Goal: Task Accomplishment & Management: Complete application form

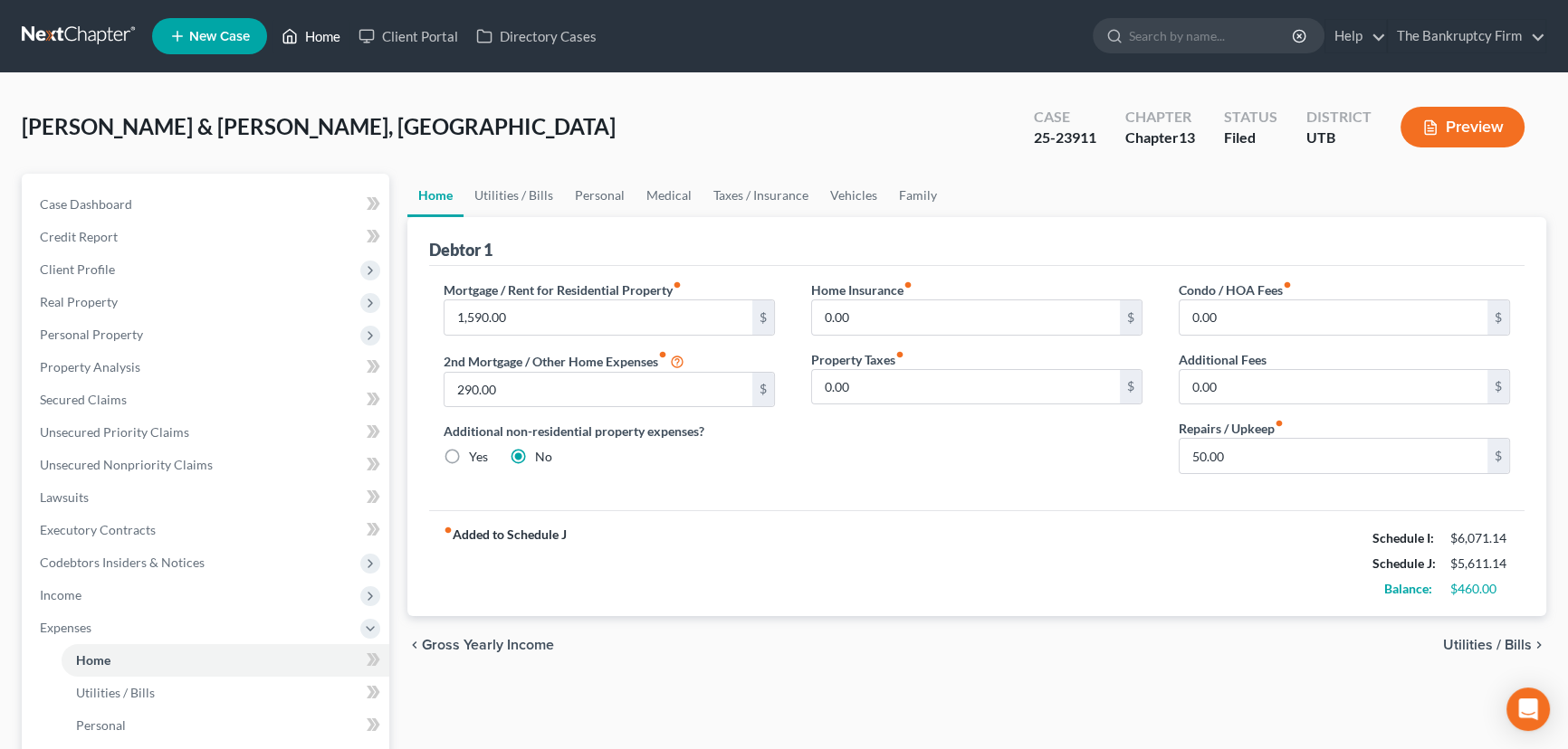
click at [322, 38] on link "Home" at bounding box center [311, 36] width 77 height 33
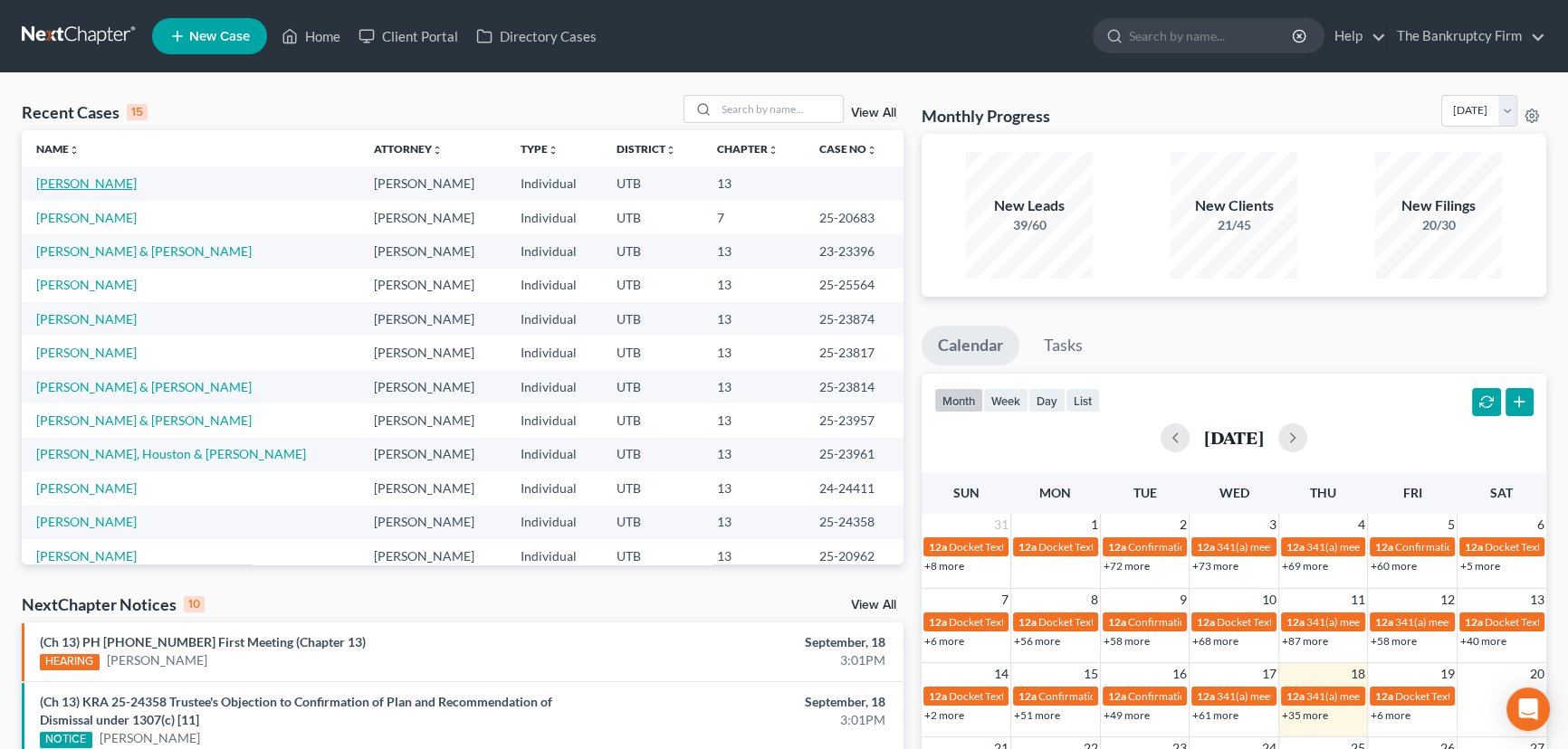
click at [60, 184] on link "[PERSON_NAME]" at bounding box center [86, 183] width 101 height 15
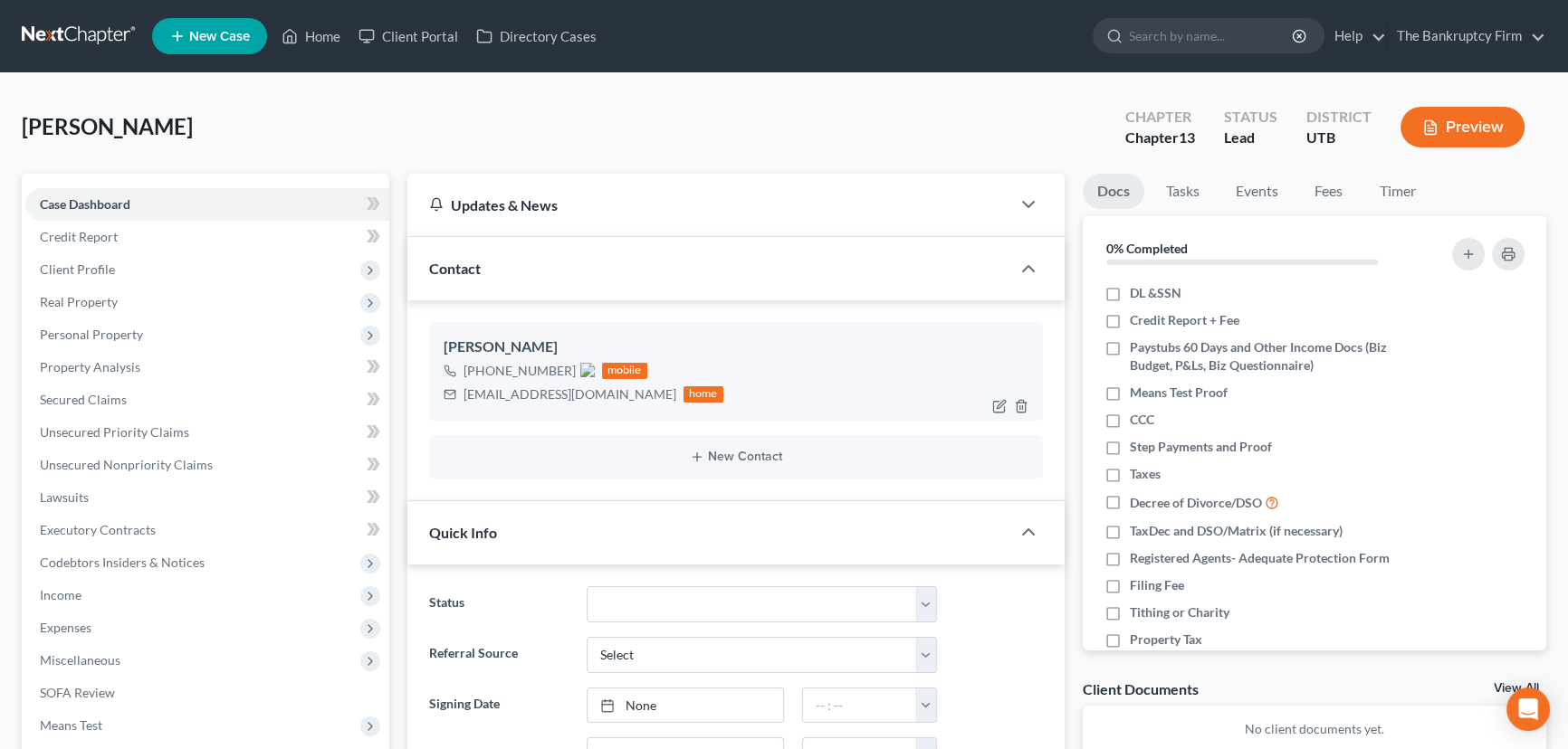
scroll to position [34, 0]
drag, startPoint x: 481, startPoint y: 371, endPoint x: 606, endPoint y: 402, distance: 128.8
click at [606, 402] on div "+1 (801) 686-2443 mobile dietcokefix63@gmail.com home" at bounding box center [584, 382] width 280 height 47
copy div "(801) 686-2443 mobile dietcokefix63@gmail.com"
drag, startPoint x: 326, startPoint y: 36, endPoint x: 589, endPoint y: 106, distance: 272.2
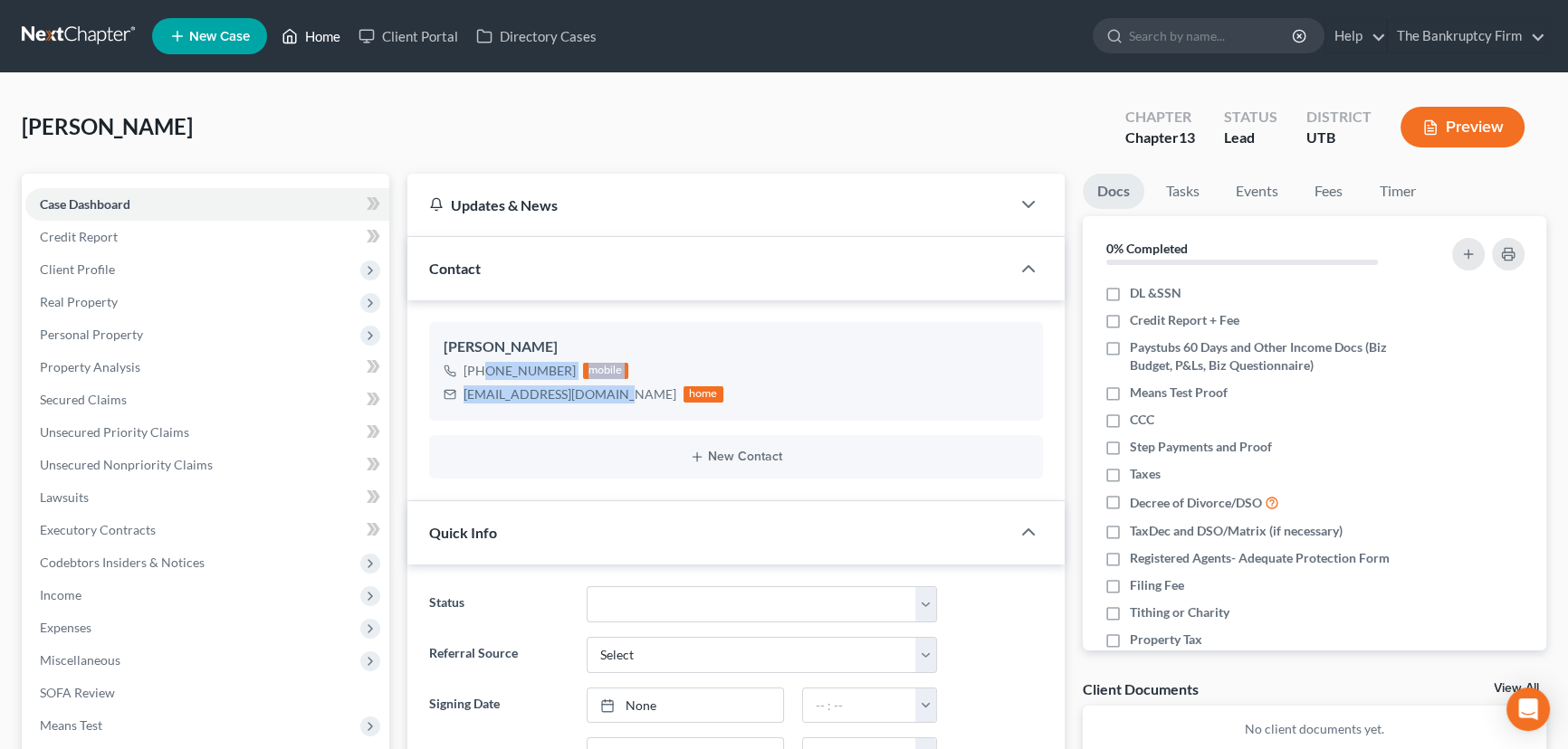
click at [326, 36] on link "Home" at bounding box center [311, 36] width 77 height 33
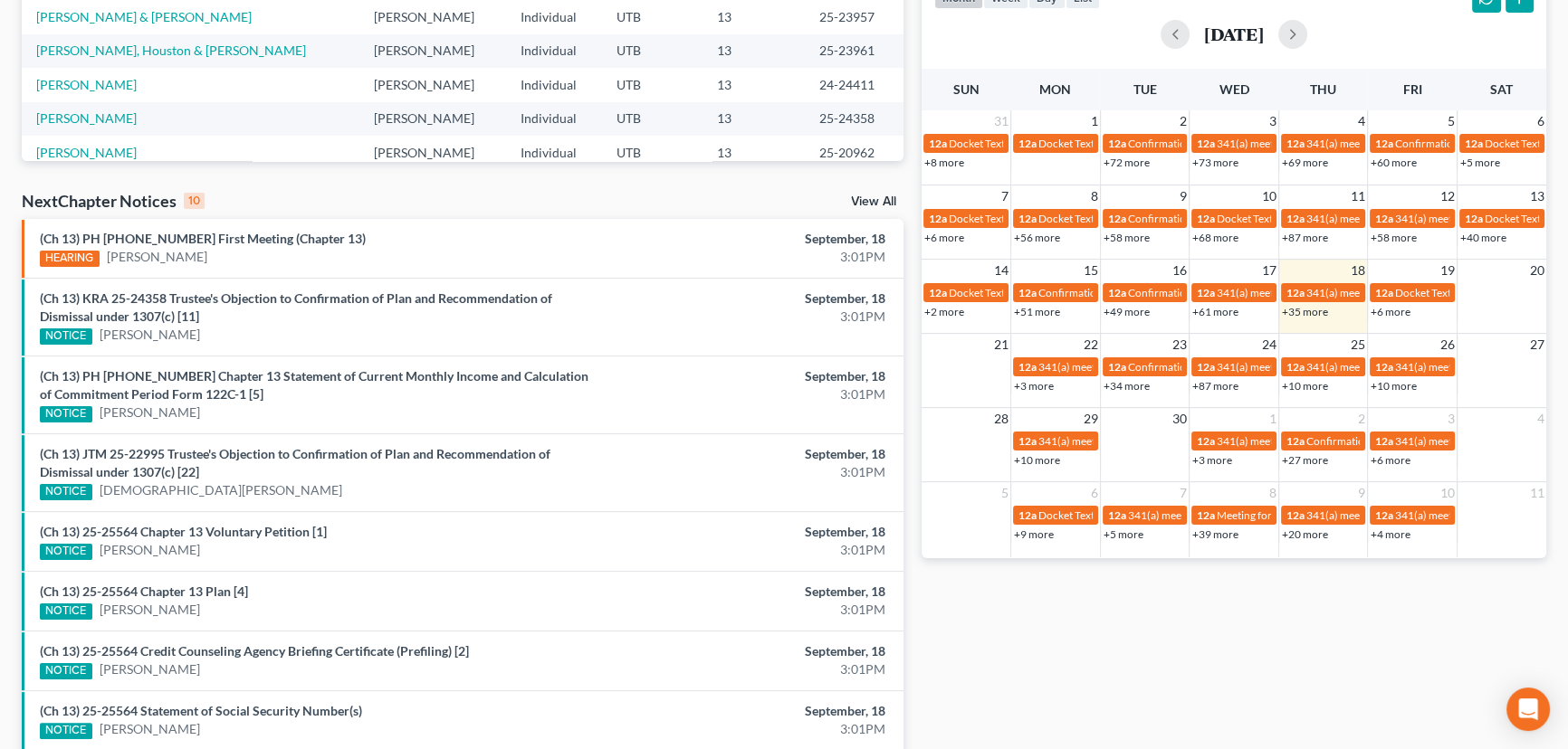
scroll to position [411, 0]
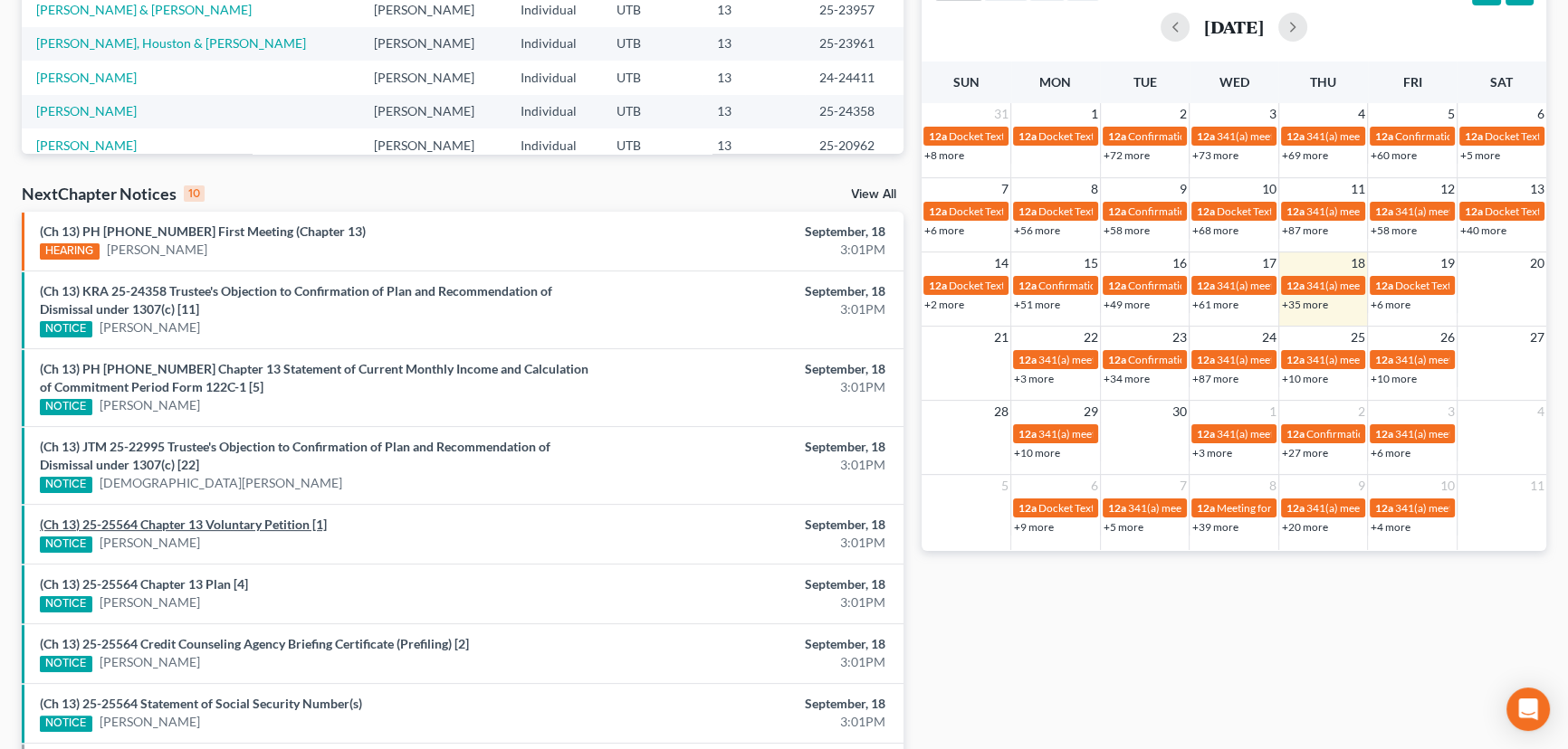
click at [270, 524] on link "(Ch 13) 25-25564 Chapter 13 Voluntary Petition [1]" at bounding box center [183, 524] width 287 height 15
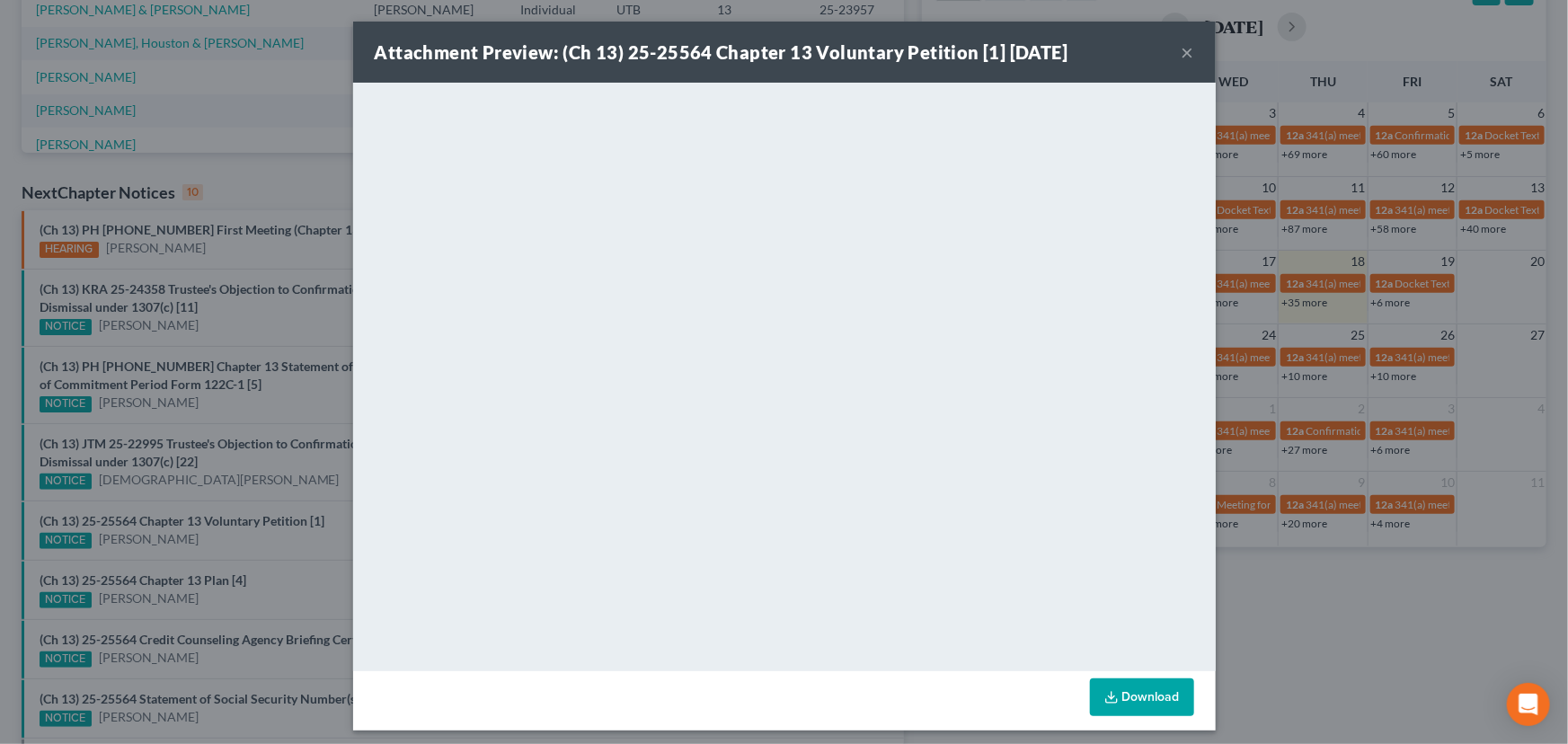
click at [220, 542] on div "Attachment Preview: (Ch 13) 25-25564 Chapter 13 Voluntary Petition [1] 09/18/20…" at bounding box center [784, 372] width 1568 height 744
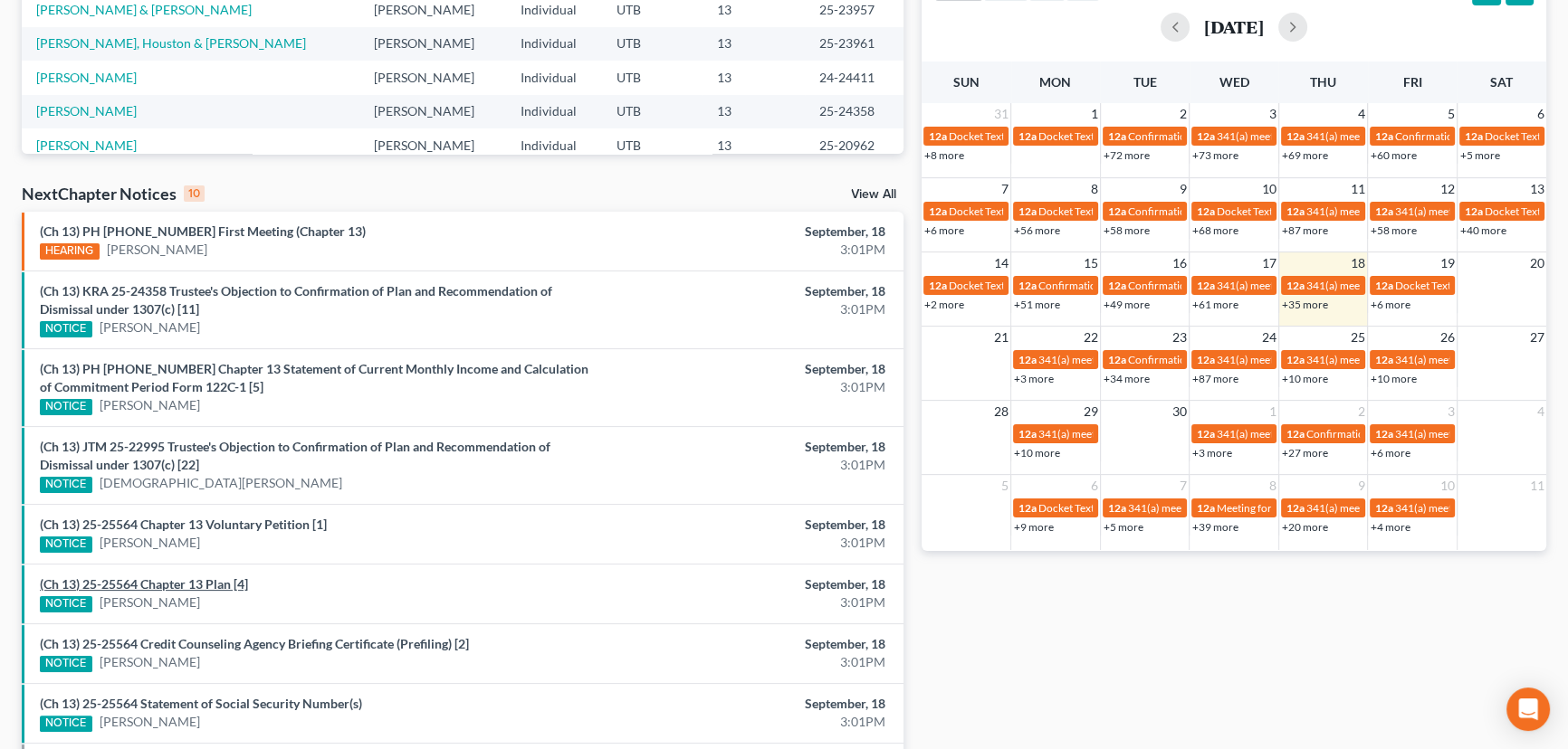
click at [175, 585] on link "(Ch 13) 25-25564 Chapter 13 Plan [4]" at bounding box center [144, 584] width 208 height 15
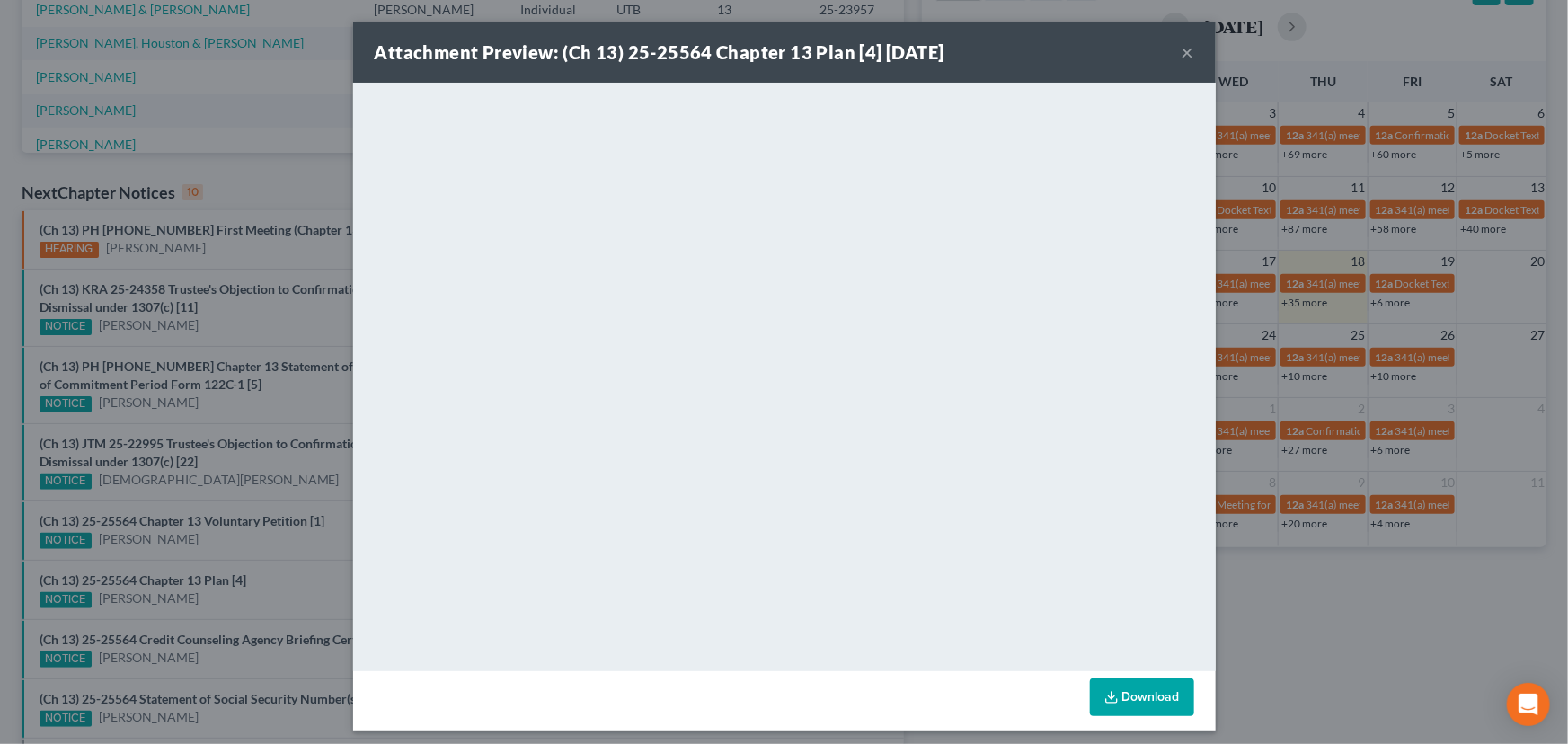
click at [181, 593] on div "Attachment Preview: (Ch 13) 25-25564 Chapter 13 Plan [4] 09/18/2025 × <object n…" at bounding box center [784, 372] width 1568 height 744
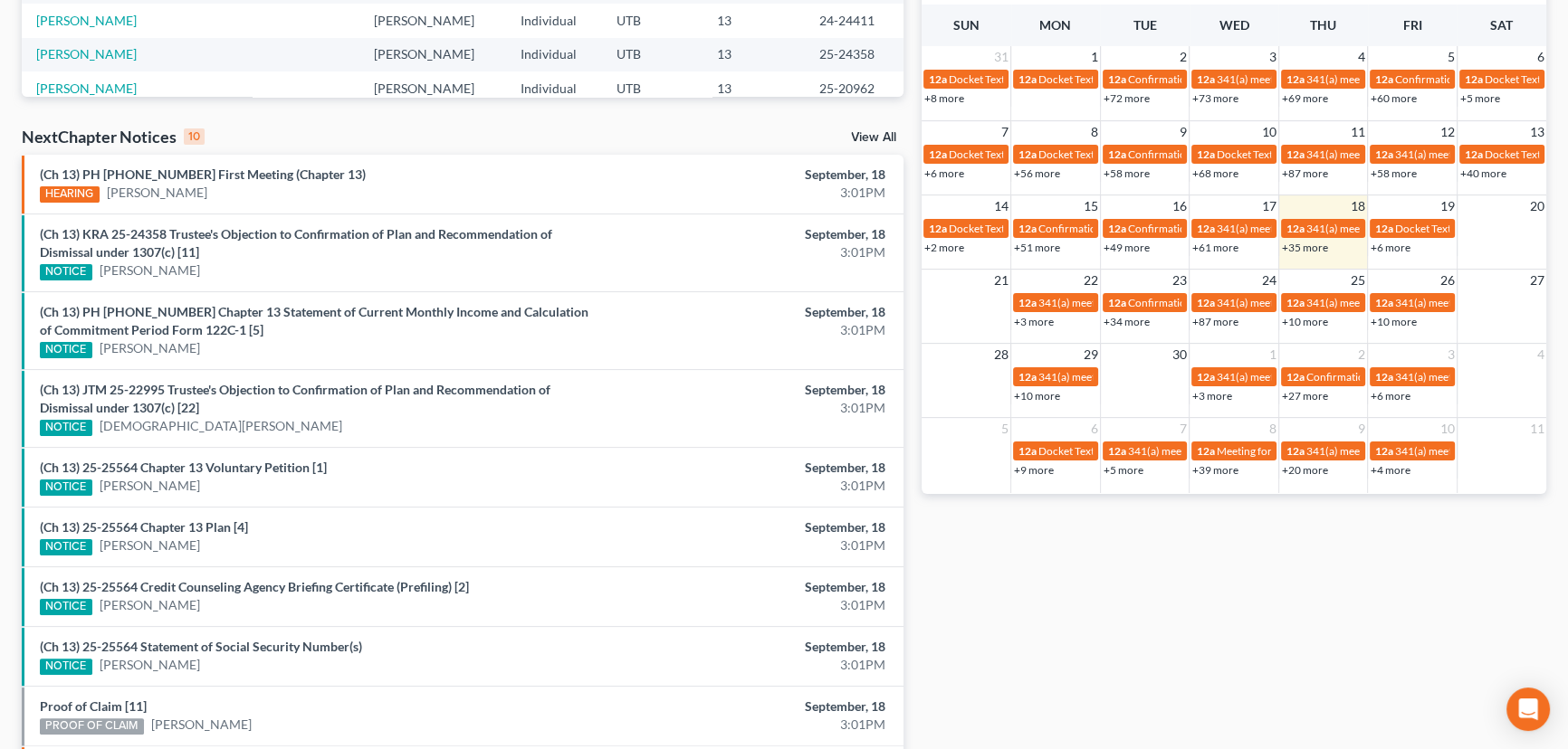
scroll to position [576, 0]
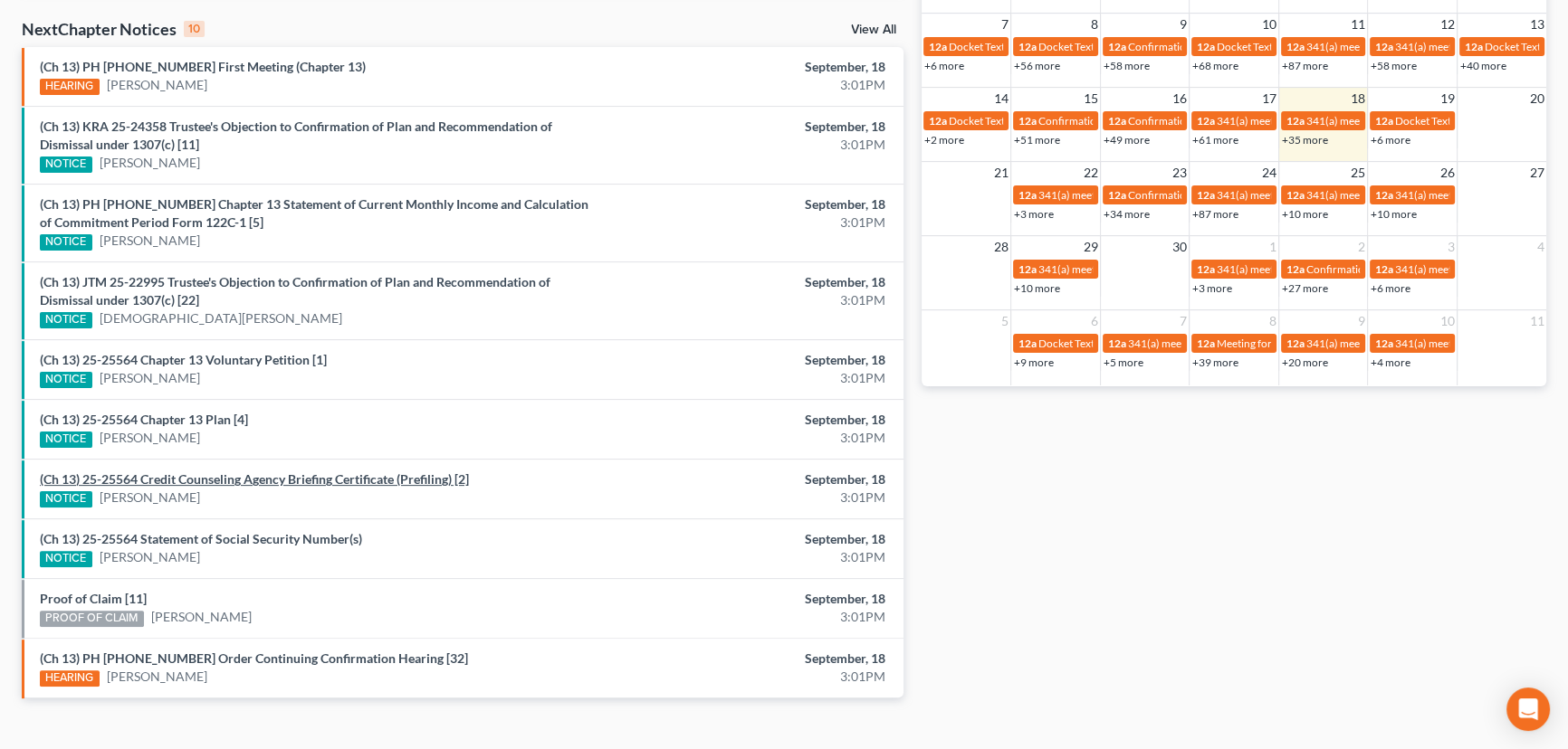
click at [185, 479] on link "(Ch 13) 25-25564 Credit Counseling Agency Briefing Certificate (Prefiling) [2]" at bounding box center [255, 479] width 429 height 15
click at [188, 537] on link "(Ch 13) 25-25564 Statement of Social Security Number(s)" at bounding box center [201, 538] width 322 height 15
click at [116, 595] on link "Proof of Claim [11]" at bounding box center [93, 599] width 106 height 15
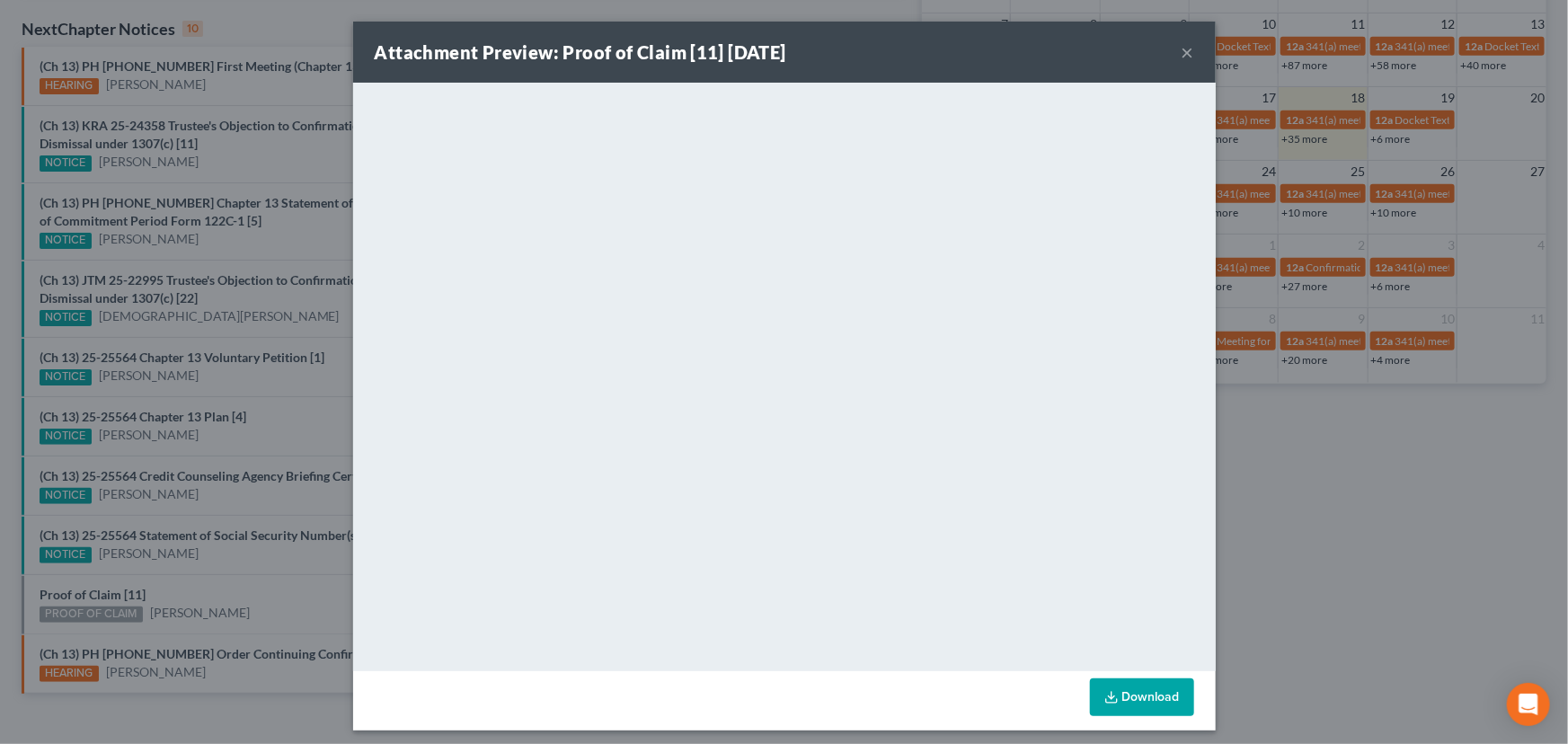
click at [202, 571] on div "Attachment Preview: Proof of Claim [11] 09/18/2025 × <object ng-attr-data='http…" at bounding box center [784, 372] width 1568 height 744
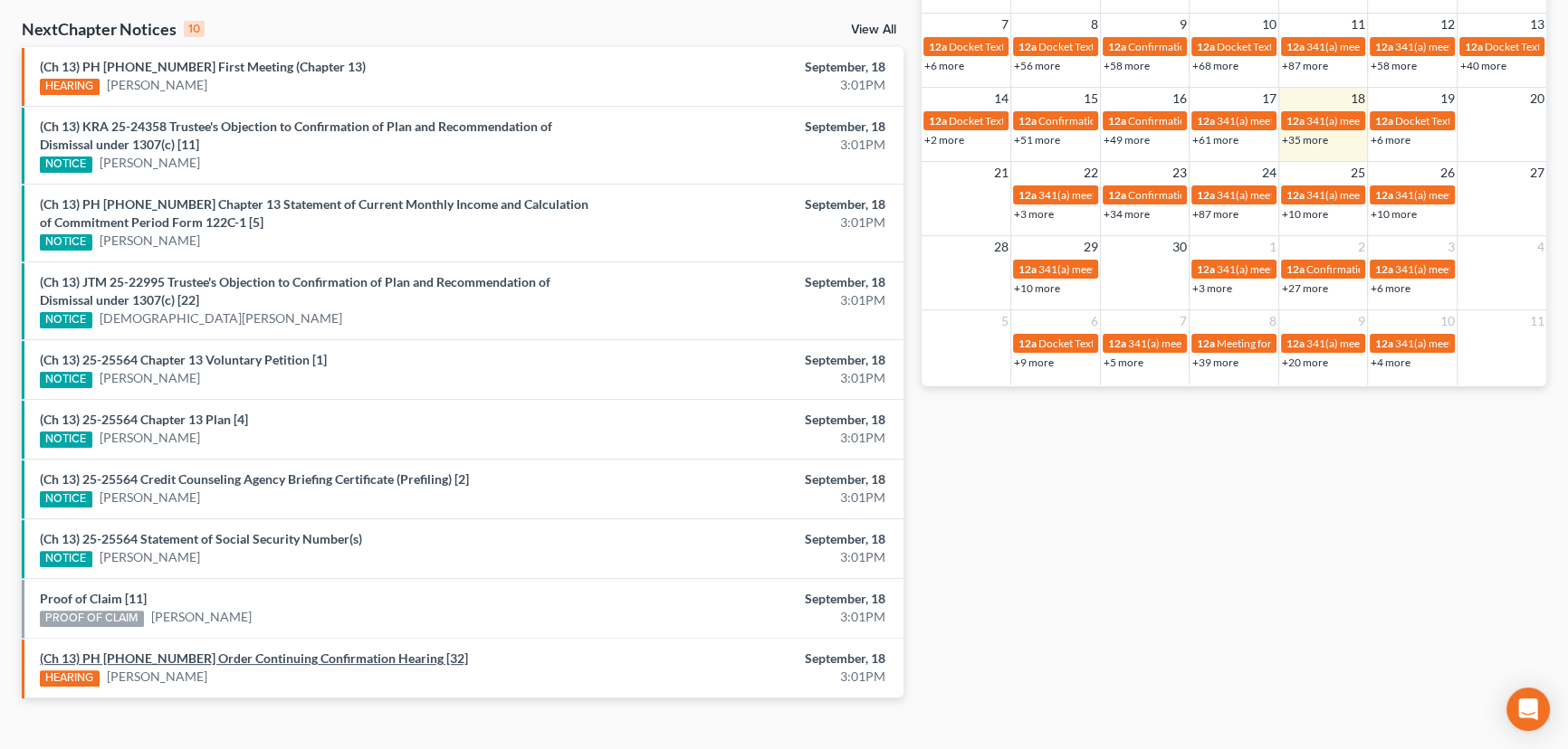
click at [251, 654] on link "(Ch 13) PH 25-20962 Order Continuing Confirmation Hearing [32]" at bounding box center [254, 658] width 428 height 15
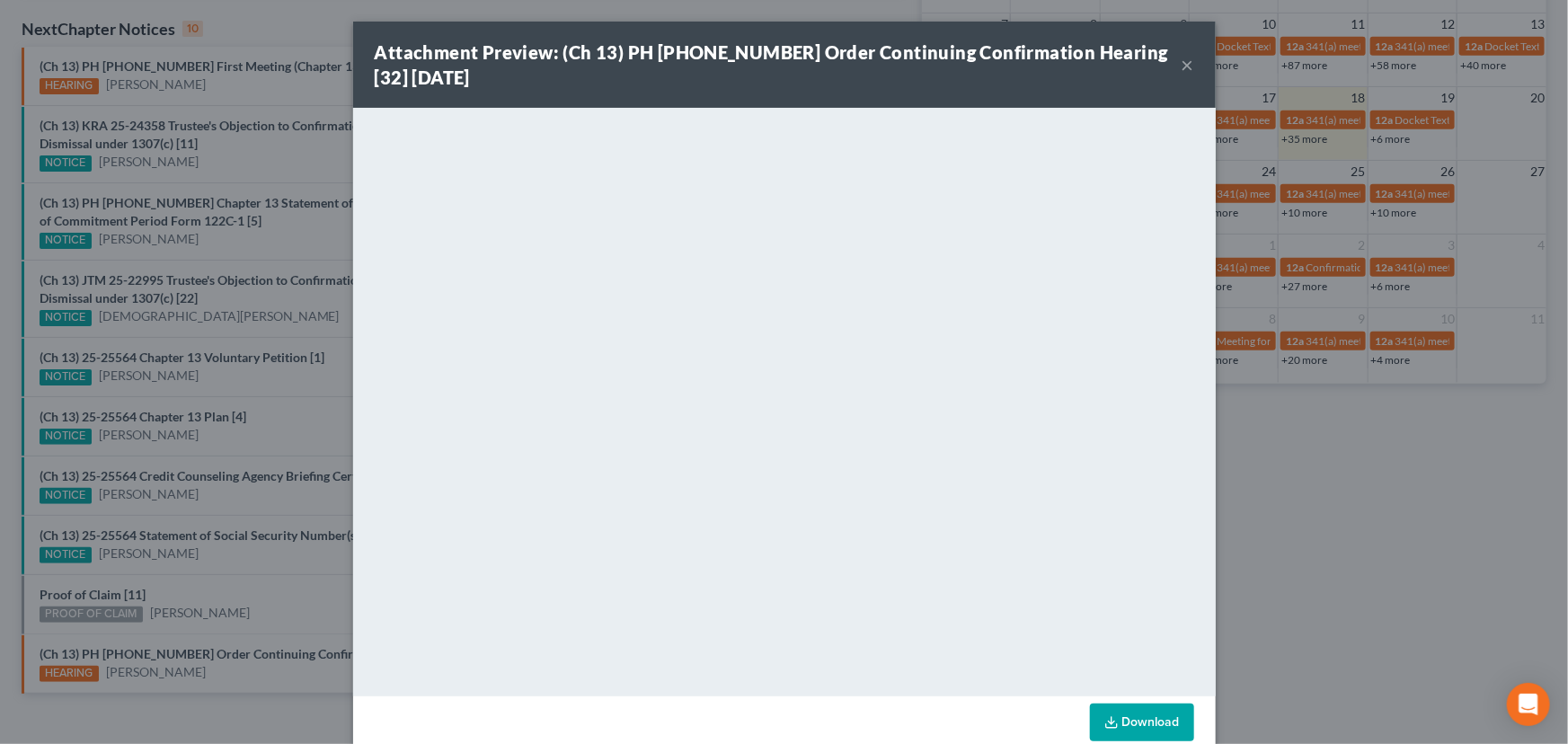
click at [263, 617] on div "Attachment Preview: (Ch 13) PH 25-20962 Order Continuing Confirmation Hearing […" at bounding box center [784, 372] width 1568 height 744
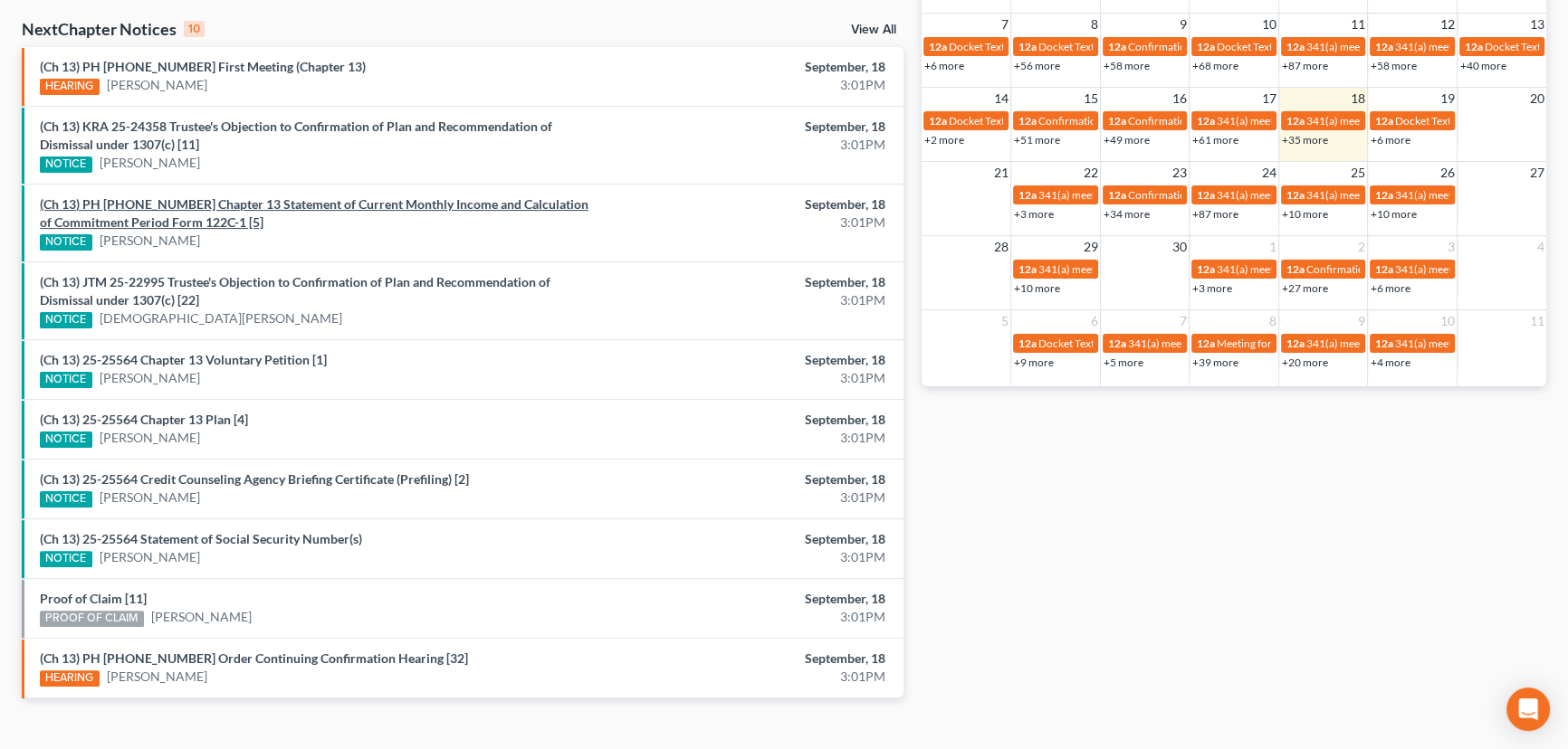
click at [342, 207] on link "(Ch 13) PH 25-25564 Chapter 13 Statement of Current Monthly Income and Calculat…" at bounding box center [314, 213] width 548 height 34
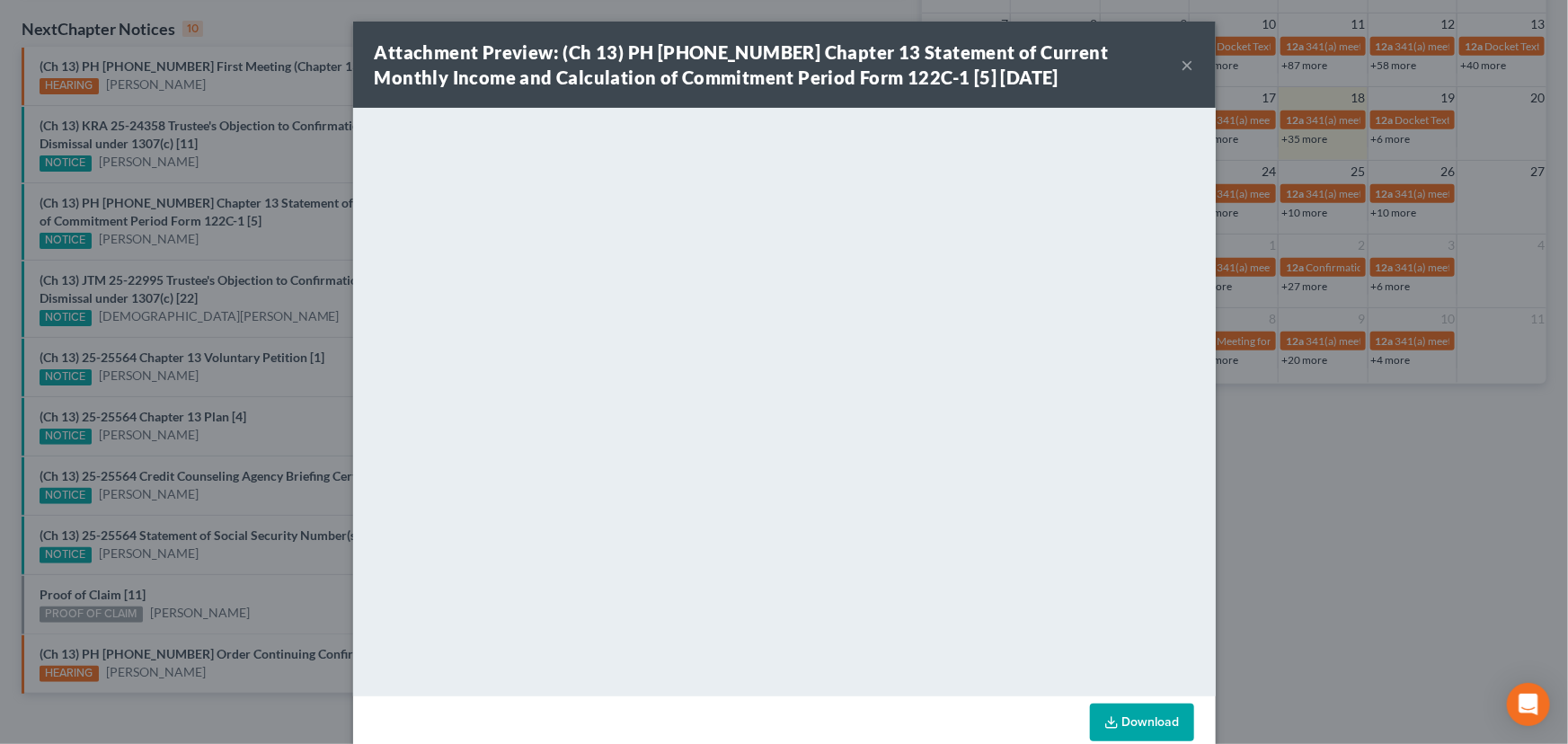
click at [272, 246] on div "Attachment Preview: (Ch 13) PH 25-25564 Chapter 13 Statement of Current Monthly…" at bounding box center [784, 372] width 1568 height 744
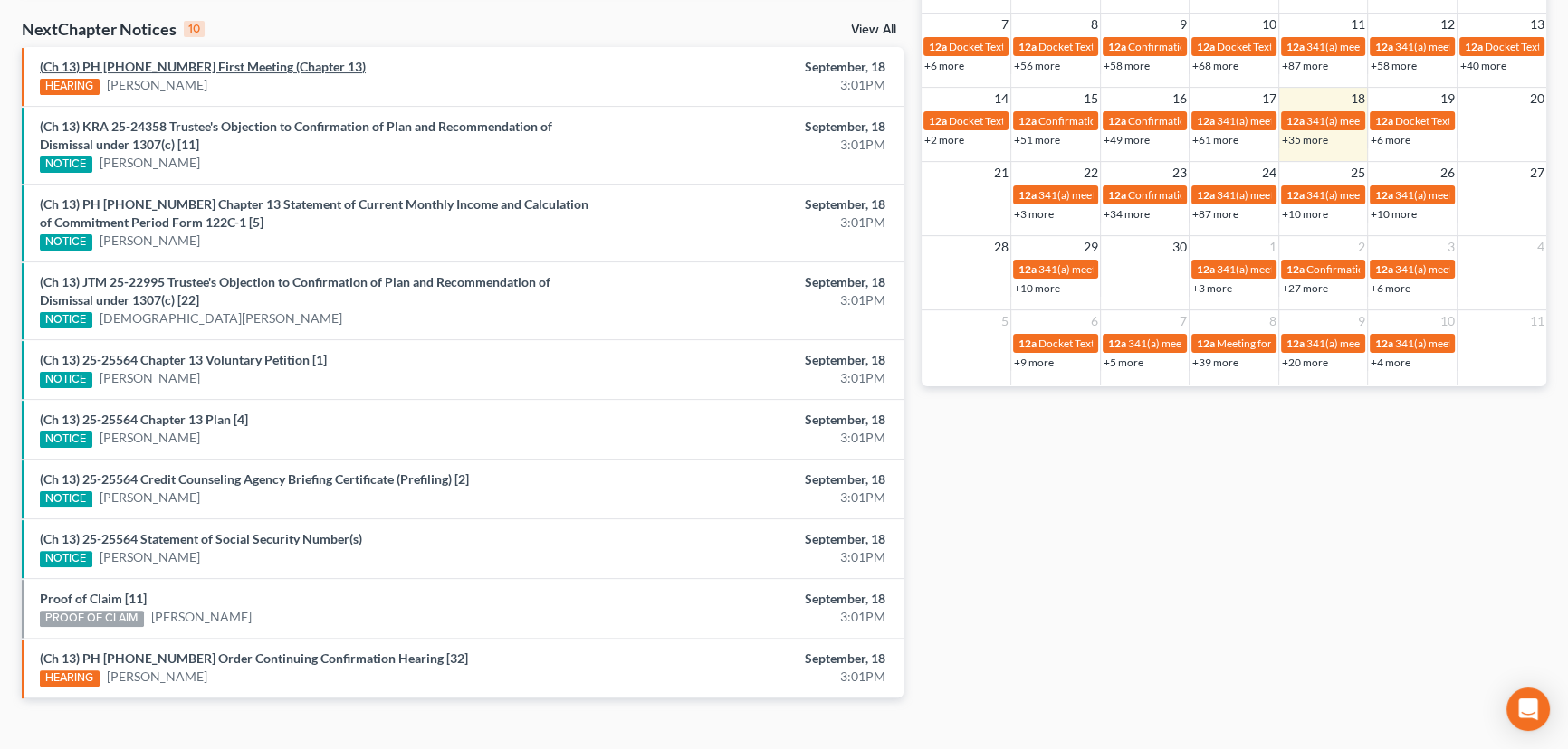
click at [215, 65] on link "(Ch 13) PH 25-25564 First Meeting (Chapter 13)" at bounding box center [203, 66] width 326 height 15
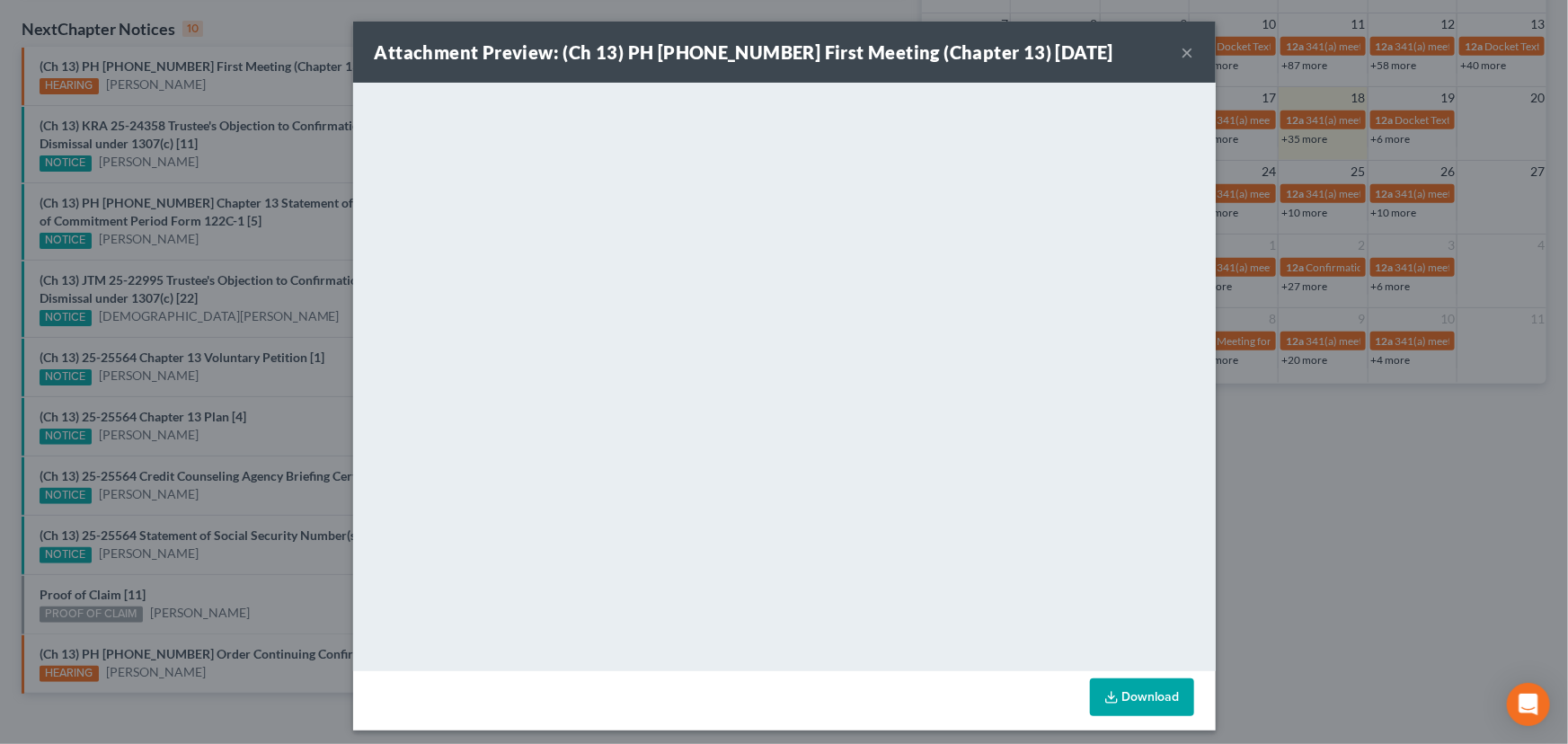
click at [197, 86] on div "Attachment Preview: (Ch 13) PH 25-25564 First Meeting (Chapter 13) 09/18/2025 ×…" at bounding box center [784, 372] width 1568 height 744
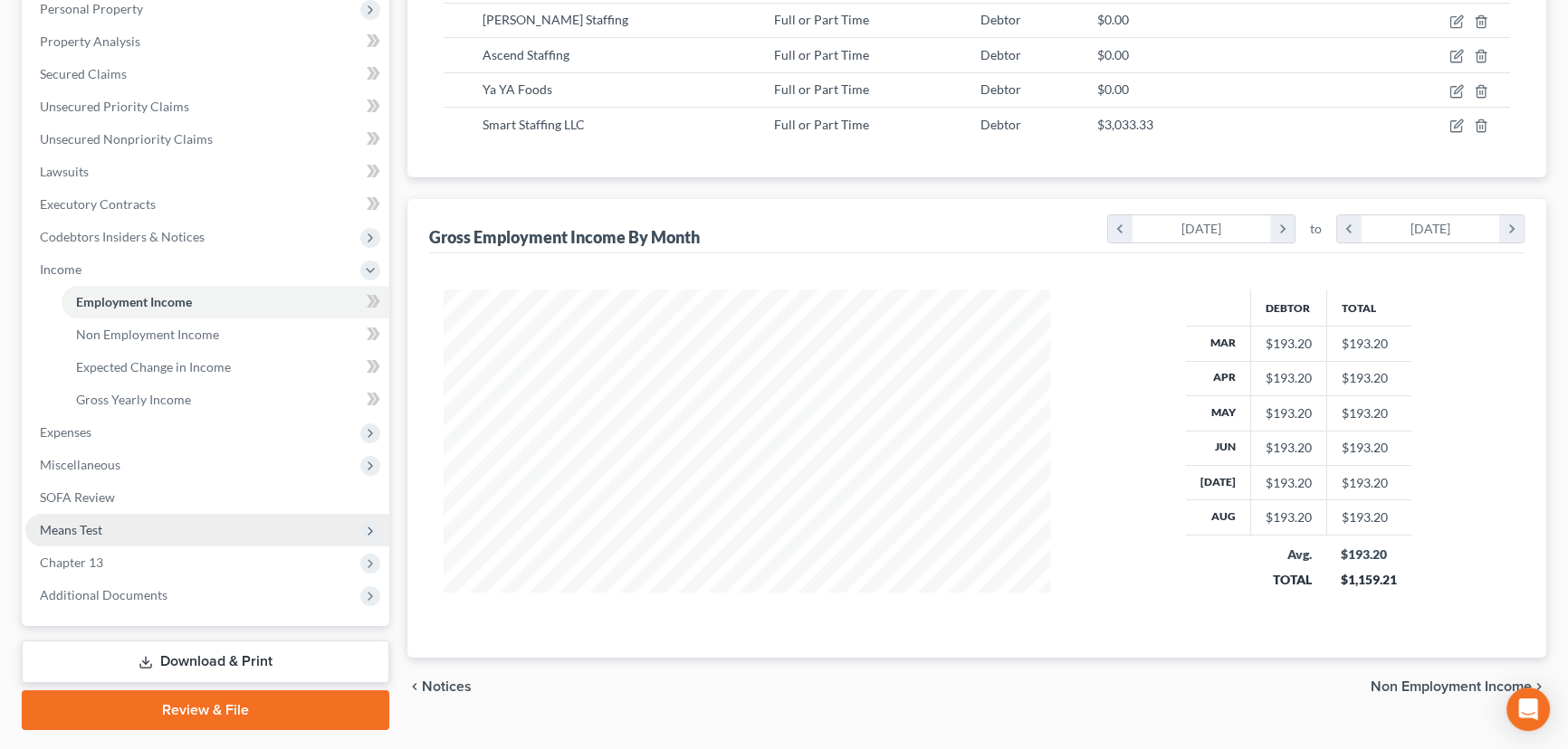
scroll to position [373, 0]
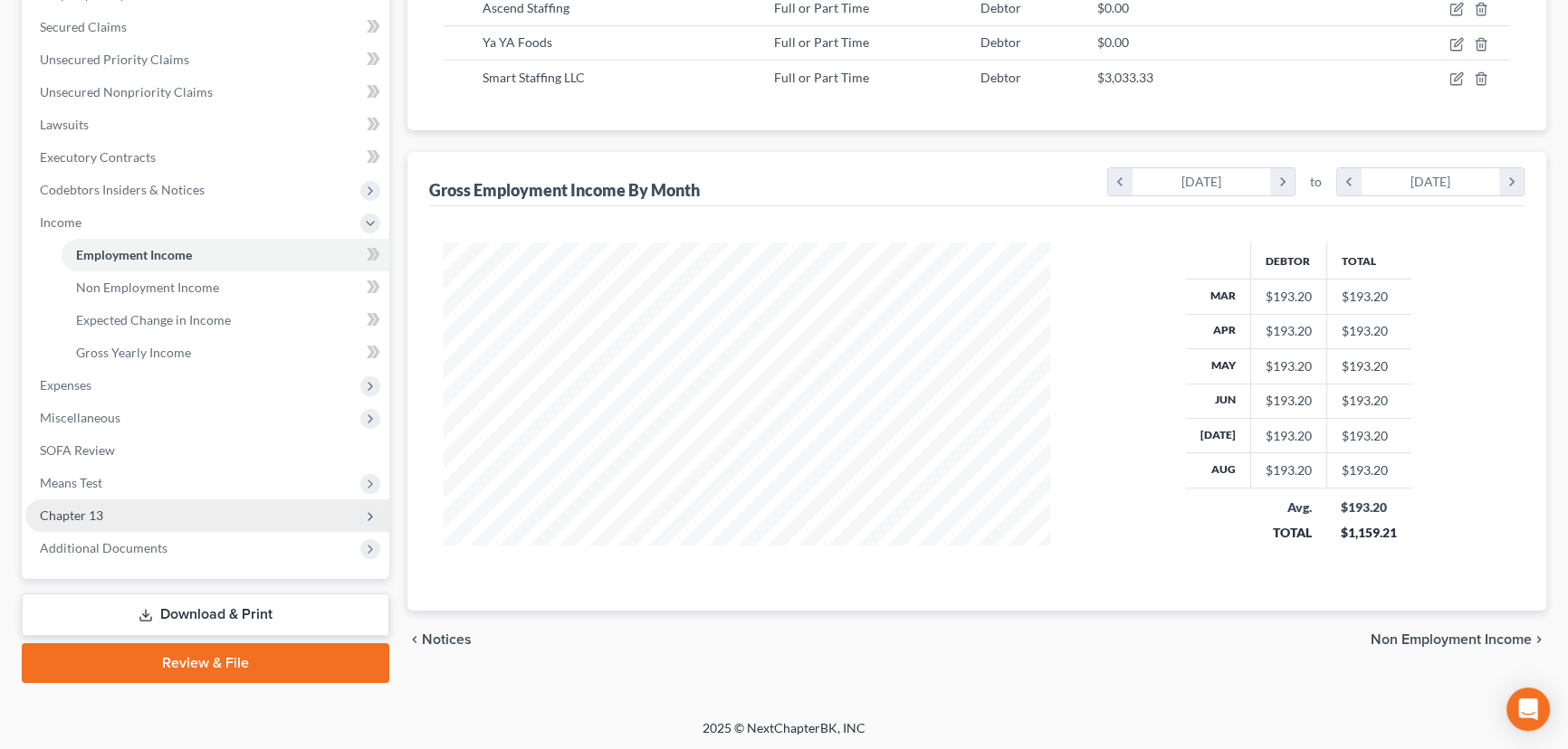
click at [104, 513] on span "Chapter 13" at bounding box center [207, 515] width 364 height 33
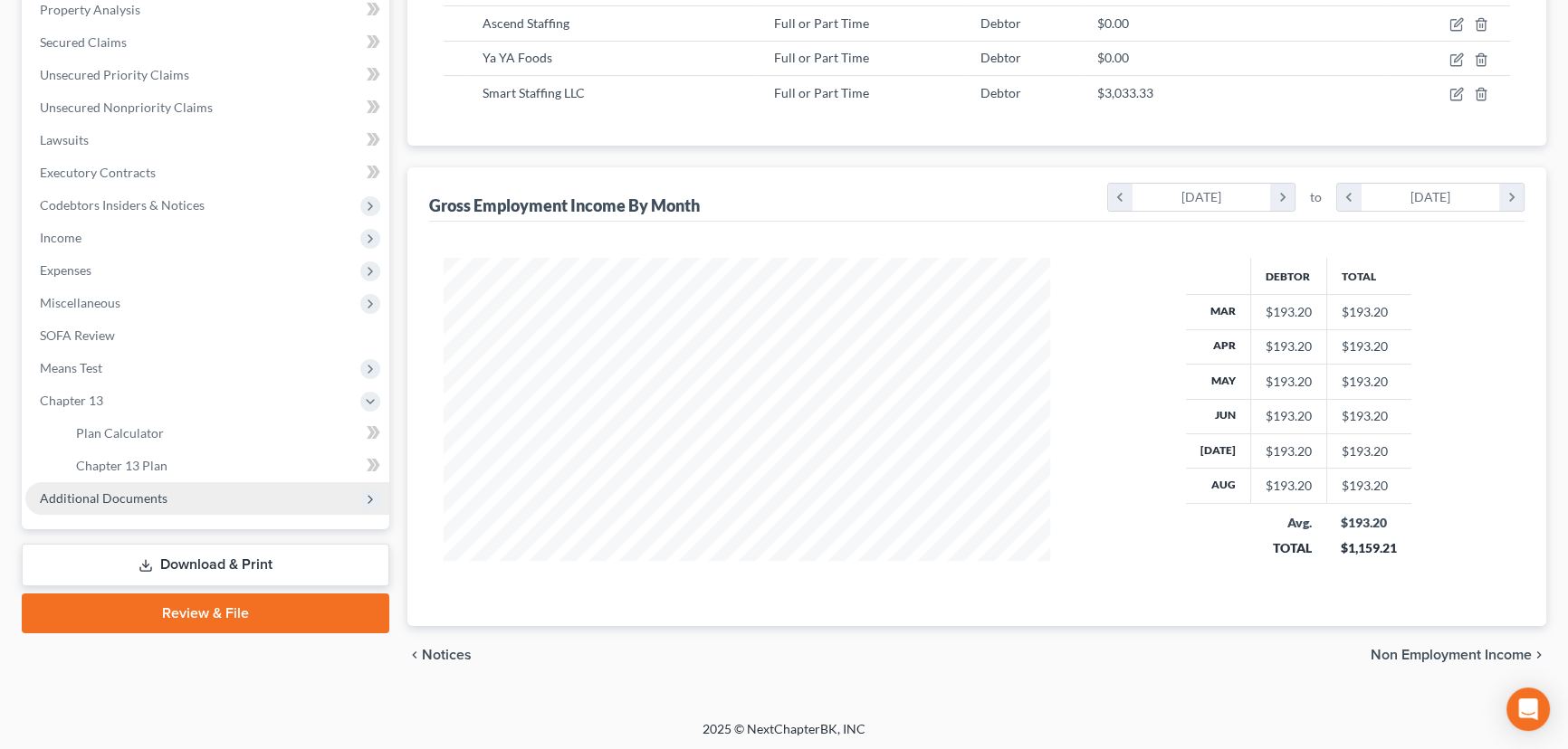
click at [124, 494] on span "Additional Documents" at bounding box center [104, 498] width 127 height 15
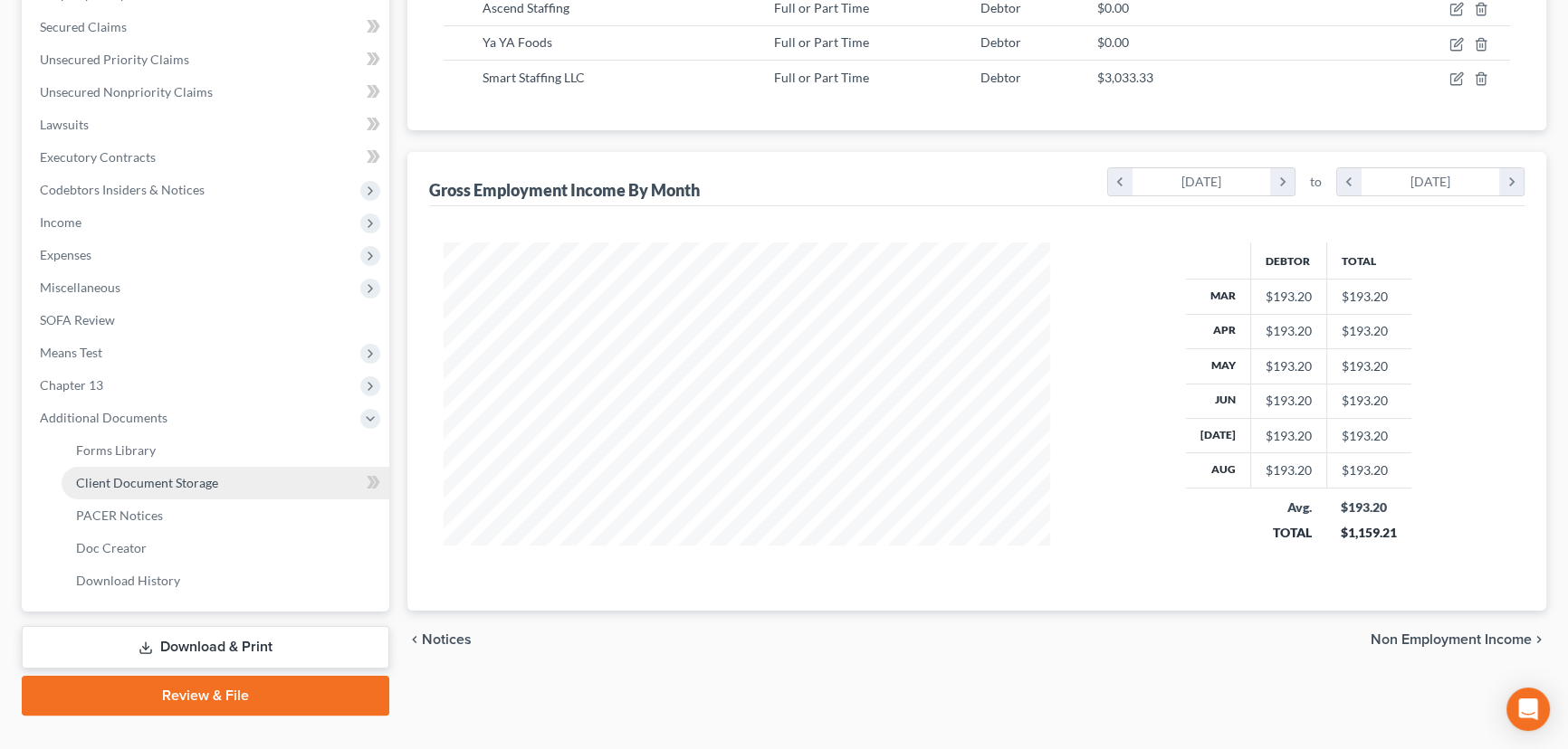
click at [172, 483] on span "Client Document Storage" at bounding box center [147, 483] width 142 height 15
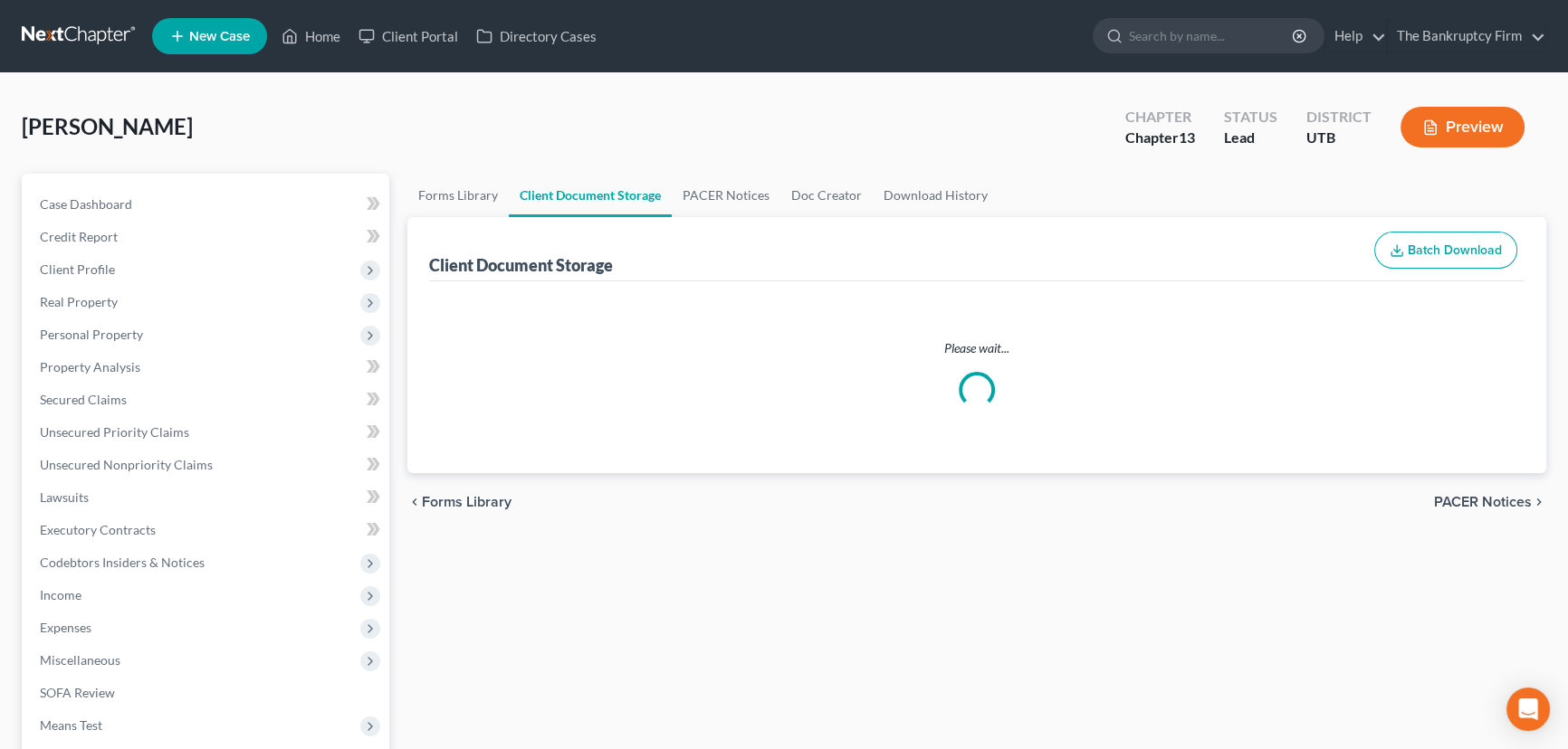
select select "30"
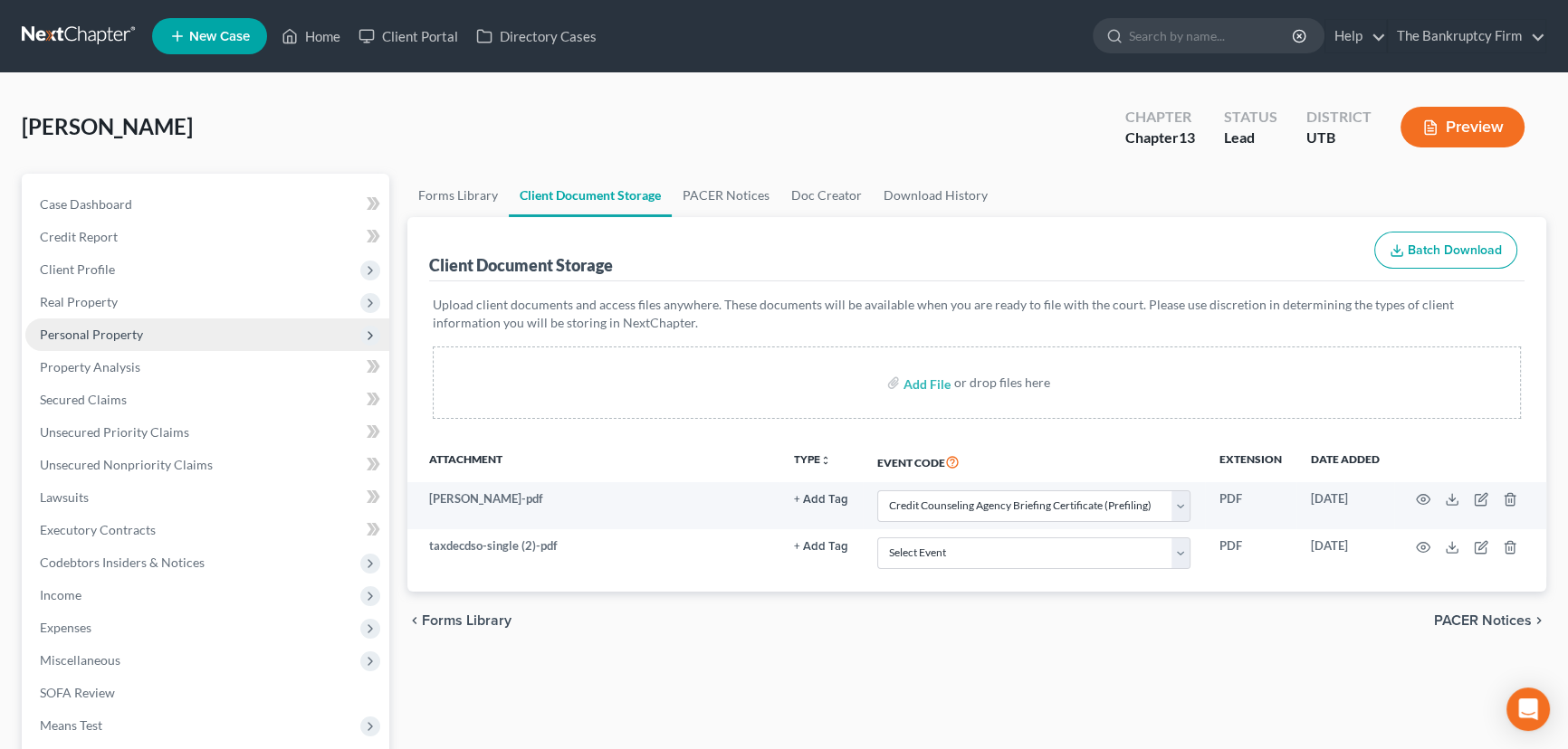
scroll to position [81, 0]
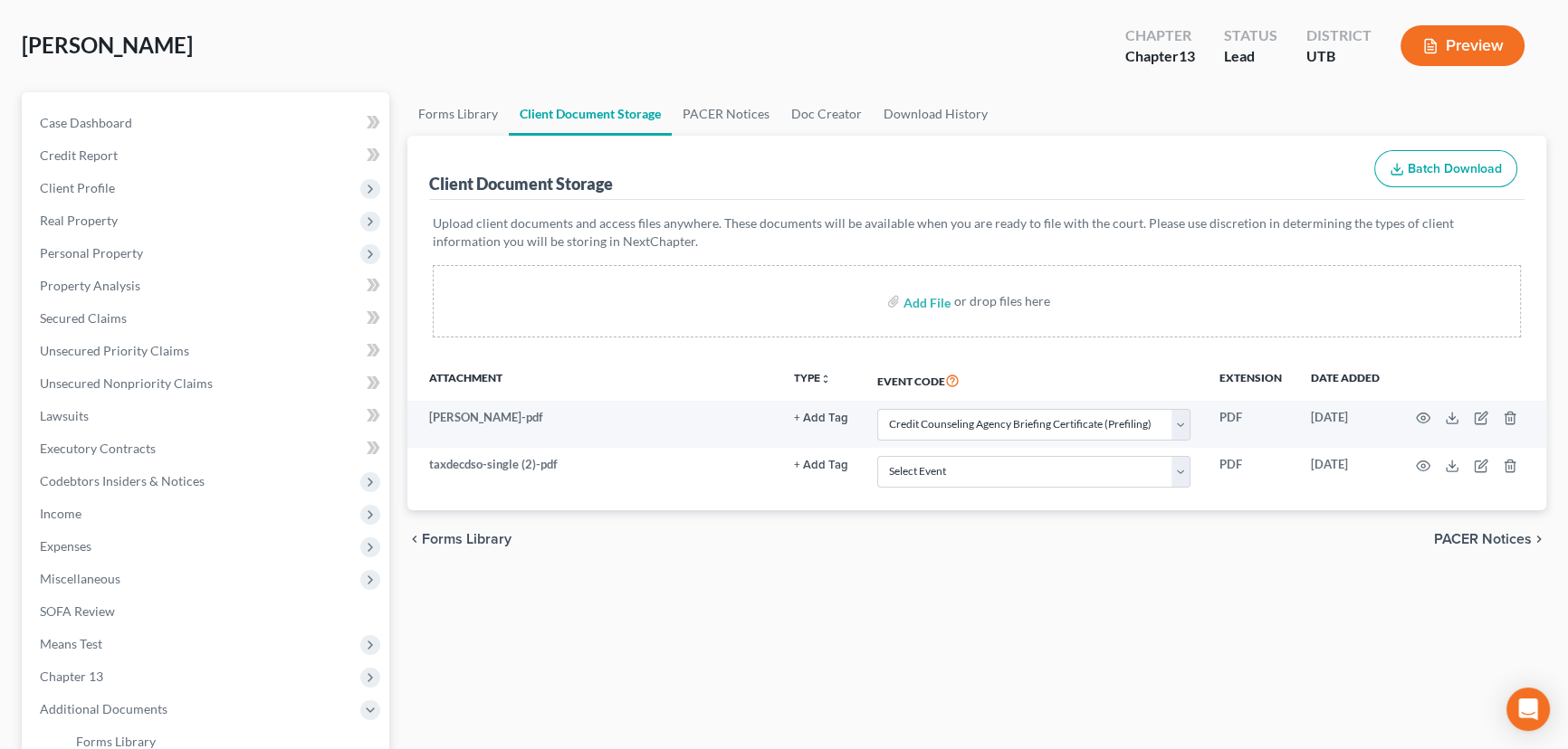
click at [1092, 74] on div "Smith, Tyler Upgraded Chapter Chapter 13 Status Lead District UTB Preview" at bounding box center [784, 53] width 1525 height 79
select select "30"
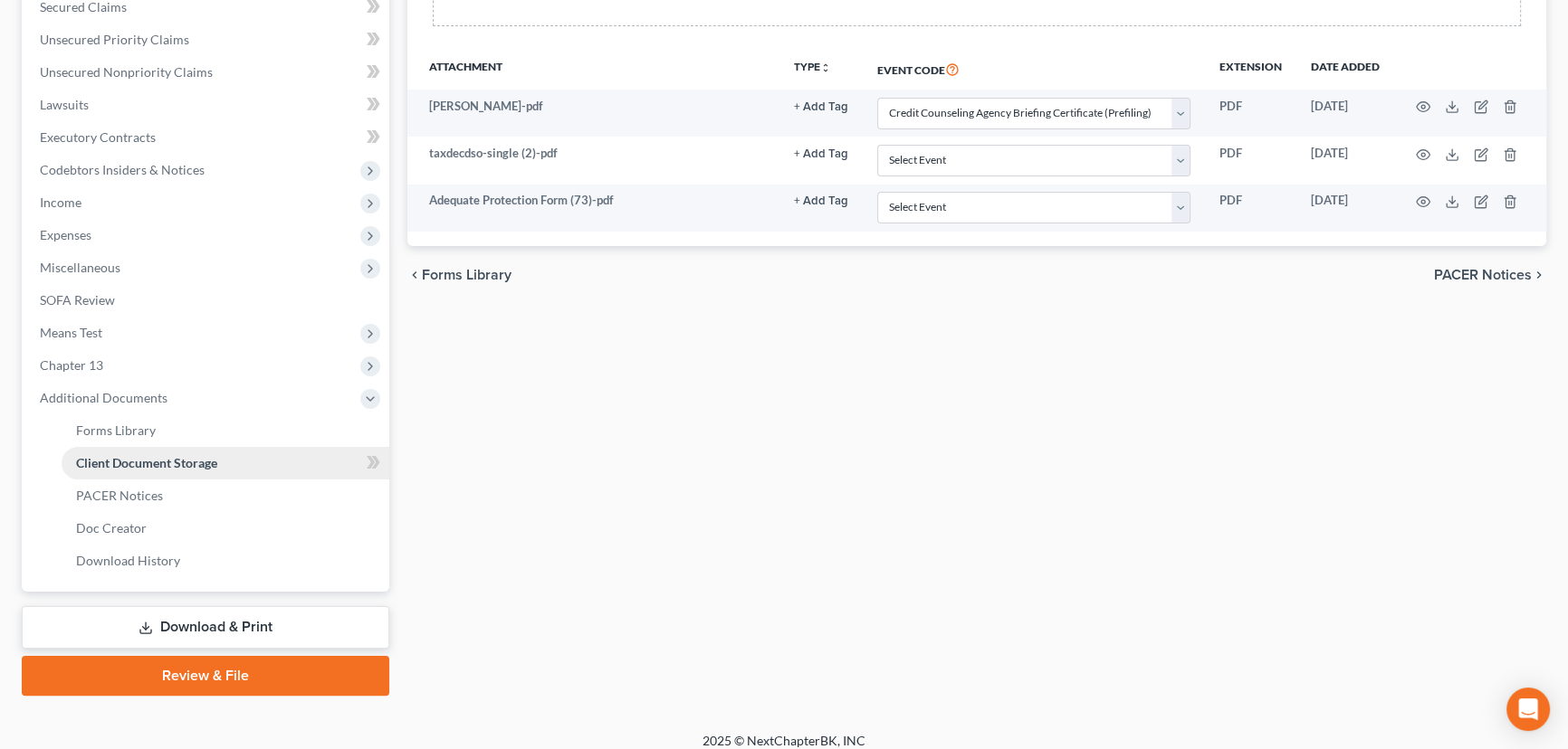
scroll to position [405, 0]
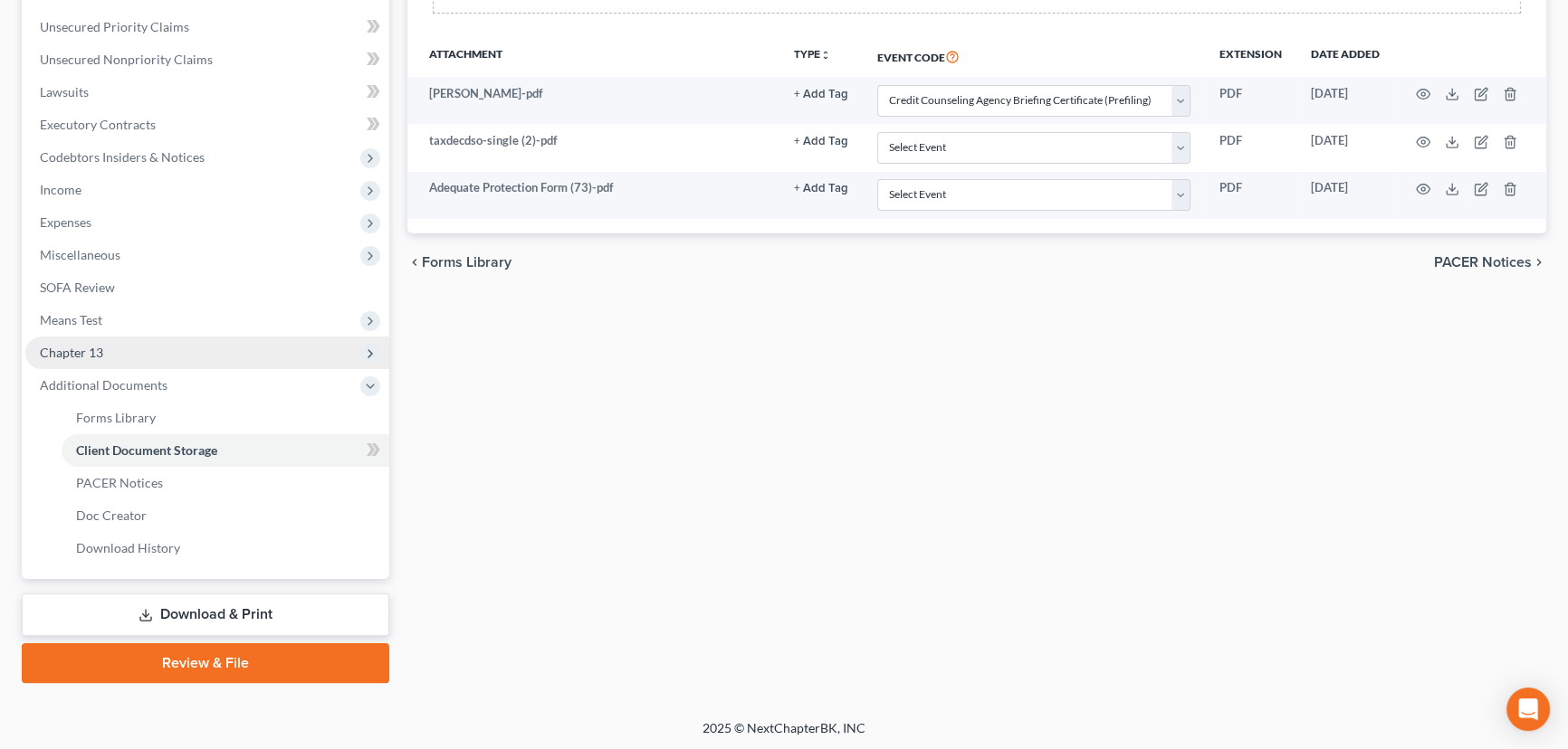
click at [75, 347] on span "Chapter 13" at bounding box center [72, 352] width 63 height 15
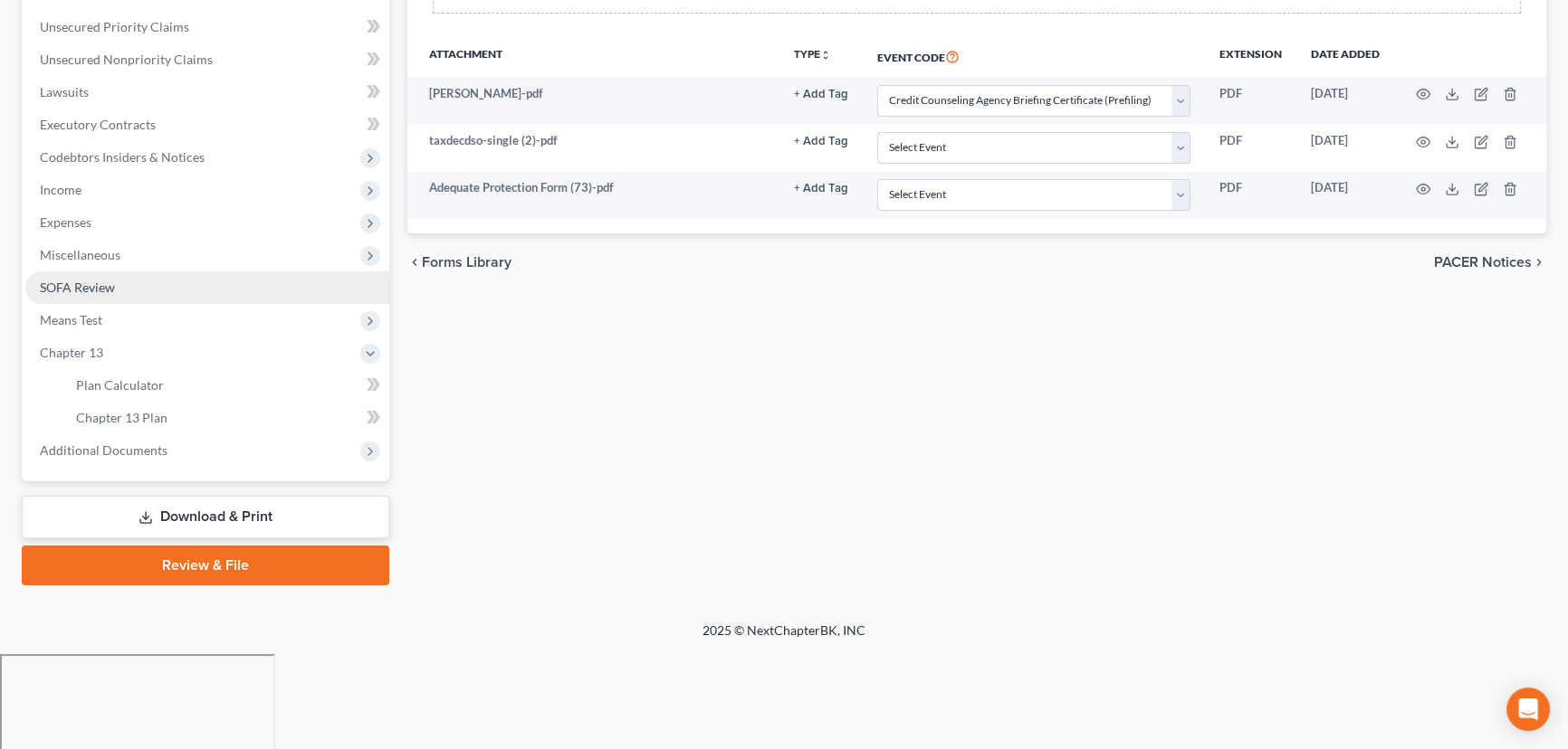
scroll to position [307, 0]
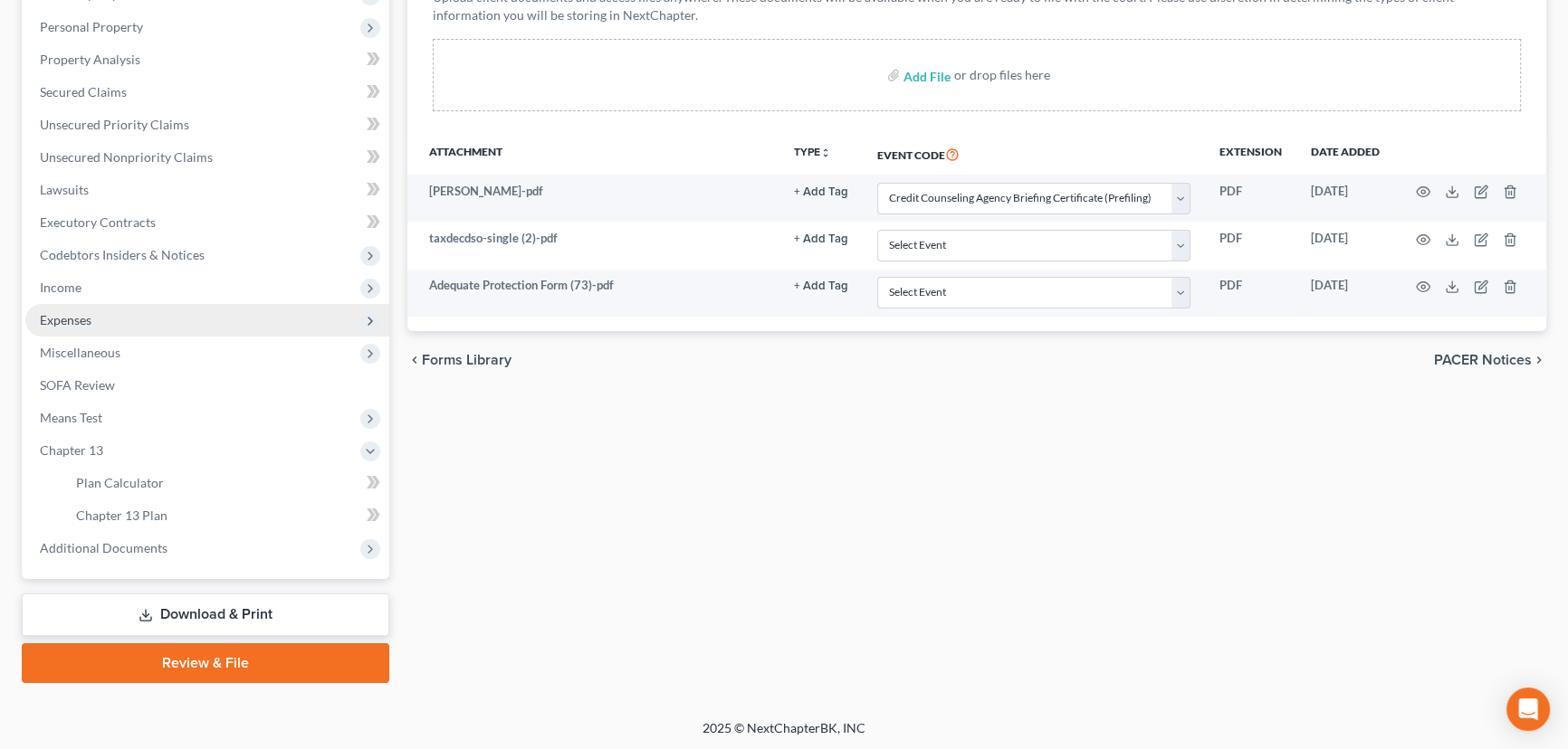
click at [74, 318] on span "Expenses" at bounding box center [66, 320] width 52 height 15
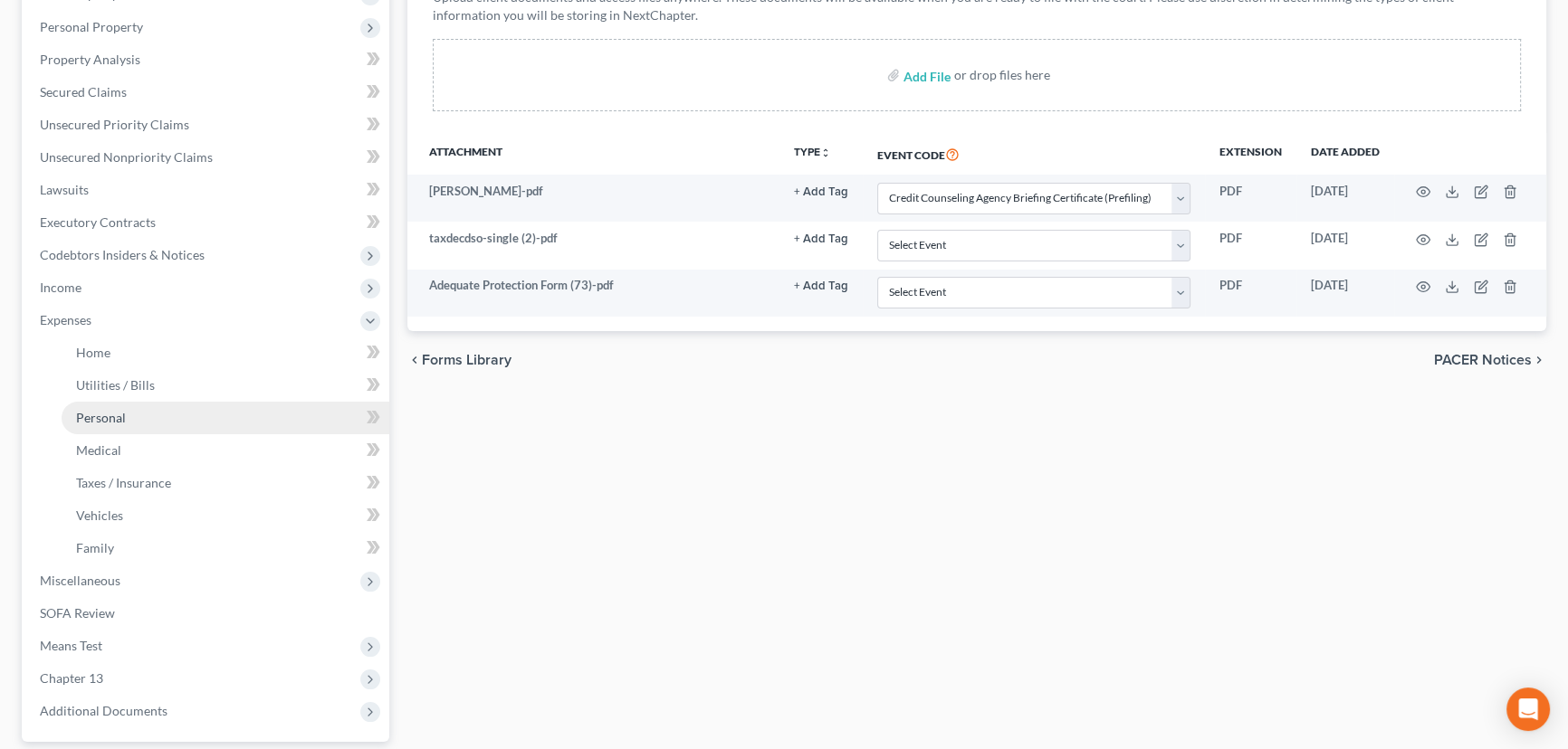
scroll to position [405, 0]
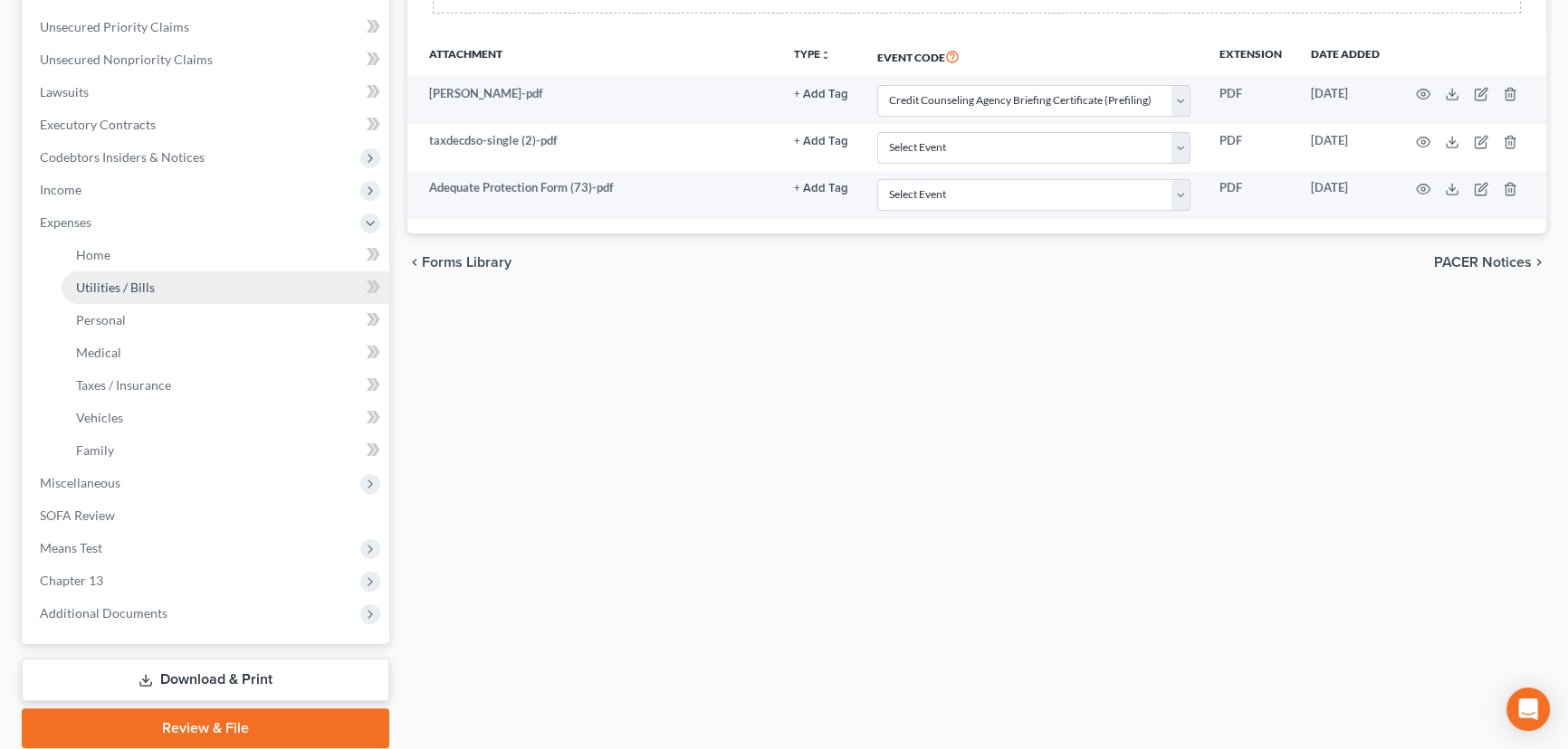
click at [99, 287] on span "Utilities / Bills" at bounding box center [115, 287] width 79 height 15
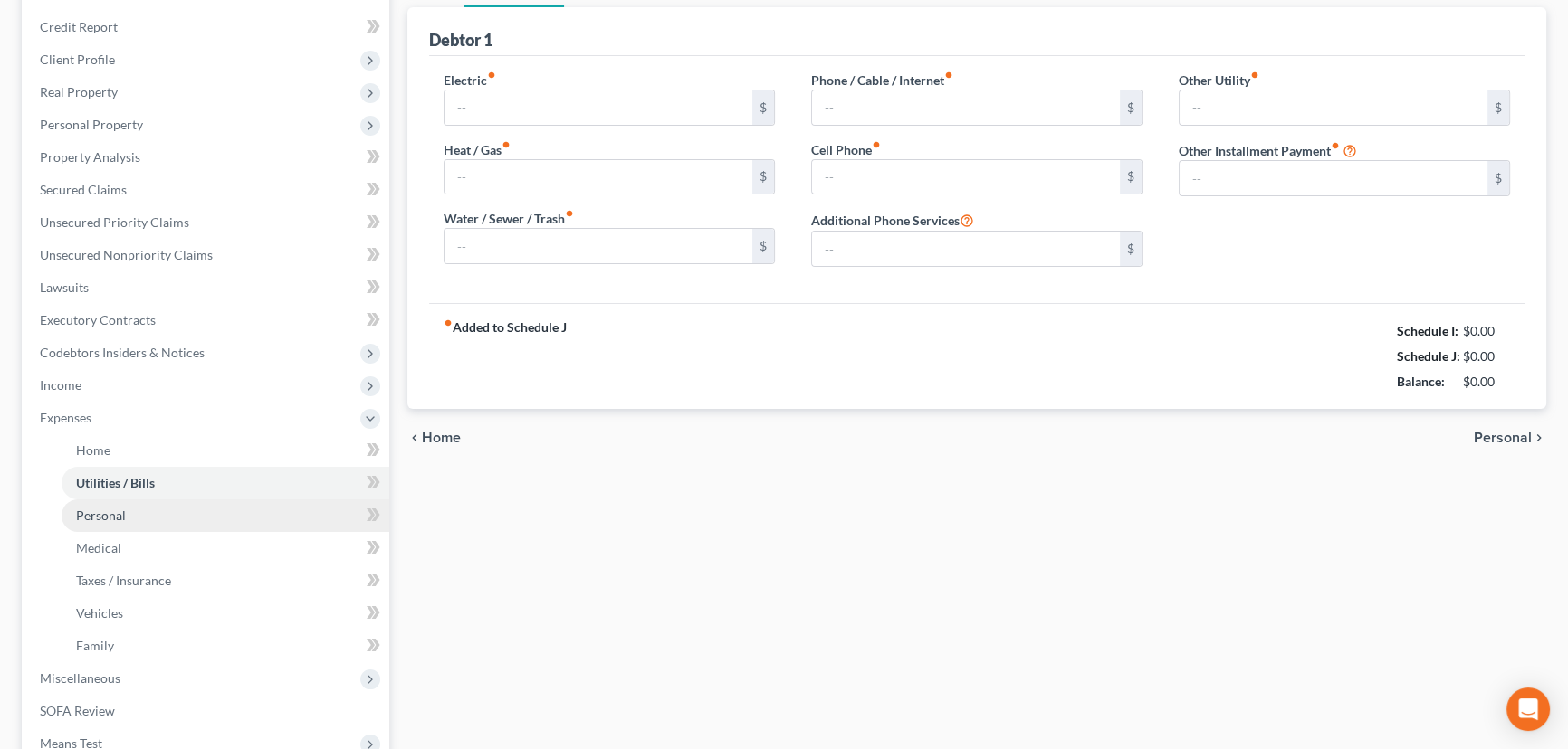
type input "60.00"
type input "40.00"
type input "0.00"
type input "55.00"
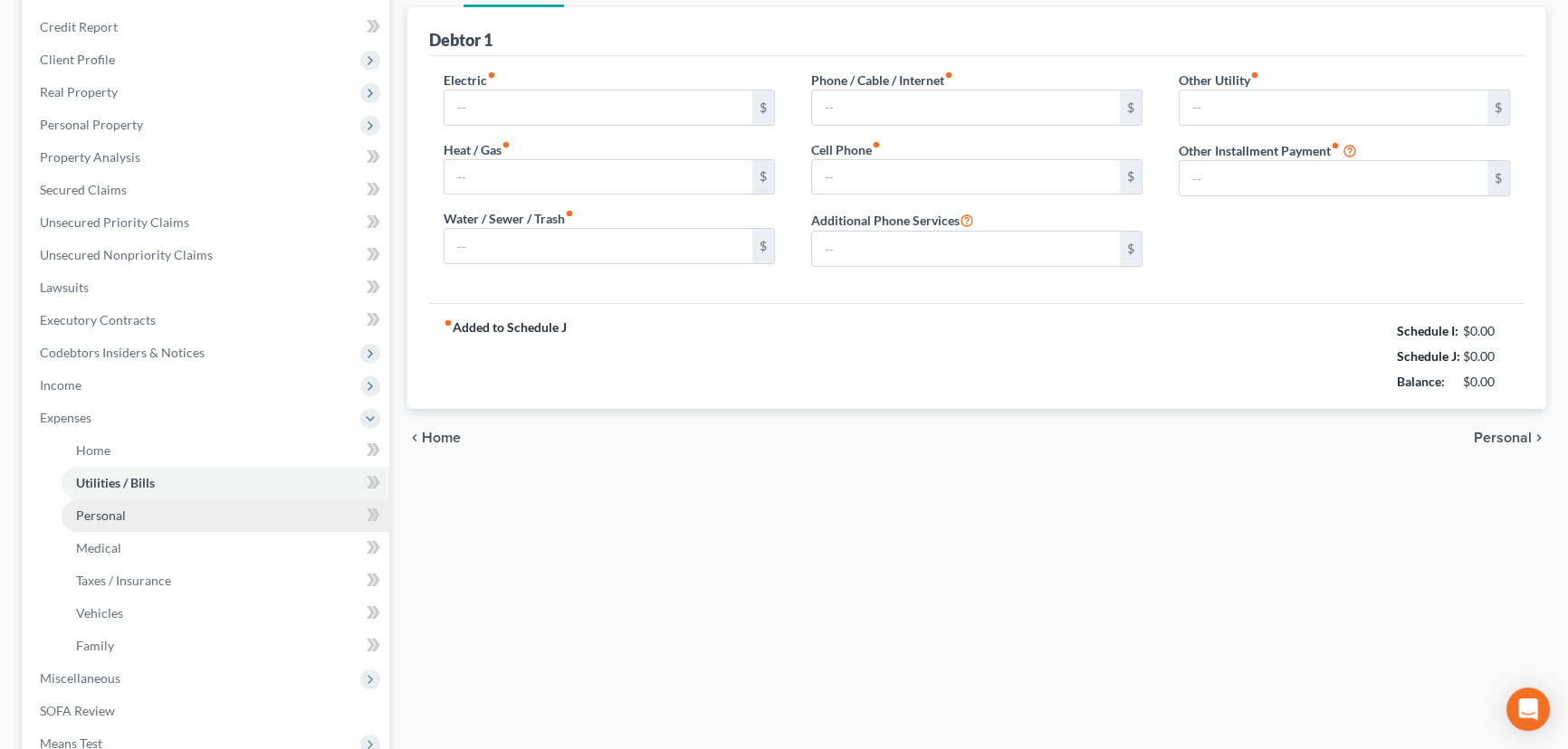
type input "0.00"
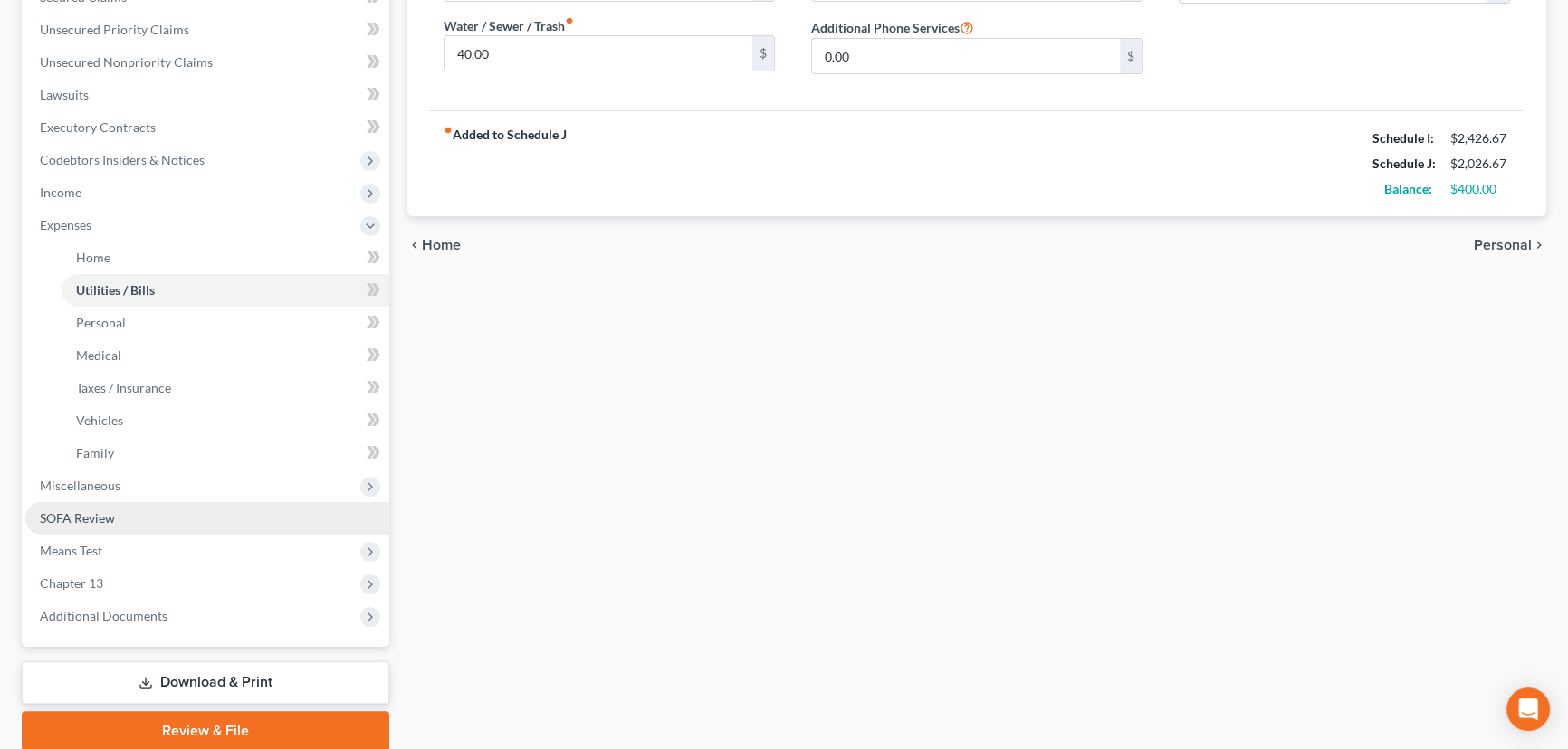
scroll to position [470, 0]
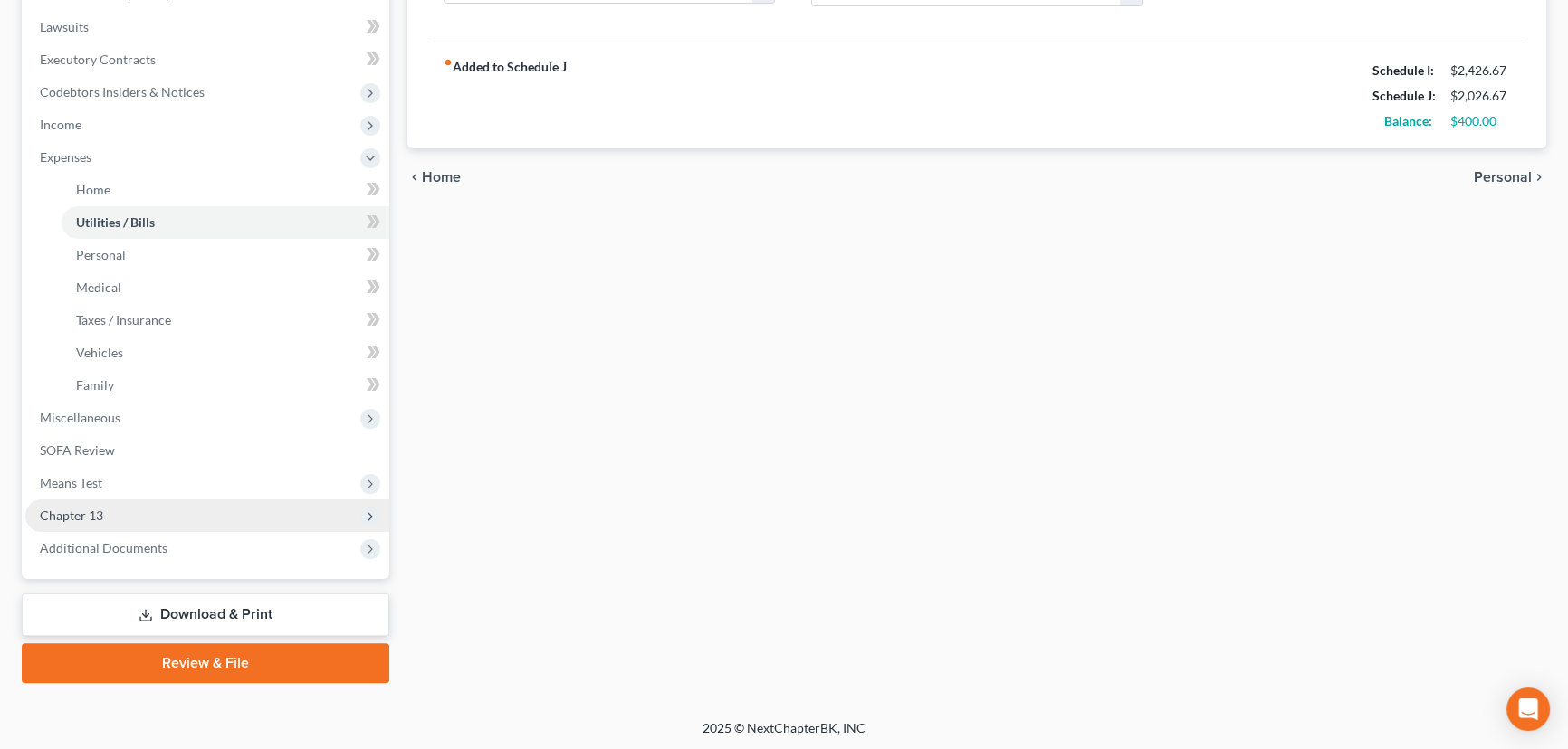
click at [82, 511] on span "Chapter 13" at bounding box center [72, 515] width 63 height 15
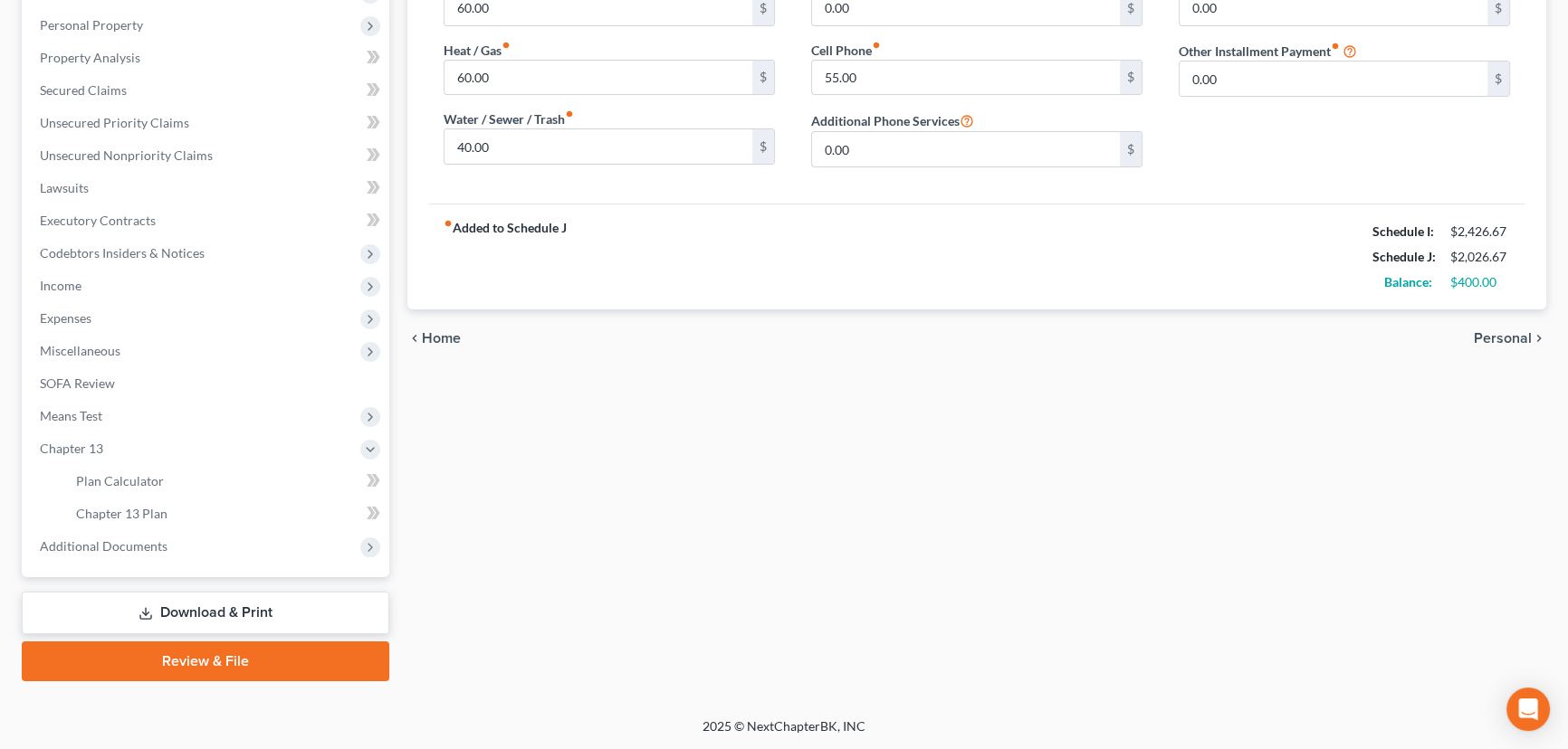
scroll to position [307, 0]
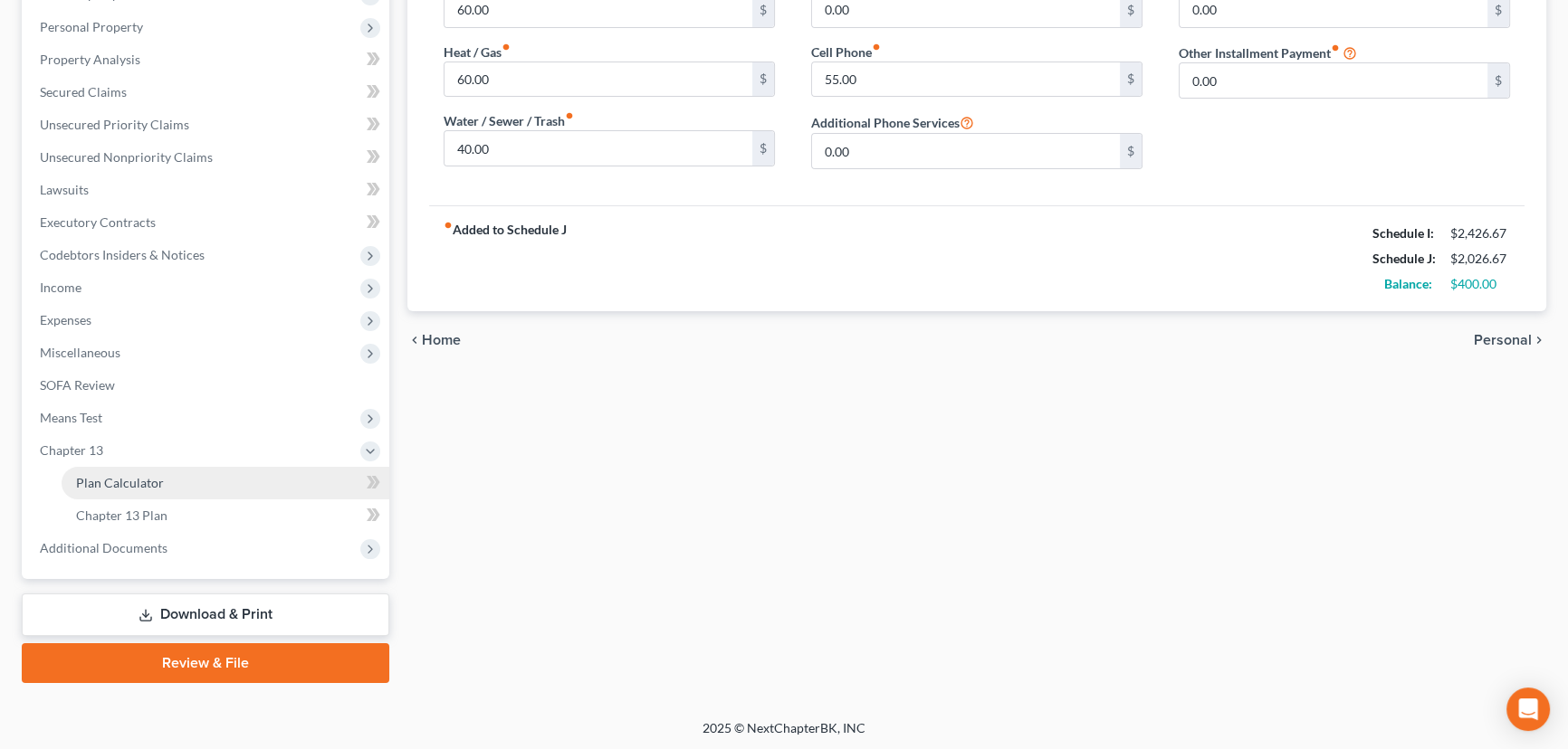
click at [136, 481] on span "Plan Calculator" at bounding box center [120, 483] width 88 height 15
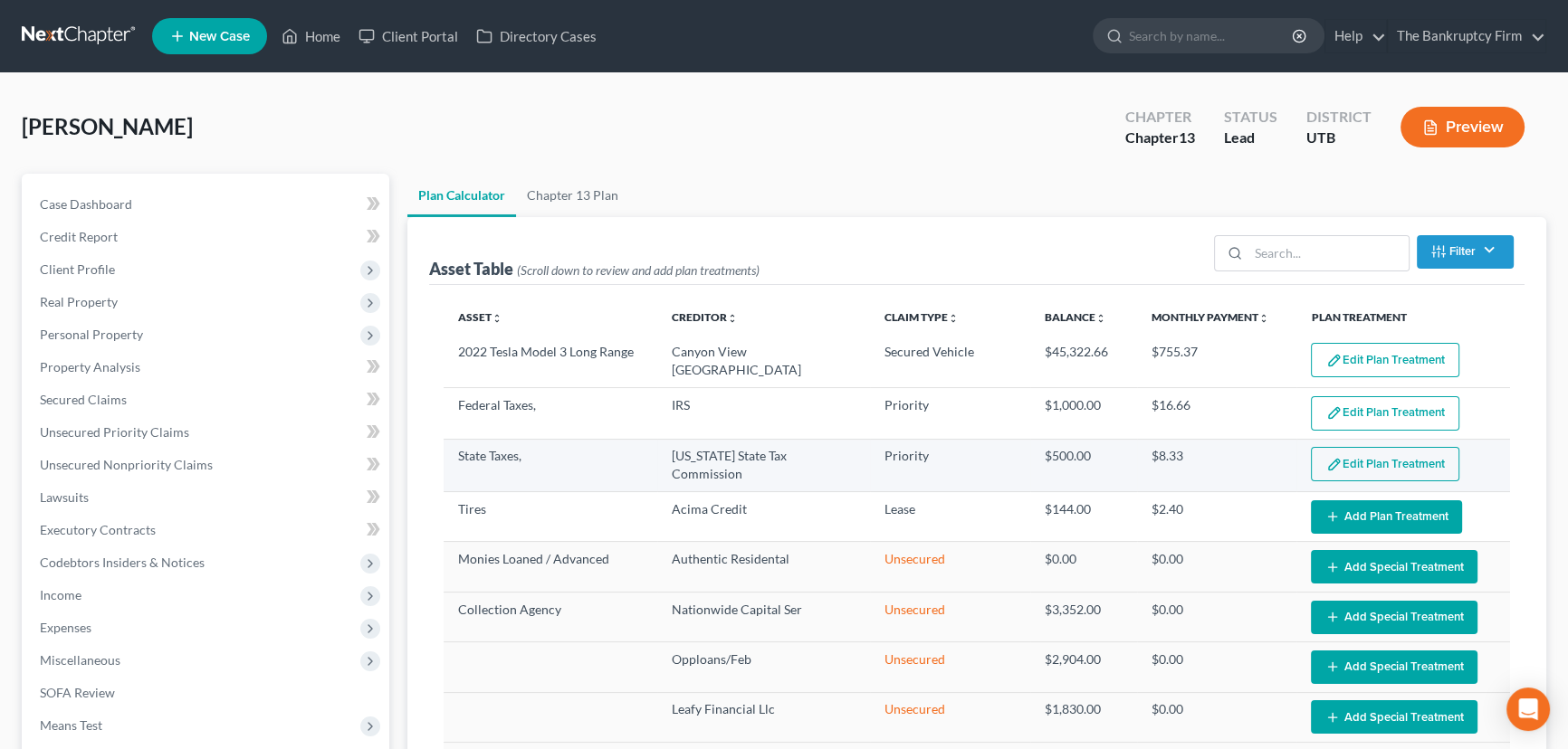
select select "59"
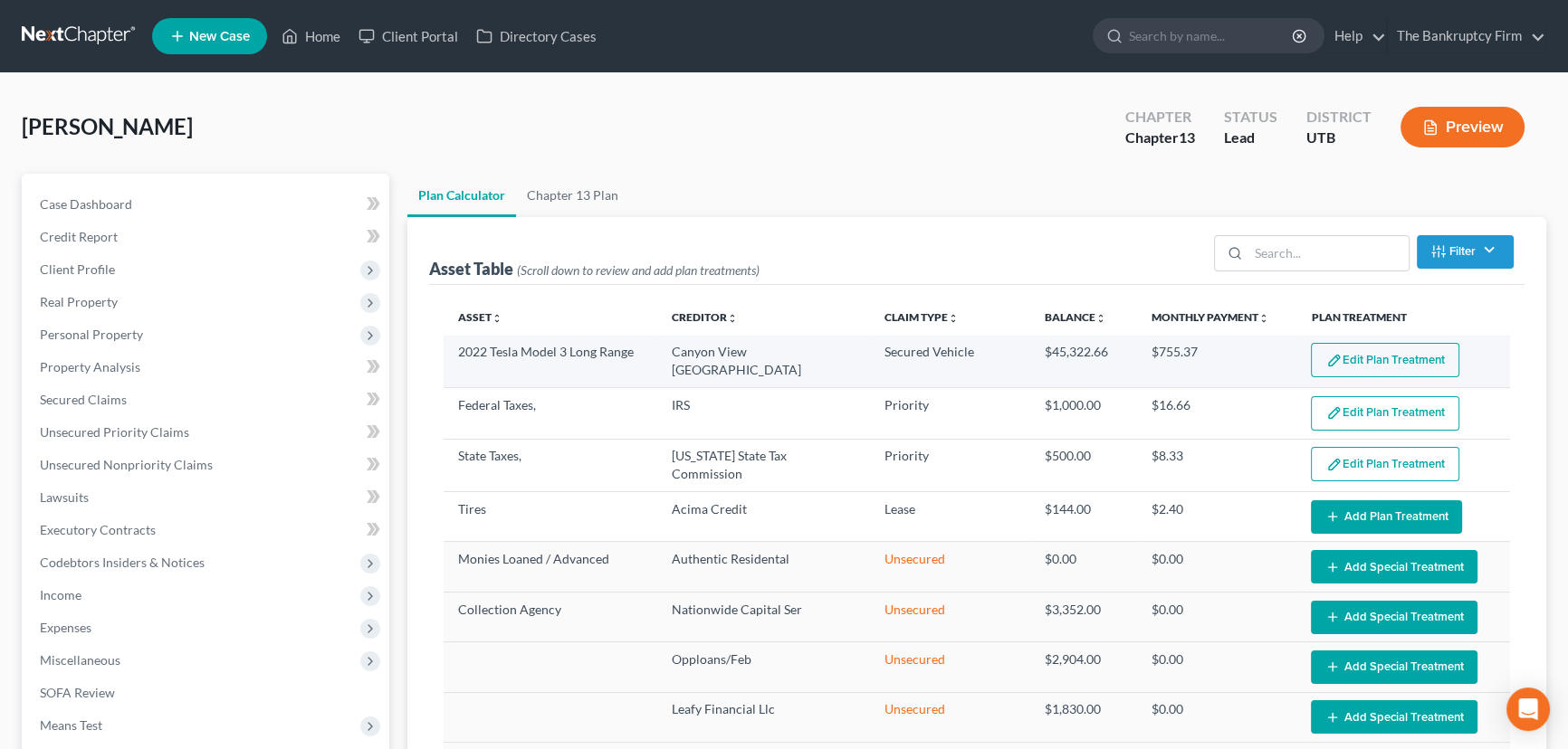
click at [1385, 352] on button "Edit Plan Treatment" at bounding box center [1385, 360] width 149 height 34
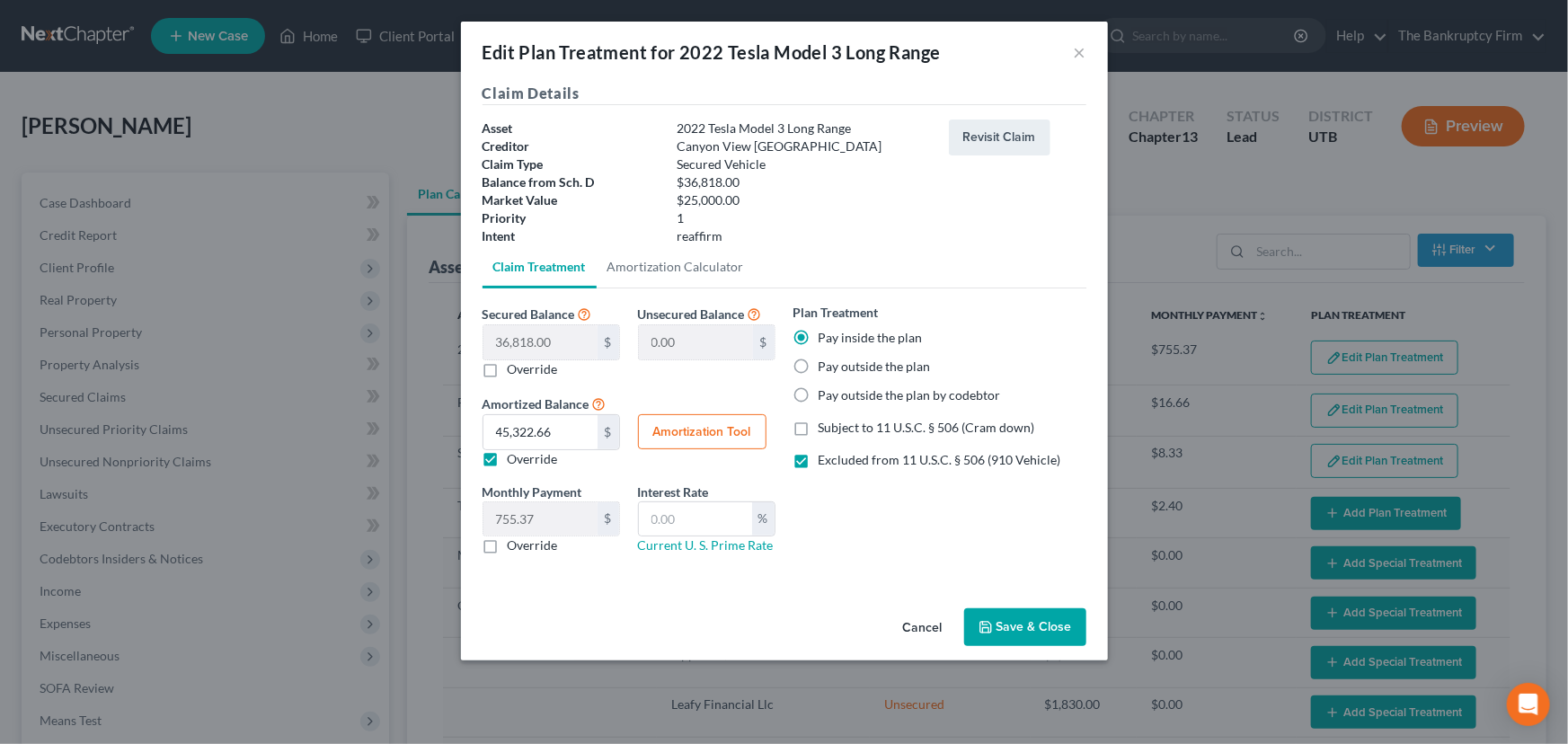
click at [721, 430] on button "Amortization Tool" at bounding box center [702, 432] width 128 height 36
type input "36,818.00"
type input "60"
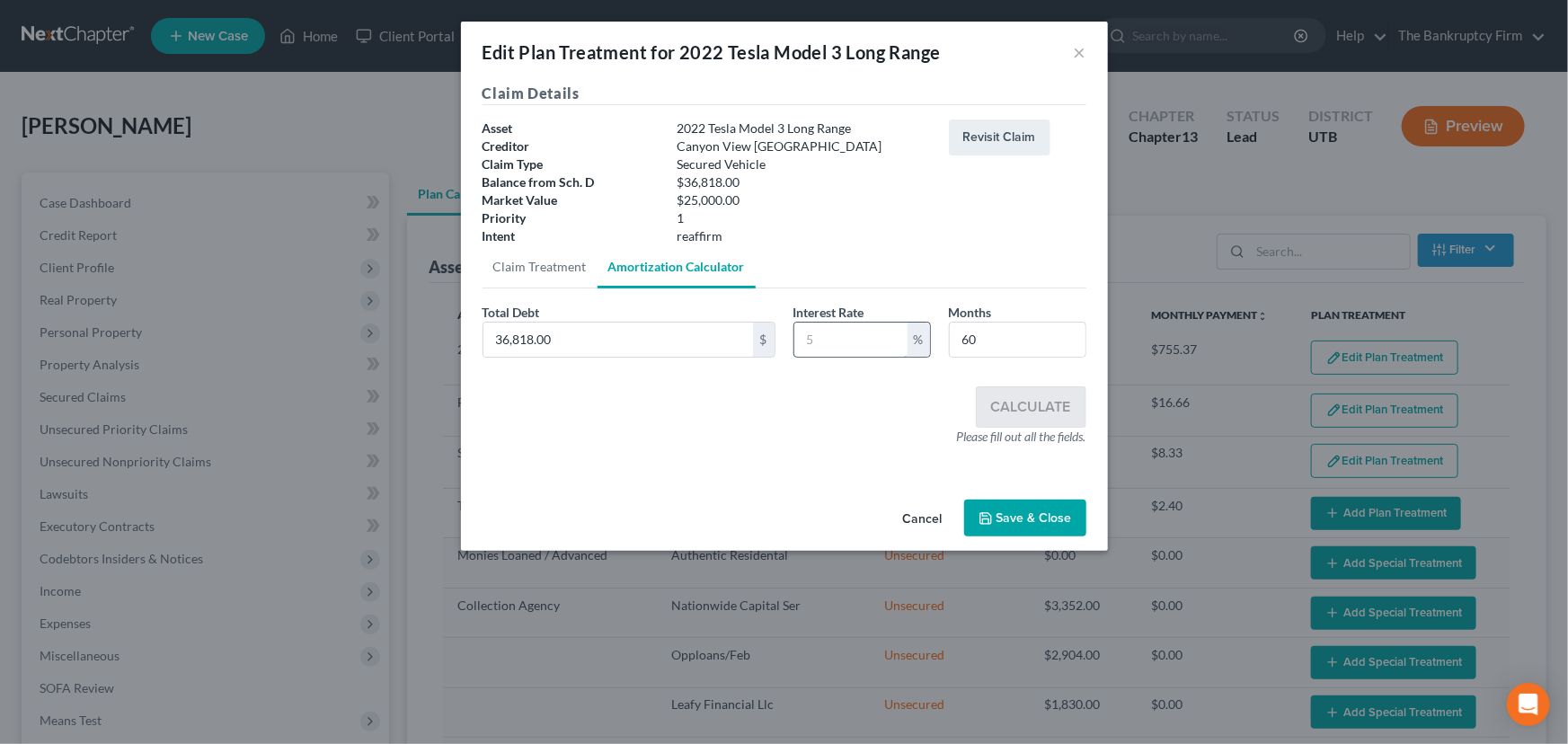
click at [807, 343] on input "text" at bounding box center [851, 340] width 113 height 34
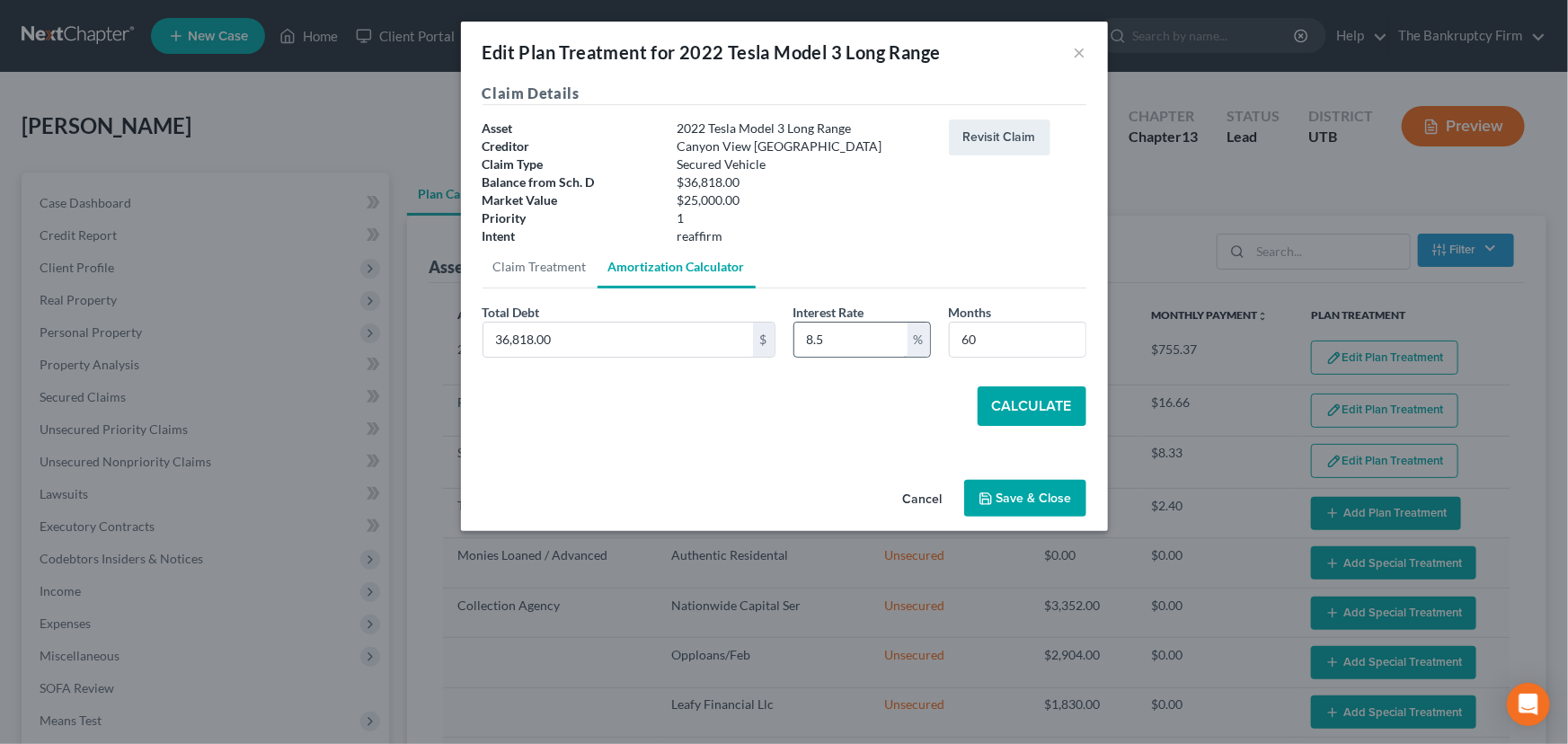
type input "8.5"
type input "54"
click at [1033, 407] on button "Calculate" at bounding box center [1032, 406] width 108 height 40
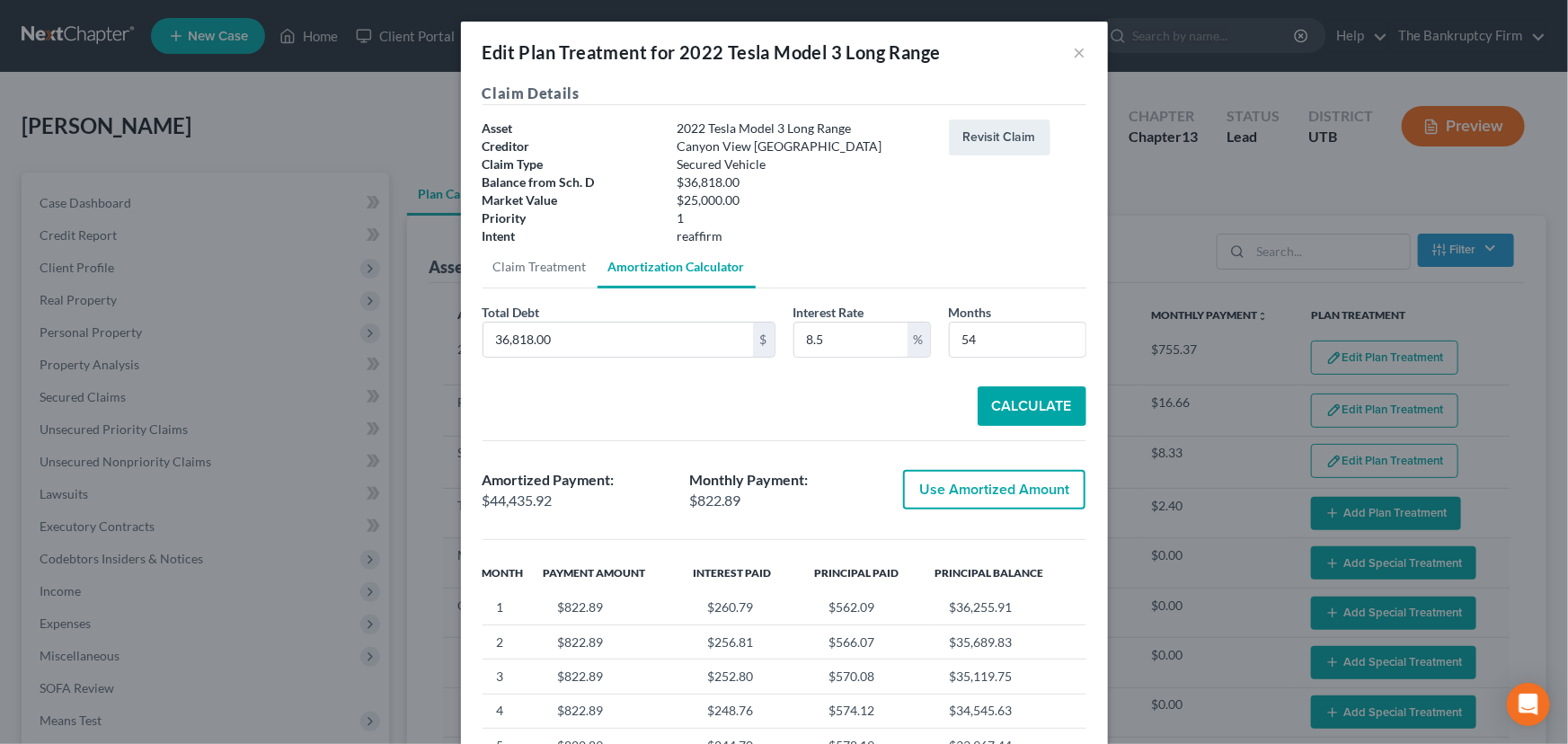
click at [948, 492] on button "Use Amortized Amount" at bounding box center [994, 490] width 183 height 40
type input "44,435.91"
type input "740.59"
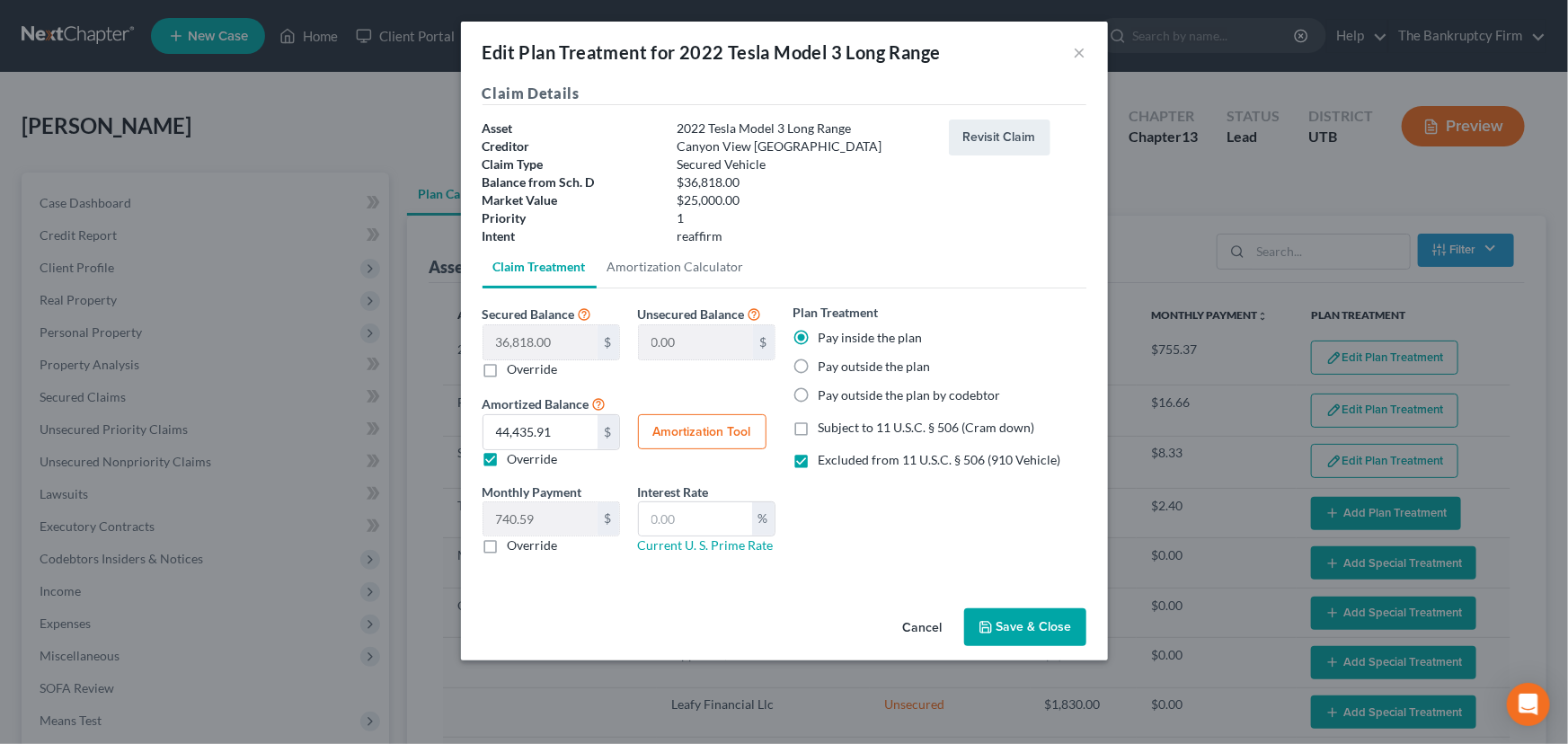
click at [508, 544] on label "Override" at bounding box center [533, 545] width 50 height 18
click at [515, 544] on input "Override" at bounding box center [520, 542] width 11 height 11
checkbox input "true"
click at [549, 522] on input "0.00" at bounding box center [540, 519] width 114 height 34
type input "825.00"
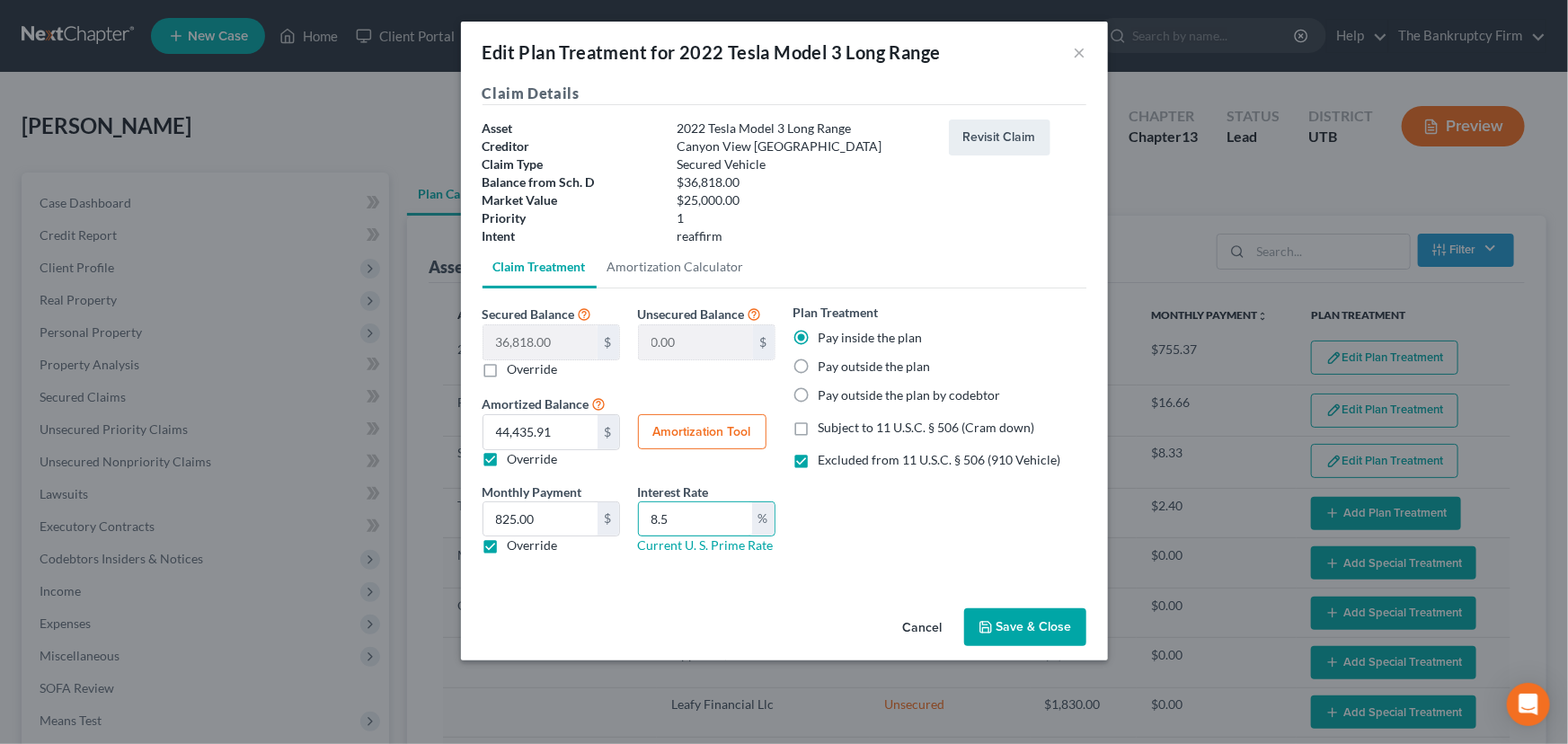
type input "8.5"
click at [1017, 620] on button "Save & Close" at bounding box center [1025, 627] width 122 height 38
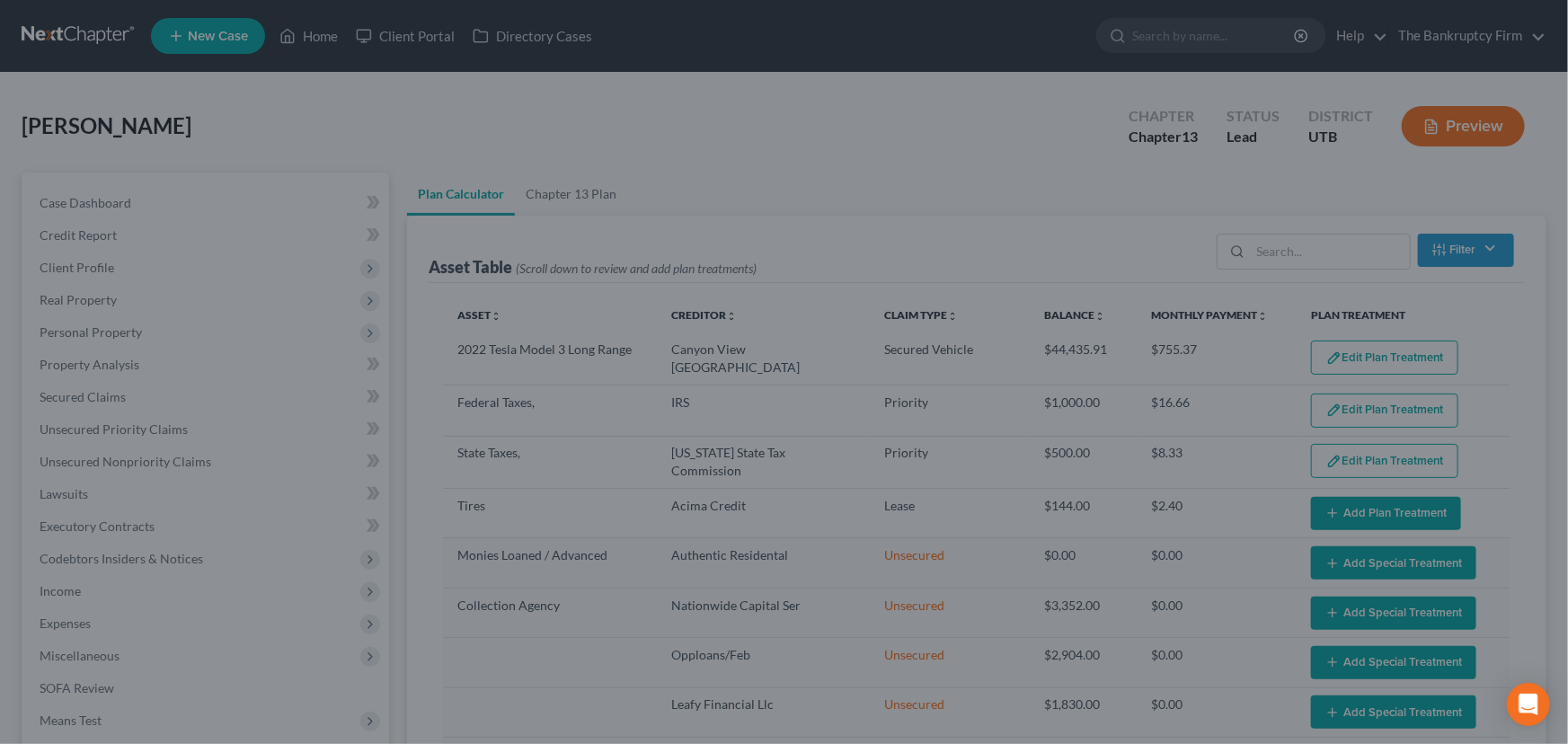
select select "59"
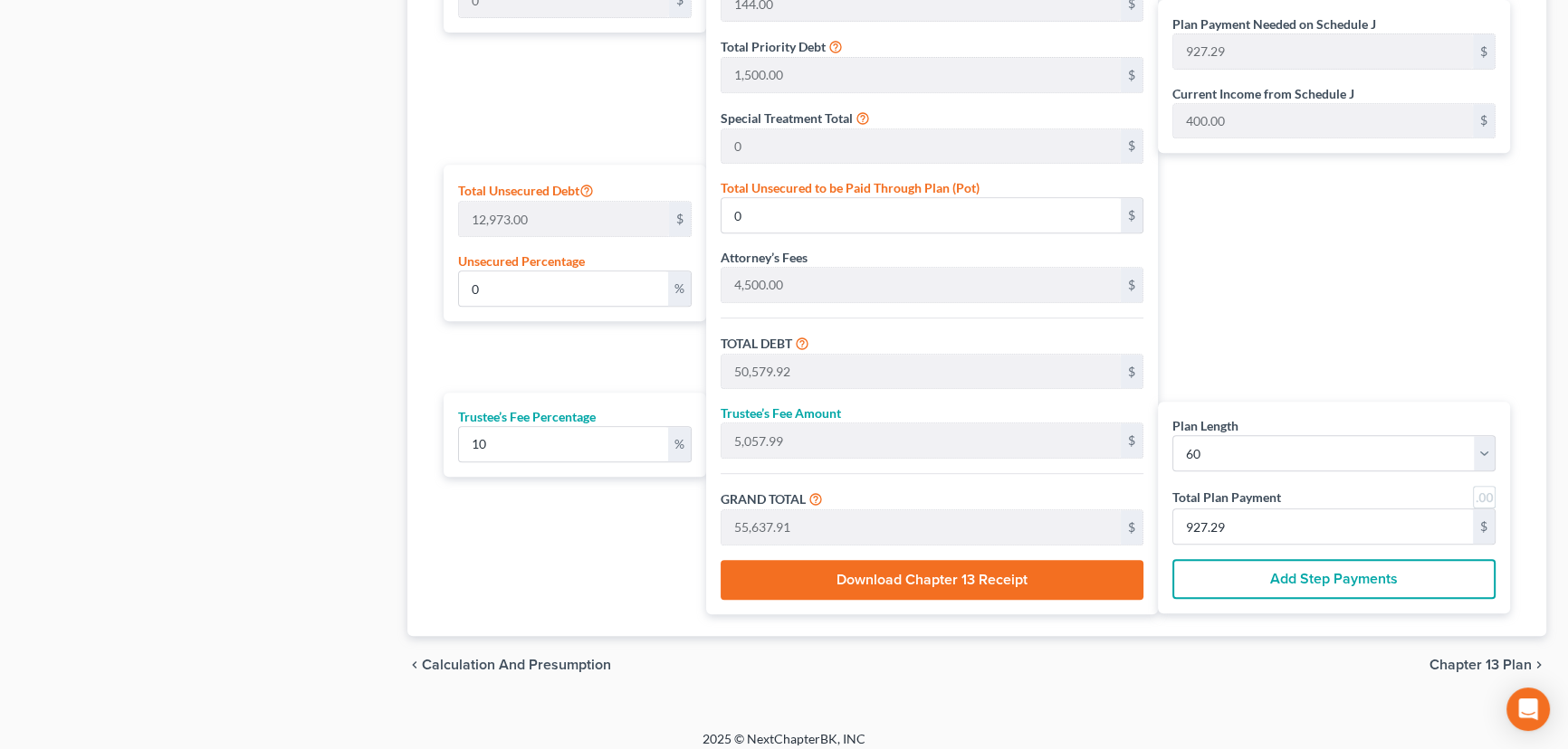
scroll to position [1006, 0]
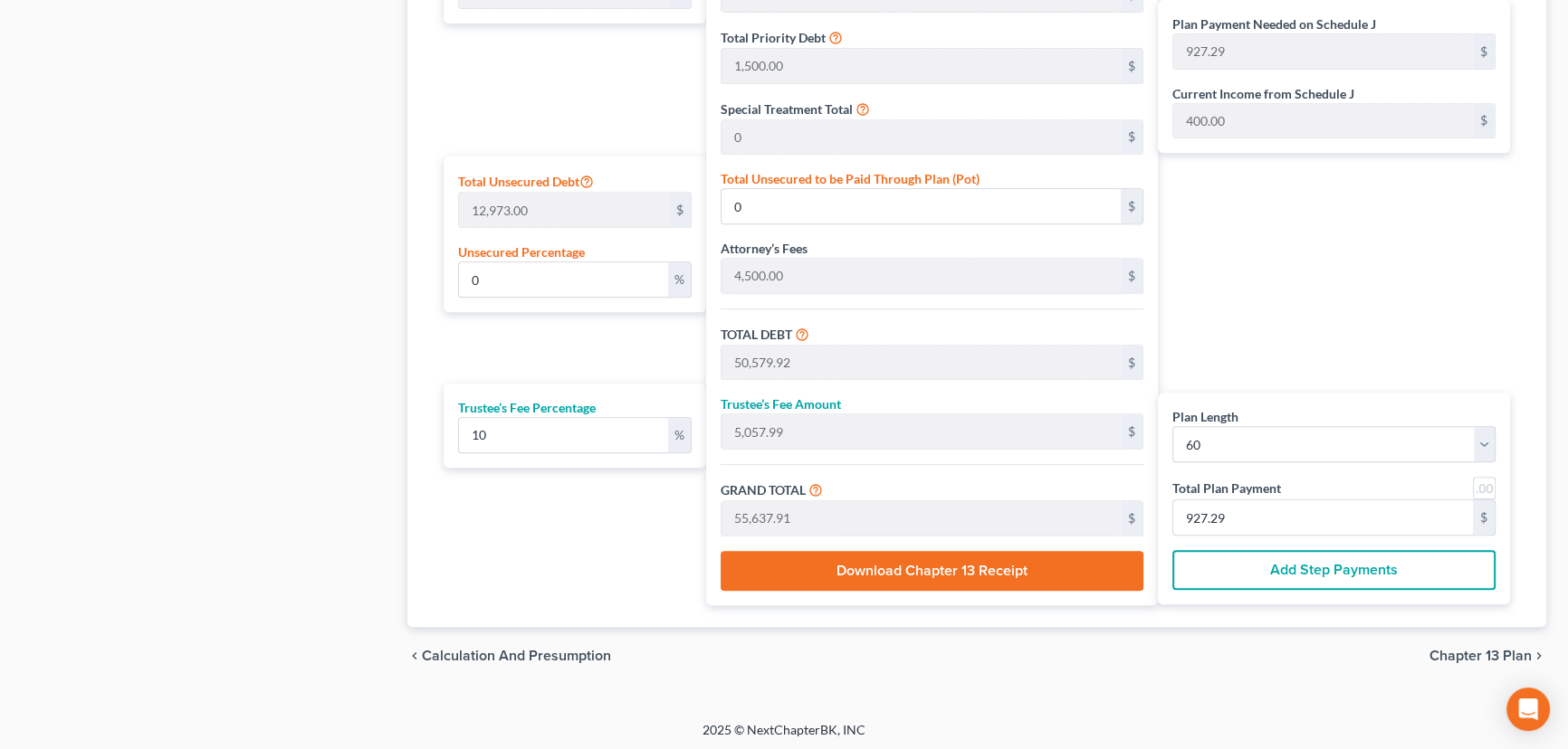
click at [1296, 569] on button "Add Step Payments" at bounding box center [1333, 570] width 323 height 40
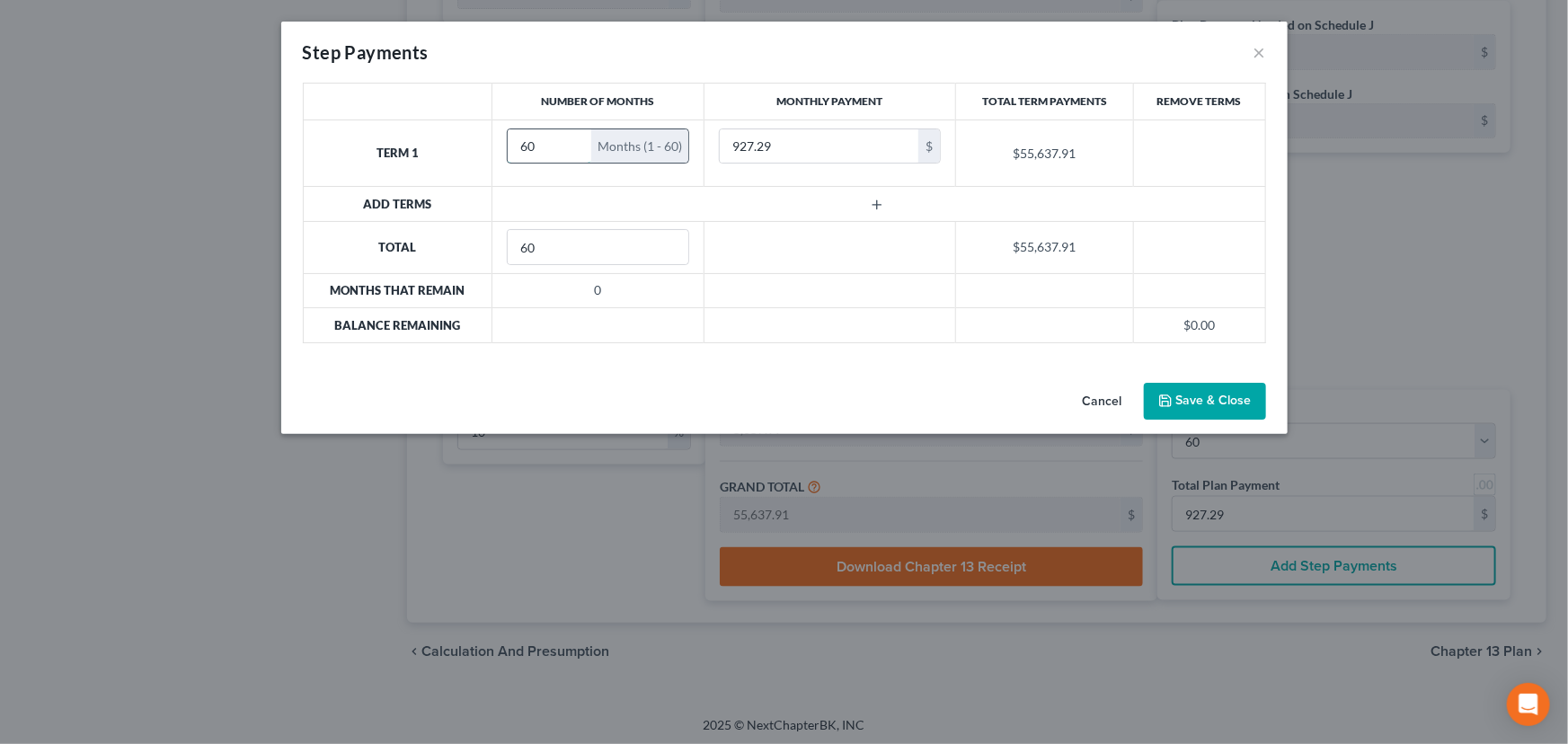
drag, startPoint x: 543, startPoint y: 143, endPoint x: 506, endPoint y: 151, distance: 37.9
click at [503, 144] on td "60 Months (1 - 60)" at bounding box center [598, 153] width 212 height 67
type input "400"
drag, startPoint x: 540, startPoint y: 148, endPoint x: 509, endPoint y: 148, distance: 31.0
click at [509, 148] on input "60" at bounding box center [550, 147] width 84 height 34
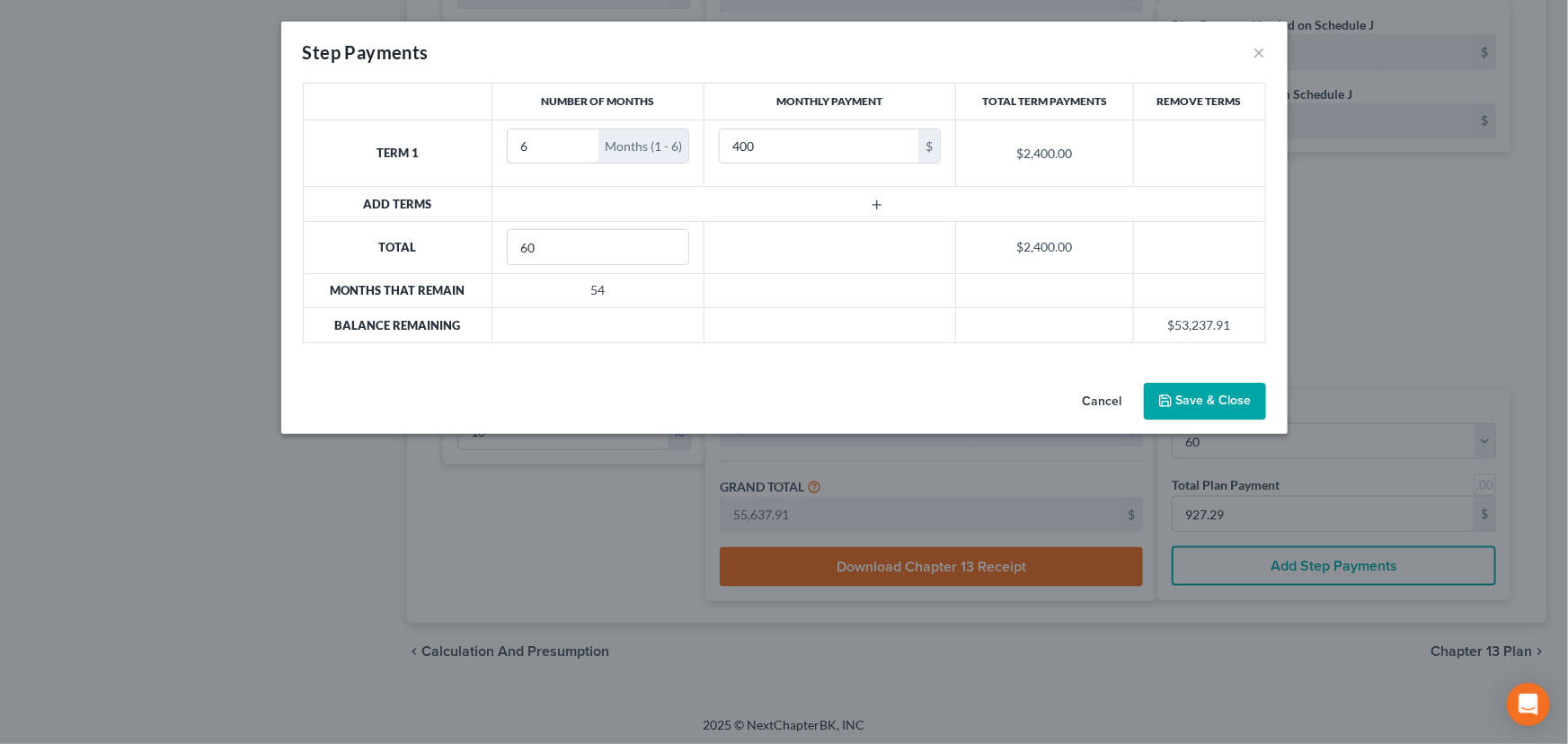
type input "6"
click at [877, 203] on line "button" at bounding box center [877, 206] width 0 height 9
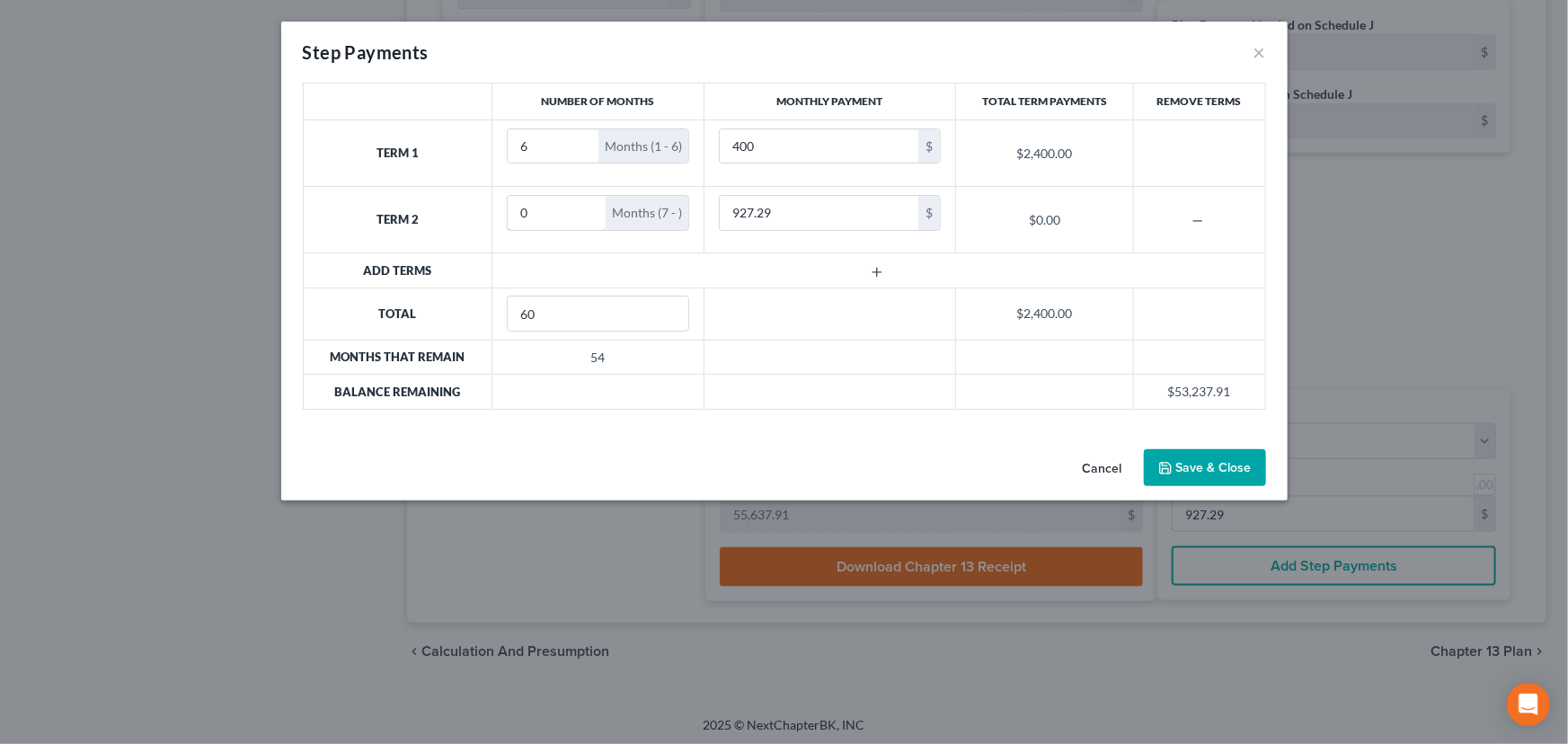
drag, startPoint x: 538, startPoint y: 207, endPoint x: 504, endPoint y: 214, distance: 34.7
click at [504, 214] on td "0 Months (7 - )" at bounding box center [598, 220] width 212 height 67
type input "54"
type input "990"
click at [1195, 468] on button "Save & Close" at bounding box center [1205, 468] width 122 height 38
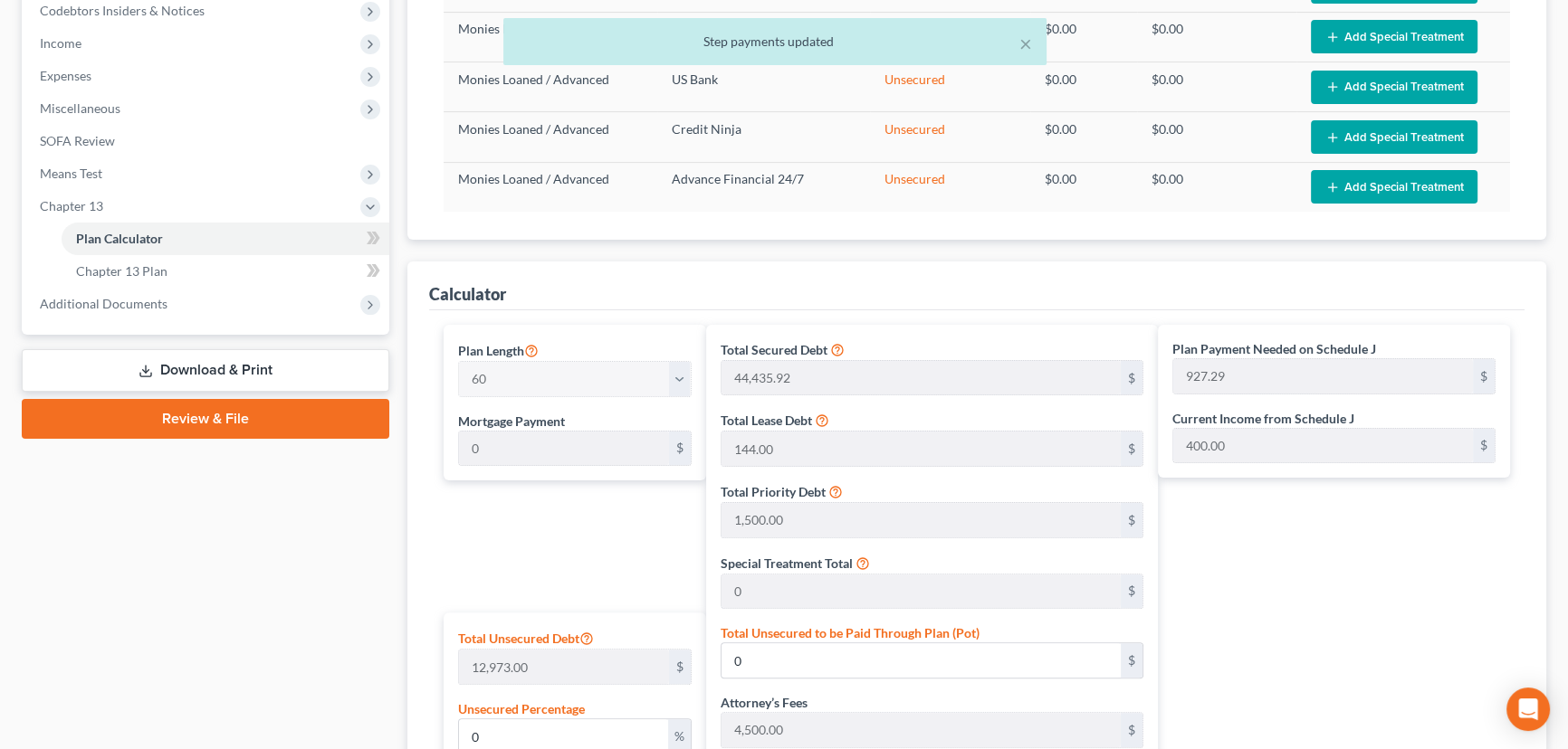
scroll to position [595, 0]
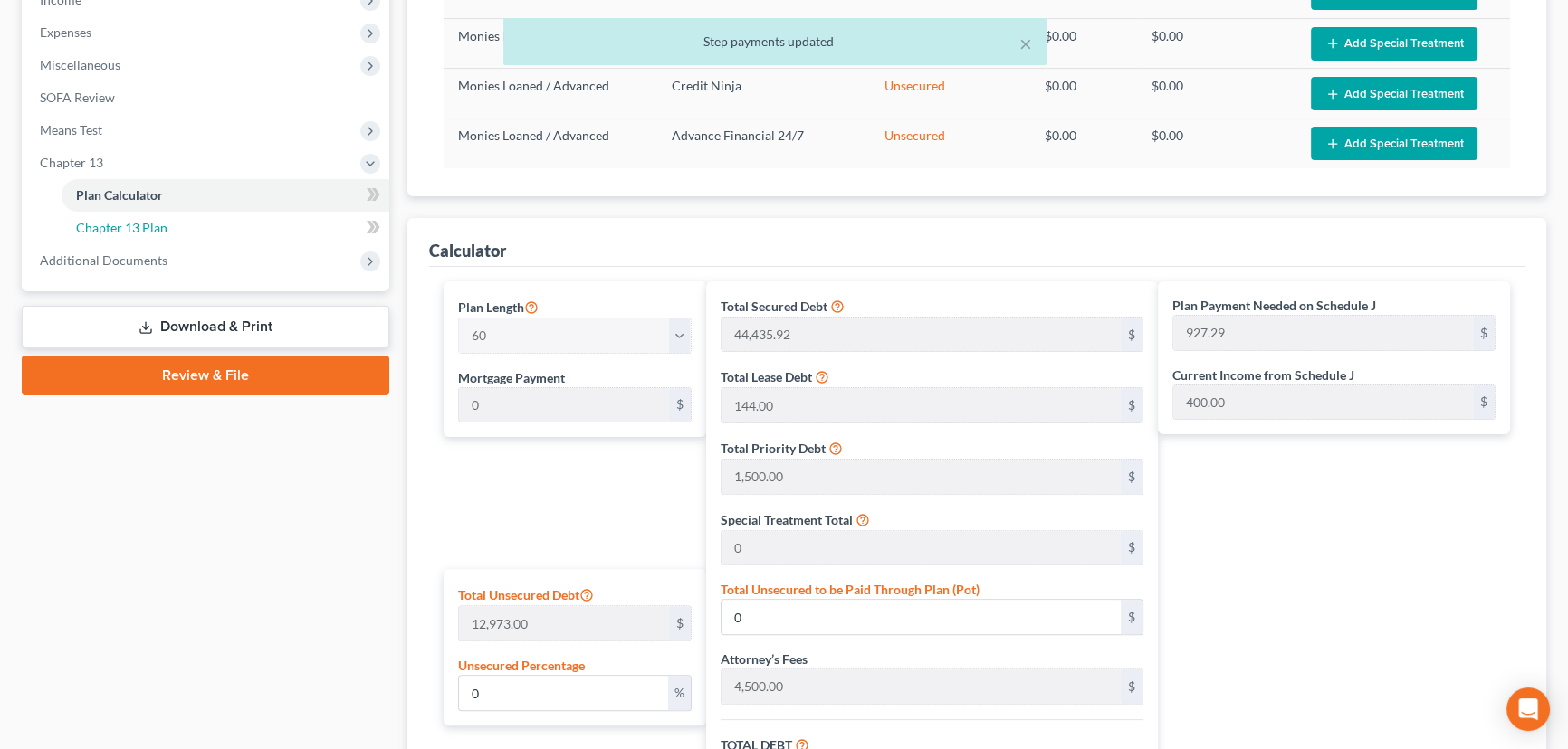
drag, startPoint x: 138, startPoint y: 225, endPoint x: 147, endPoint y: 227, distance: 9.2
click at [138, 225] on span "Chapter 13 Plan" at bounding box center [121, 228] width 91 height 15
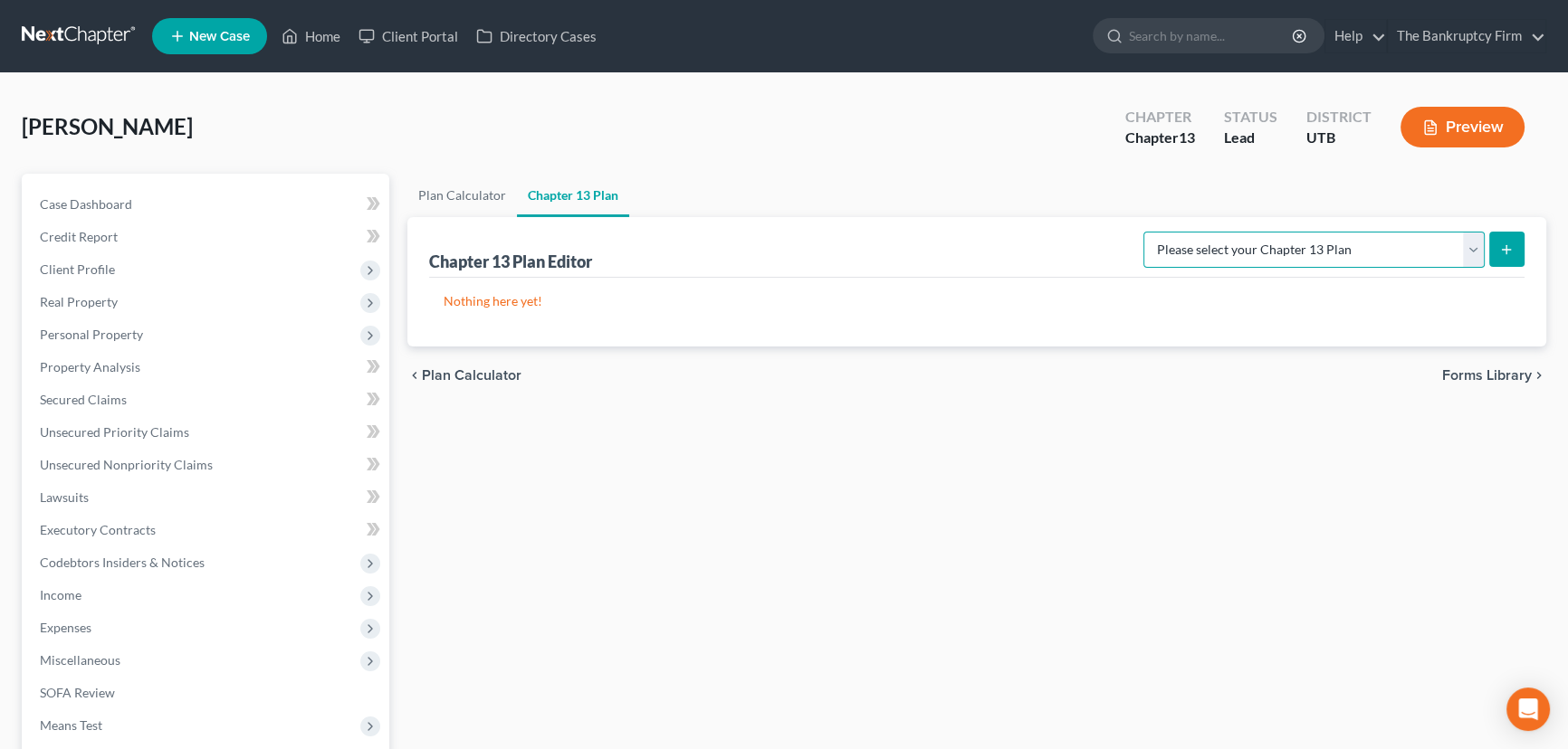
click at [1287, 243] on select "Please select your Chapter 13 Plan Chapter 13 Plan - The Bankruptcy Firm - Utah…" at bounding box center [1314, 250] width 341 height 36
select select "0"
click at [1183, 232] on select "Please select your Chapter 13 Plan Chapter 13 Plan - The Bankruptcy Firm - Utah…" at bounding box center [1314, 250] width 341 height 36
click at [1503, 251] on icon "submit" at bounding box center [1506, 249] width 14 height 14
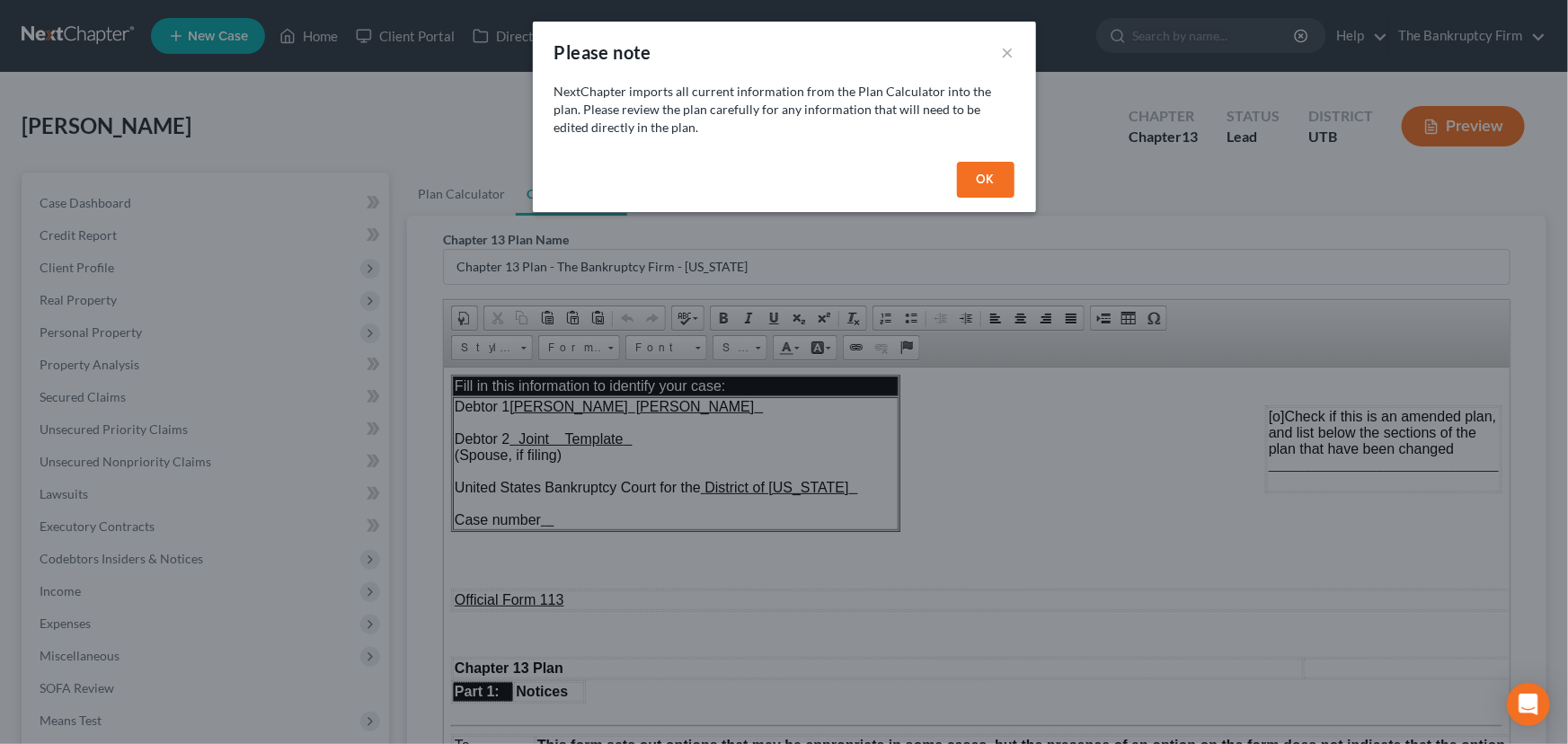
click at [982, 177] on button "OK" at bounding box center [986, 180] width 57 height 36
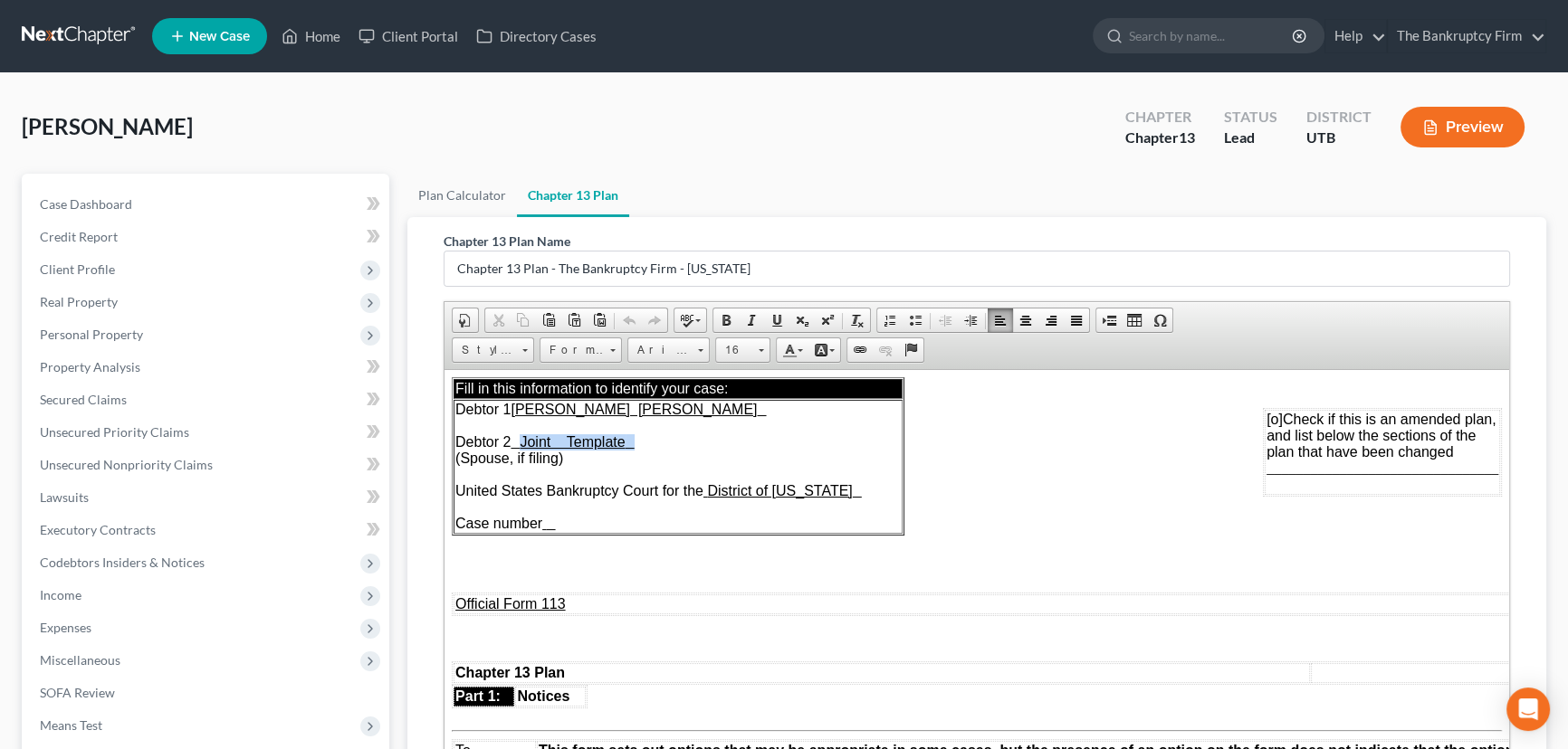
drag, startPoint x: 535, startPoint y: 442, endPoint x: 668, endPoint y: 435, distance: 133.2
click at [668, 435] on td "Debtor 1 Tyler David Smith Debtor 2 Joint Template (Spouse, if filing) United S…" at bounding box center [678, 466] width 449 height 134
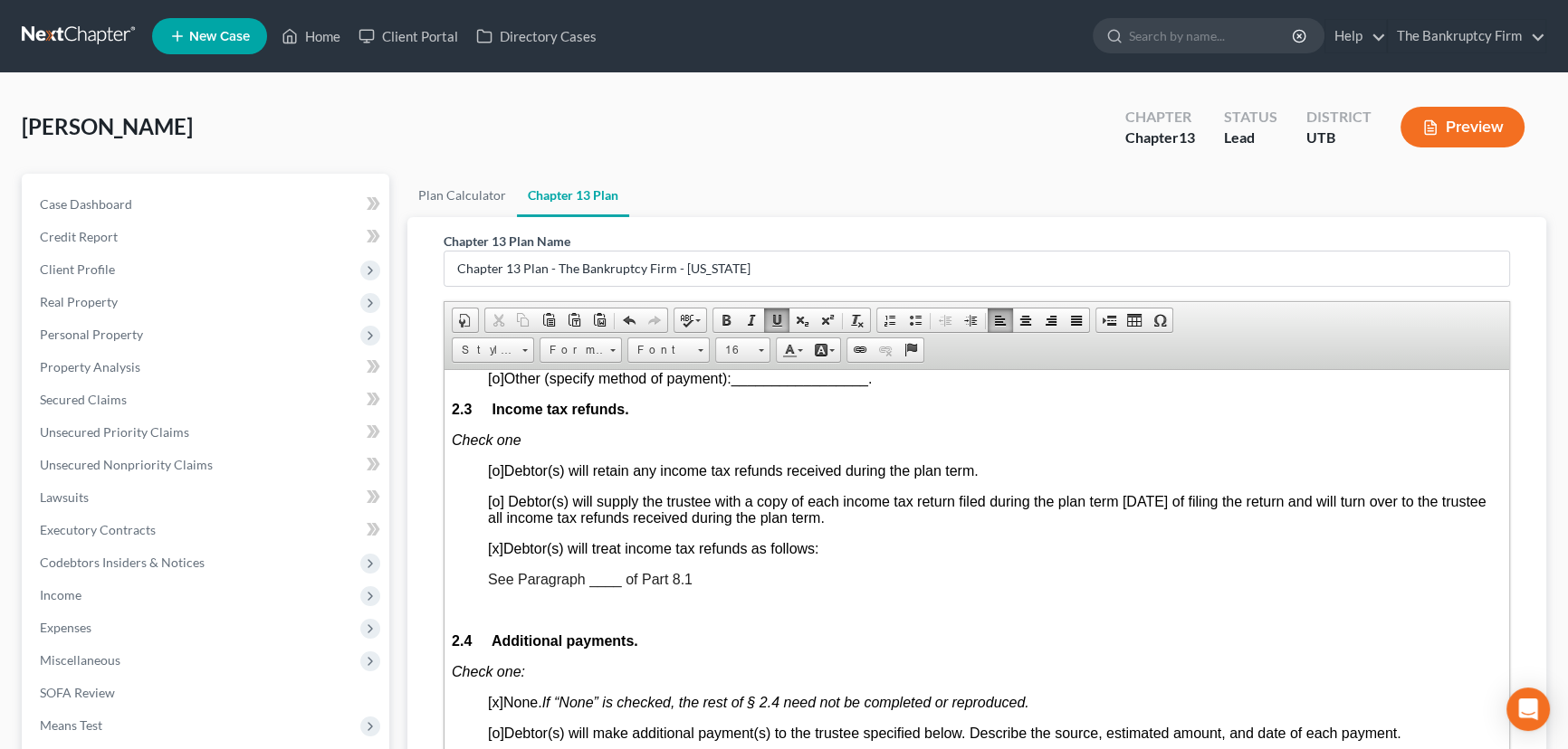
scroll to position [1480, 0]
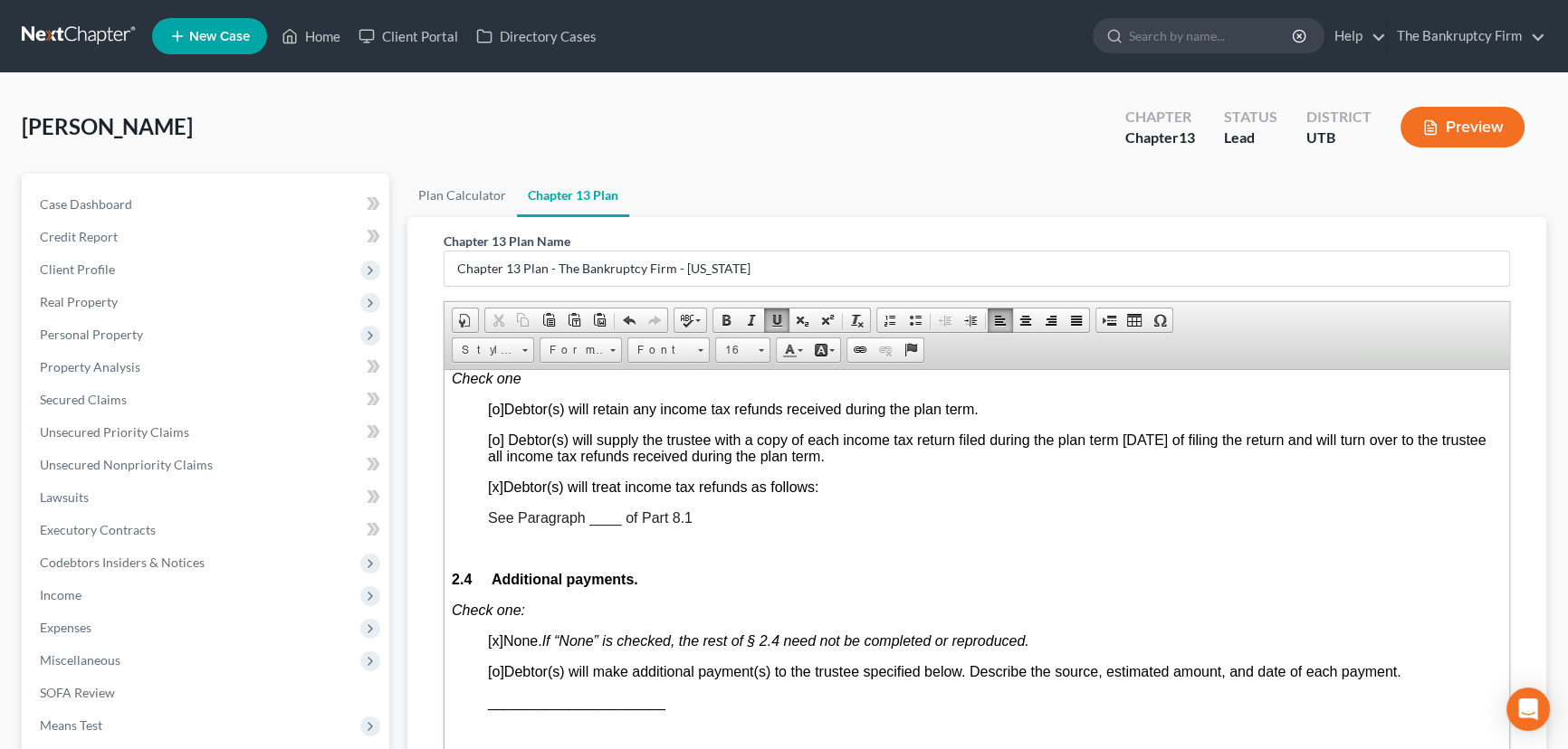
click at [597, 525] on span "See Paragraph ____ of Part 8.1" at bounding box center [589, 517] width 204 height 15
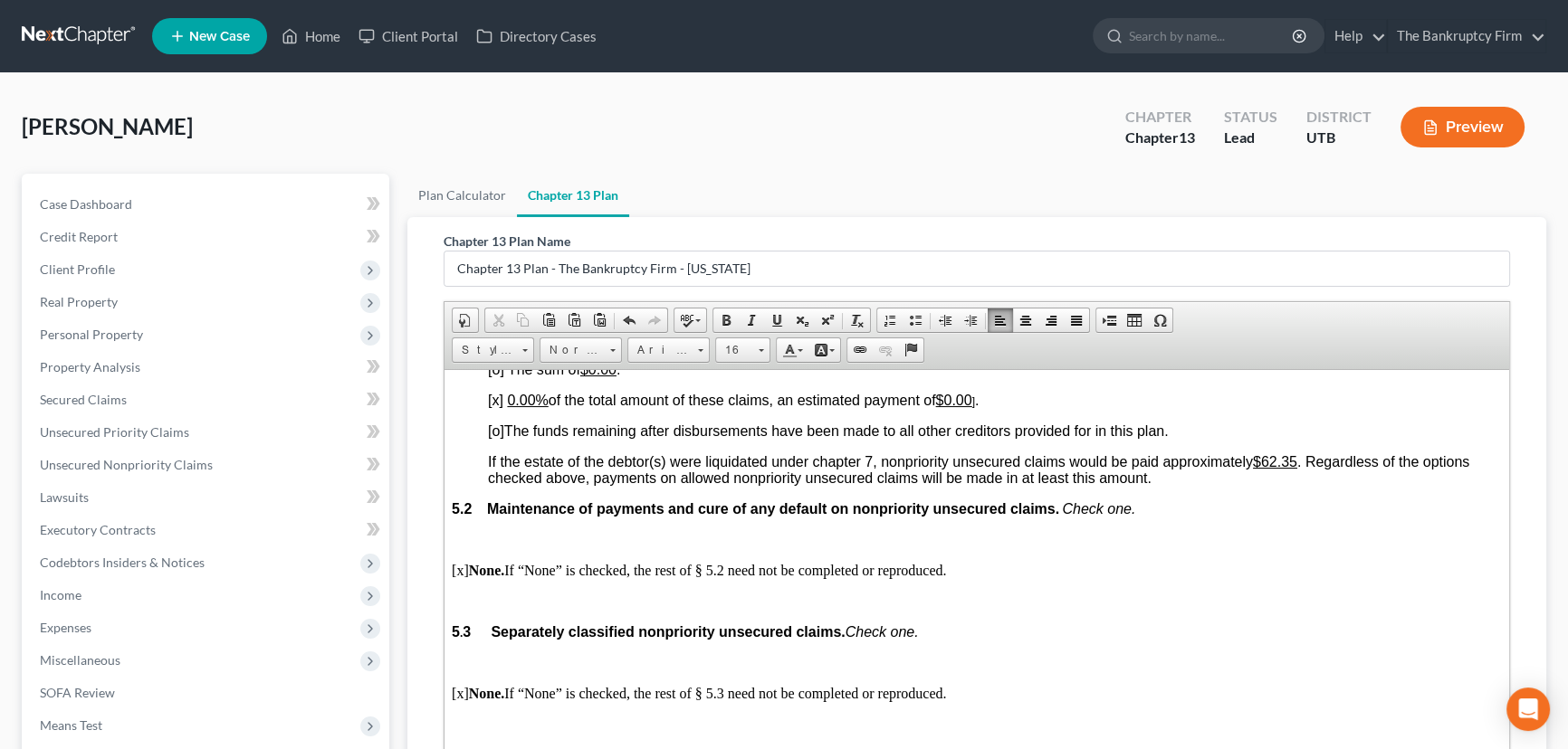
scroll to position [3947, 0]
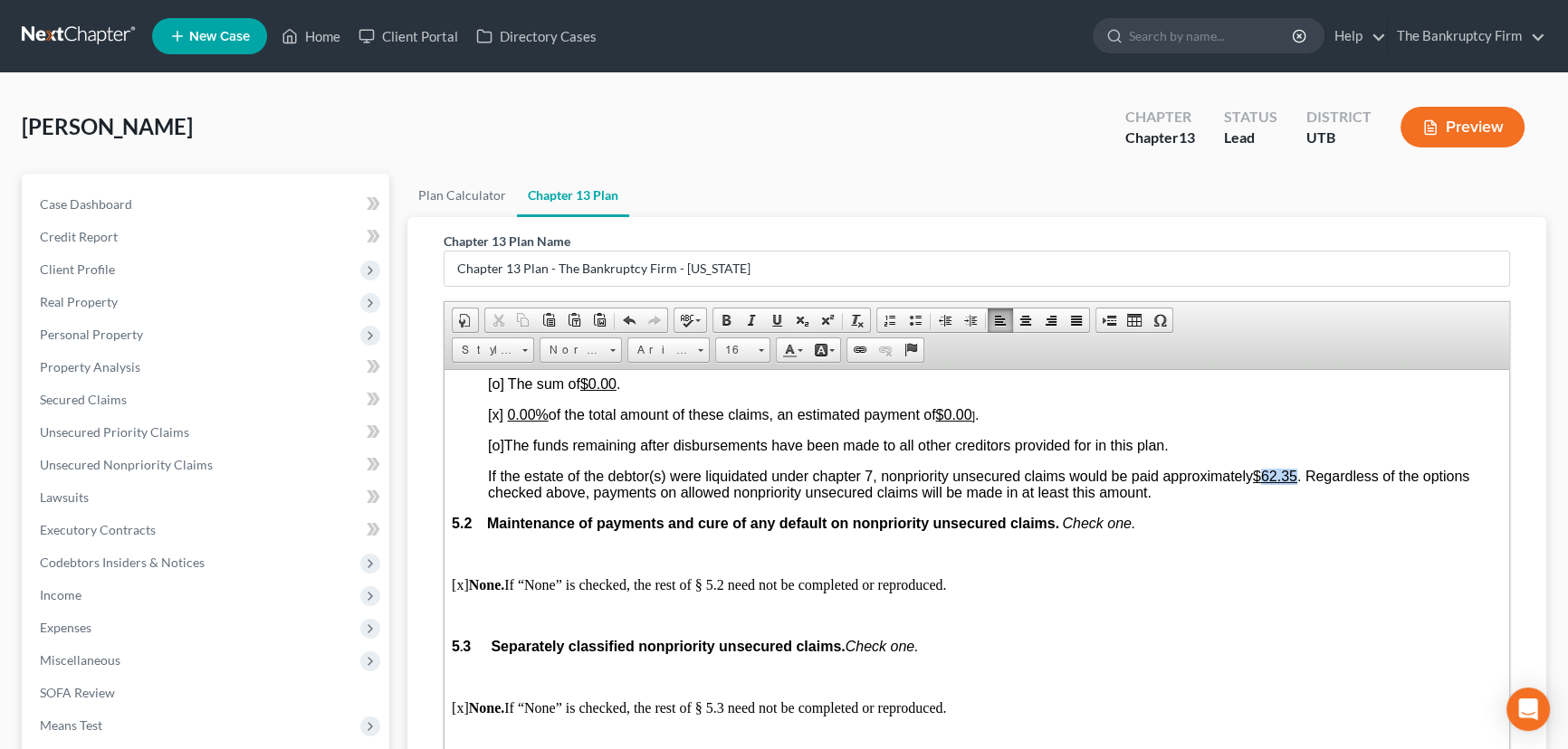
drag, startPoint x: 1268, startPoint y: 613, endPoint x: 1303, endPoint y: 604, distance: 36.1
click at [1297, 483] on u "$62.35" at bounding box center [1275, 475] width 44 height 15
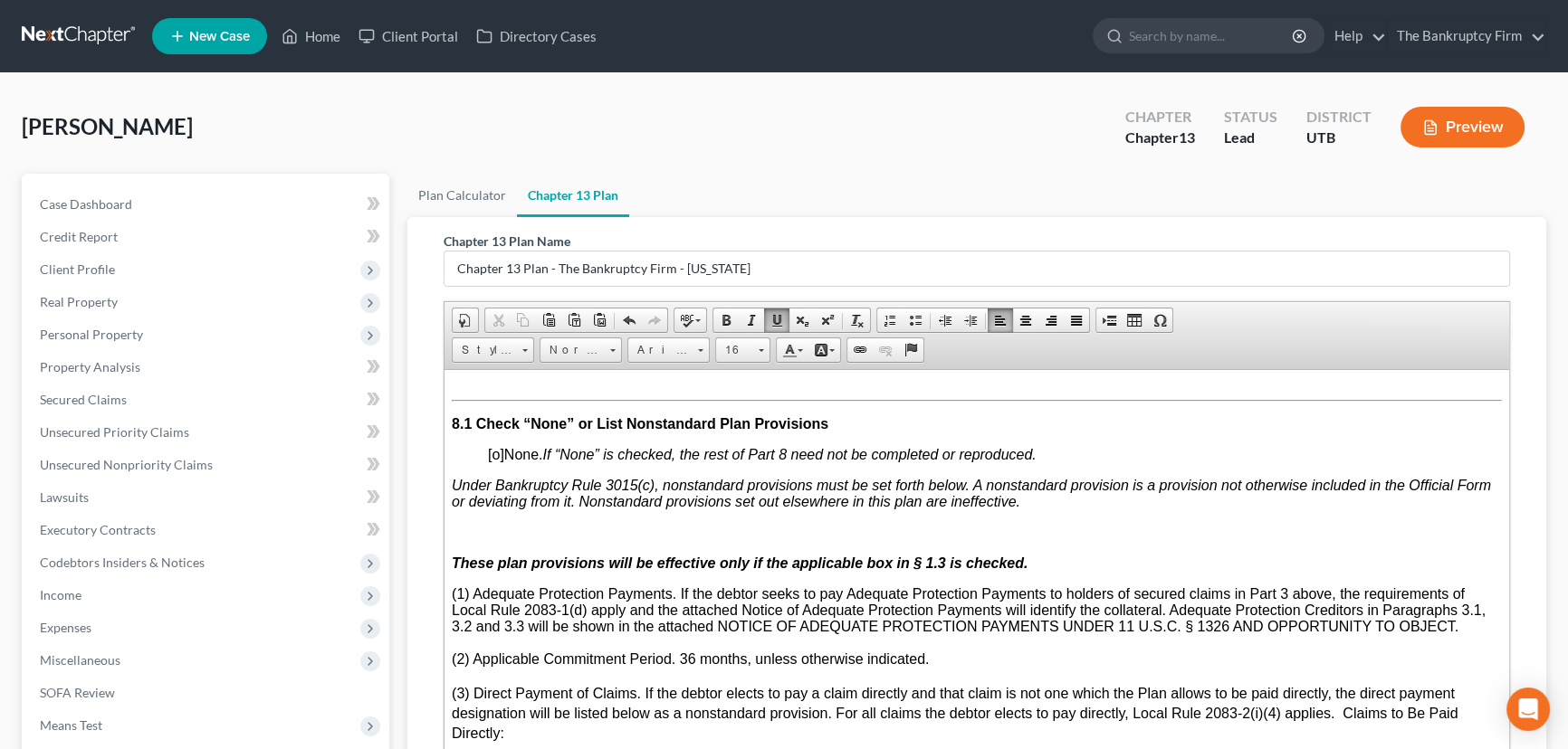
scroll to position [5098, 0]
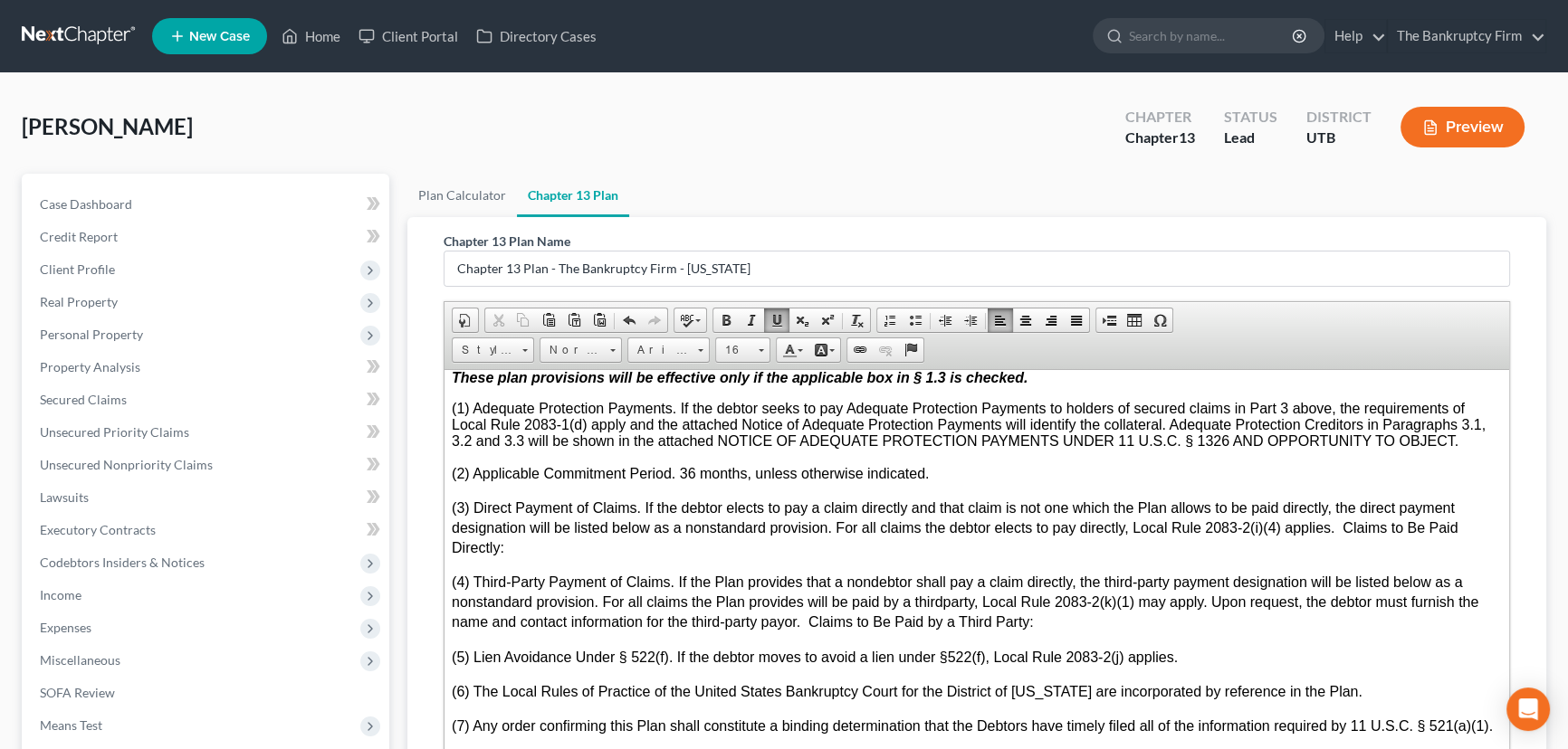
click at [1460, 448] on p "(1) Adequate Protection Payments. If the debtor seeks to pay Adequate Protectio…" at bounding box center [977, 423] width 1050 height 49
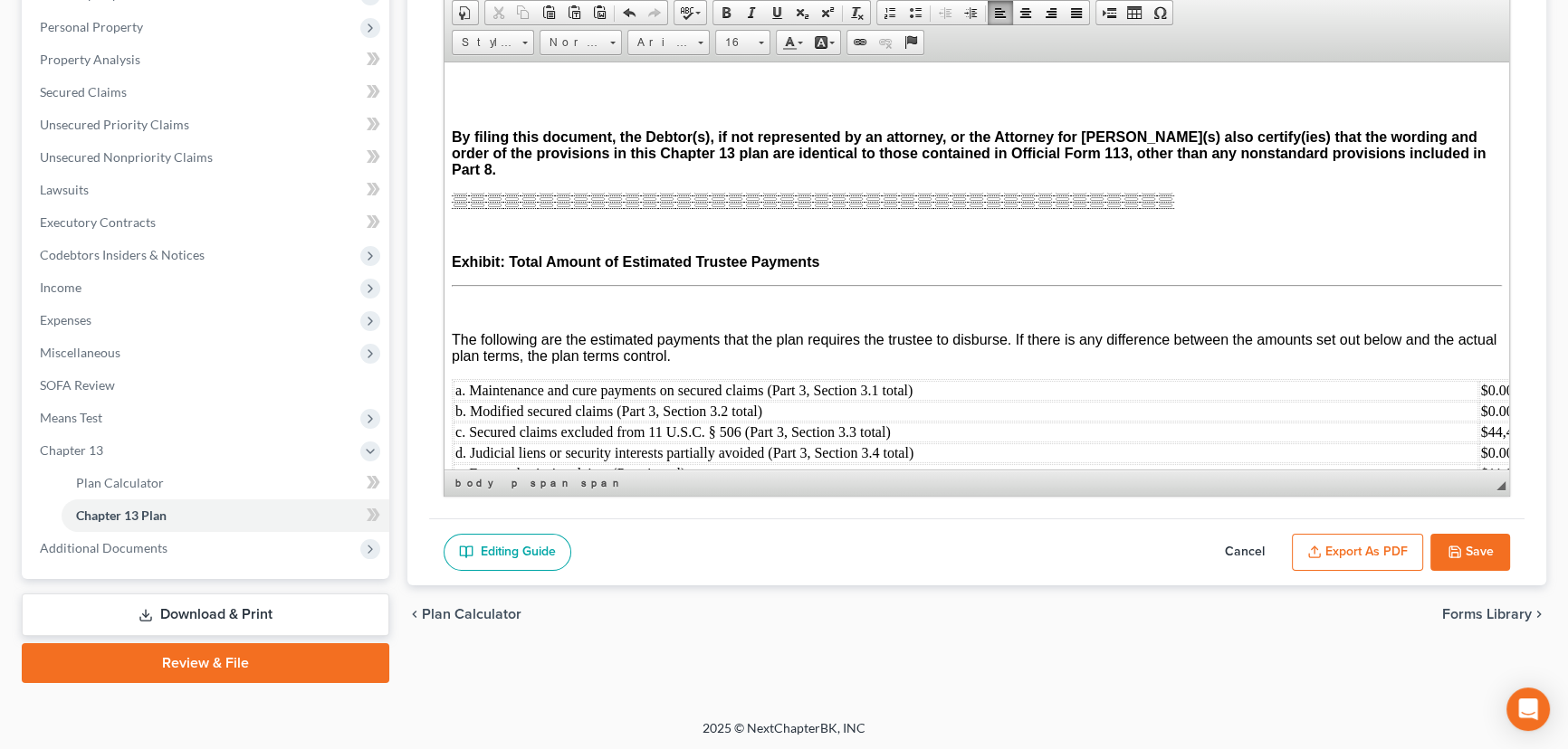
scroll to position [6990, 0]
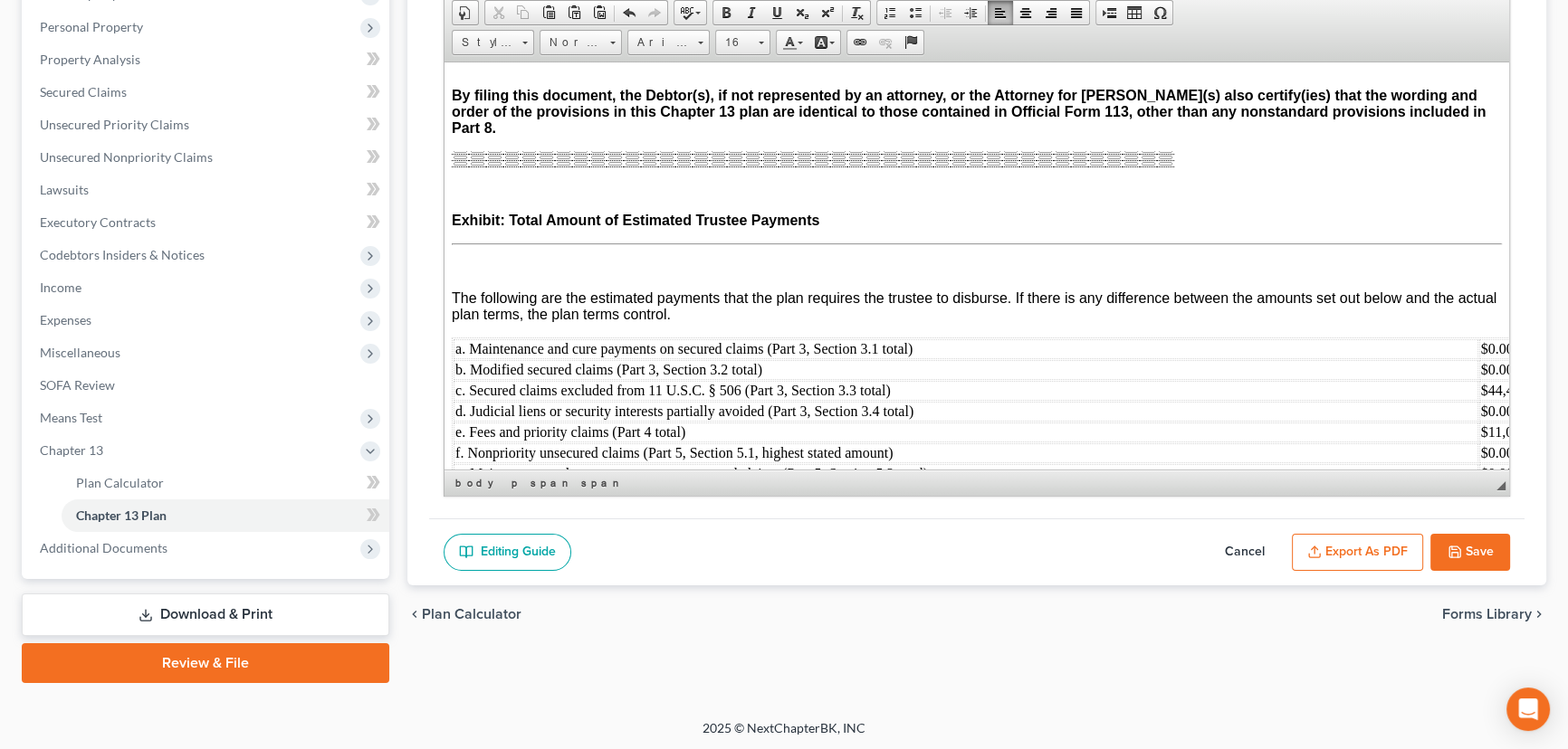
click at [1367, 547] on button "Export as PDF" at bounding box center [1357, 553] width 131 height 38
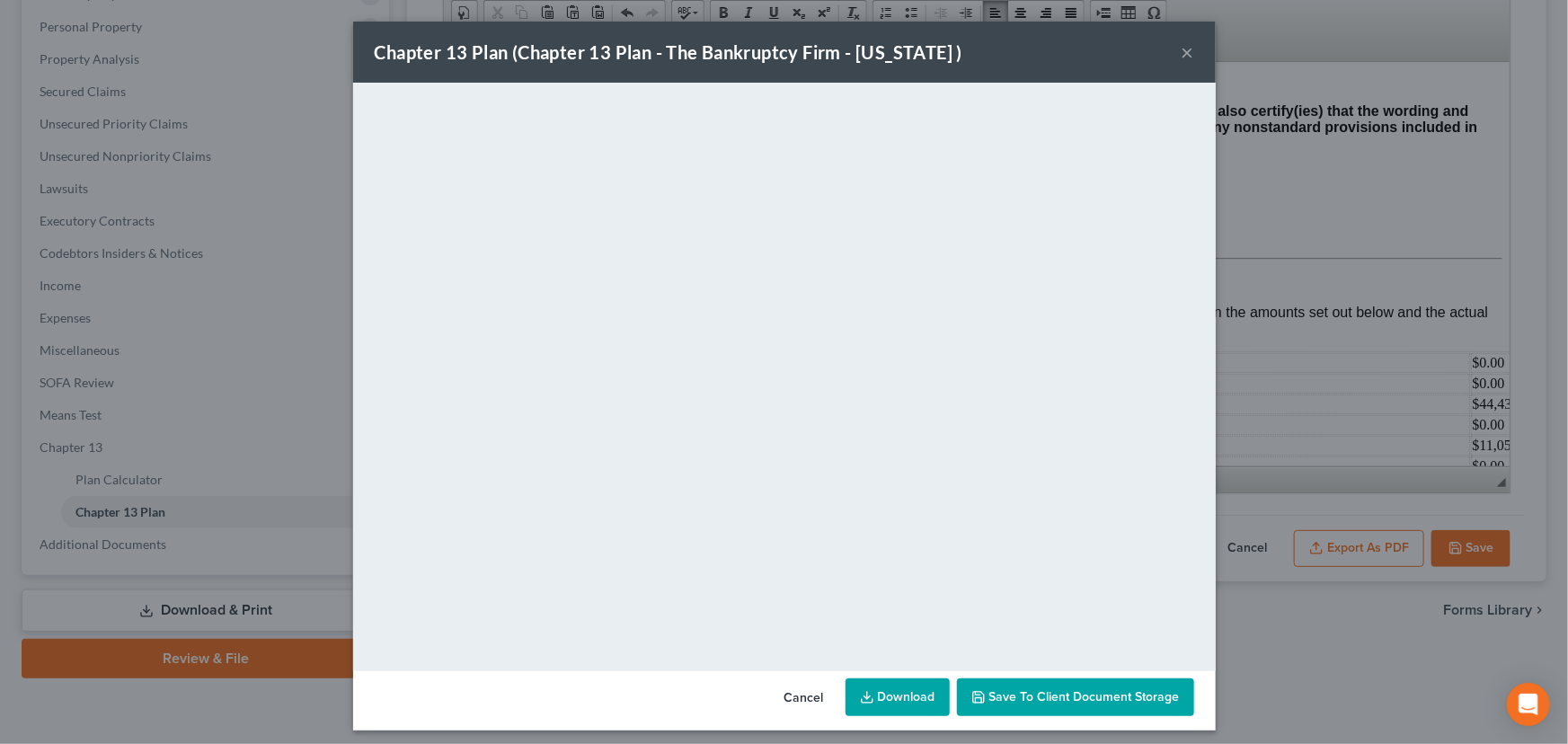
click at [1039, 697] on span "Save to Client Document Storage" at bounding box center [1085, 696] width 190 height 15
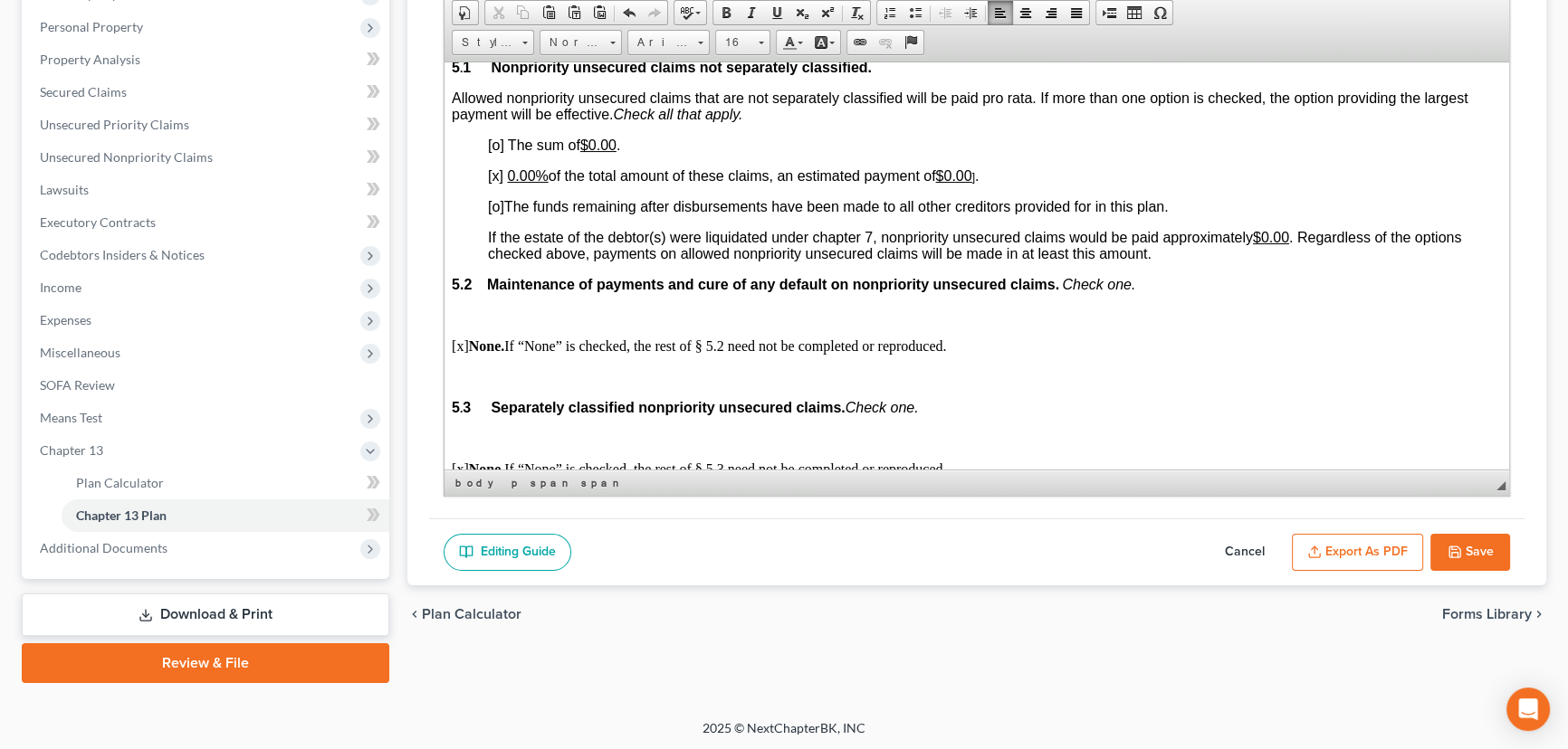
scroll to position [3865, 0]
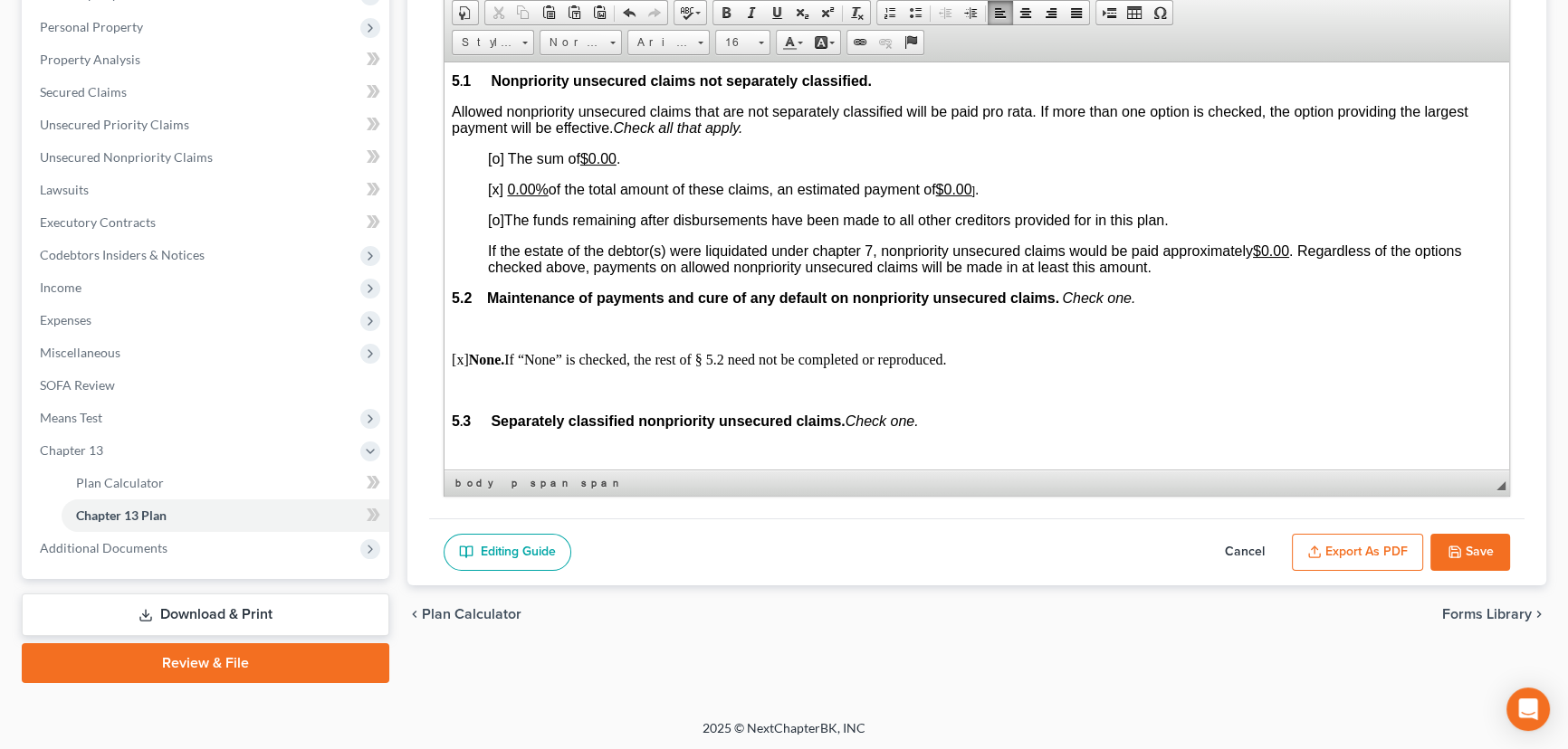
click at [1464, 546] on button "Save" at bounding box center [1469, 553] width 80 height 38
select select "0"
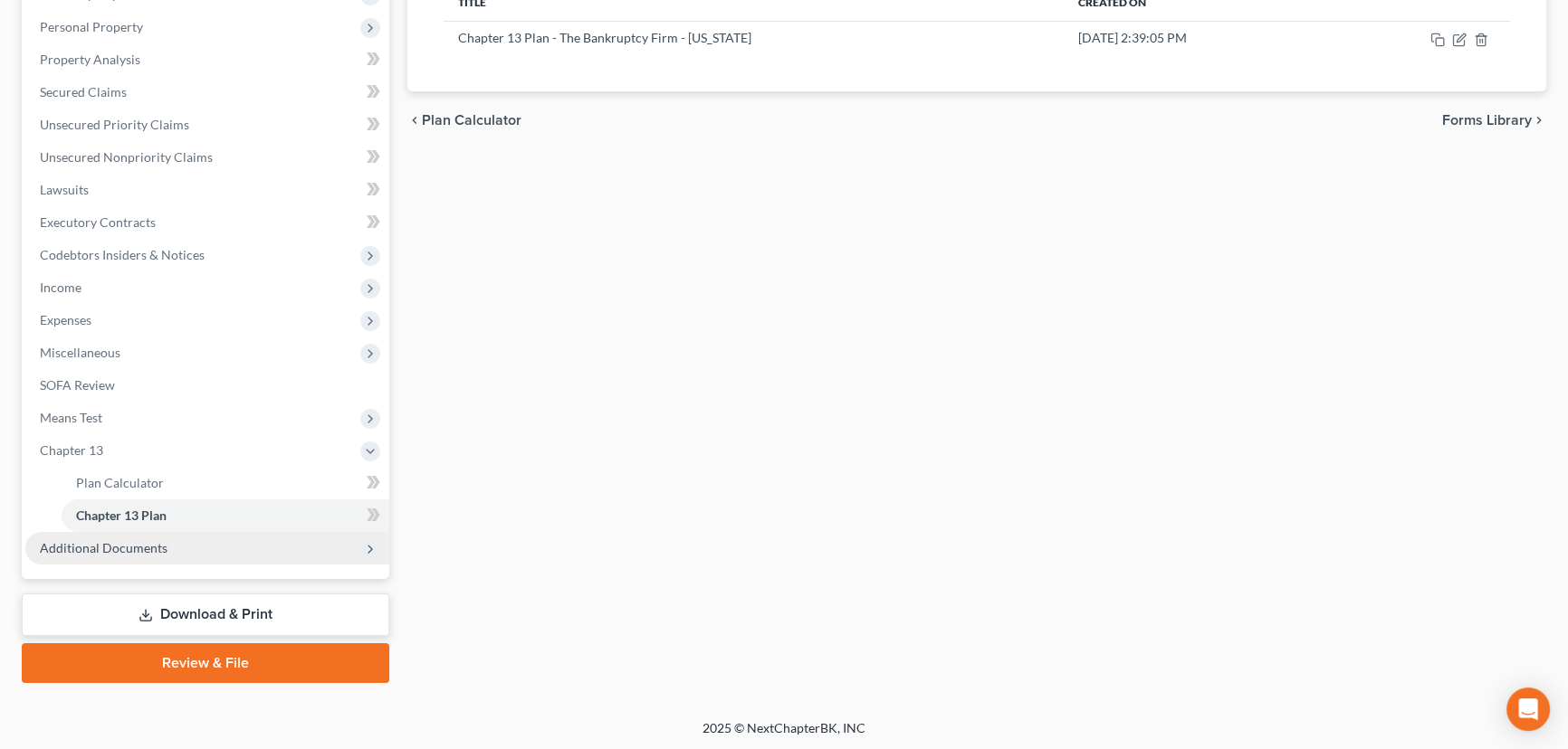
click at [135, 546] on span "Additional Documents" at bounding box center [104, 548] width 127 height 15
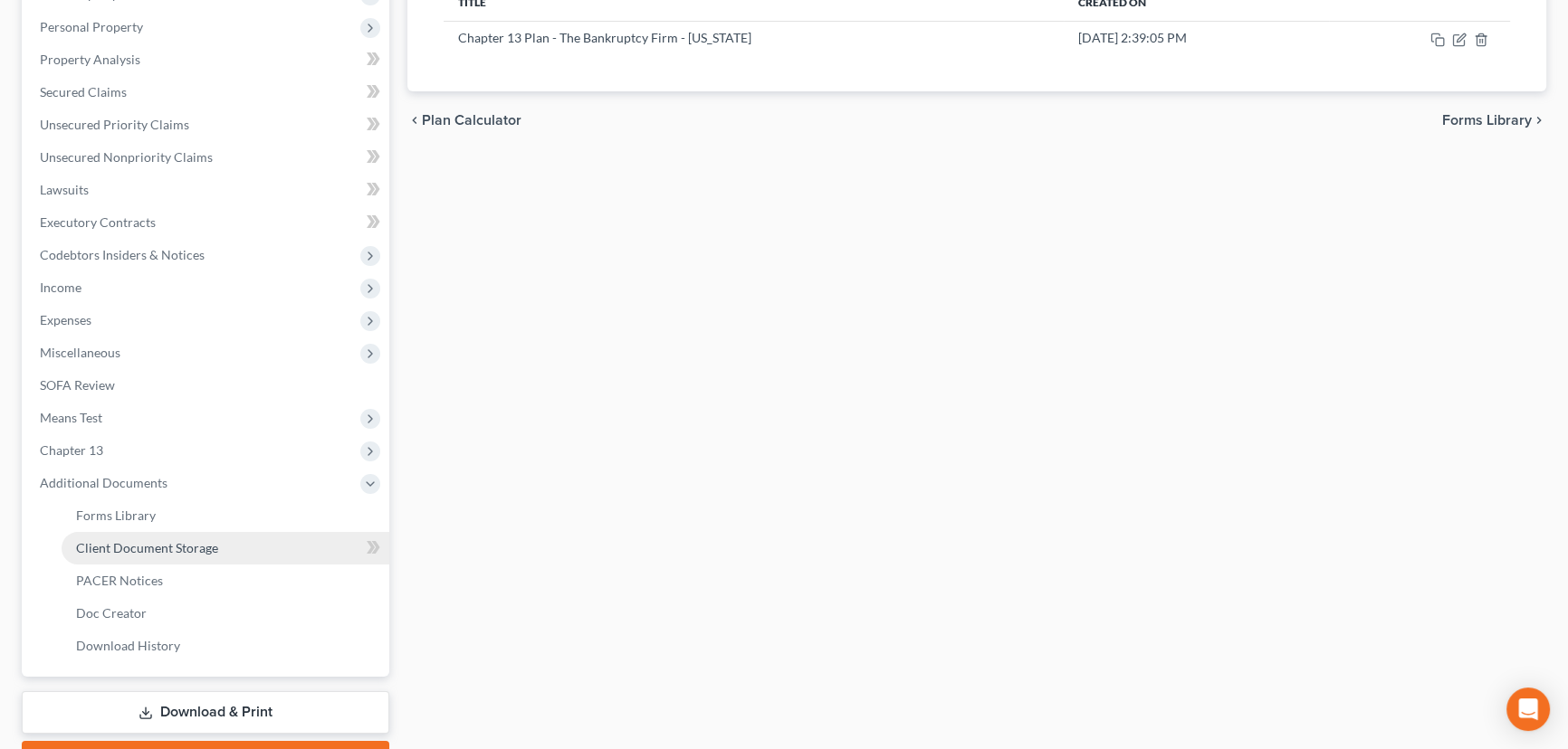
click at [187, 547] on span "Client Document Storage" at bounding box center [147, 548] width 142 height 15
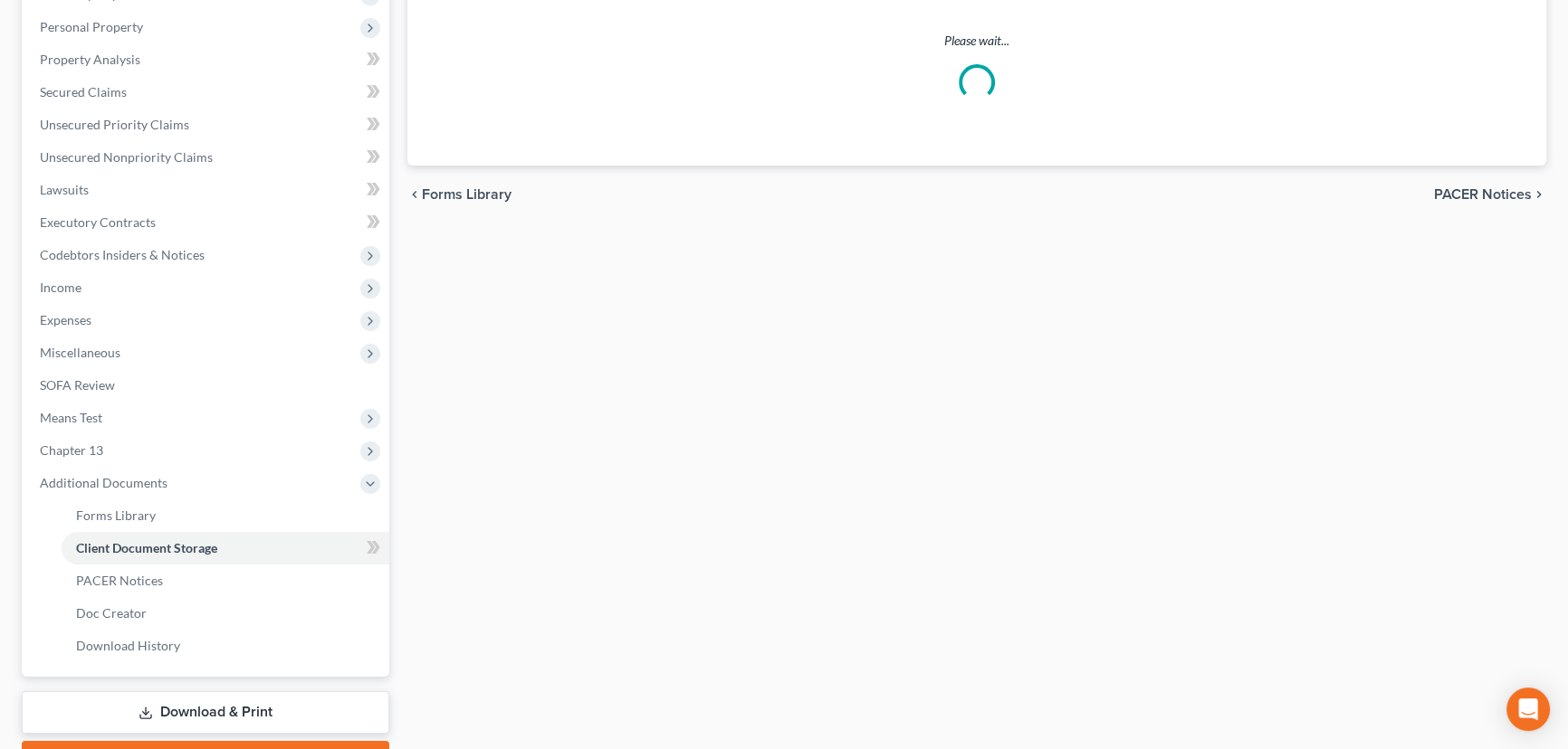
select select "30"
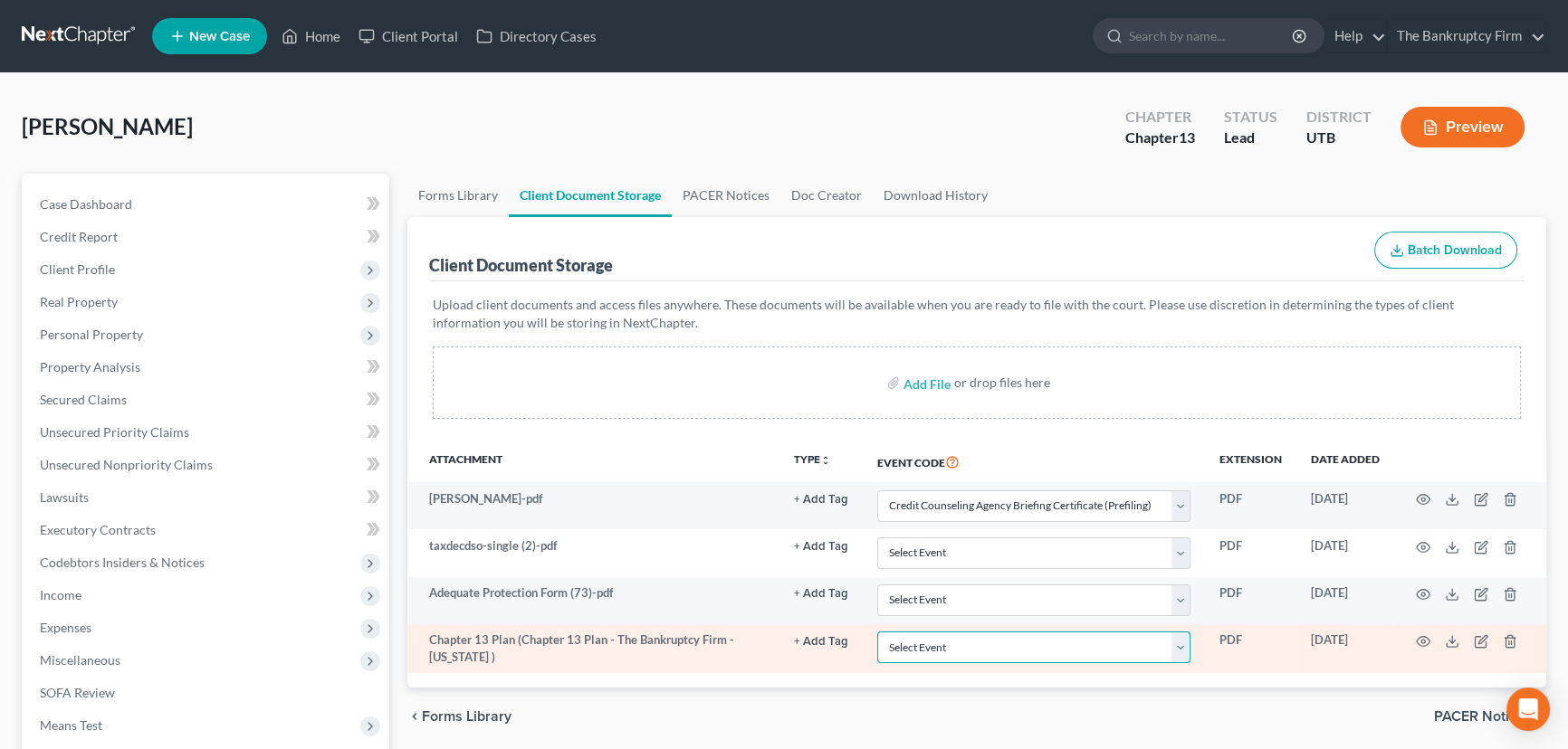
click at [984, 650] on select "Select Event Affidavit/Declaration Amended Chapter 11 Plan Amended Disclosure S…" at bounding box center [1033, 647] width 313 height 32
select select "26"
click at [877, 631] on select "Select Event Affidavit/Declaration Amended Chapter 11 Plan Amended Disclosure S…" at bounding box center [1033, 647] width 313 height 32
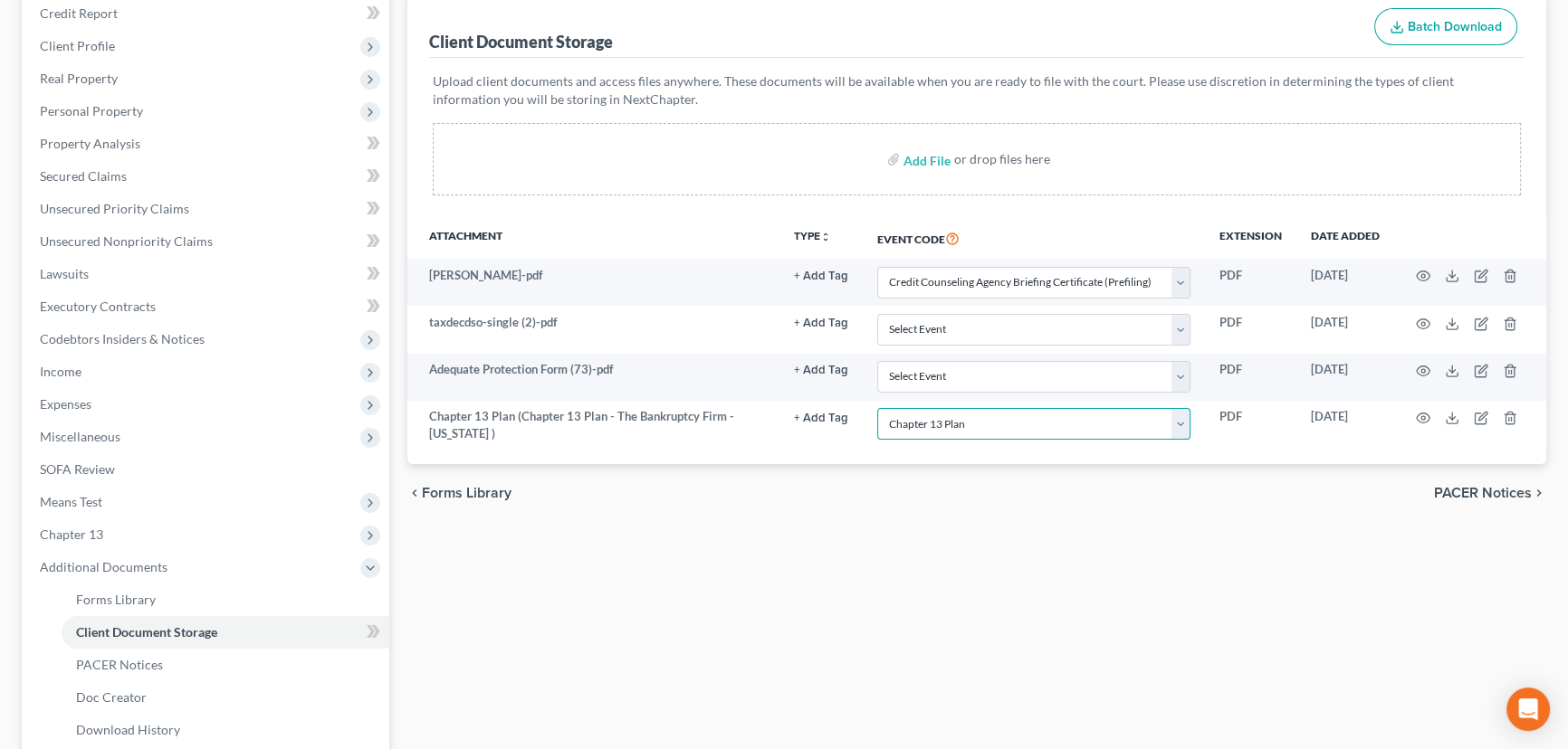
scroll to position [329, 0]
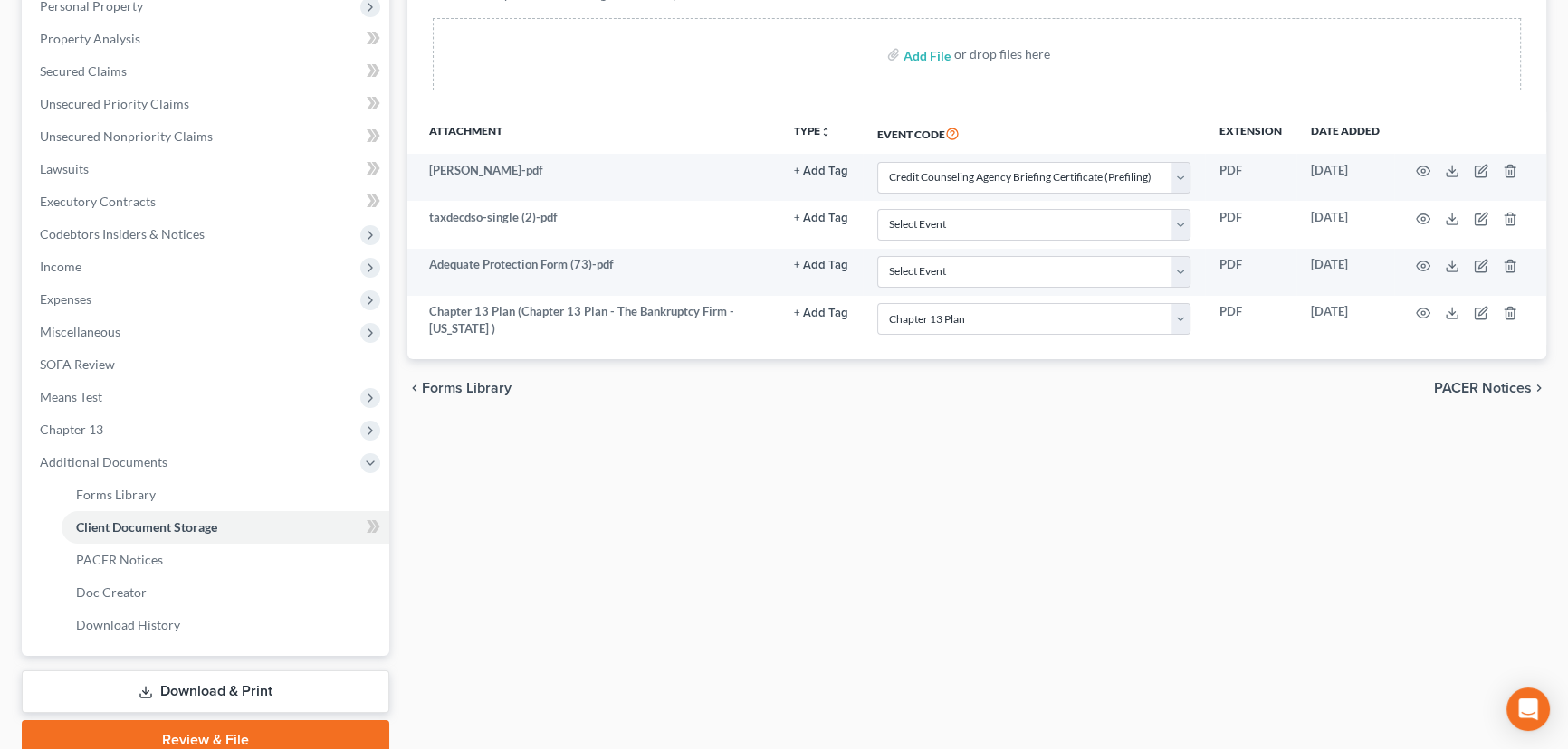
click at [256, 689] on link "Download & Print" at bounding box center [205, 692] width 367 height 42
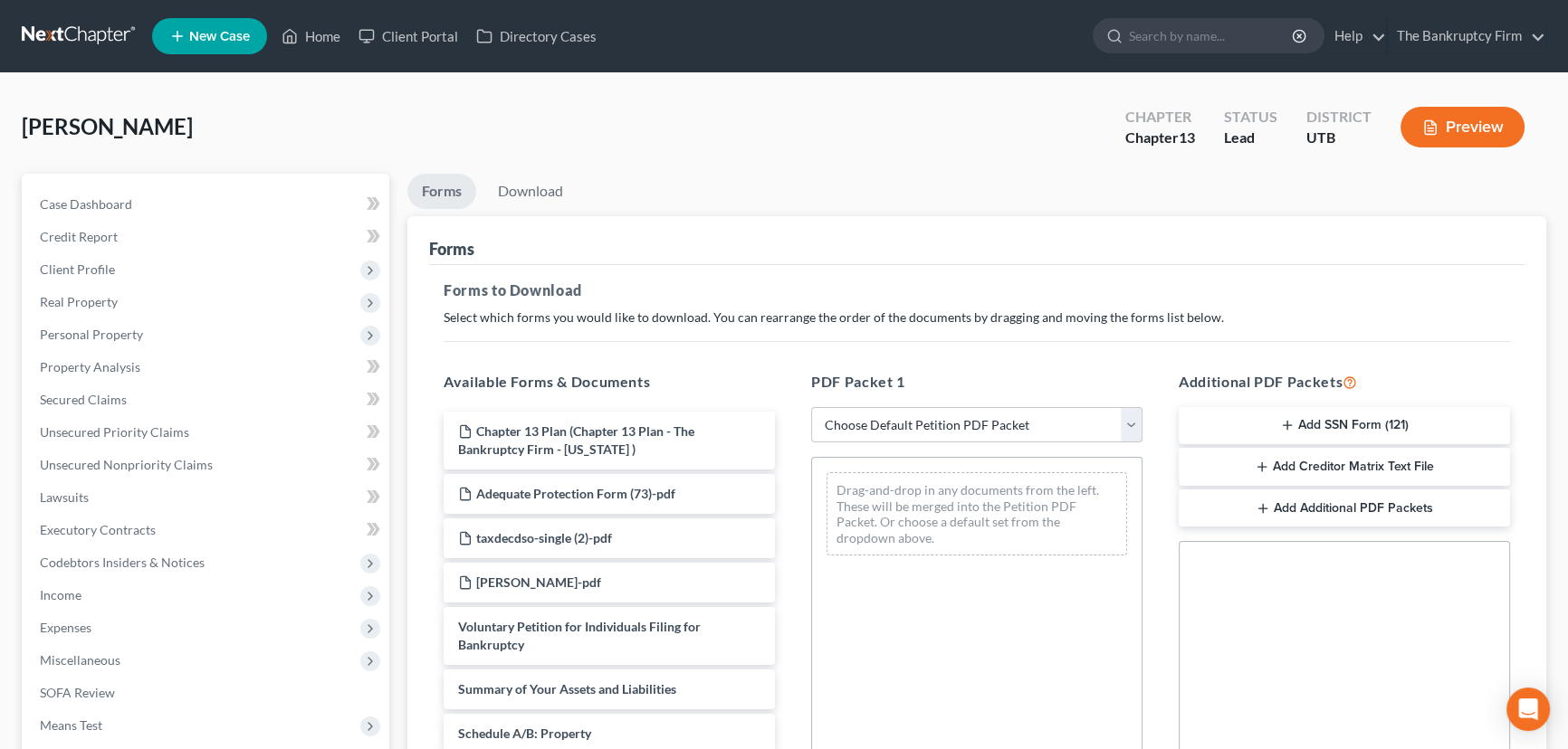
drag, startPoint x: 1357, startPoint y: 405, endPoint x: 1349, endPoint y: 419, distance: 16.1
click at [1354, 416] on button "Add SSN Form (121)" at bounding box center [1345, 426] width 332 height 38
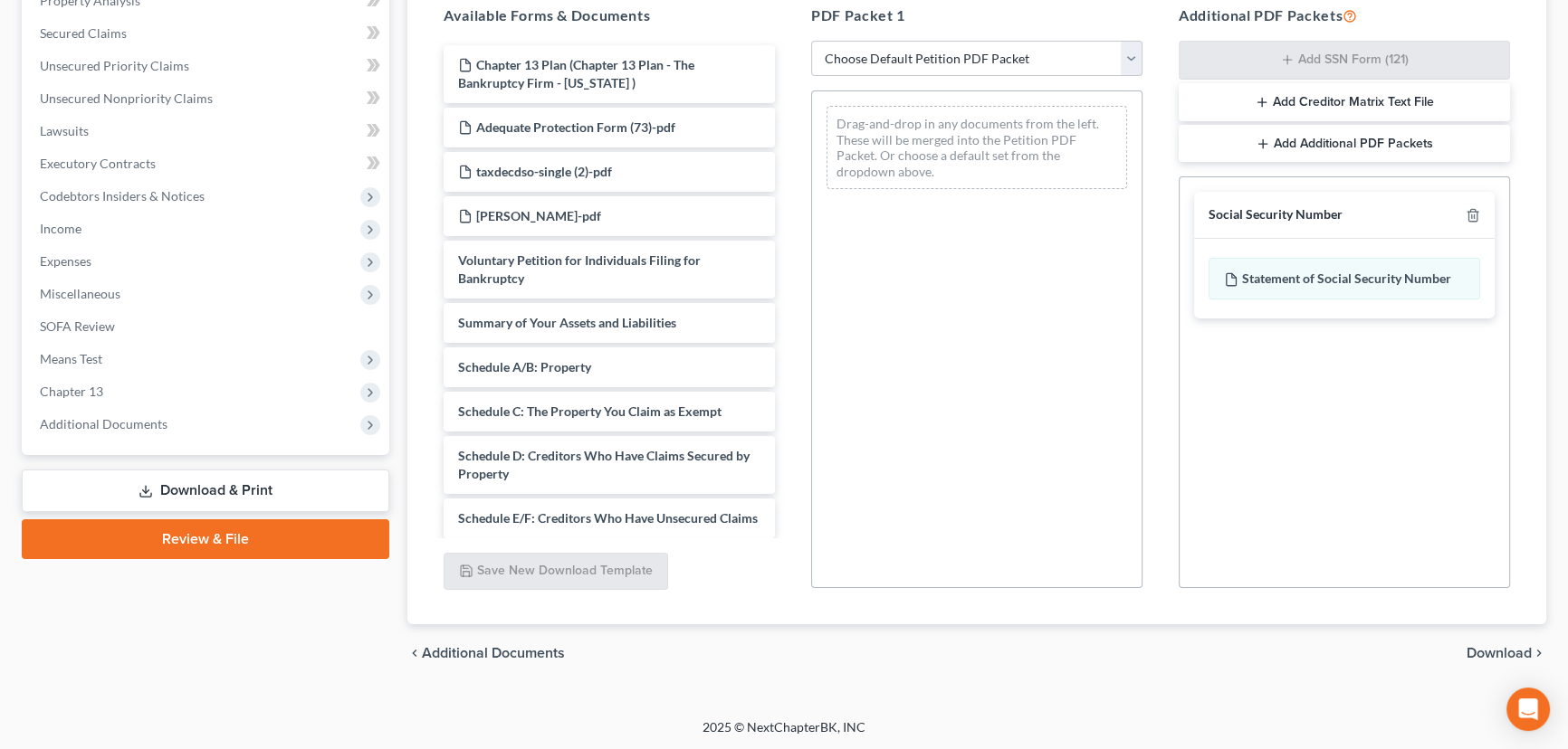
click at [1510, 649] on span "Download" at bounding box center [1499, 652] width 65 height 14
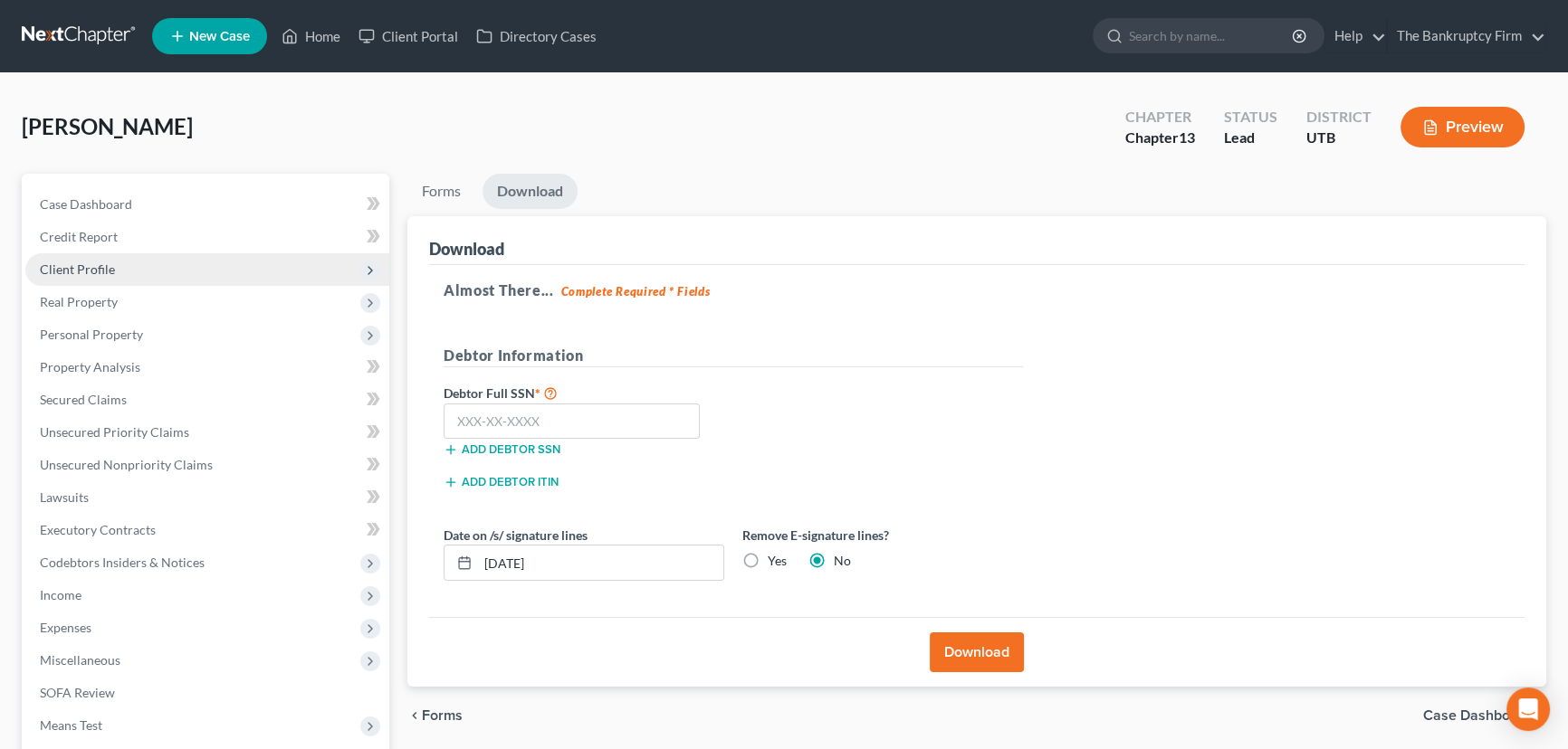
click at [70, 271] on span "Client Profile" at bounding box center [78, 269] width 75 height 15
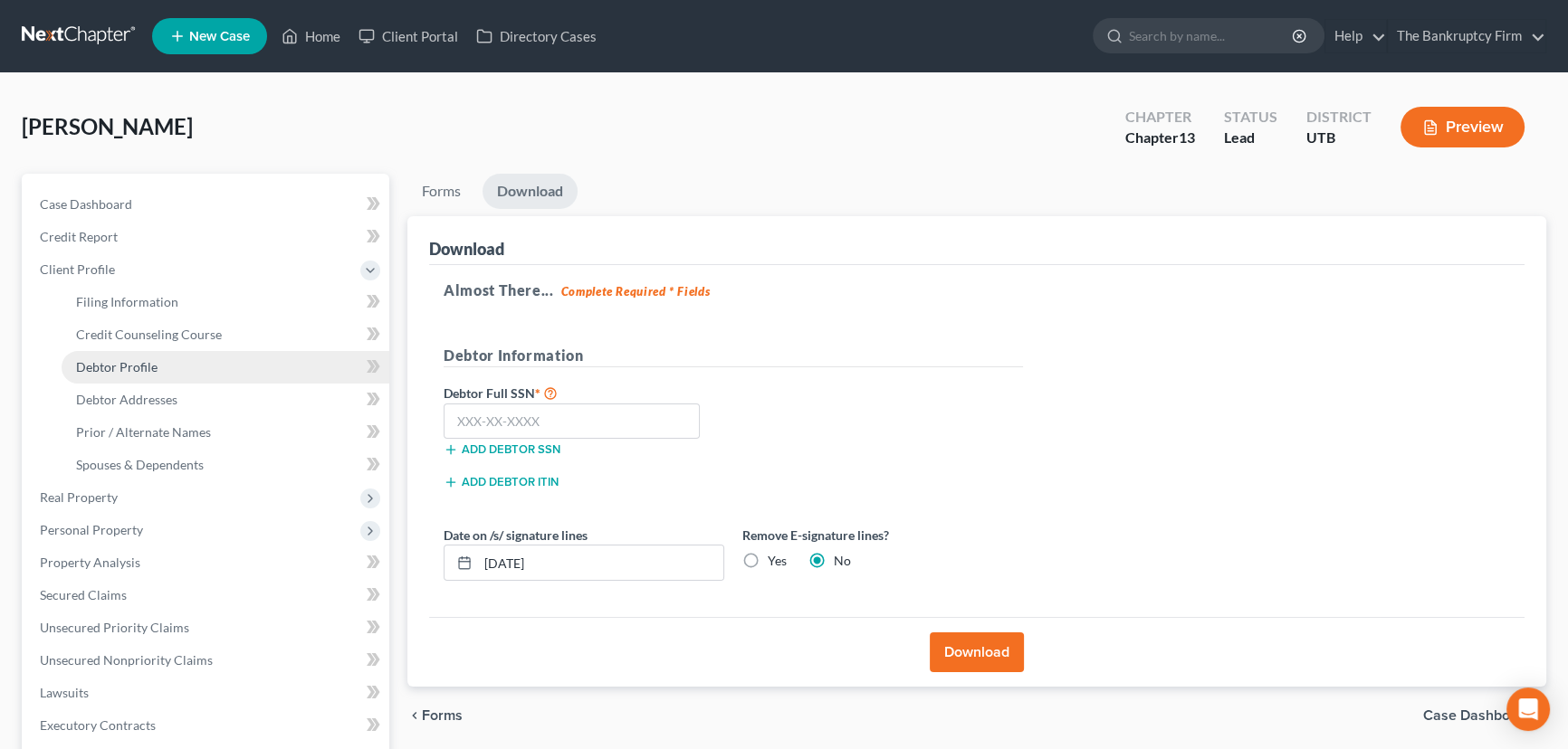
click at [115, 362] on span "Debtor Profile" at bounding box center [116, 367] width 81 height 15
select select "0"
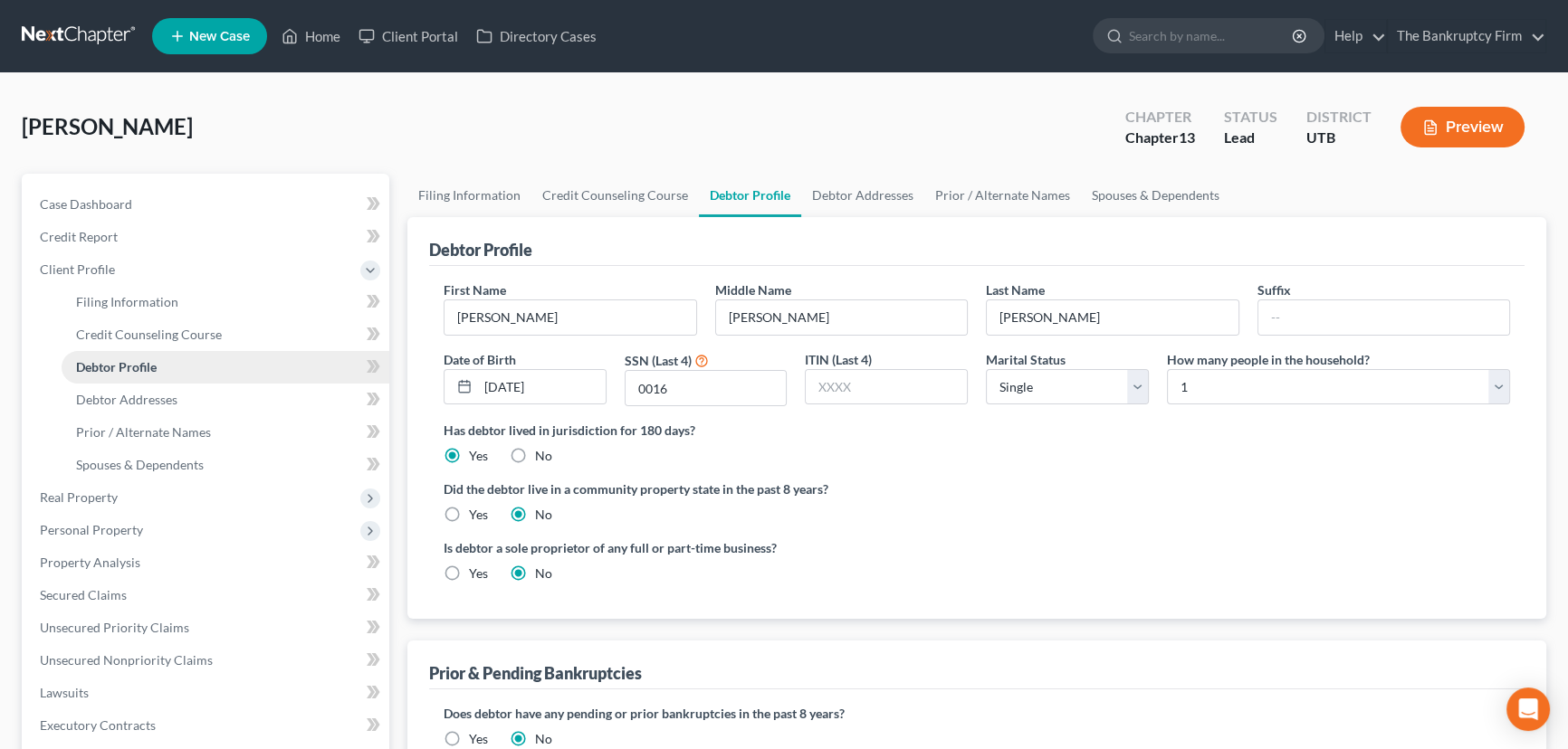
radio input "true"
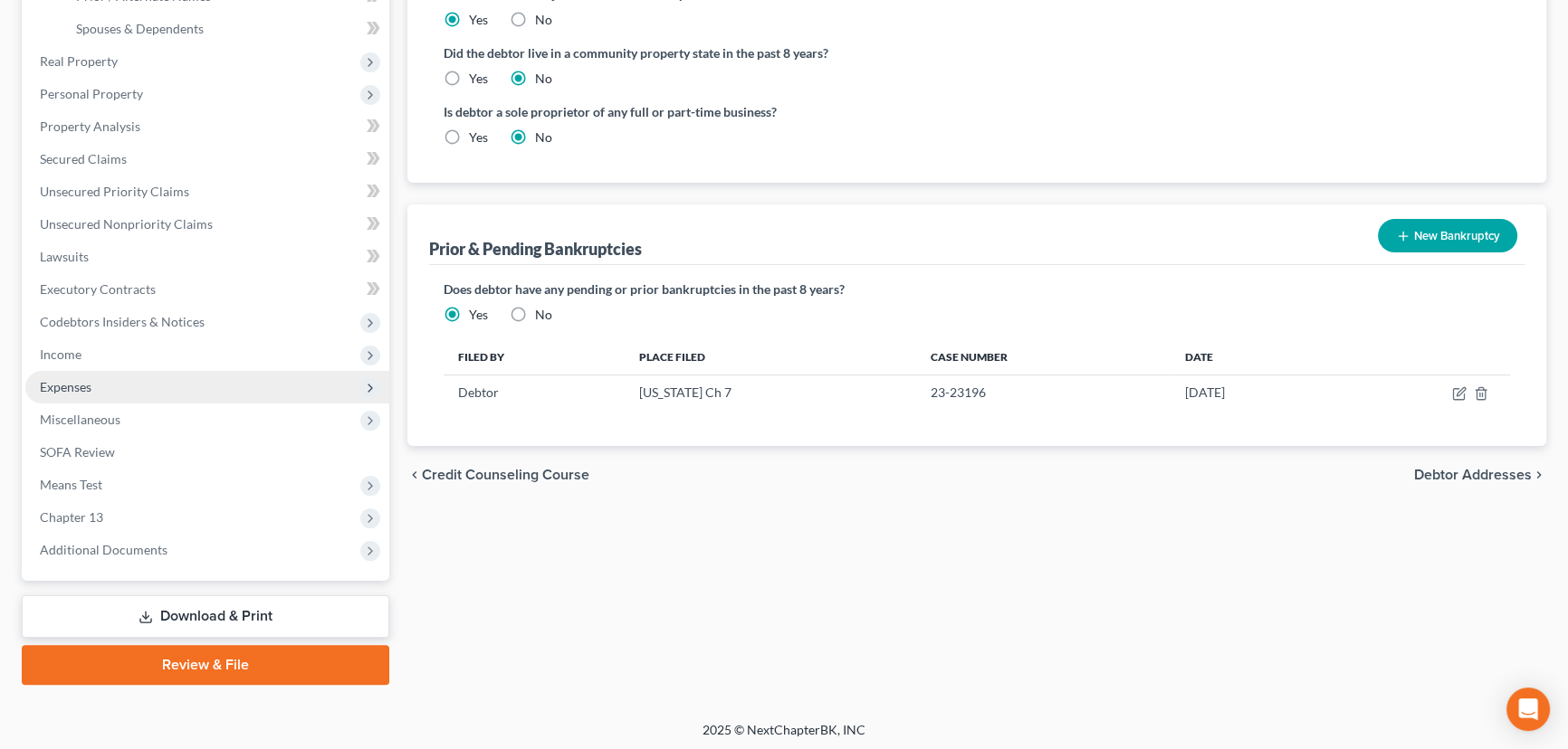
scroll to position [438, 0]
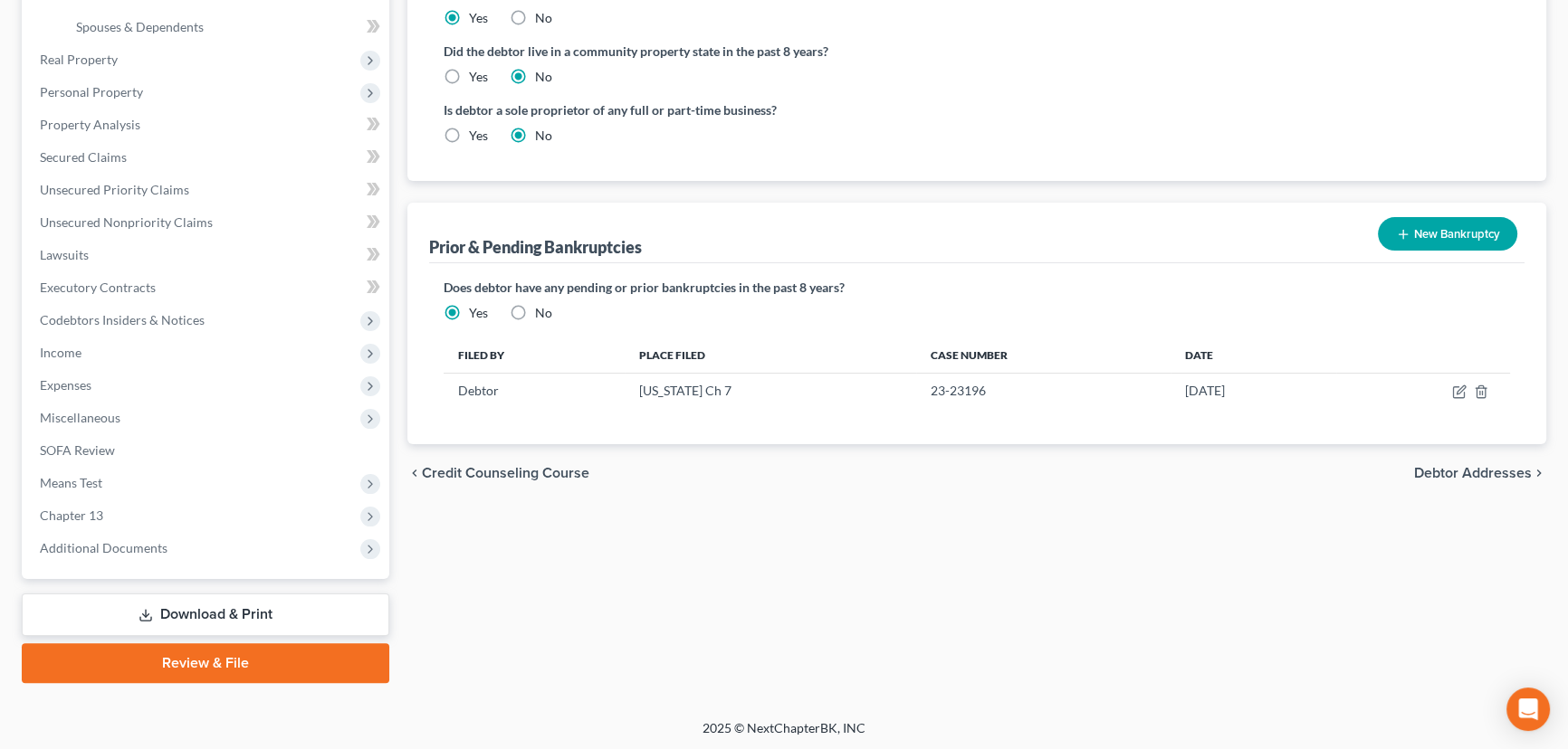
click at [154, 602] on link "Download & Print" at bounding box center [205, 615] width 367 height 42
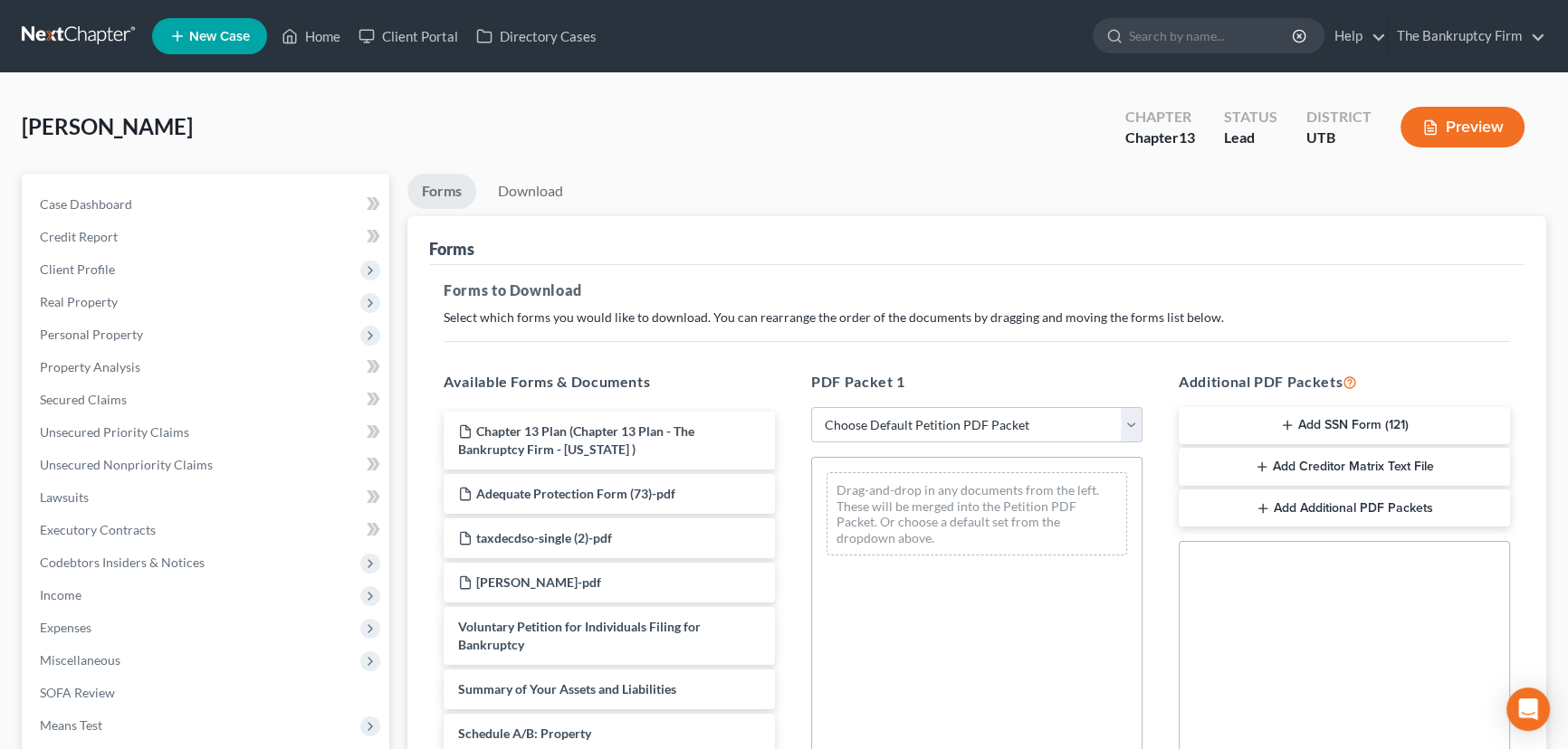
click at [1306, 423] on button "Add SSN Form (121)" at bounding box center [1345, 426] width 332 height 38
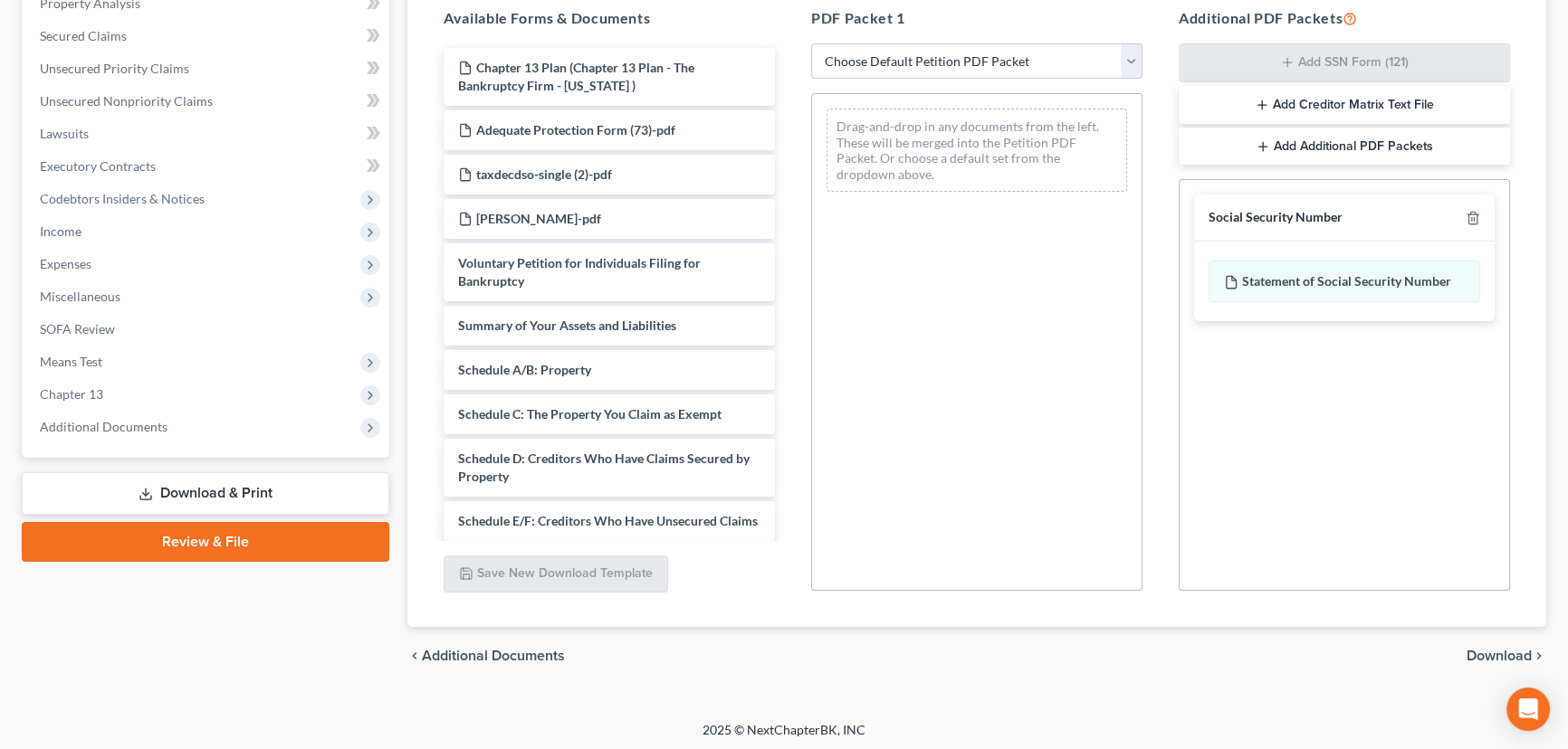
scroll to position [367, 0]
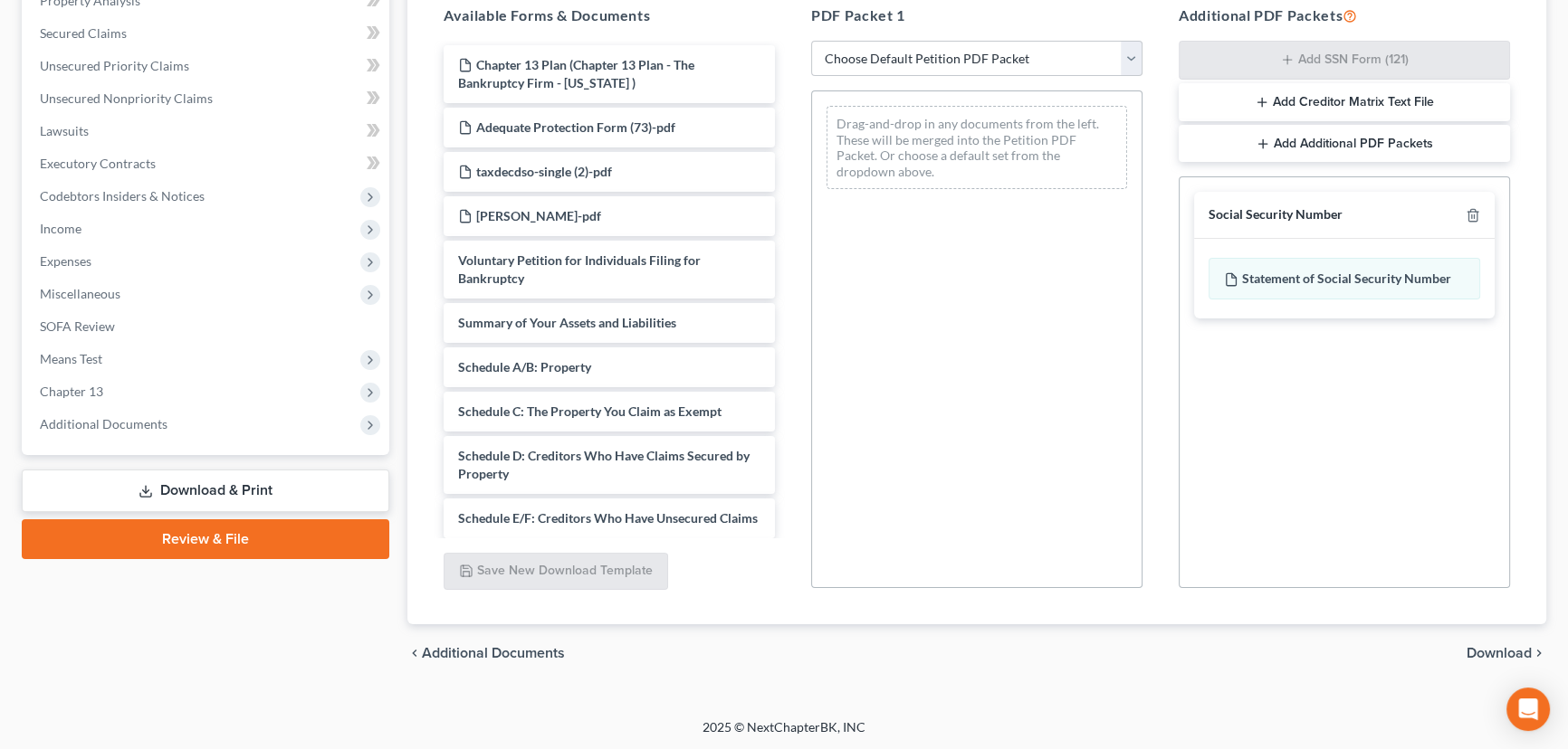
click at [1501, 651] on span "Download" at bounding box center [1499, 652] width 65 height 14
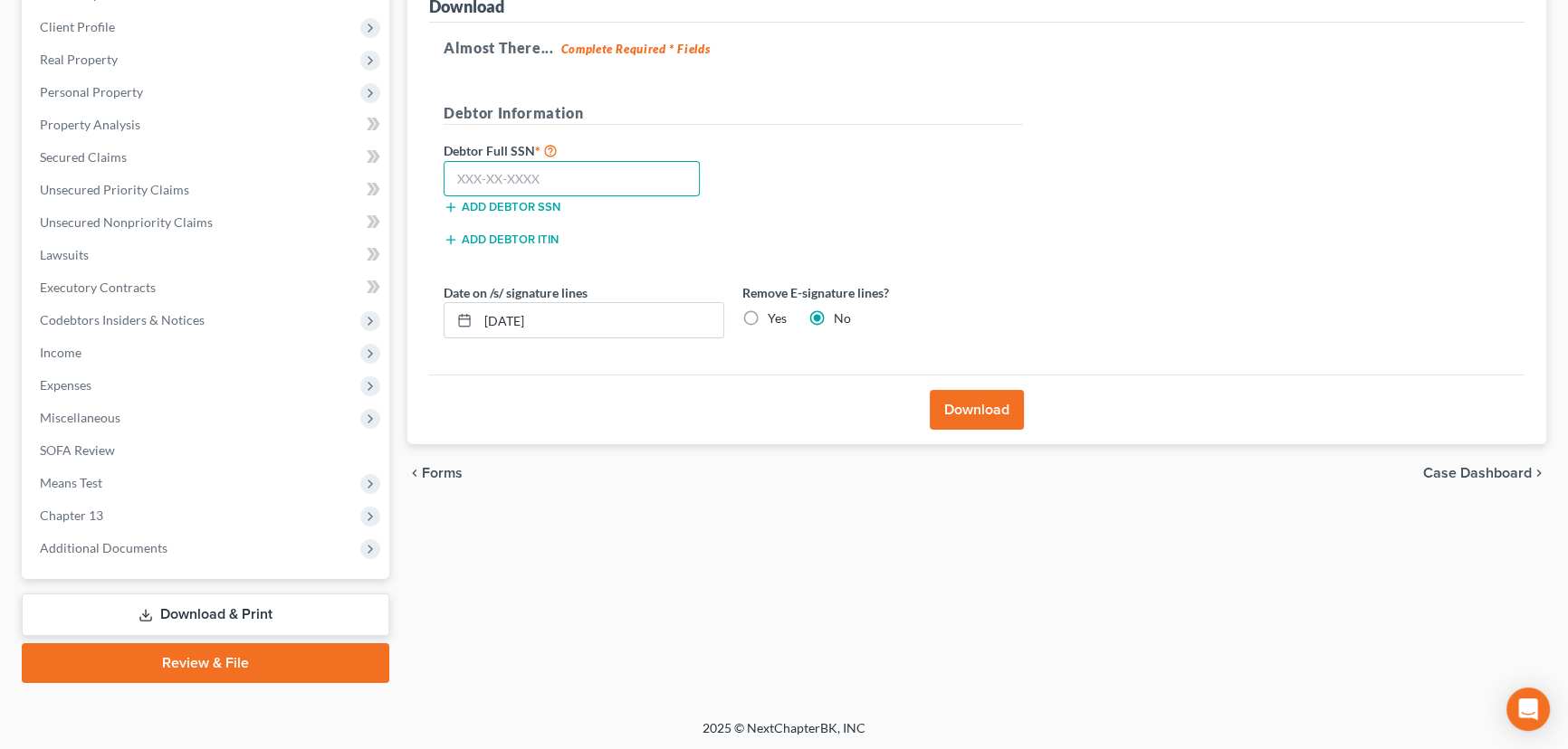
click at [476, 175] on input "text" at bounding box center [571, 179] width 256 height 36
drag, startPoint x: 565, startPoint y: 179, endPoint x: 443, endPoint y: 181, distance: 122.0
click at [444, 181] on input "647-40-0016" at bounding box center [571, 179] width 256 height 36
type input "647-40-0016"
click at [967, 406] on button "Download" at bounding box center [977, 410] width 94 height 40
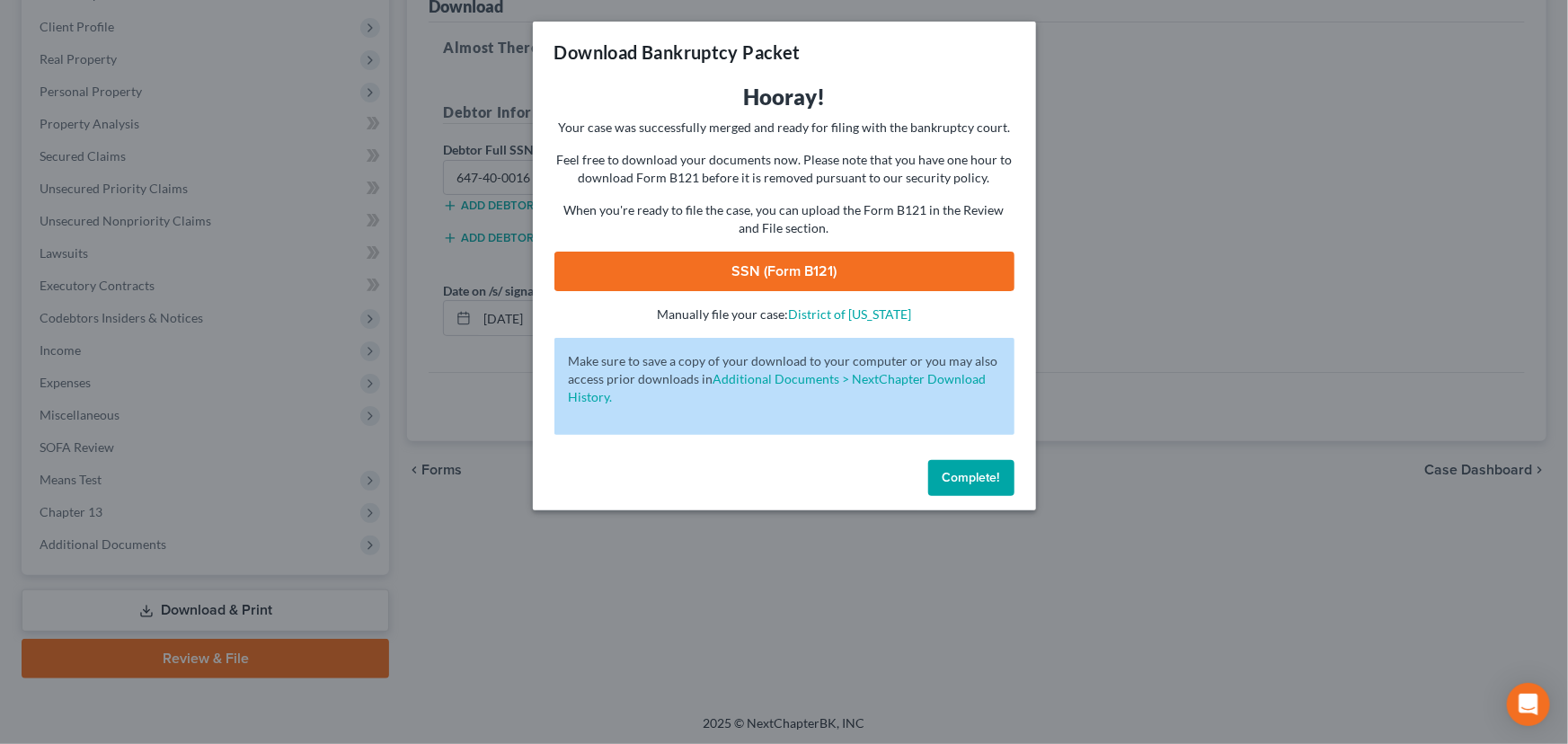
click at [781, 272] on link "SSN (Form B121)" at bounding box center [785, 271] width 461 height 40
click at [974, 479] on span "Complete!" at bounding box center [971, 478] width 57 height 15
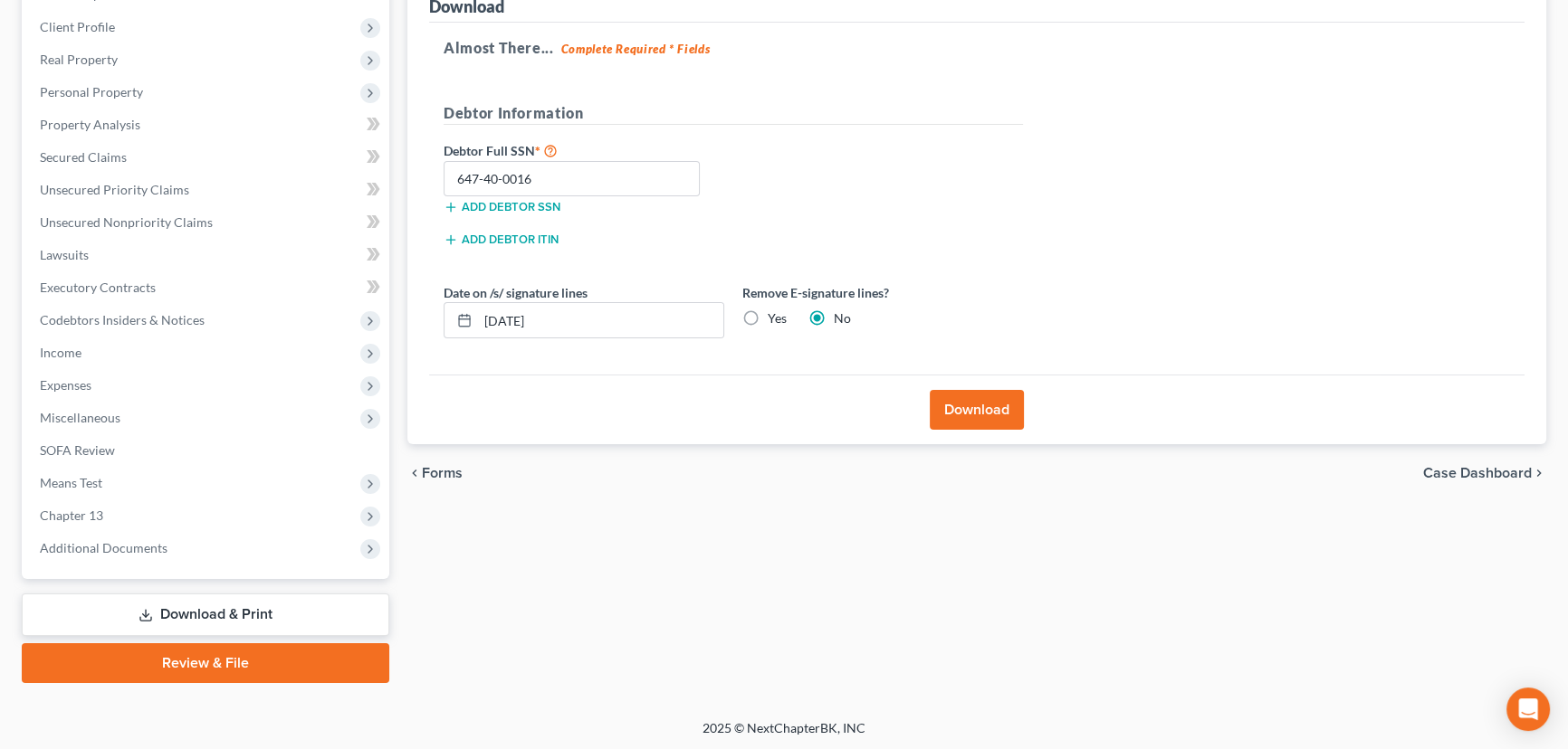
click at [198, 663] on link "Review & File" at bounding box center [205, 664] width 367 height 40
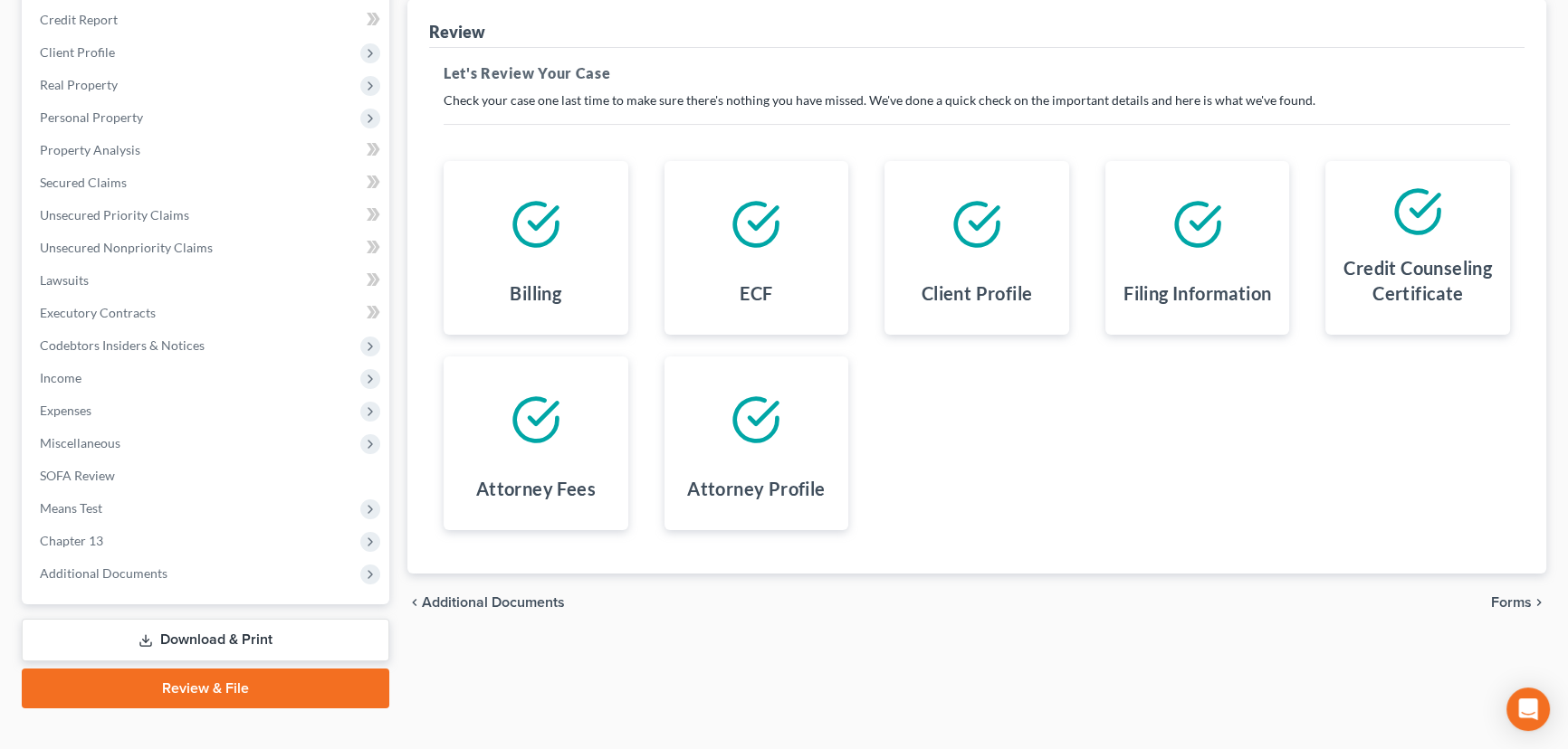
scroll to position [242, 0]
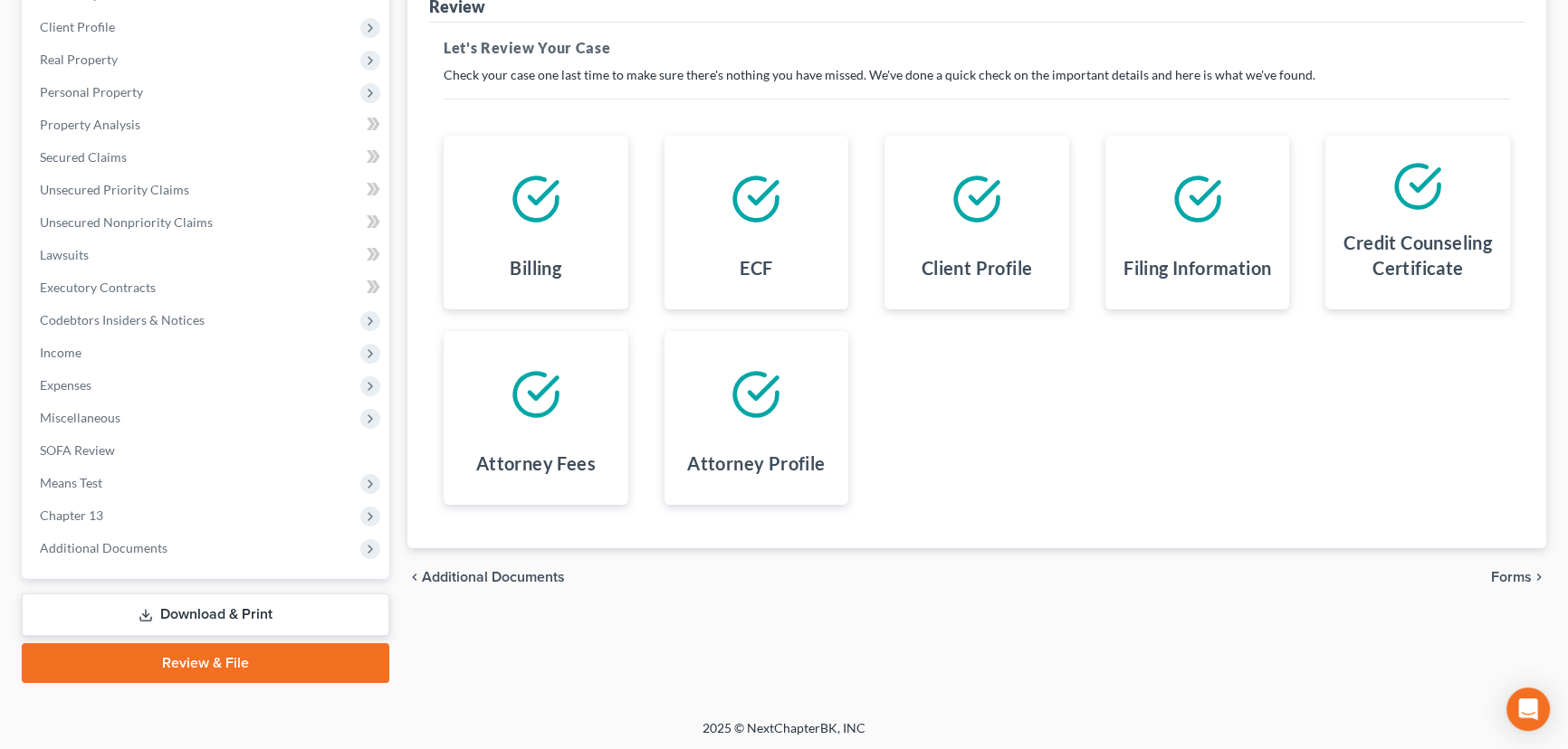
click at [1511, 571] on span "Forms" at bounding box center [1511, 577] width 41 height 14
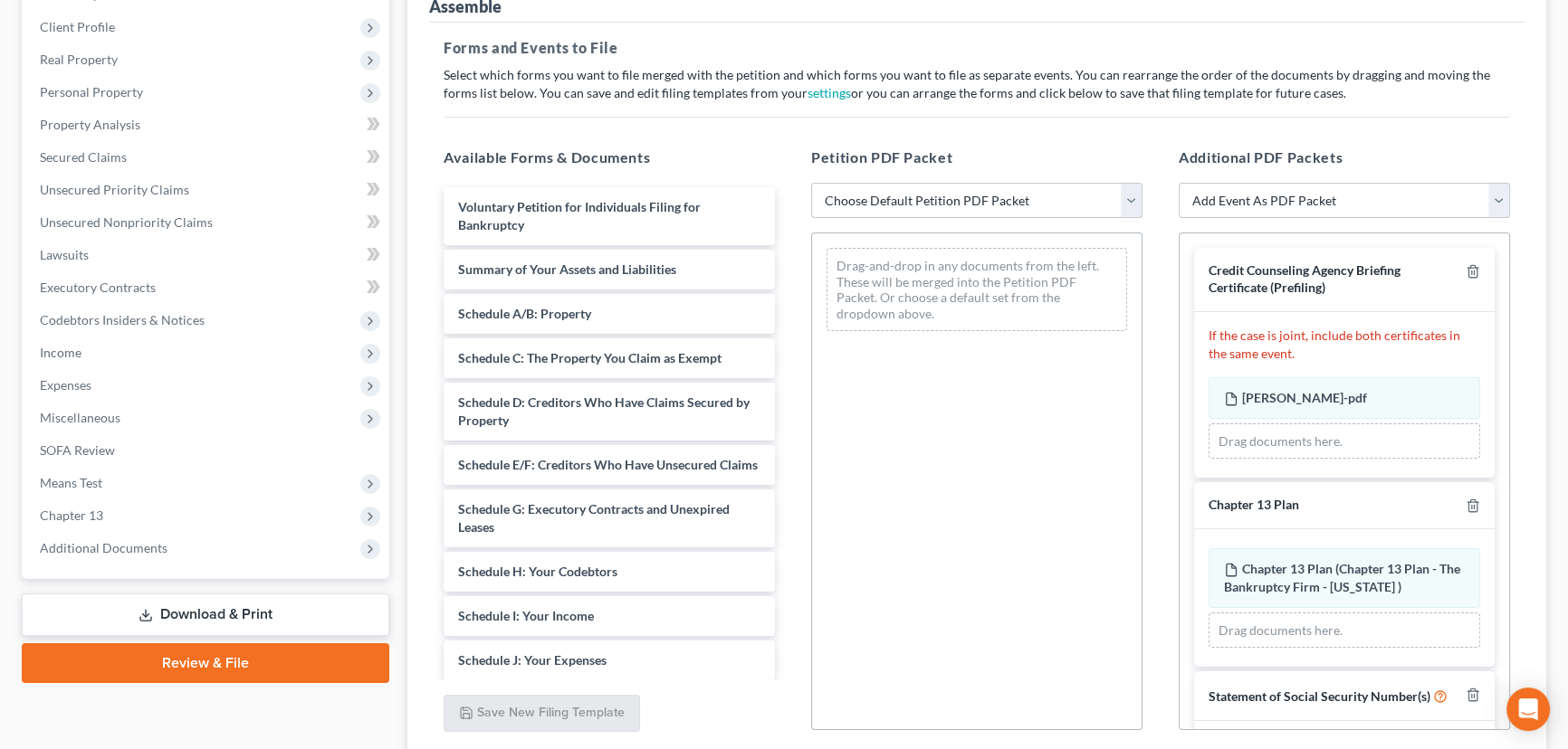
click at [890, 198] on select "Choose Default Petition PDF Packet Emergency Filing (Voluntary Petition and Cre…" at bounding box center [977, 201] width 332 height 36
select select "6"
click at [811, 183] on select "Choose Default Petition PDF Packet Emergency Filing (Voluntary Petition and Cre…" at bounding box center [977, 201] width 332 height 36
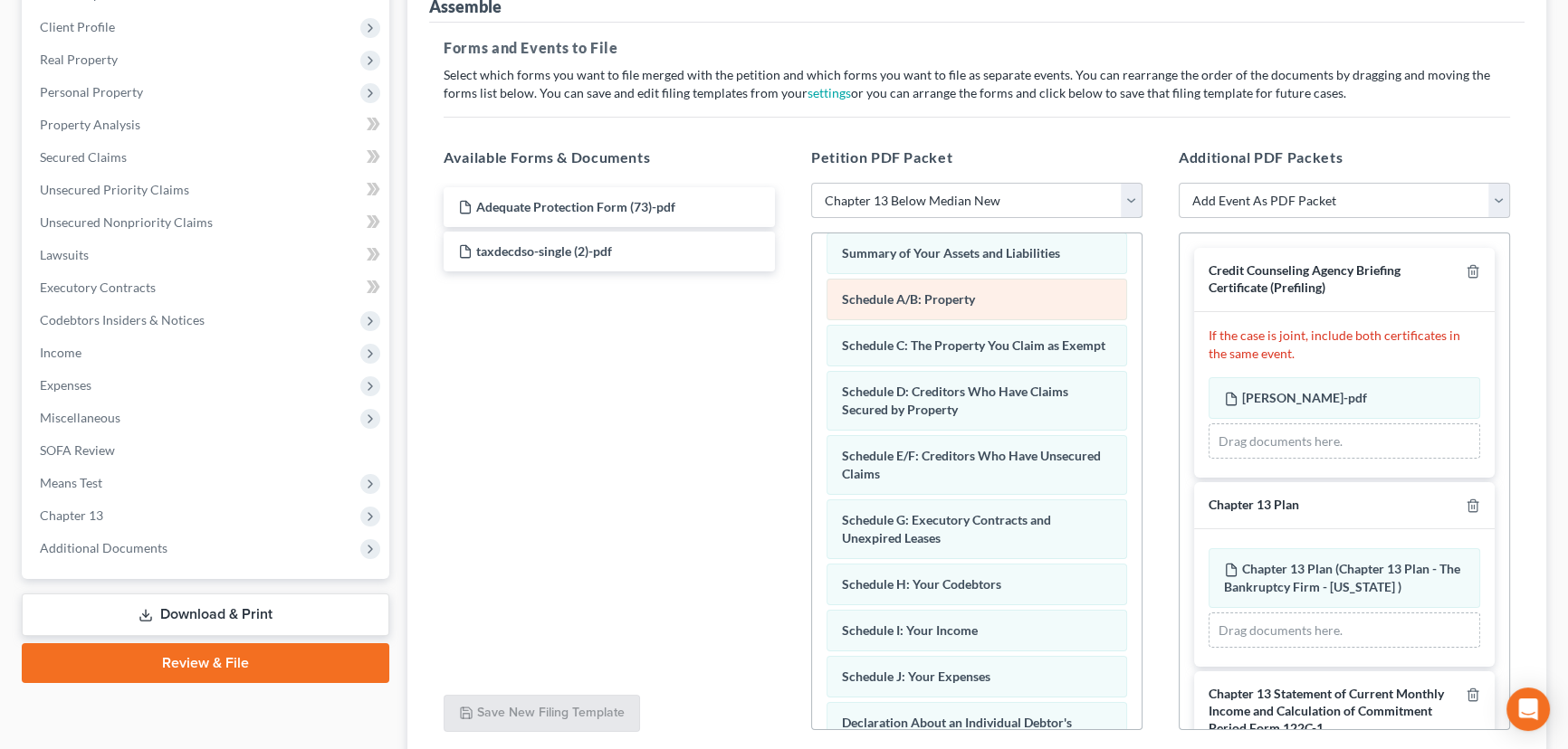
scroll to position [164, 0]
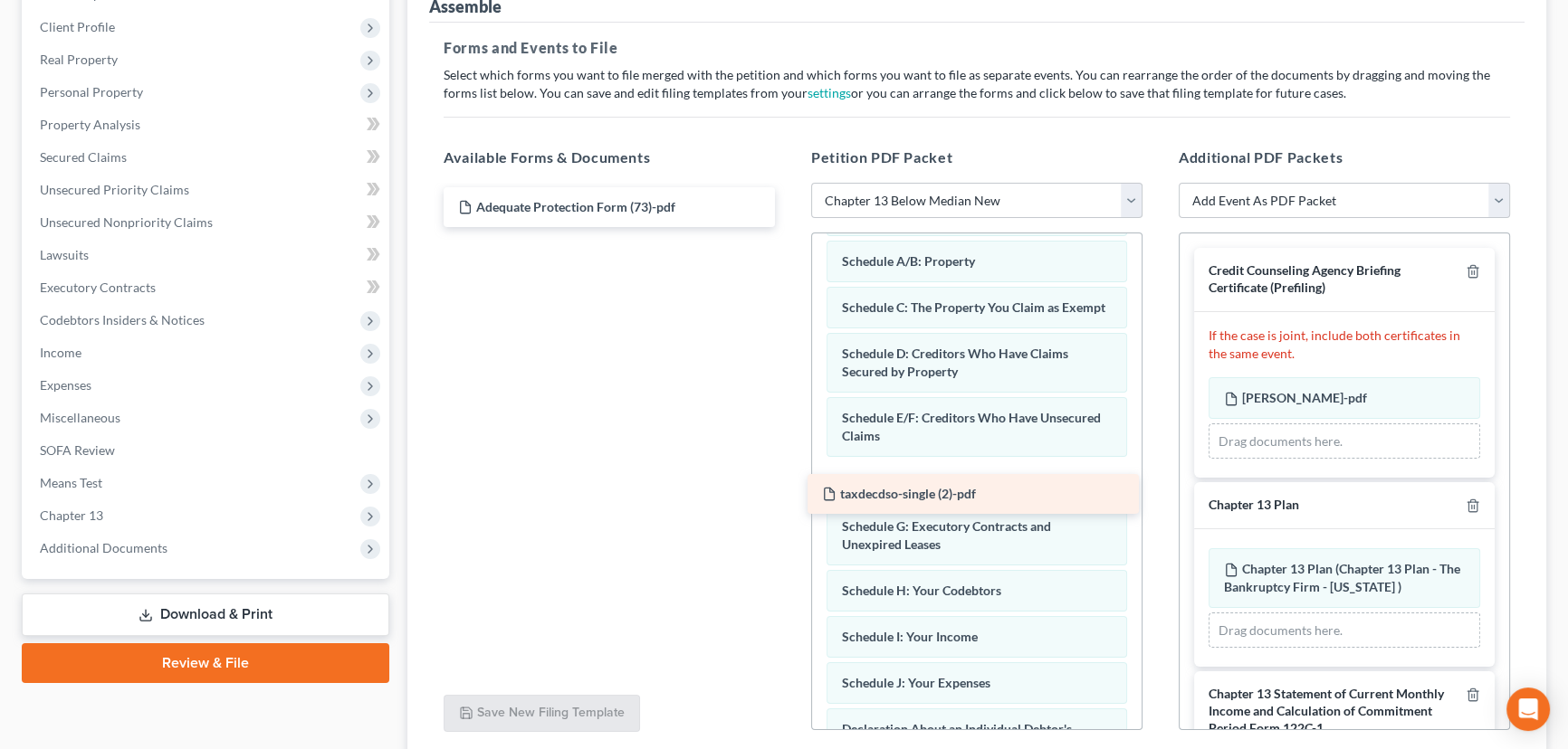
drag, startPoint x: 547, startPoint y: 246, endPoint x: 911, endPoint y: 490, distance: 438.2
click at [790, 227] on div "taxdecdso-single (2)-pdf Adequate Protection Form (73)-pdf taxdecdso-single (2)…" at bounding box center [610, 208] width 360 height 40
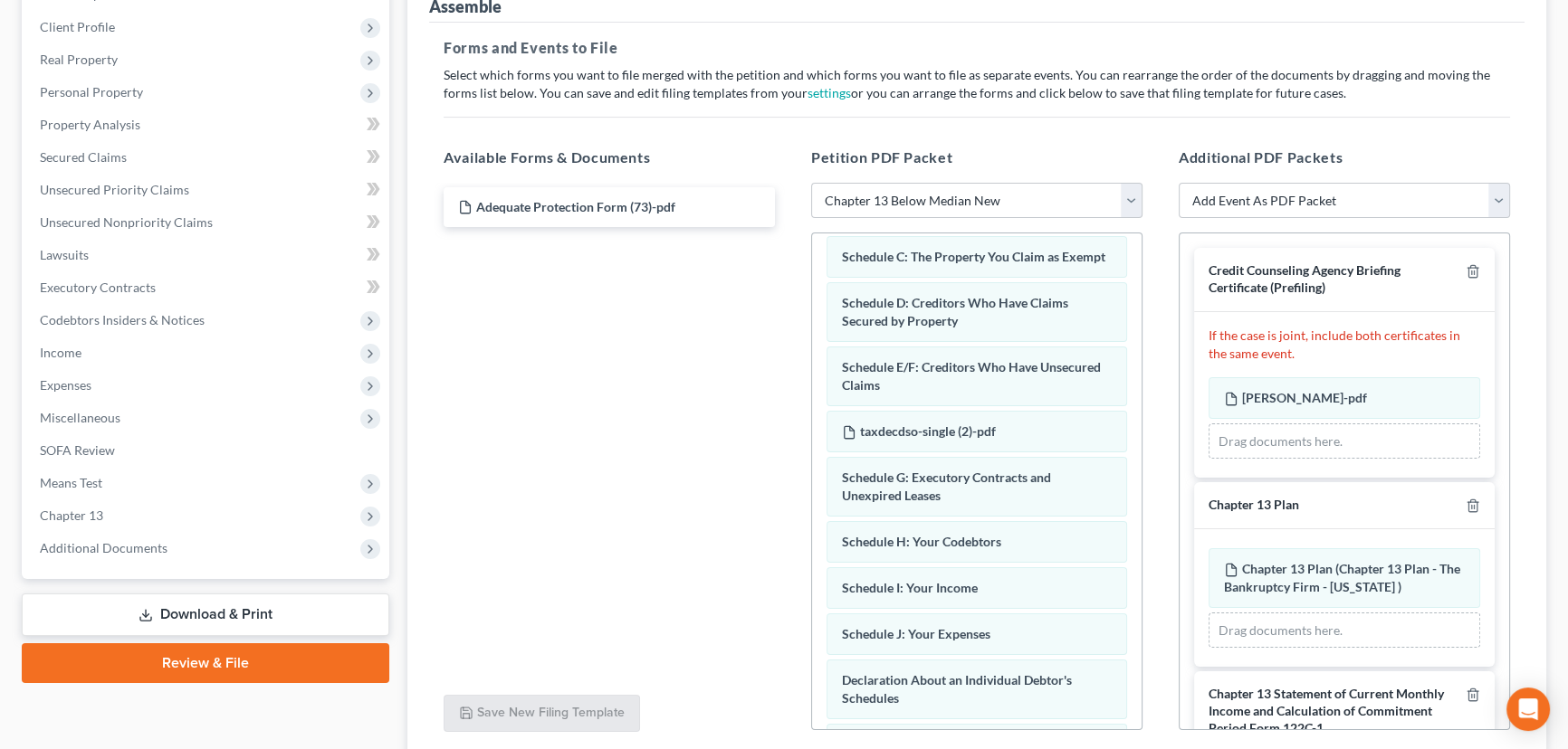
scroll to position [246, 0]
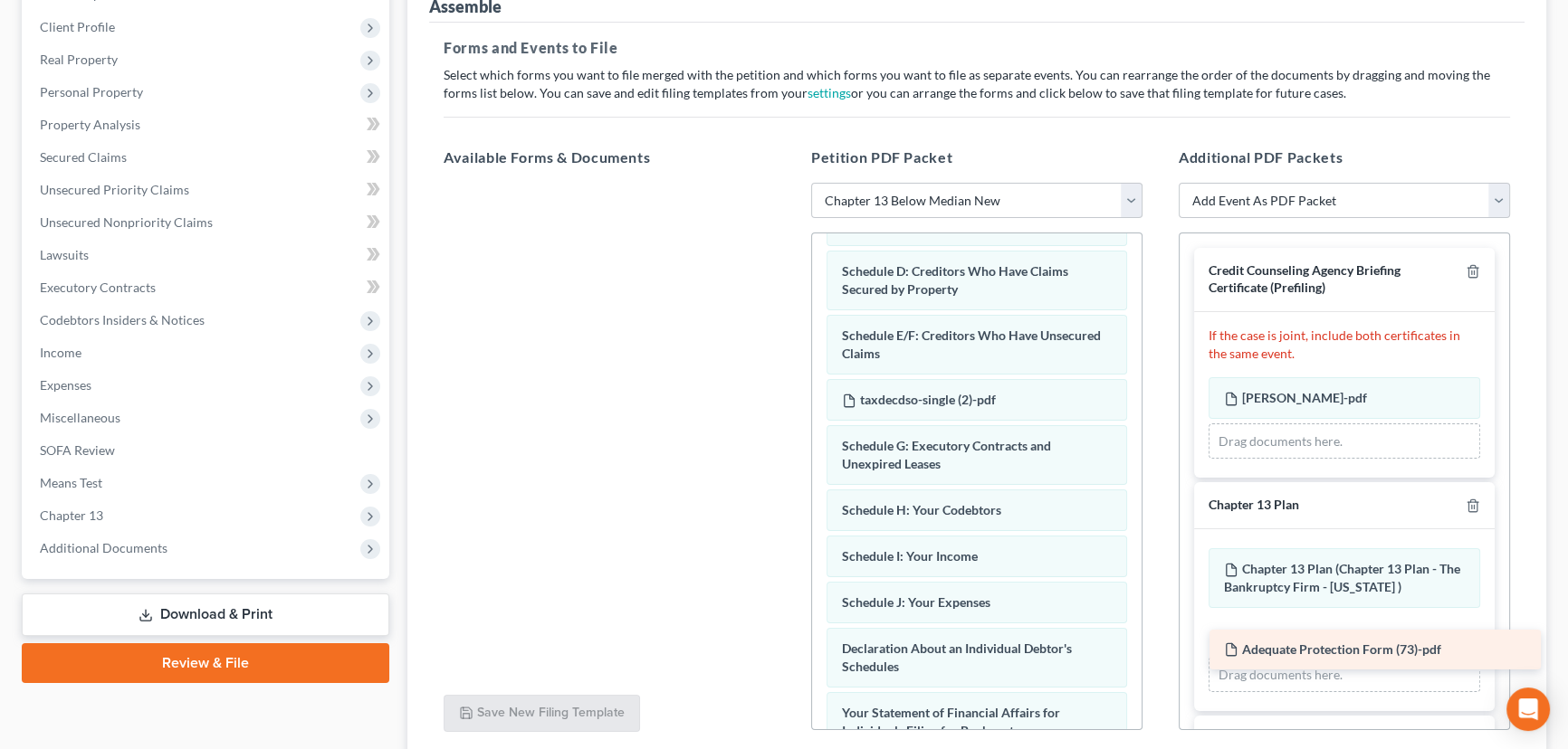
drag, startPoint x: 597, startPoint y: 198, endPoint x: 1346, endPoint y: 619, distance: 859.2
click at [790, 183] on div "Adequate Protection Form (73)-pdf Adequate Protection Form (73)-pdf" at bounding box center [610, 183] width 360 height 0
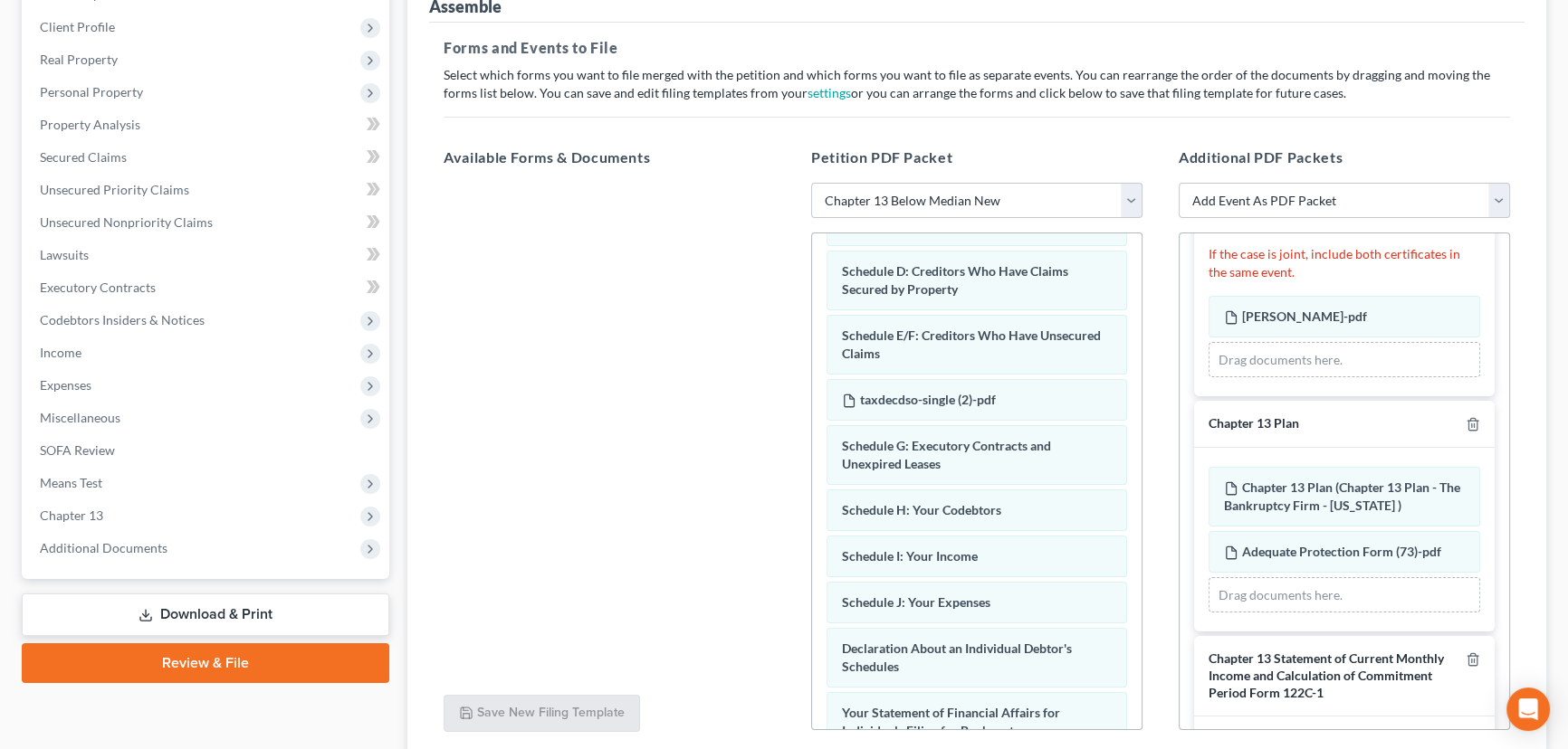
scroll to position [362, 0]
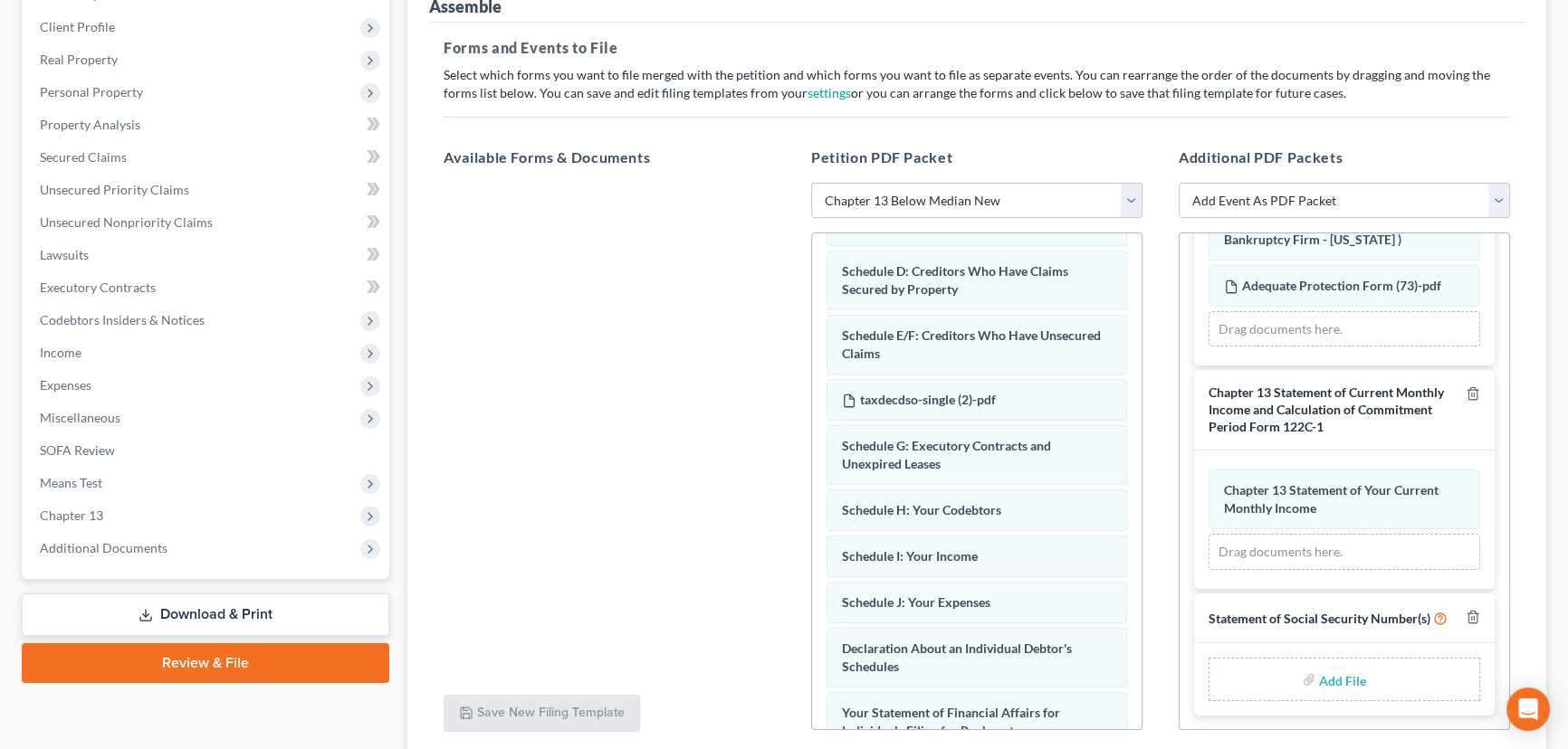
type input "C:\fakepath\Form 121 Smithh.pdf"
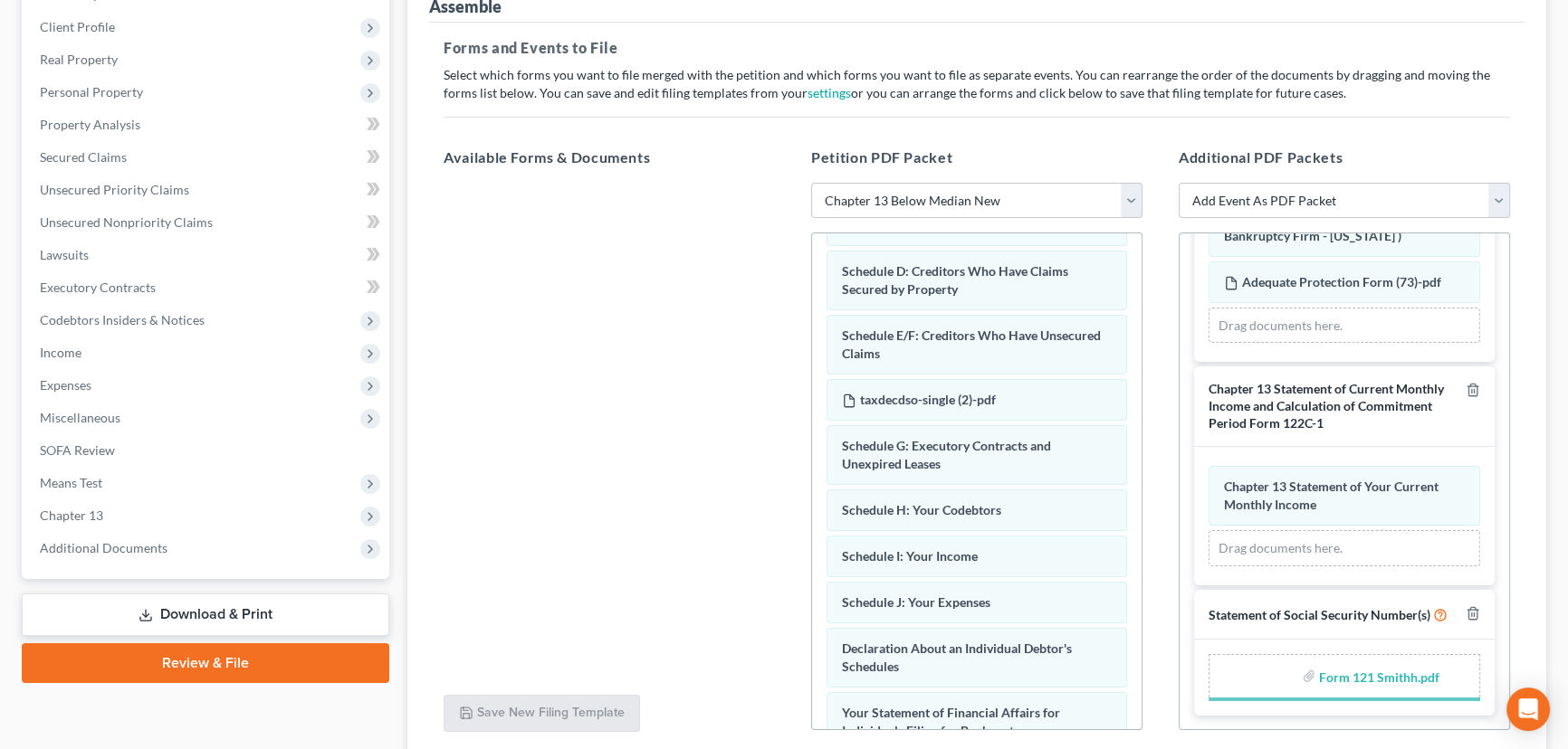
scroll to position [336, 0]
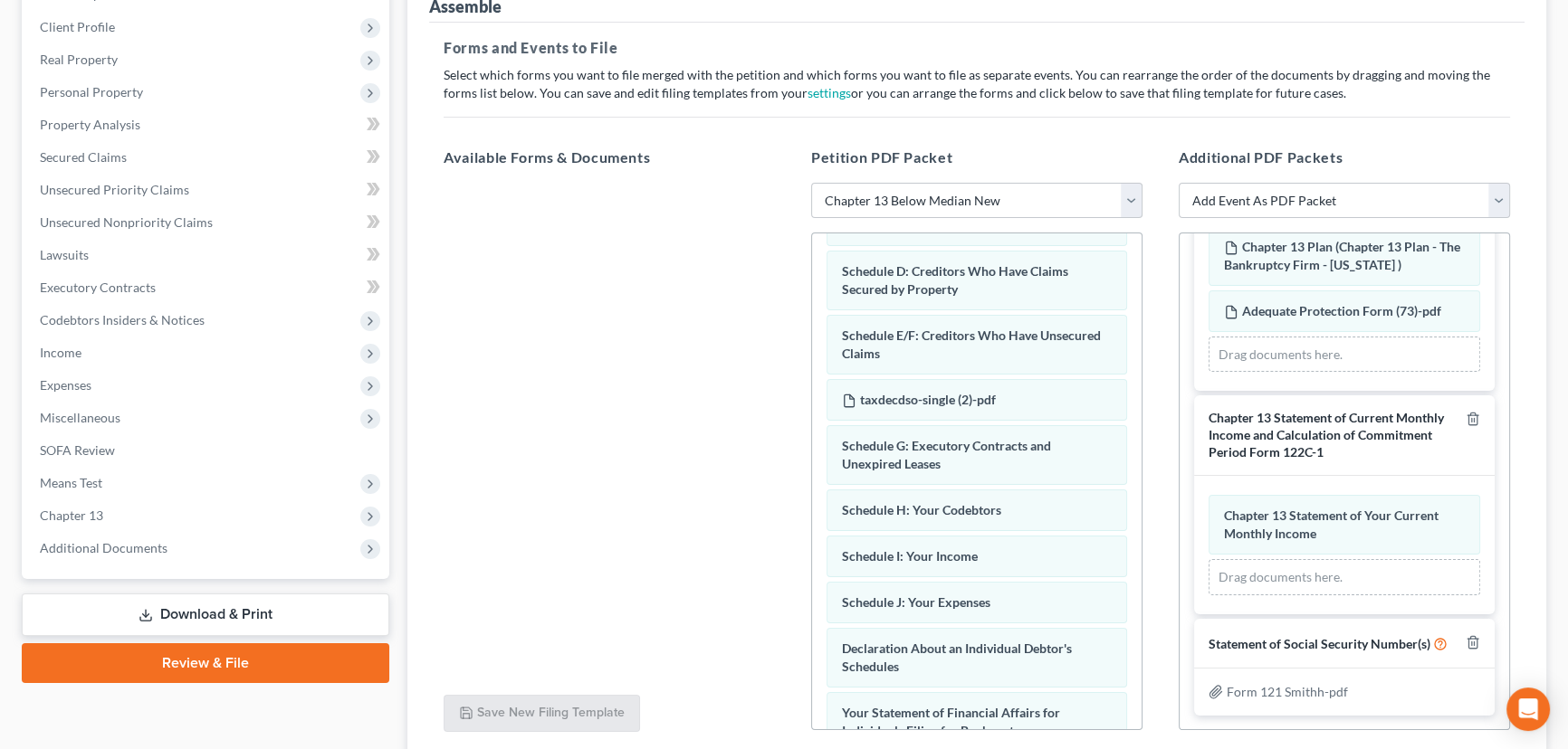
click at [527, 462] on div at bounding box center [610, 431] width 360 height 497
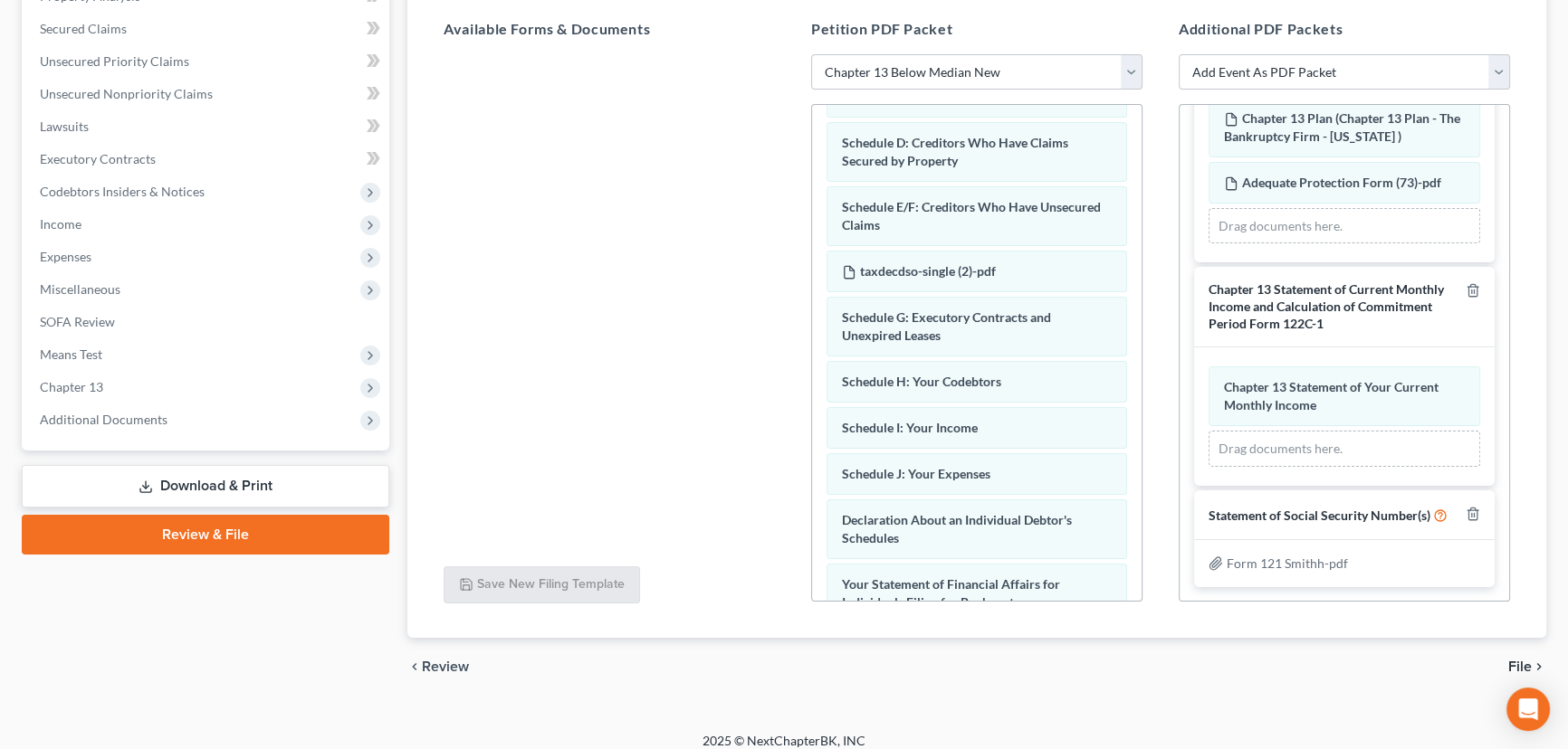
scroll to position [384, 0]
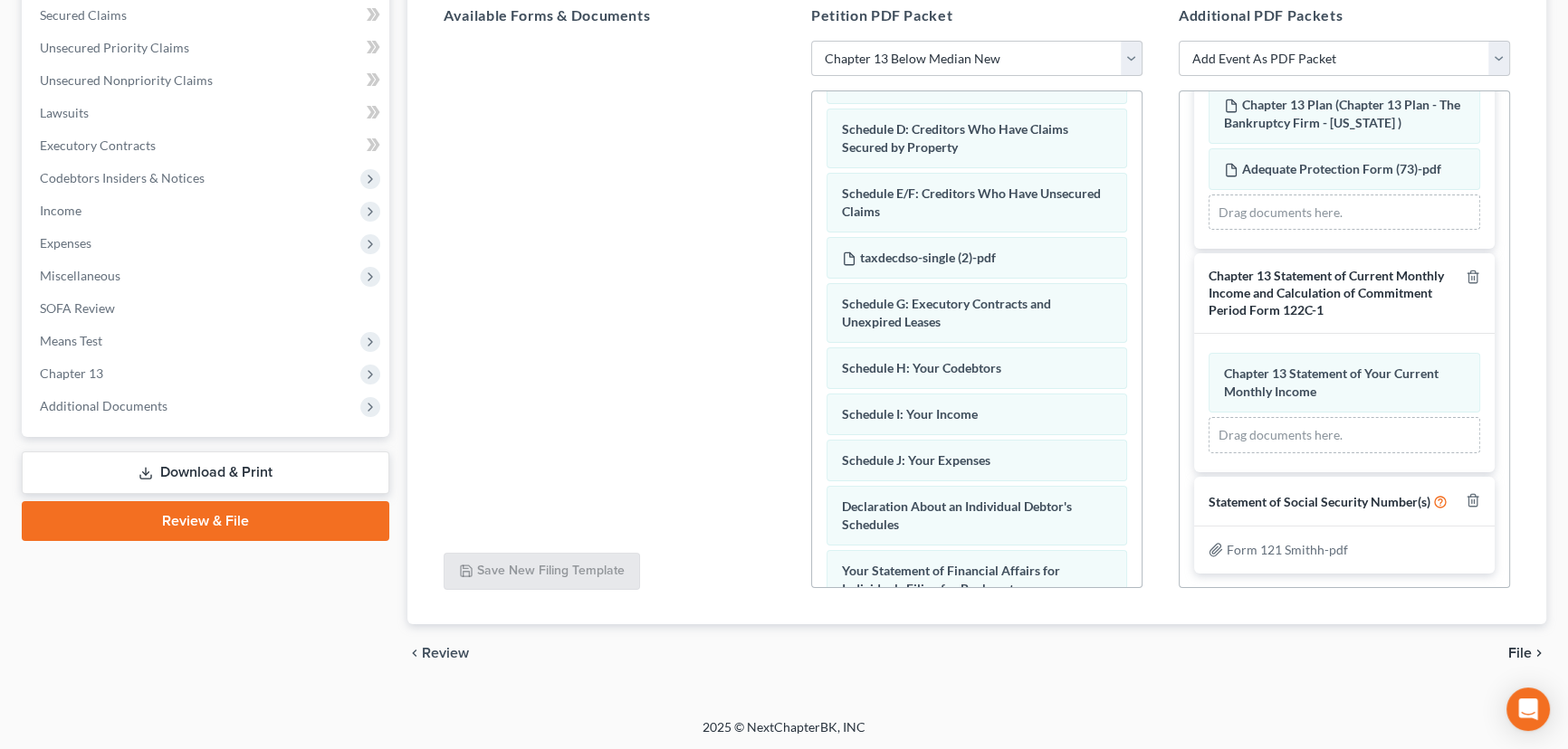
click at [1526, 655] on span "File" at bounding box center [1520, 652] width 24 height 14
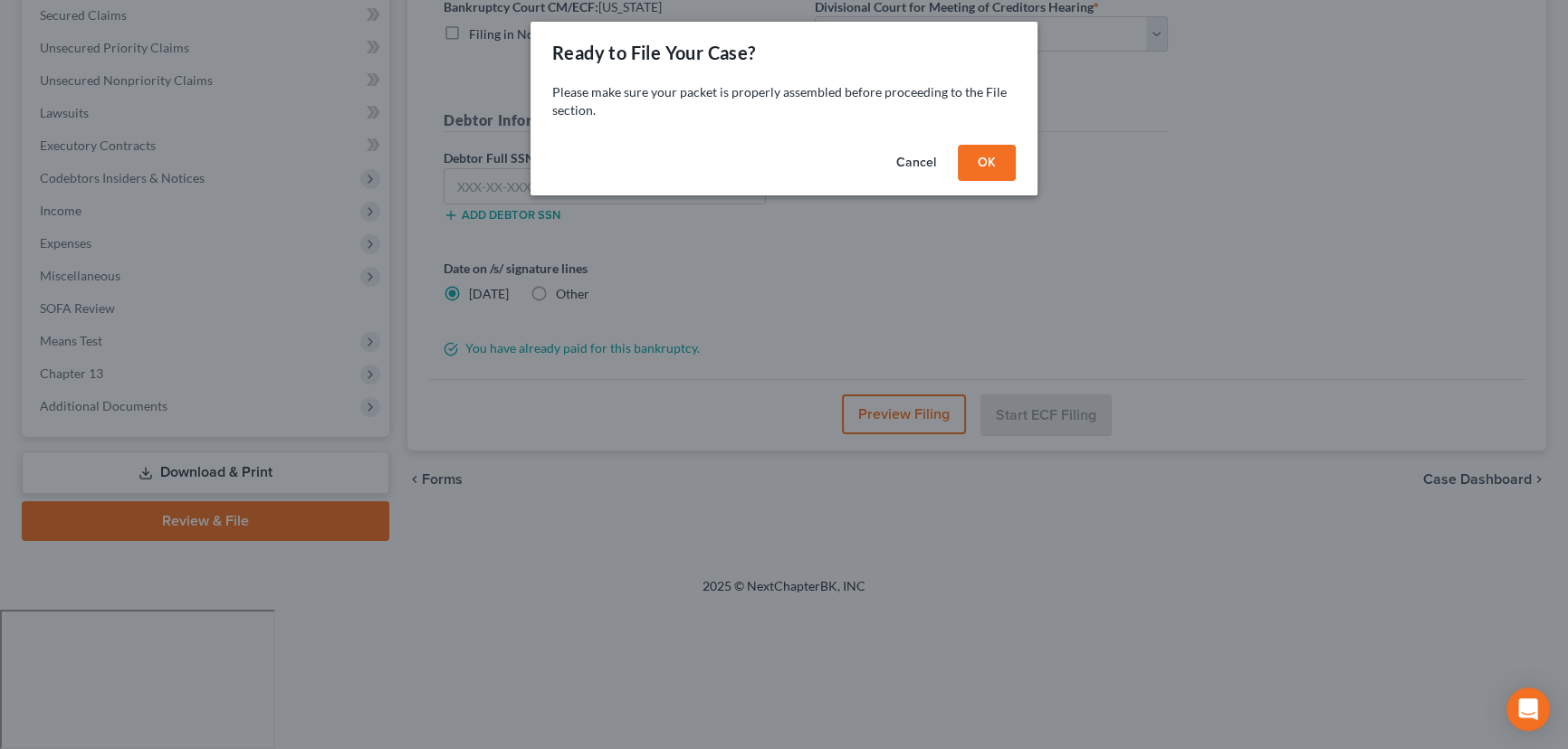
scroll to position [242, 0]
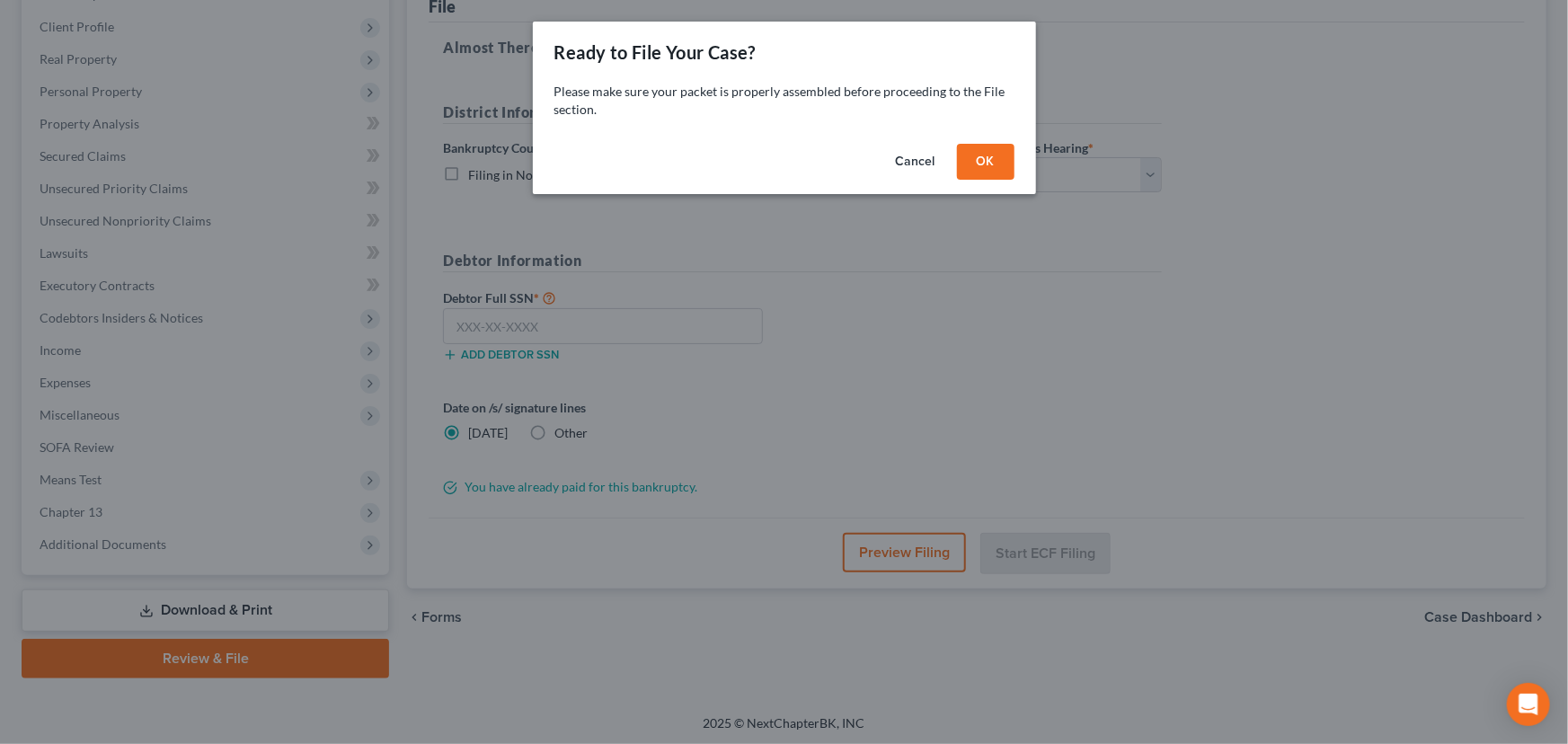
click at [996, 161] on button "OK" at bounding box center [986, 162] width 57 height 36
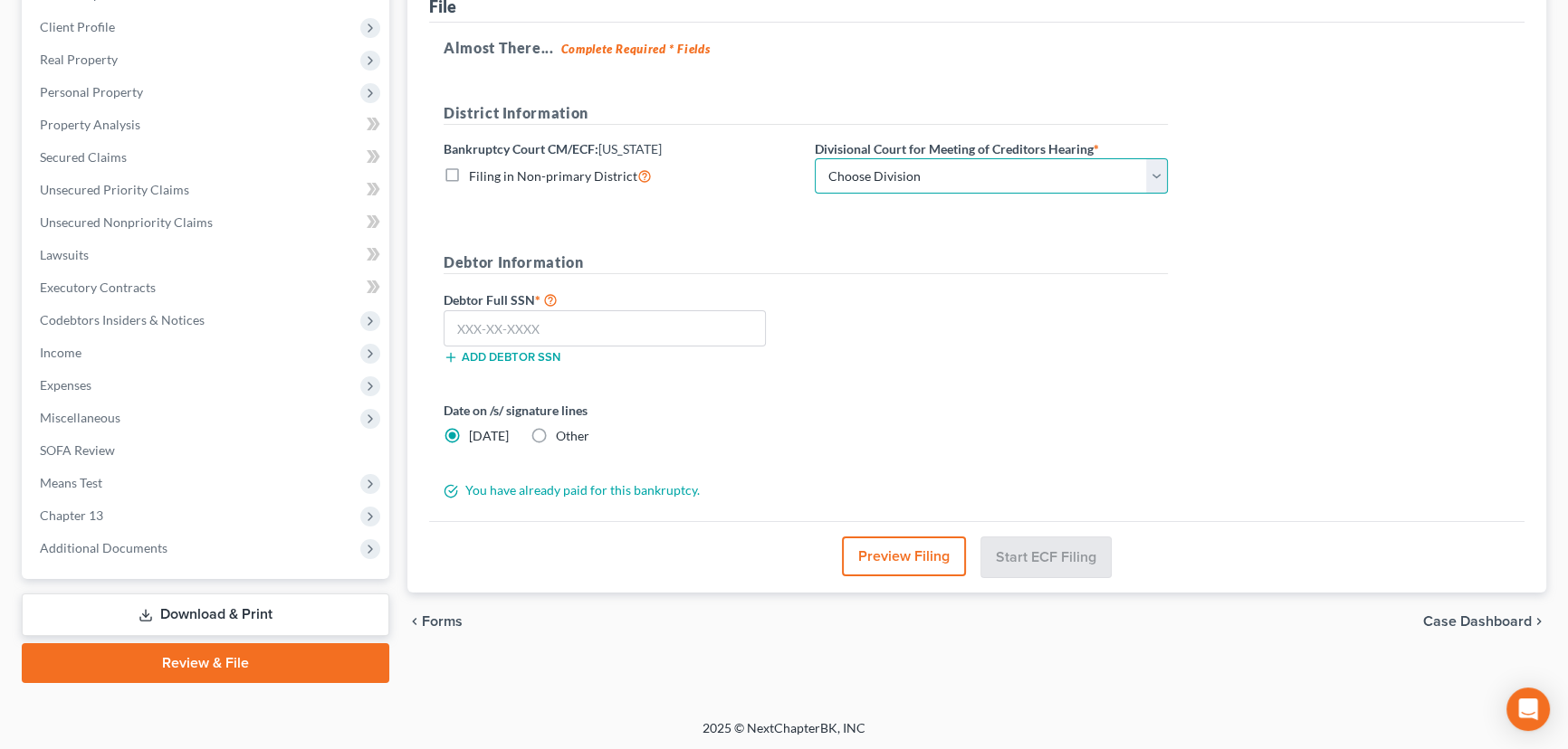
click at [1160, 172] on select "Choose Division Salt Lake city" at bounding box center [991, 176] width 353 height 36
select select "0"
click at [815, 158] on select "Choose Division Salt Lake city" at bounding box center [991, 176] width 353 height 36
click at [582, 320] on input "text" at bounding box center [605, 329] width 322 height 36
paste input "647-40-0016"
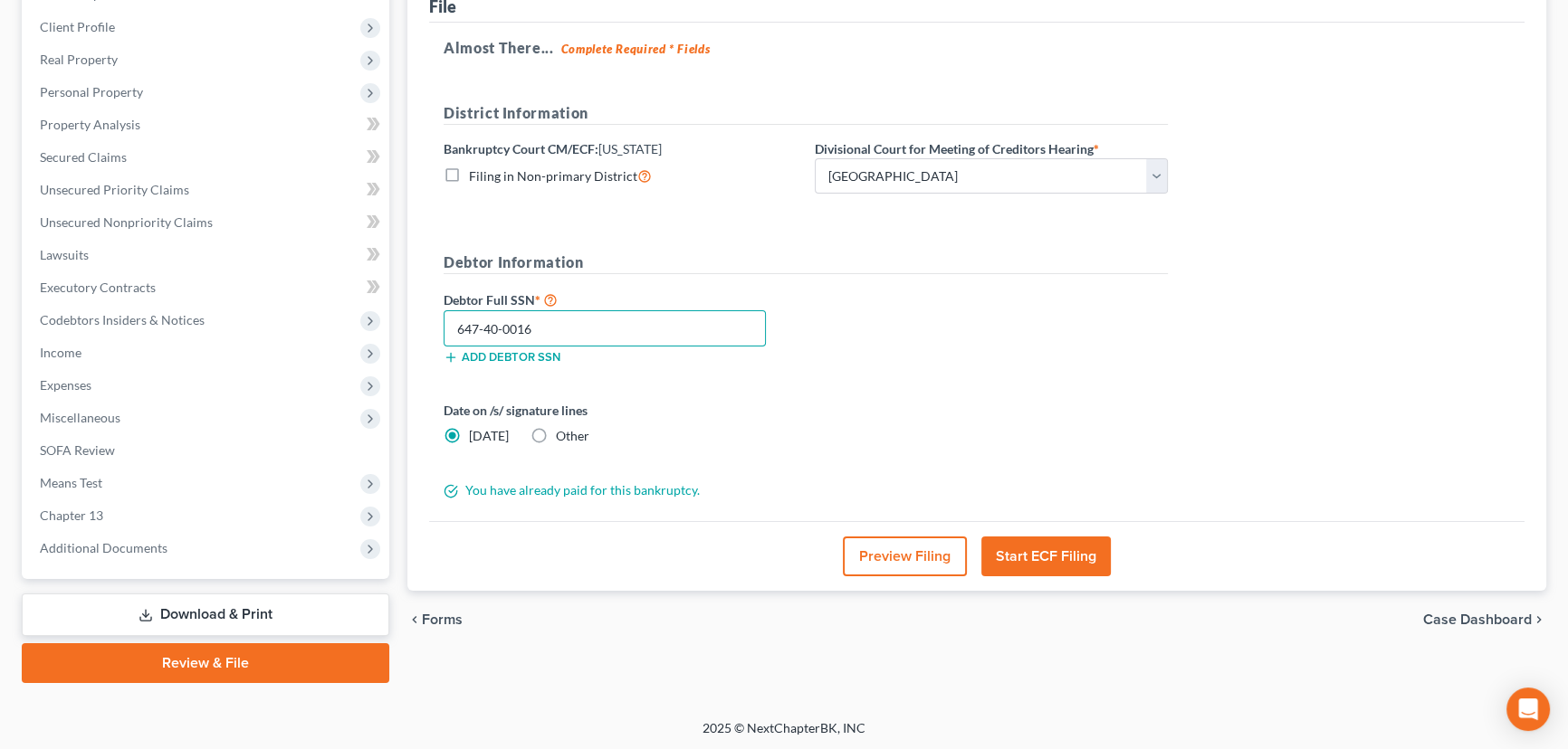
type input "647-40-0016"
click at [1053, 554] on button "Start ECF Filing" at bounding box center [1046, 556] width 129 height 40
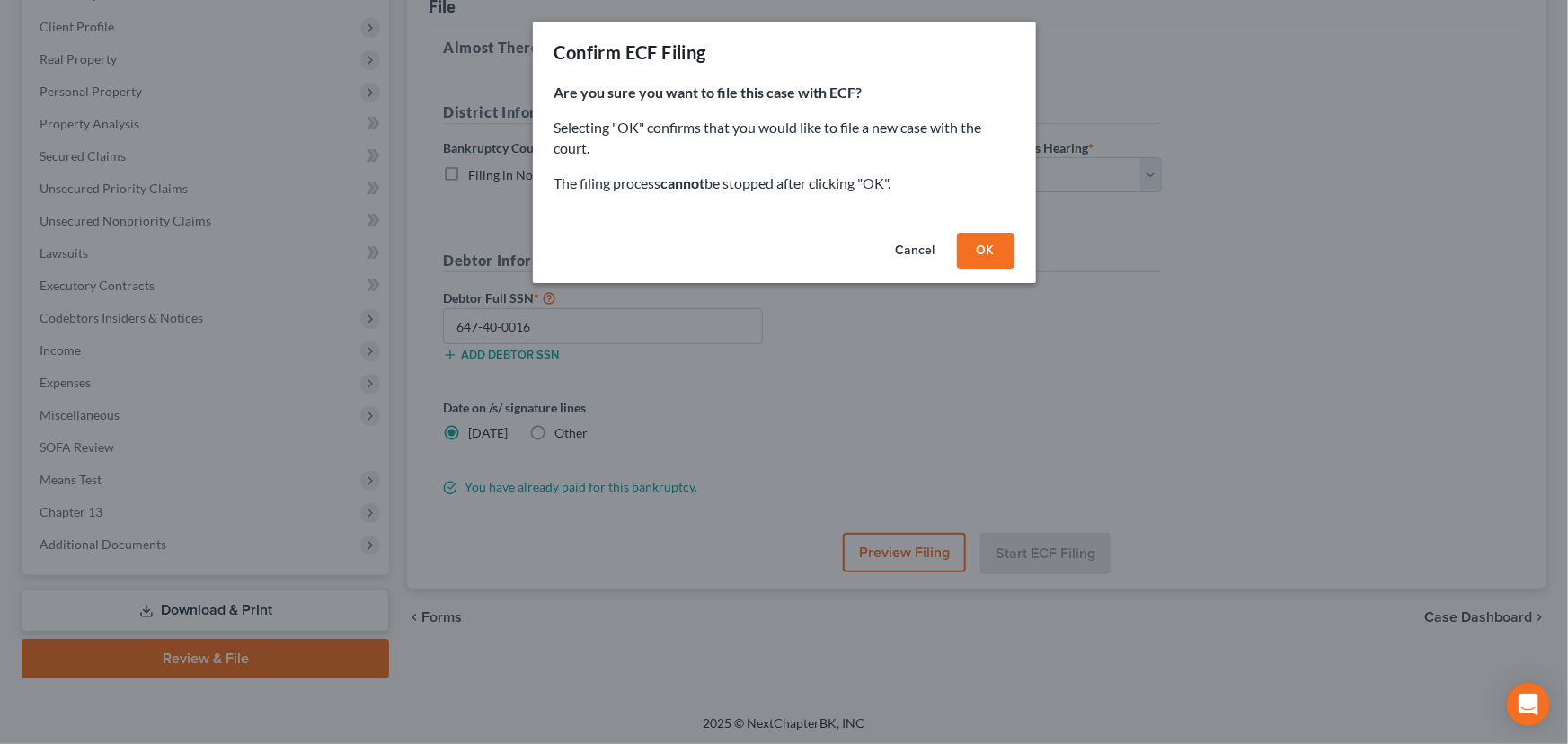
click at [993, 255] on button "OK" at bounding box center [986, 251] width 57 height 36
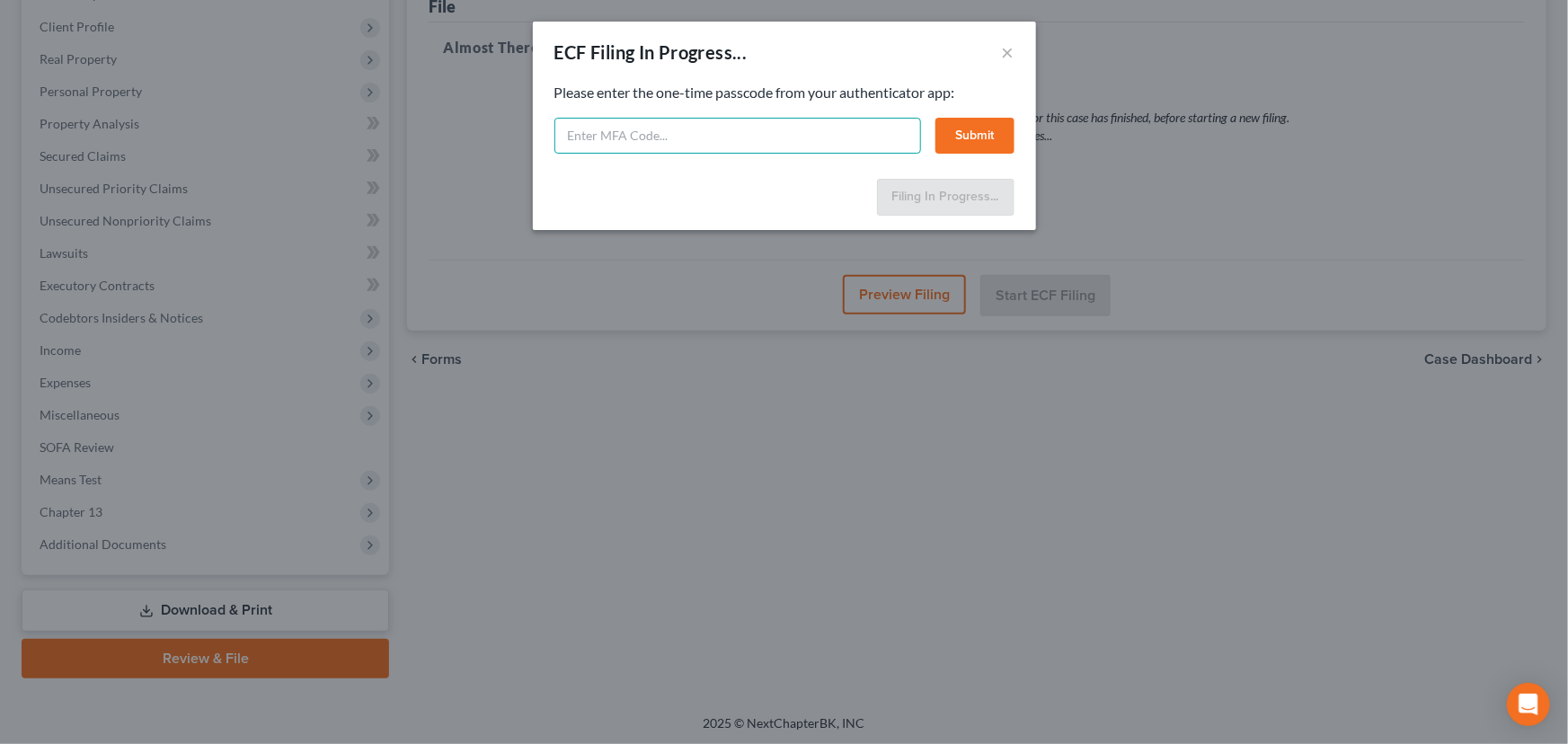
click at [596, 138] on input "text" at bounding box center [737, 136] width 366 height 36
type input "323612"
click at [983, 132] on button "Submit" at bounding box center [974, 136] width 79 height 36
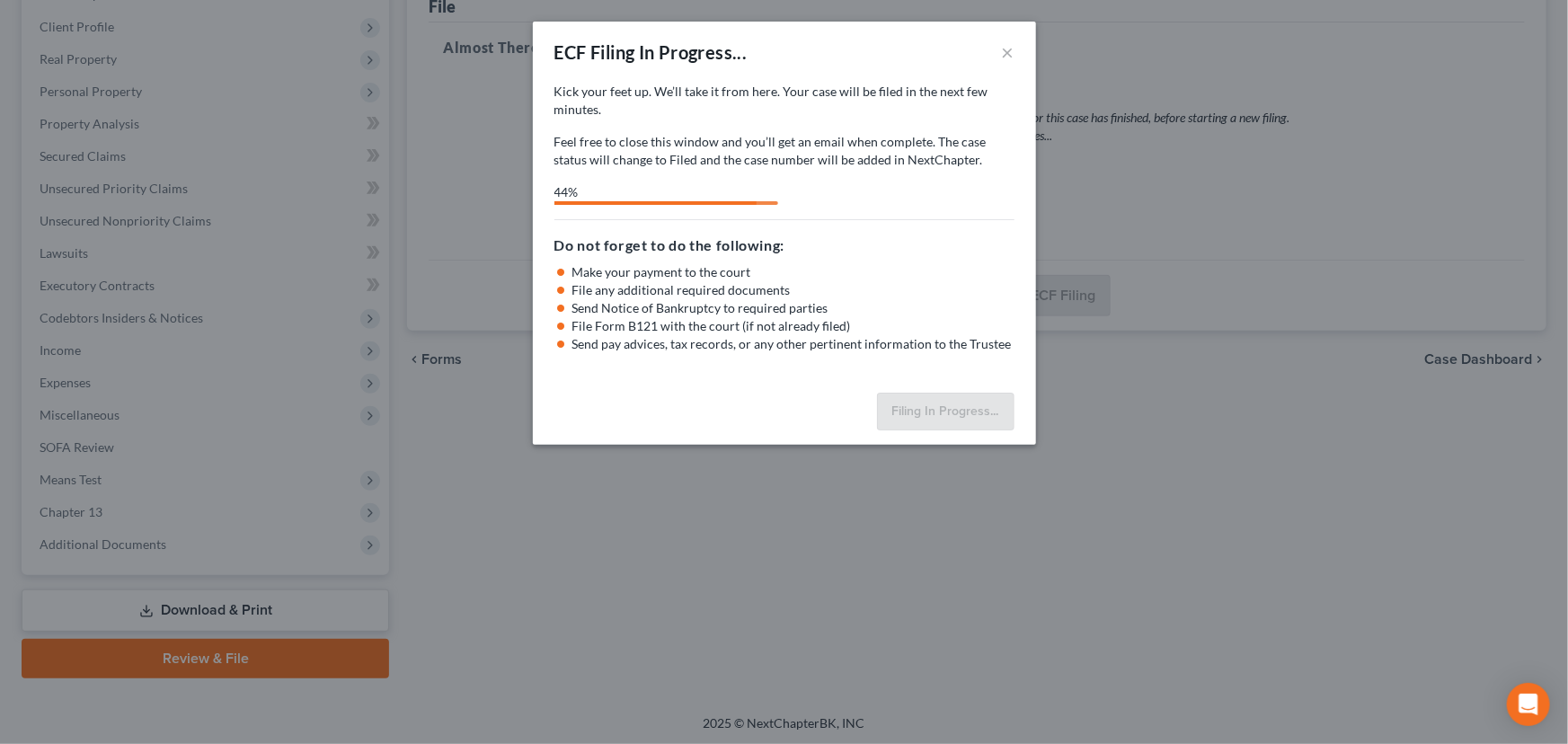
select select "0"
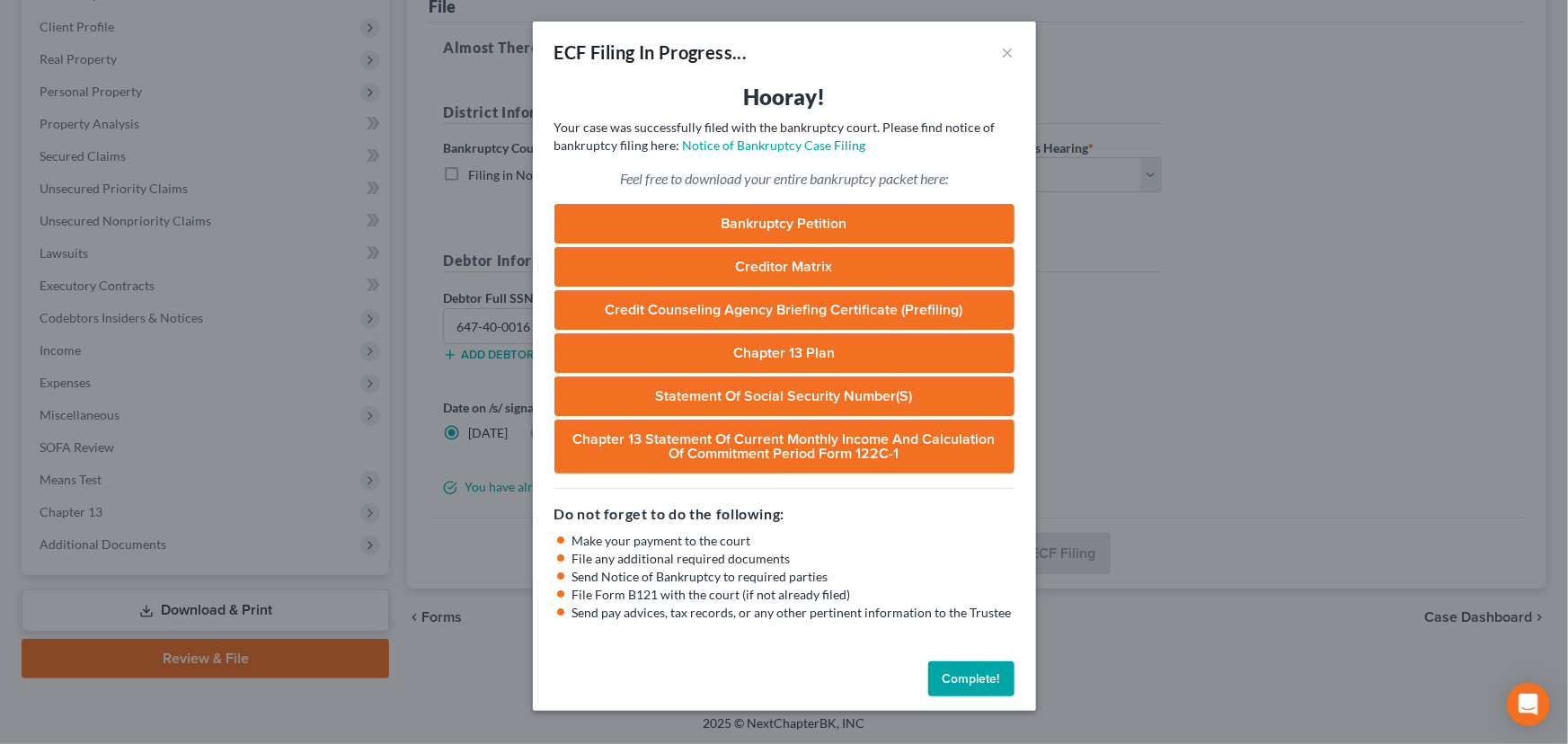
drag, startPoint x: 976, startPoint y: 679, endPoint x: 965, endPoint y: 662, distance: 20.2
click at [976, 679] on button "Complete!" at bounding box center [971, 679] width 87 height 36
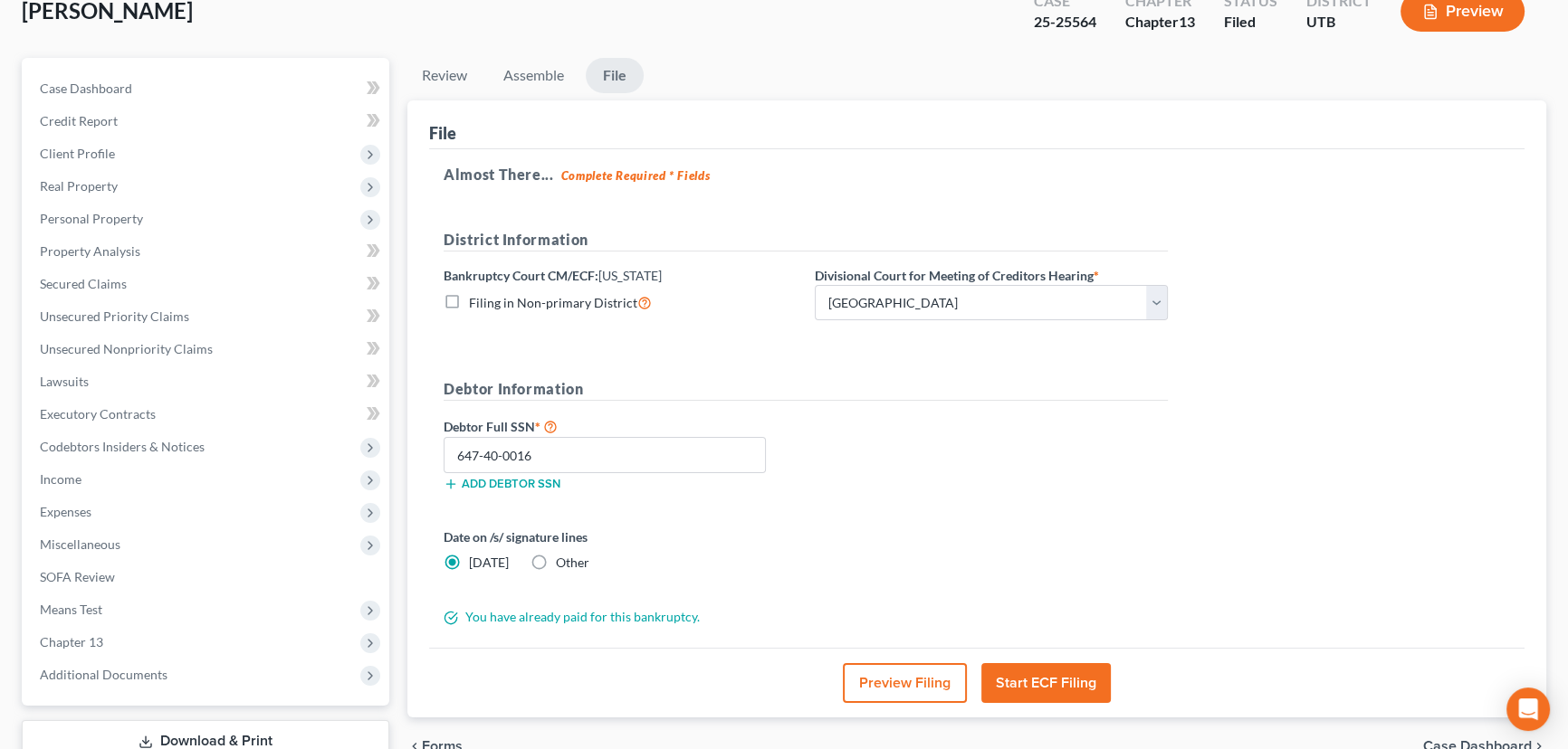
scroll to position [0, 0]
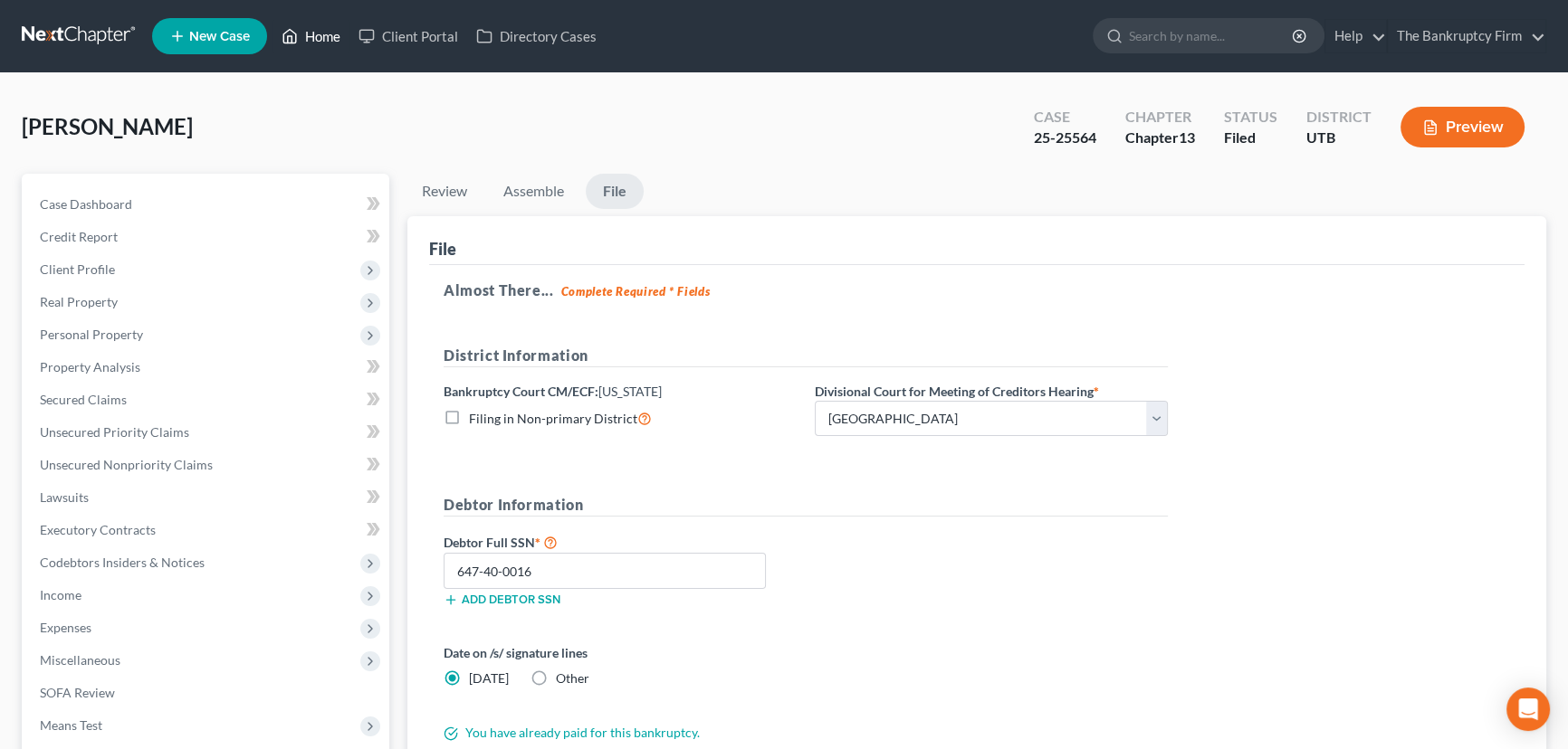
click at [319, 37] on link "Home" at bounding box center [311, 36] width 77 height 33
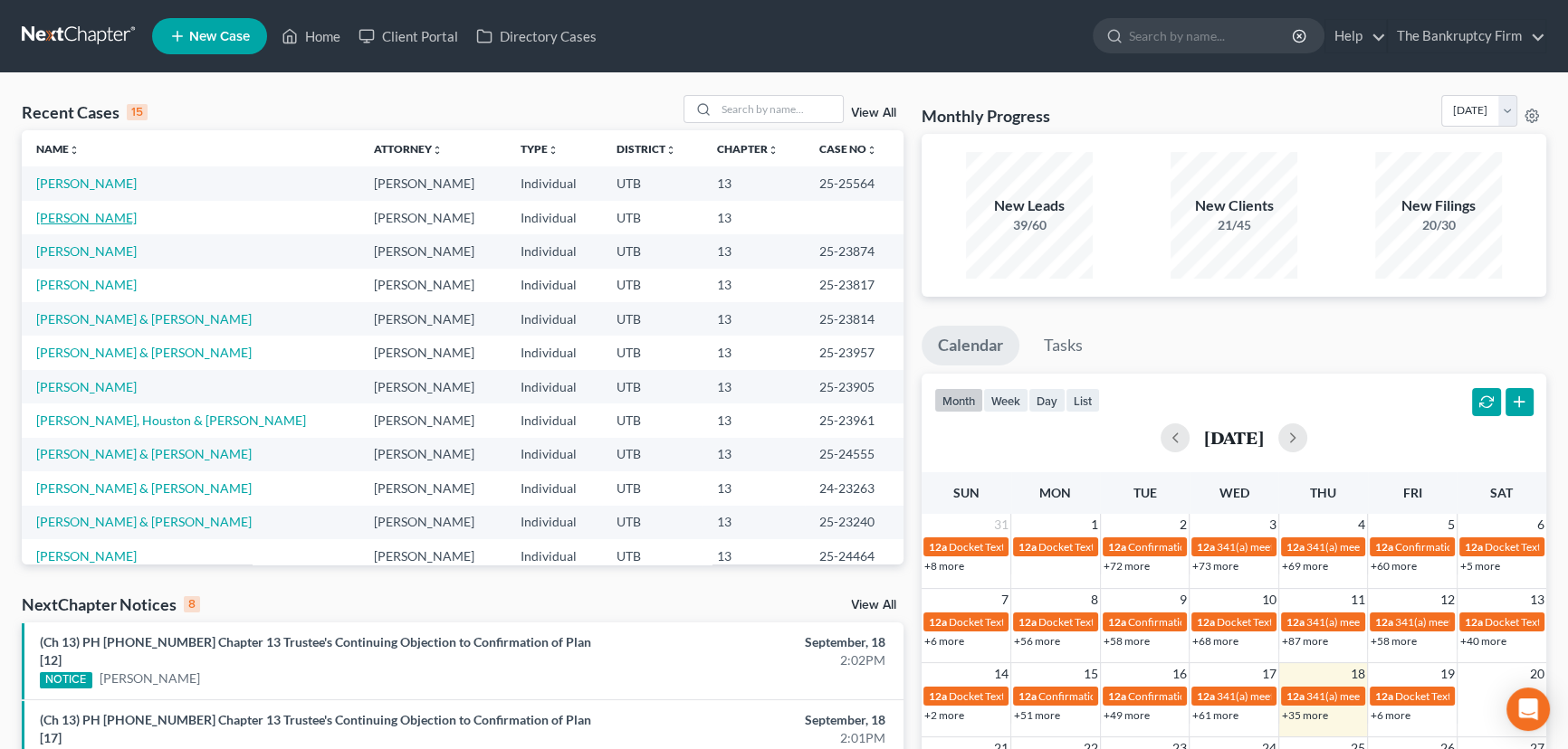
click at [70, 218] on link "[PERSON_NAME]" at bounding box center [86, 217] width 101 height 15
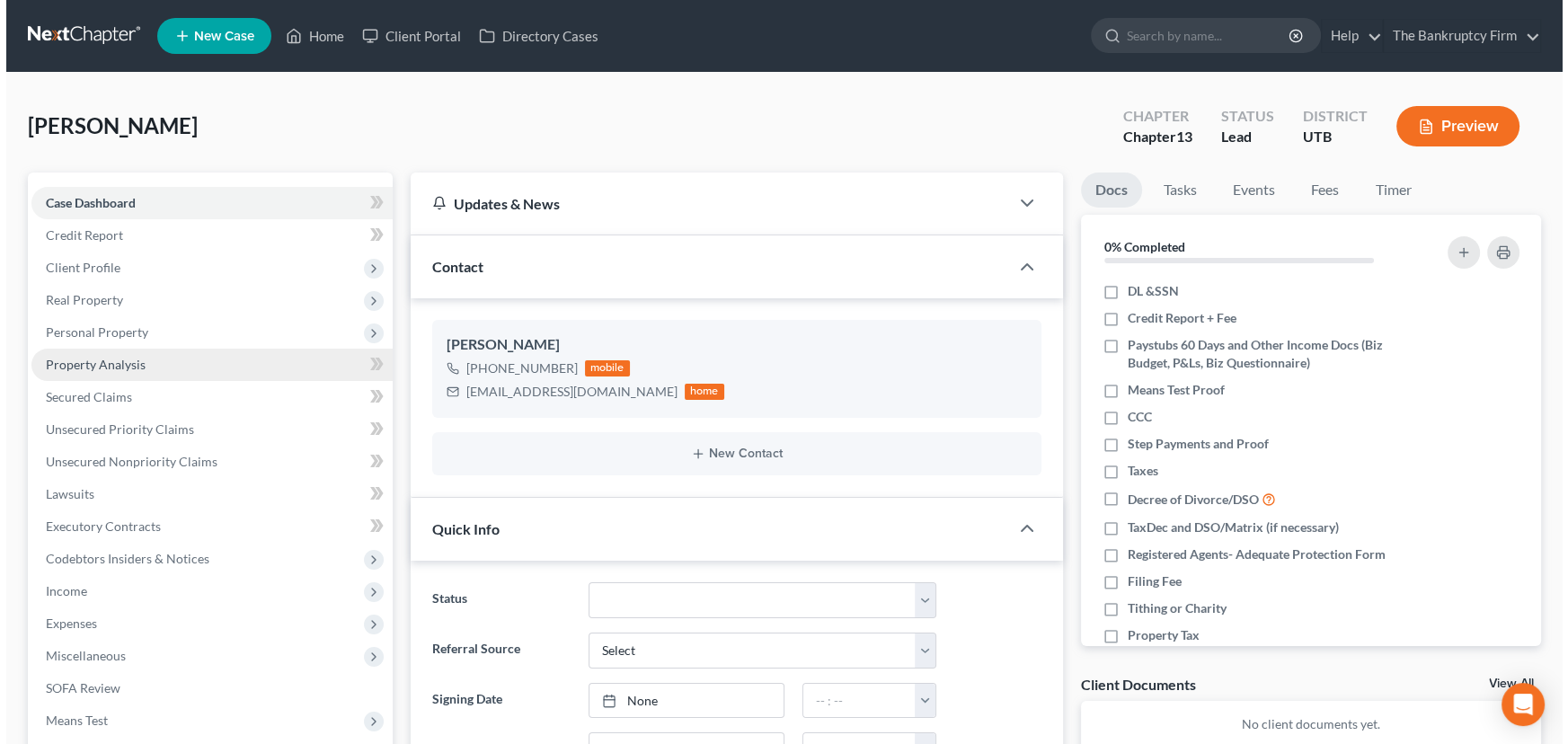
scroll to position [34, 0]
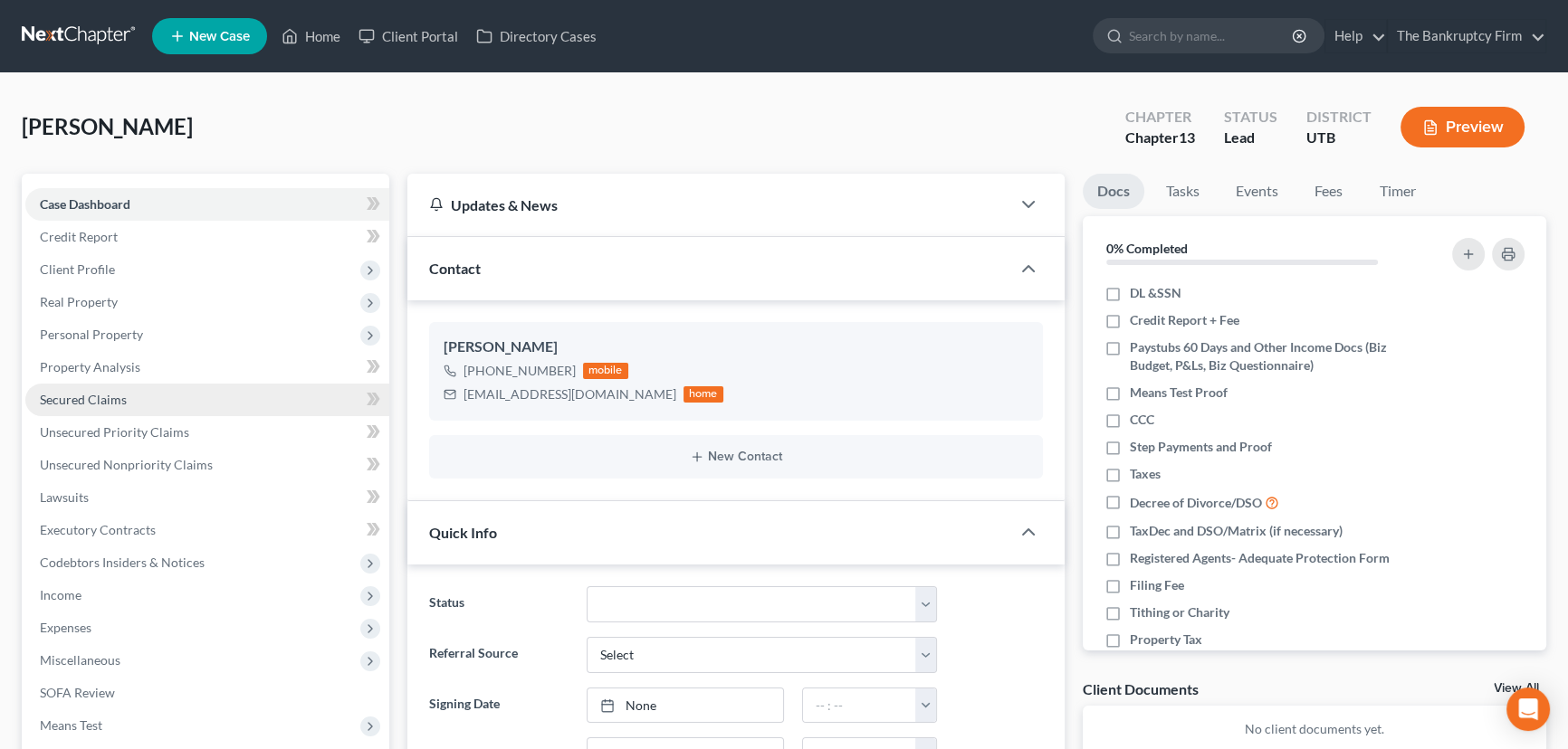
click at [74, 388] on link "Secured Claims" at bounding box center [207, 399] width 364 height 33
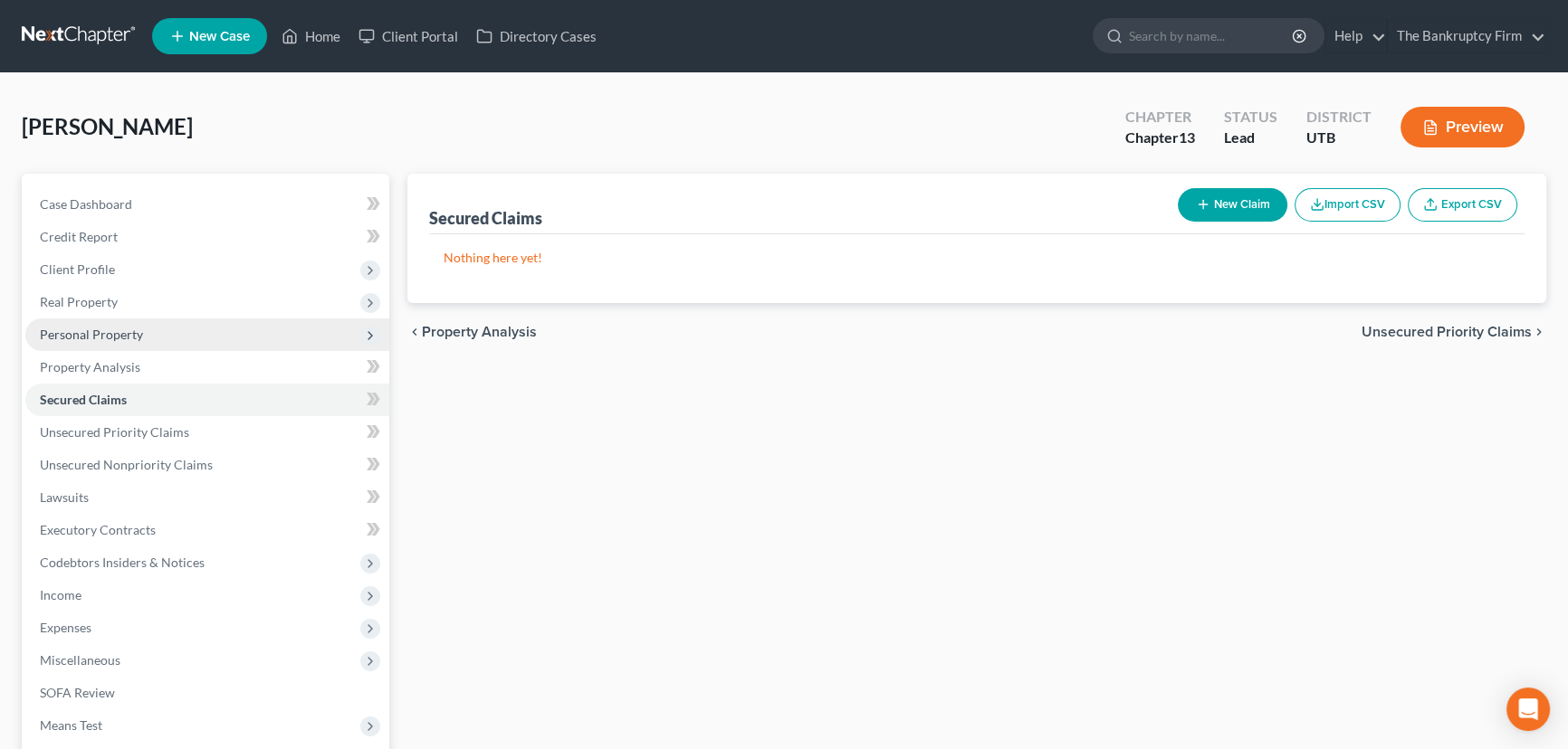
click at [103, 331] on span "Personal Property" at bounding box center [92, 334] width 104 height 15
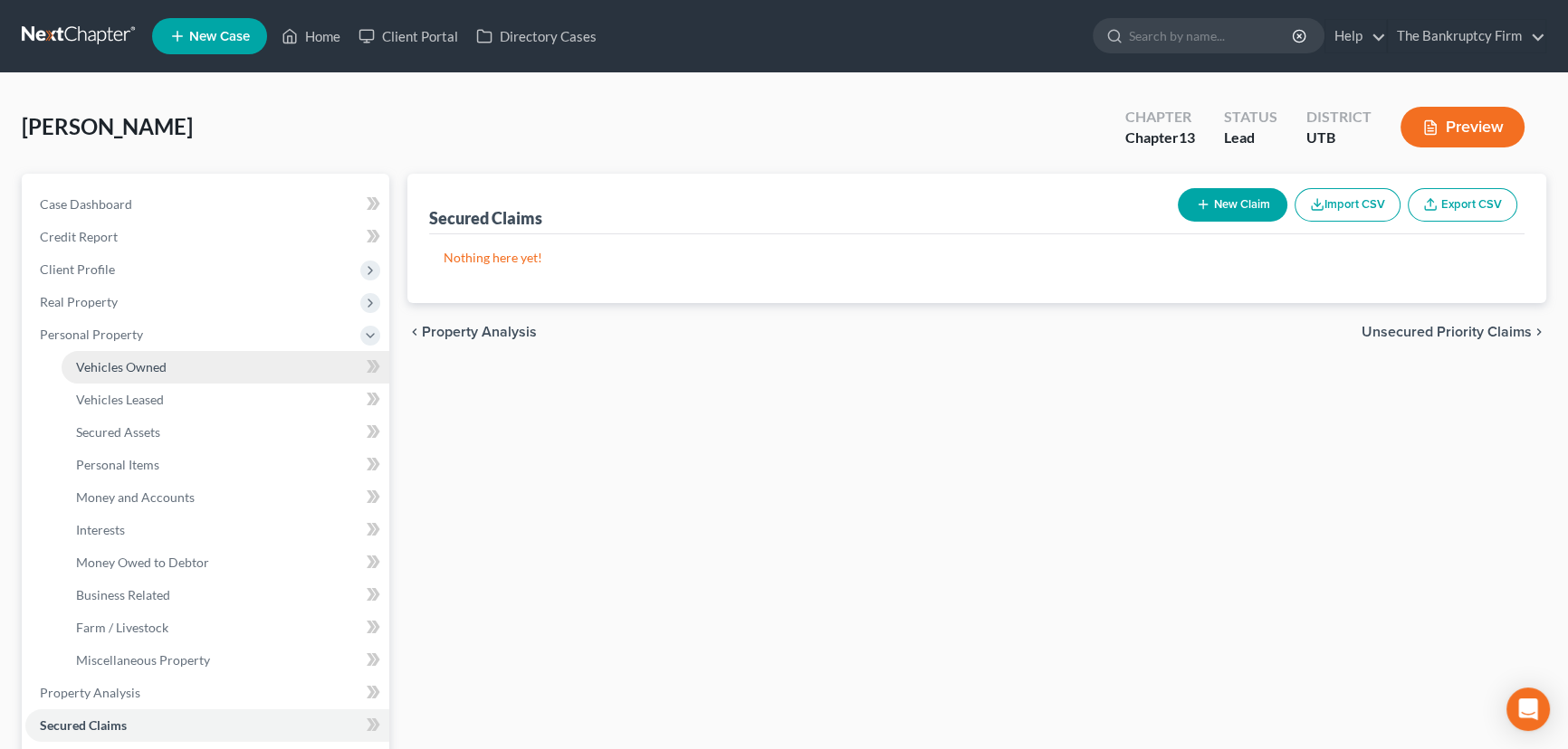
click at [117, 363] on span "Vehicles Owned" at bounding box center [121, 367] width 90 height 15
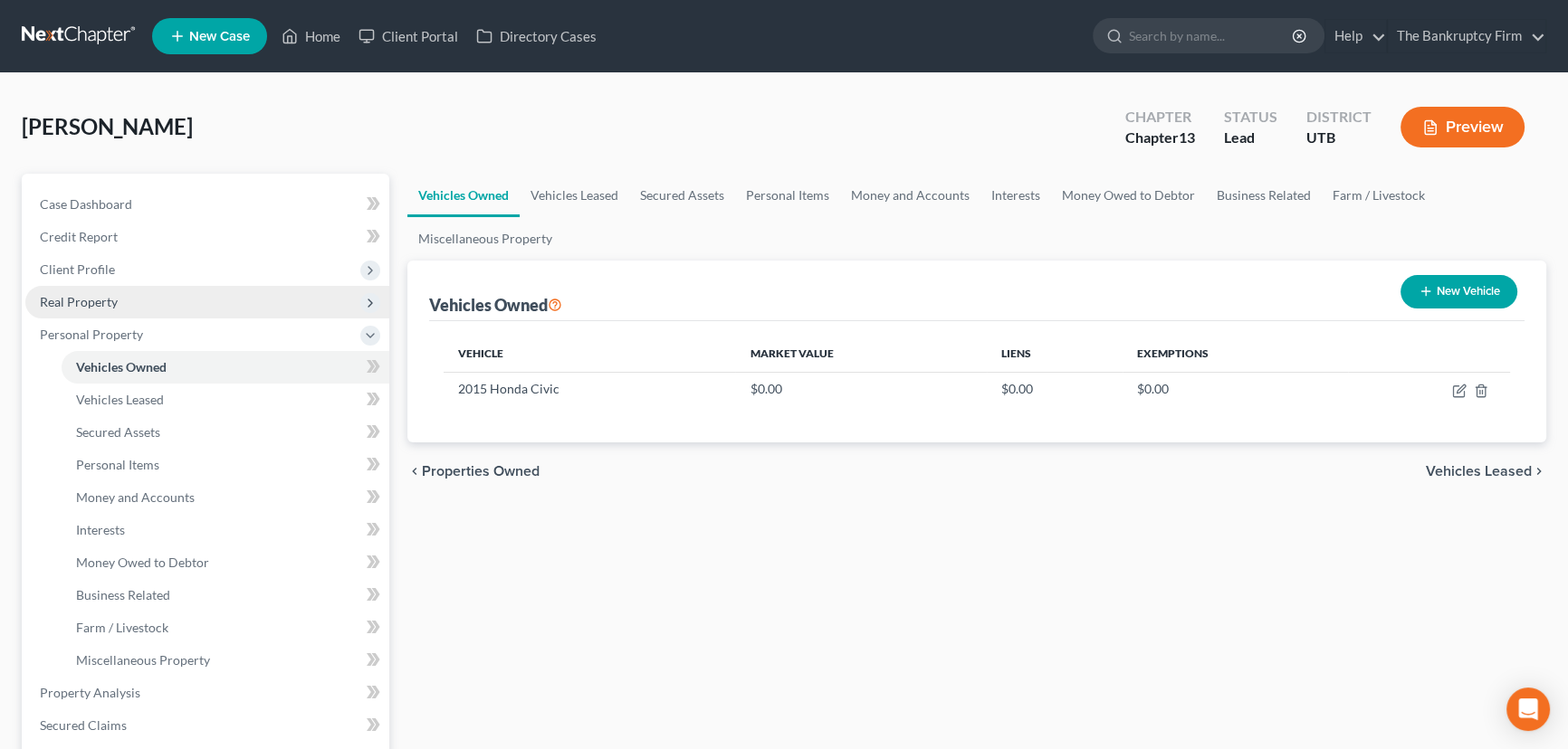
click at [99, 299] on span "Real Property" at bounding box center [79, 302] width 78 height 15
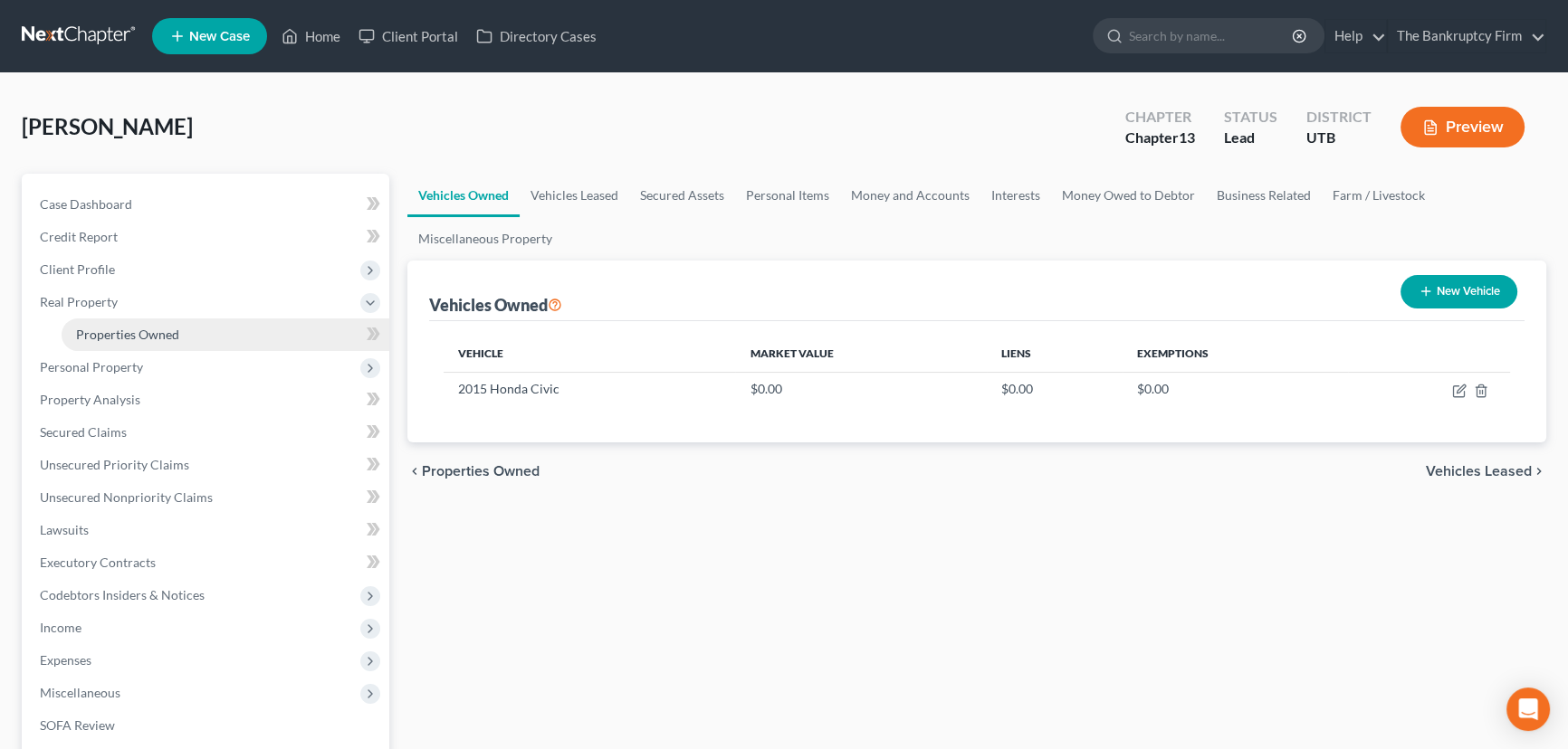
click at [118, 332] on span "Properties Owned" at bounding box center [127, 334] width 104 height 15
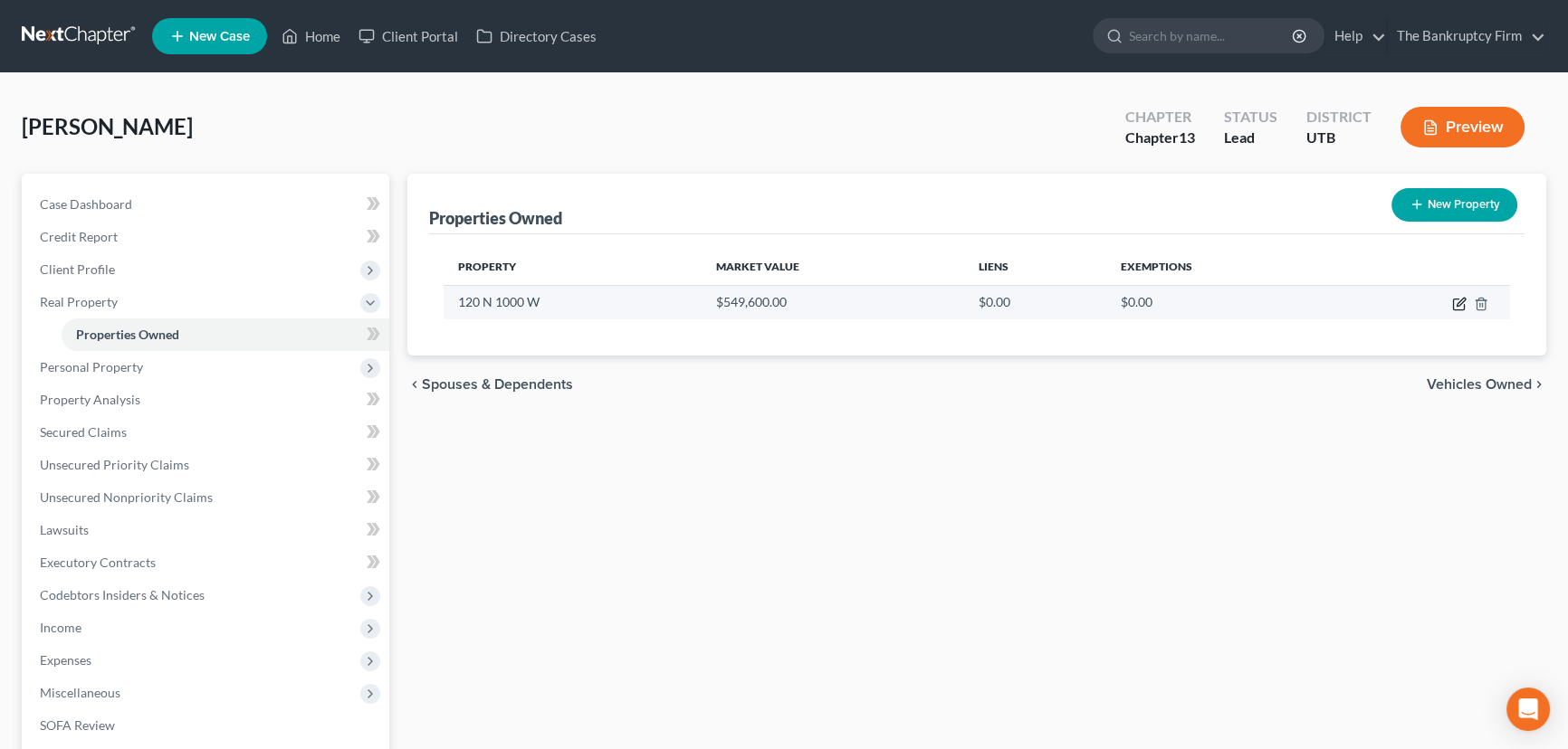
click at [1460, 307] on icon "button" at bounding box center [1459, 304] width 14 height 14
select select "46"
select select "5"
select select "0"
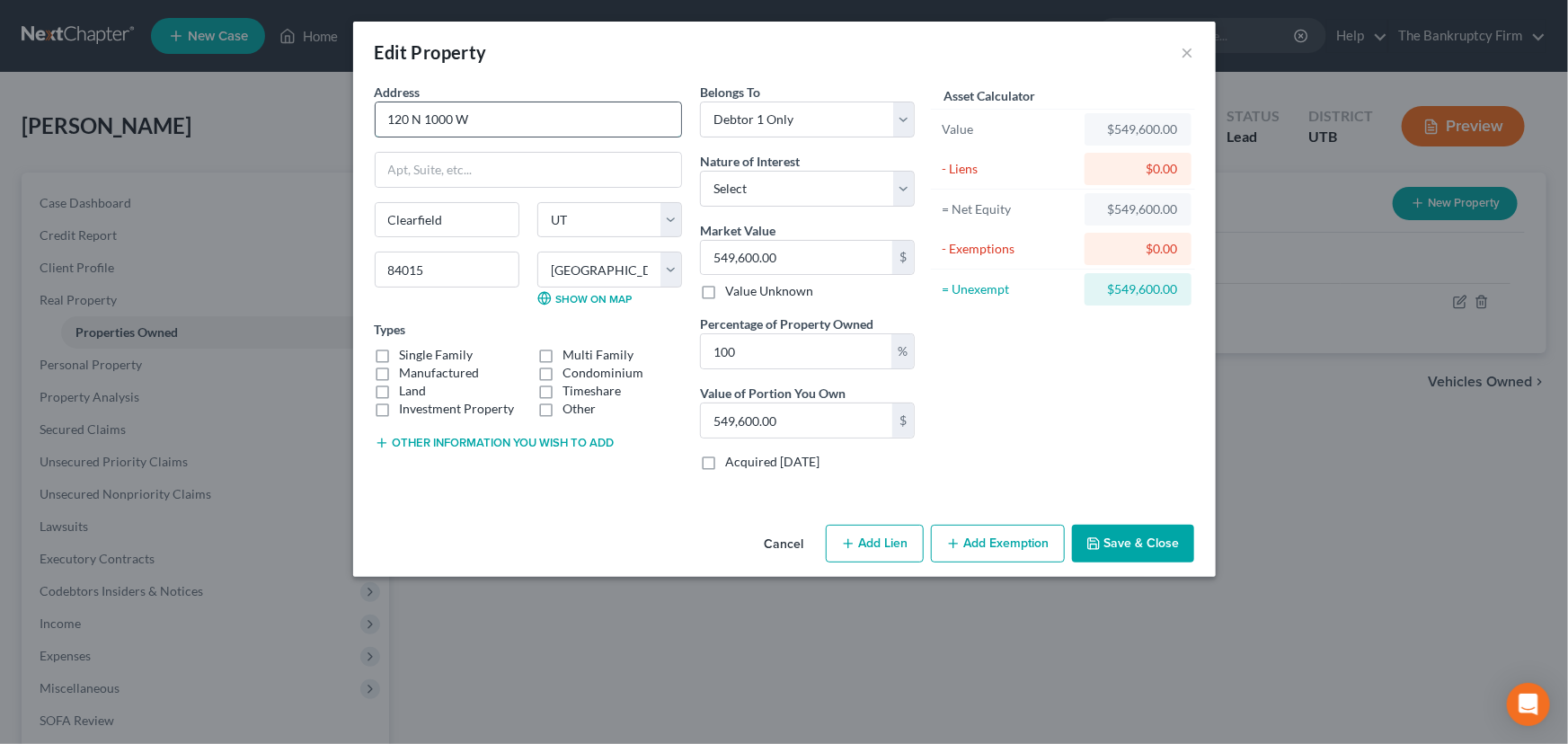
drag, startPoint x: 494, startPoint y: 118, endPoint x: 381, endPoint y: 135, distance: 114.3
click at [387, 131] on input "120 N 1000 W" at bounding box center [528, 120] width 305 height 34
click at [400, 350] on label "Single Family" at bounding box center [436, 355] width 73 height 18
click at [407, 350] on input "Single Family" at bounding box center [413, 352] width 11 height 11
checkbox input "true"
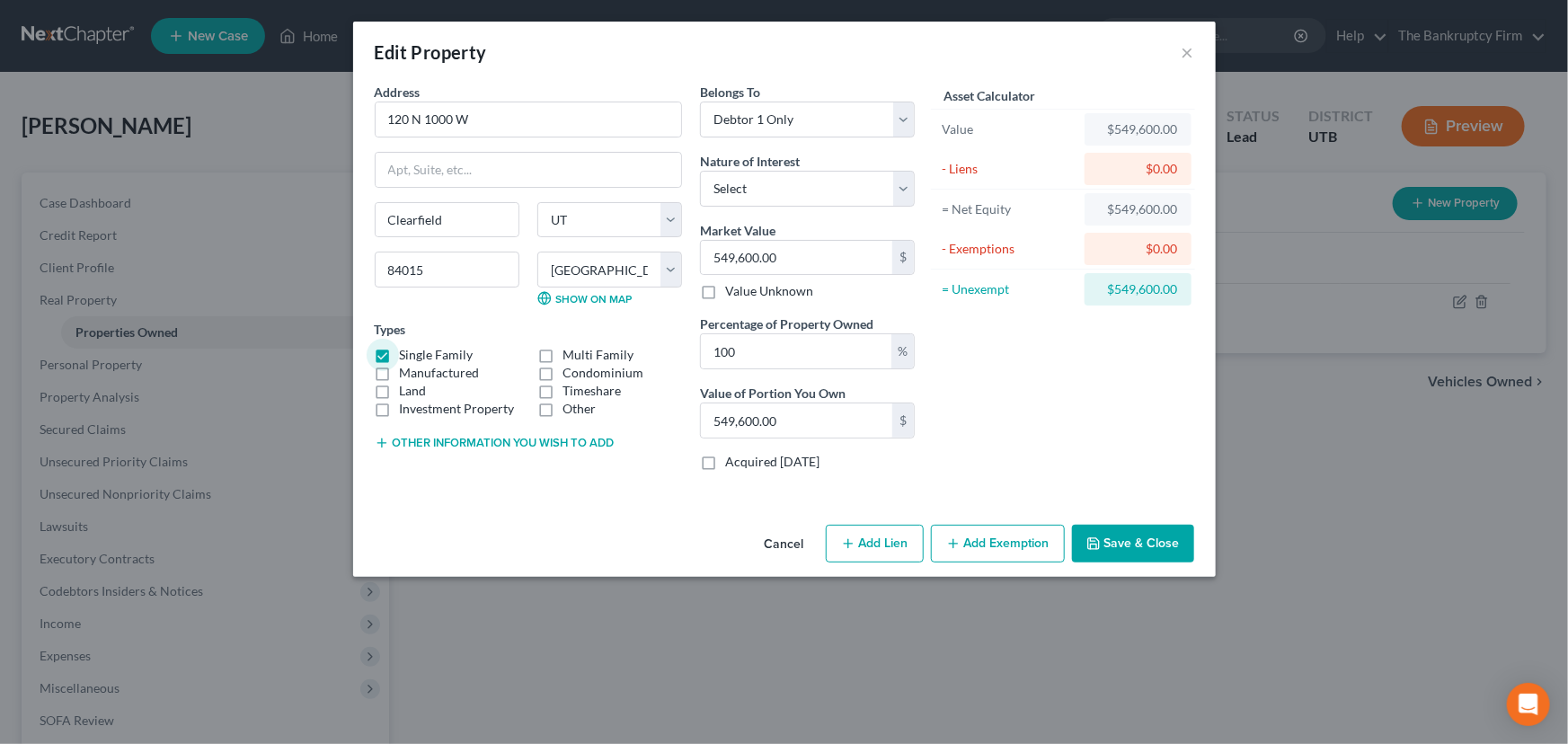
click at [1142, 546] on button "Save & Close" at bounding box center [1133, 544] width 122 height 38
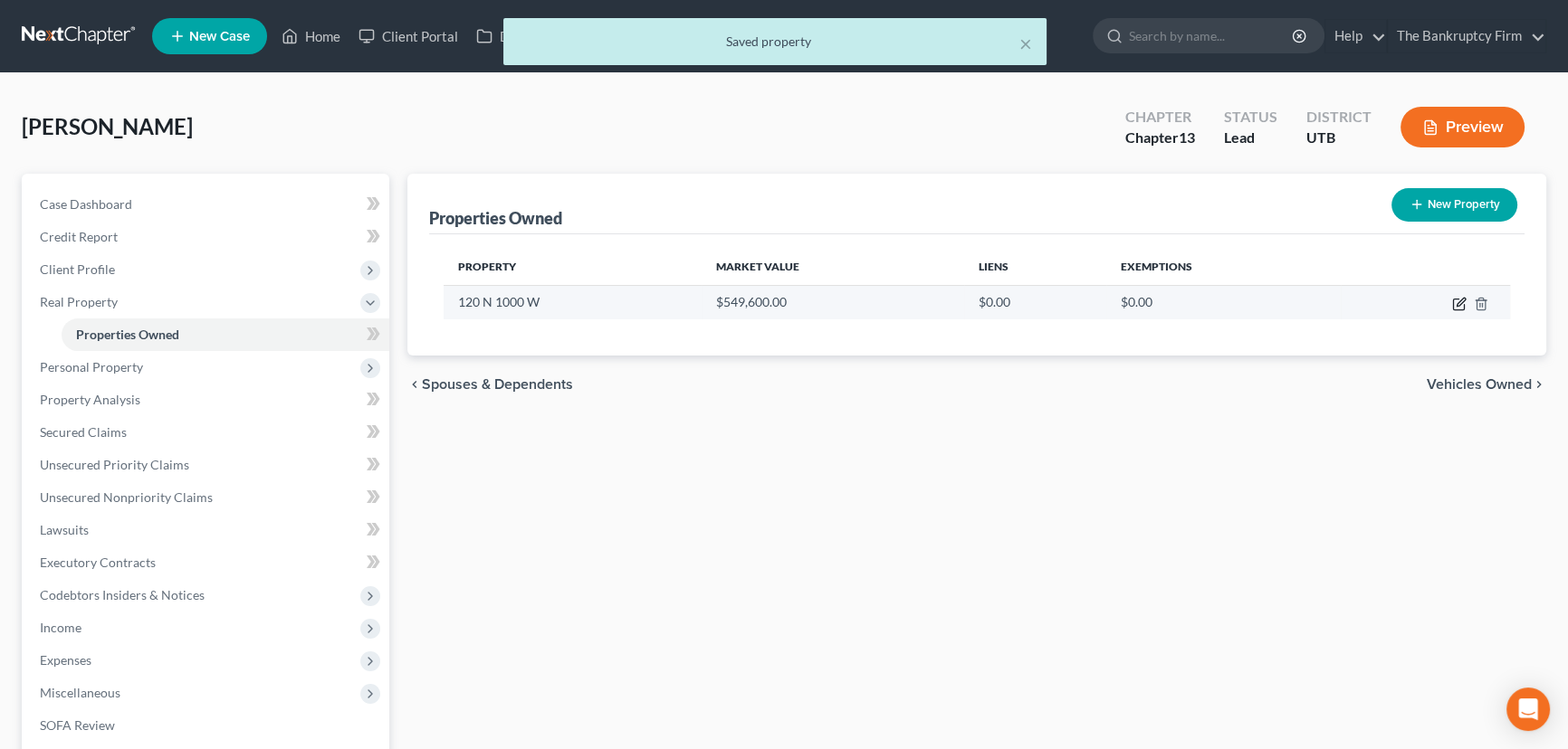
click at [1457, 302] on icon "button" at bounding box center [1459, 304] width 14 height 14
select select "46"
select select "5"
select select "0"
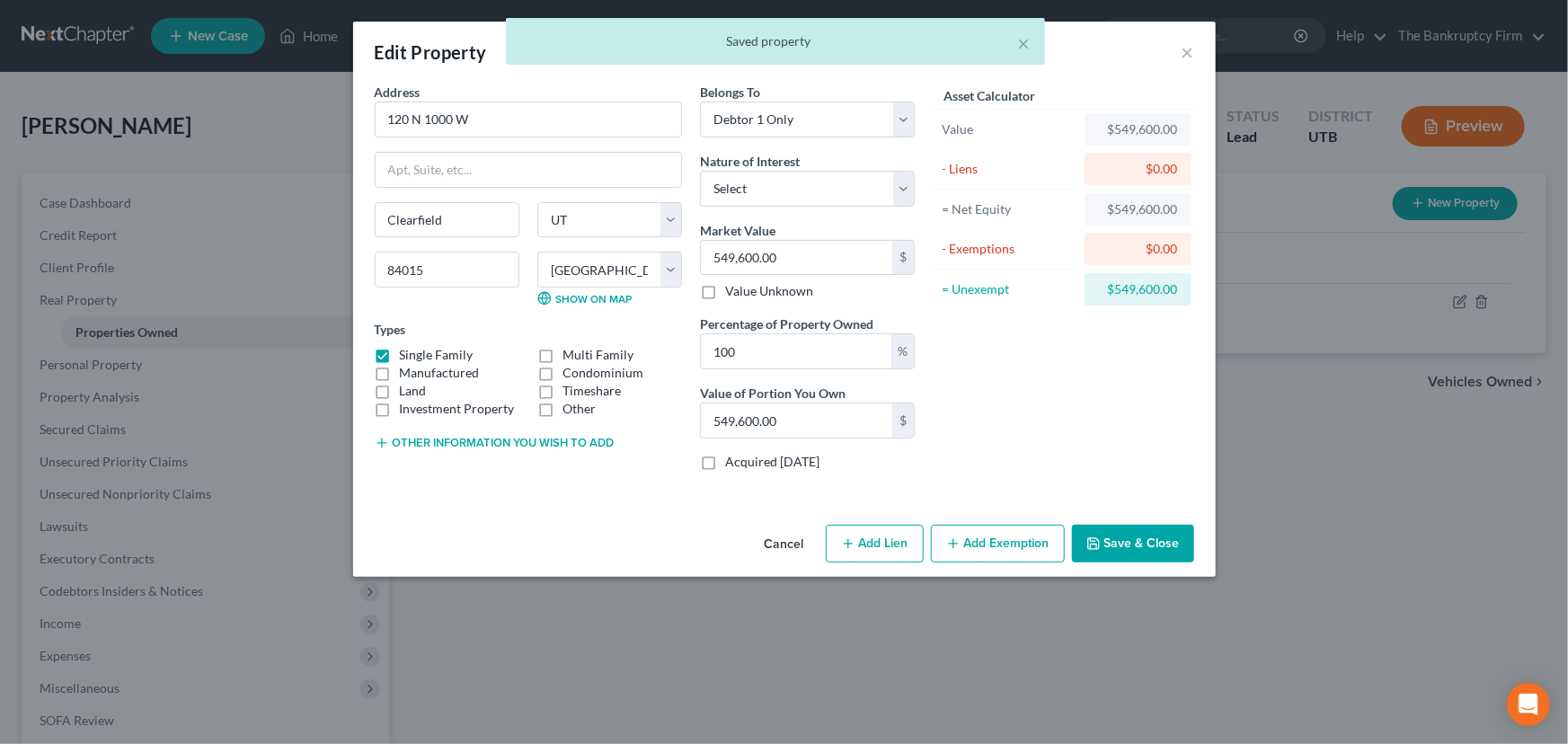
click at [984, 543] on button "Add Exemption" at bounding box center [998, 544] width 134 height 38
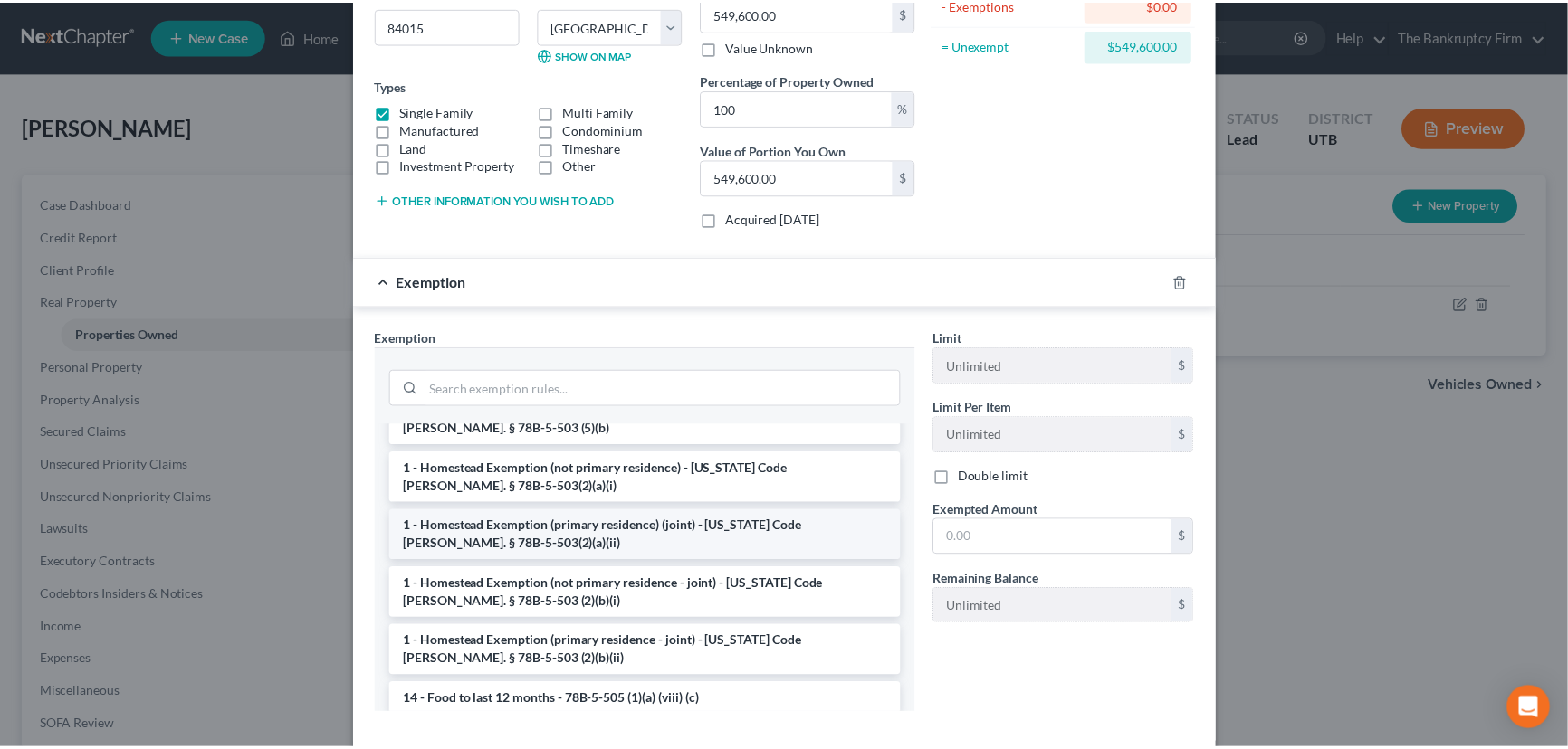
scroll to position [164, 0]
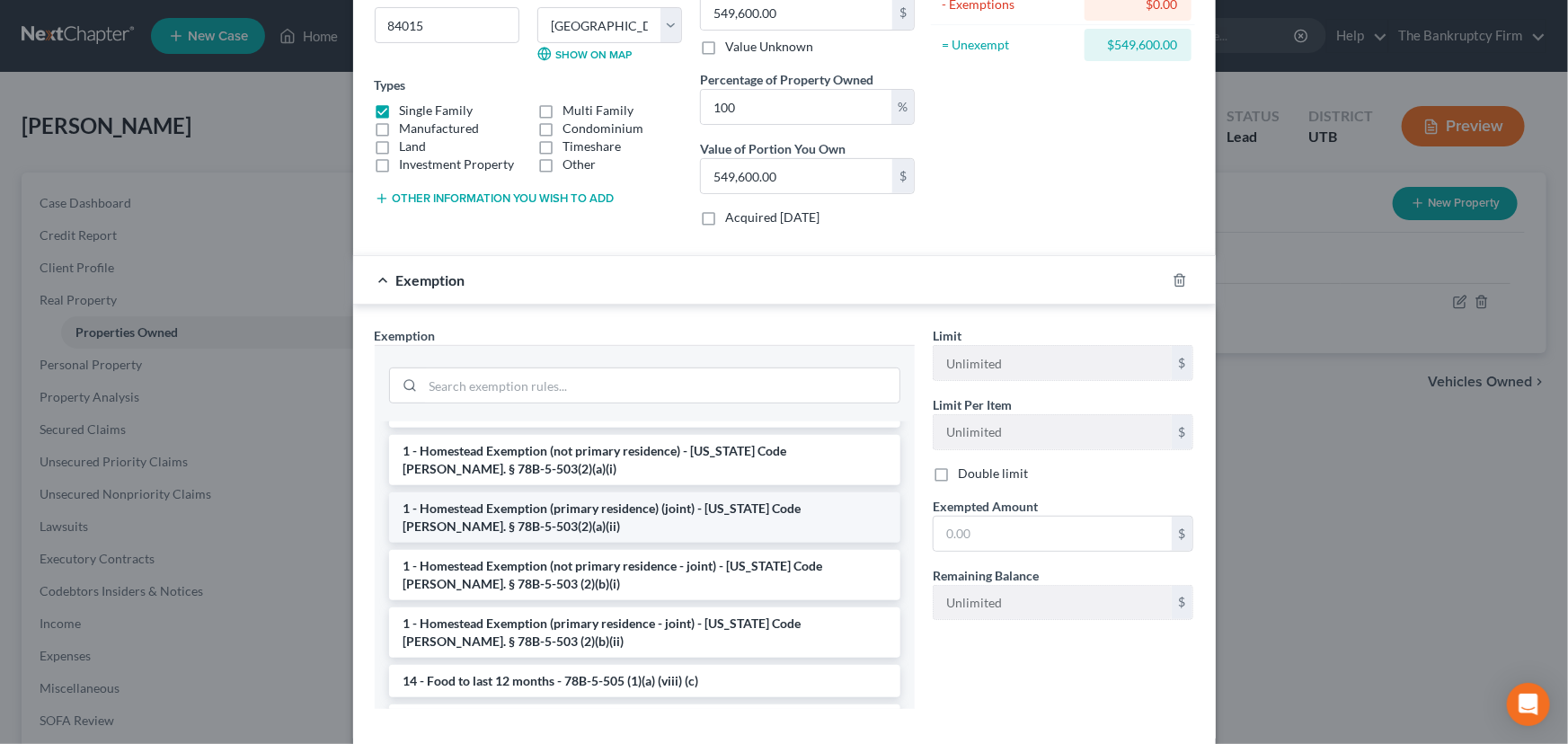
click at [597, 510] on li "1 - Homestead Exemption (primary residence) (joint) - Utah Code Ann. § 78B-5-50…" at bounding box center [644, 518] width 511 height 50
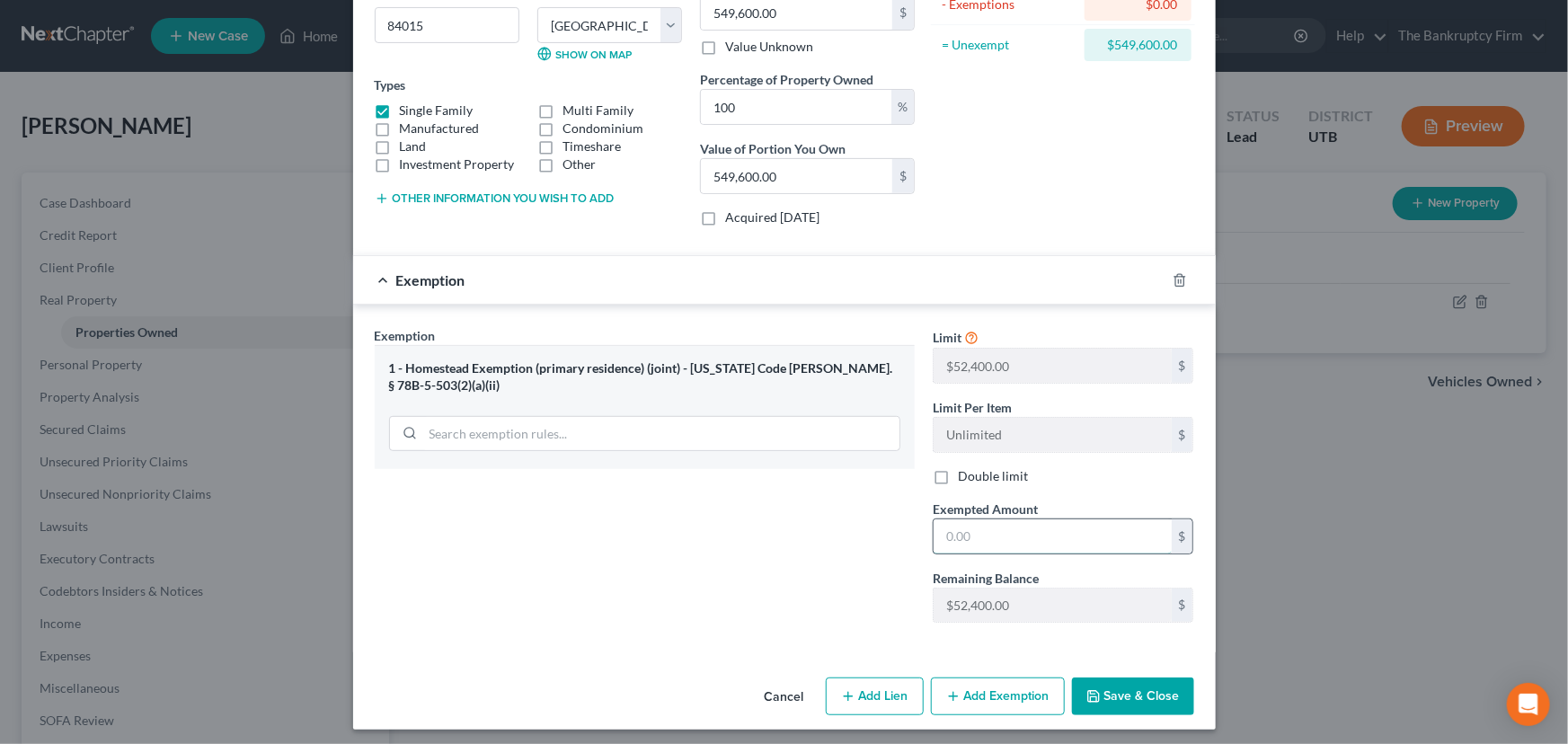
click at [941, 542] on input "text" at bounding box center [1052, 537] width 238 height 34
type input "52,400"
click at [1114, 689] on button "Save & Close" at bounding box center [1133, 696] width 122 height 38
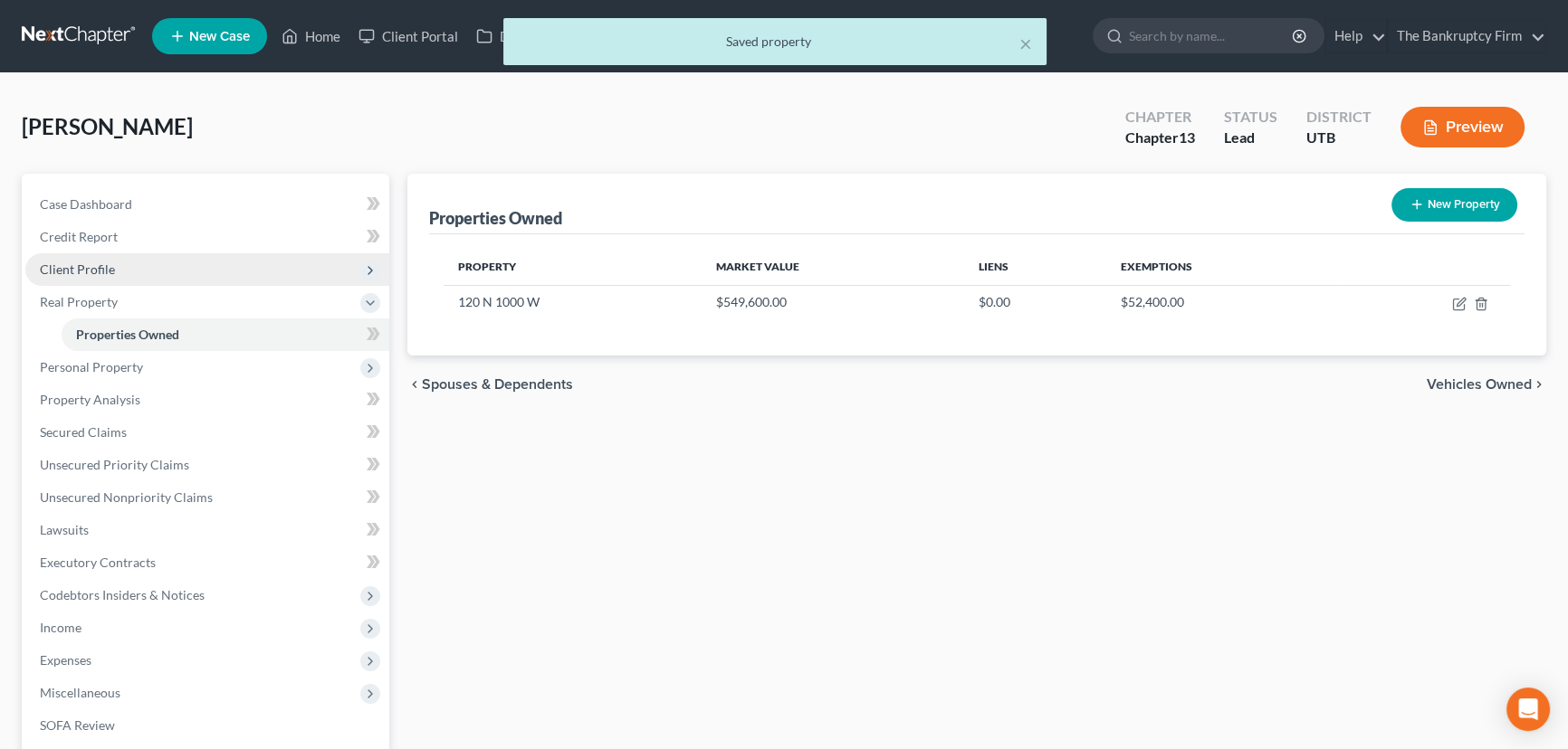
drag, startPoint x: 84, startPoint y: 264, endPoint x: 90, endPoint y: 271, distance: 9.2
click at [84, 264] on span "Client Profile" at bounding box center [78, 269] width 75 height 15
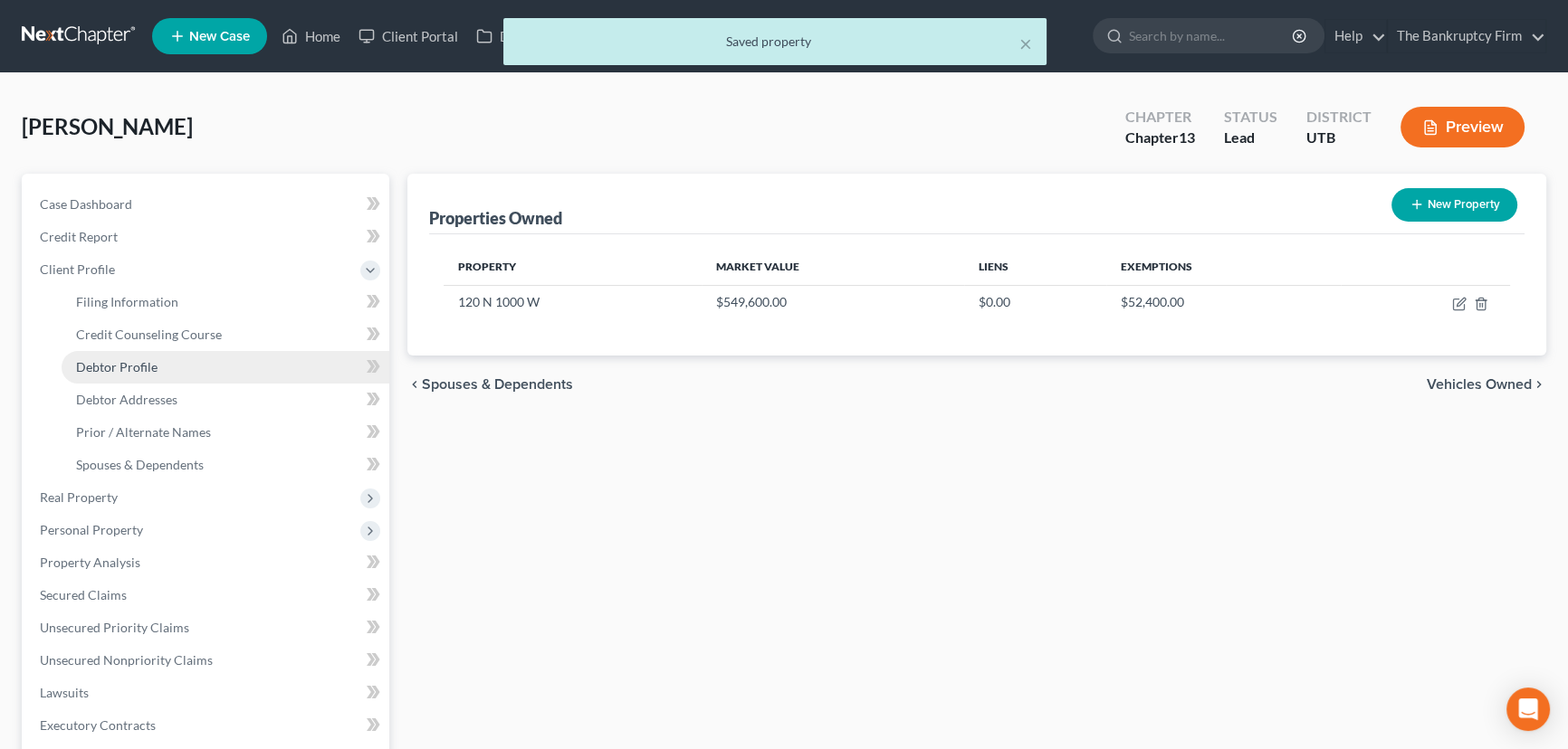
click at [120, 362] on span "Debtor Profile" at bounding box center [116, 367] width 81 height 15
select select "0"
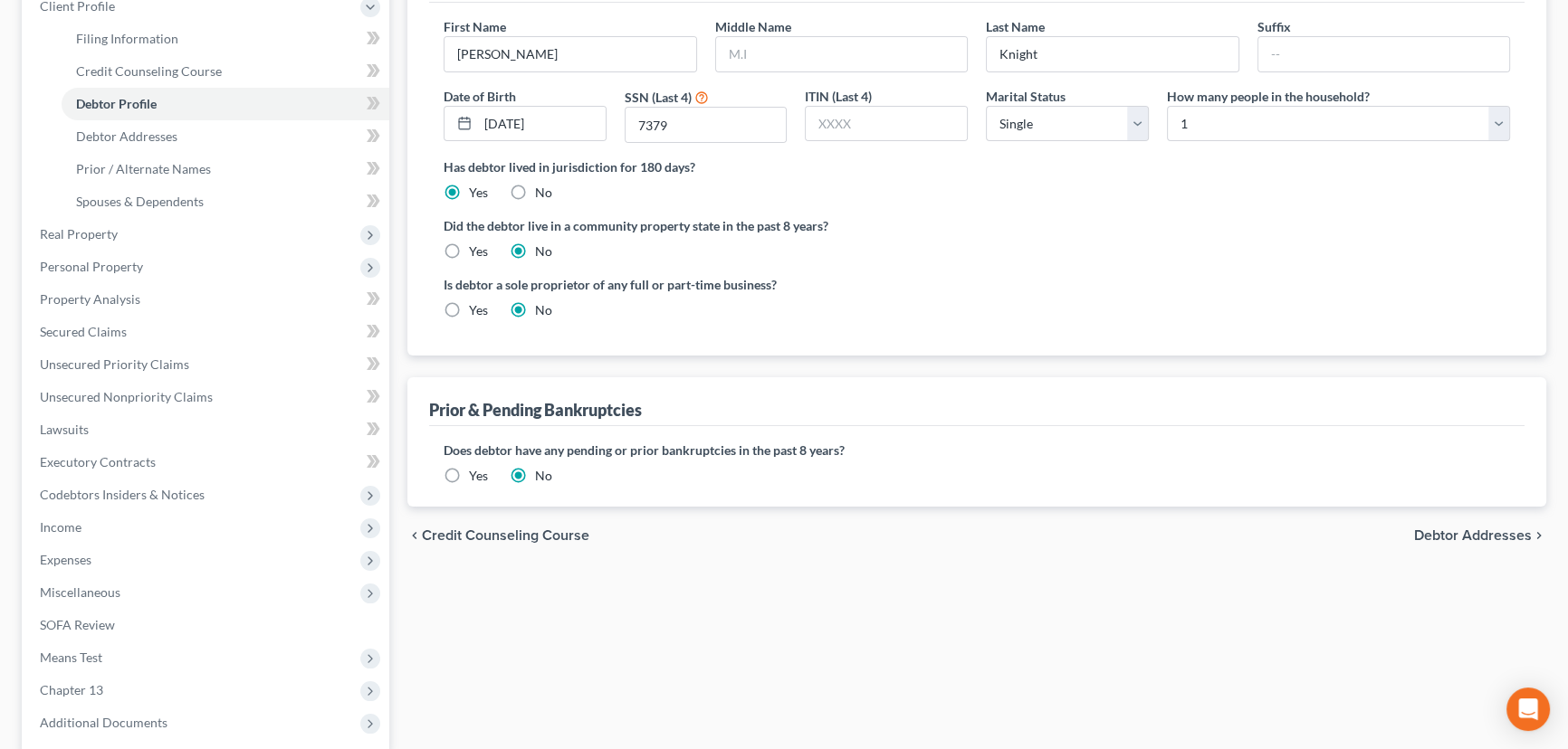
scroll to position [191, 0]
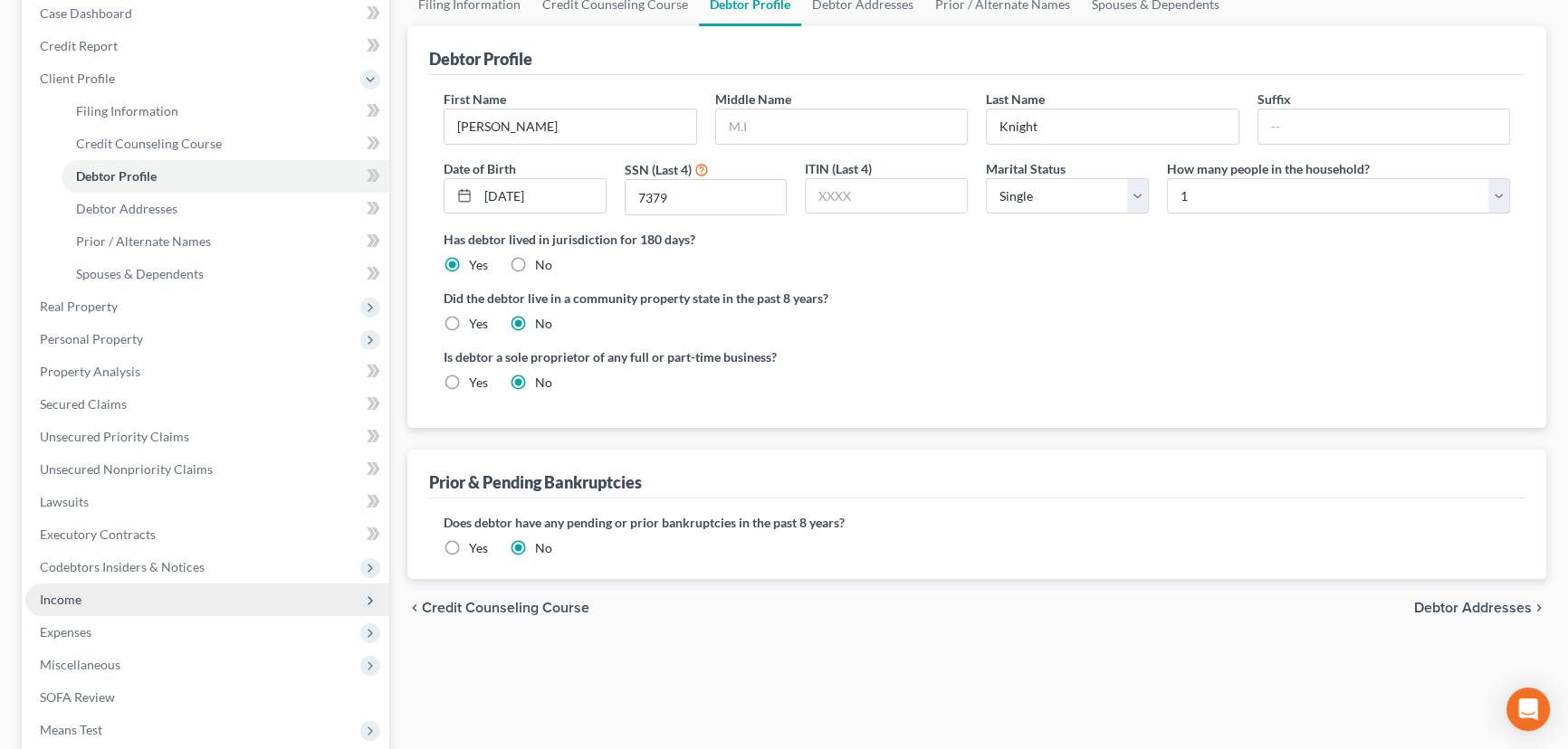
click at [60, 600] on span "Income" at bounding box center [60, 600] width 41 height 15
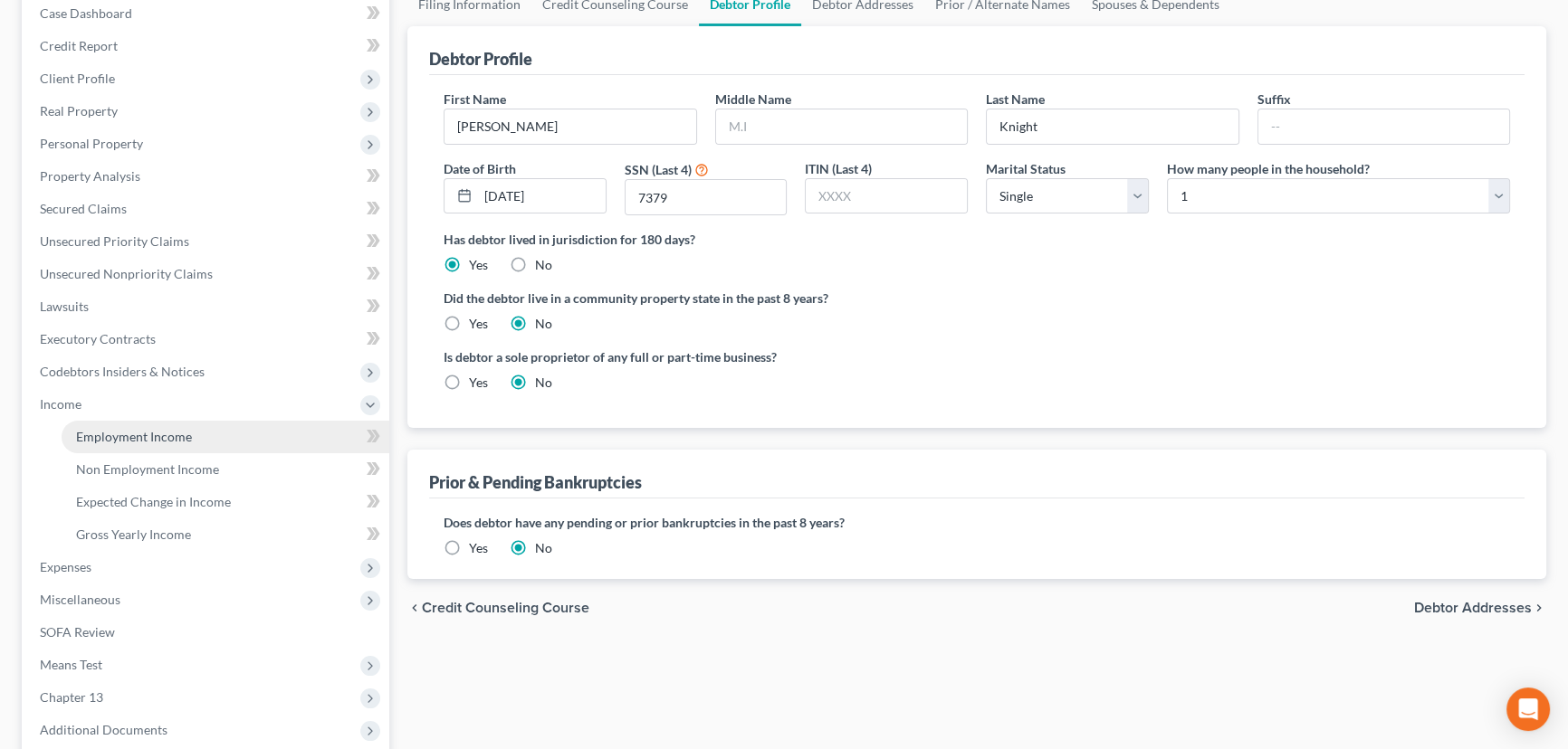
click at [139, 435] on span "Employment Income" at bounding box center [133, 437] width 116 height 15
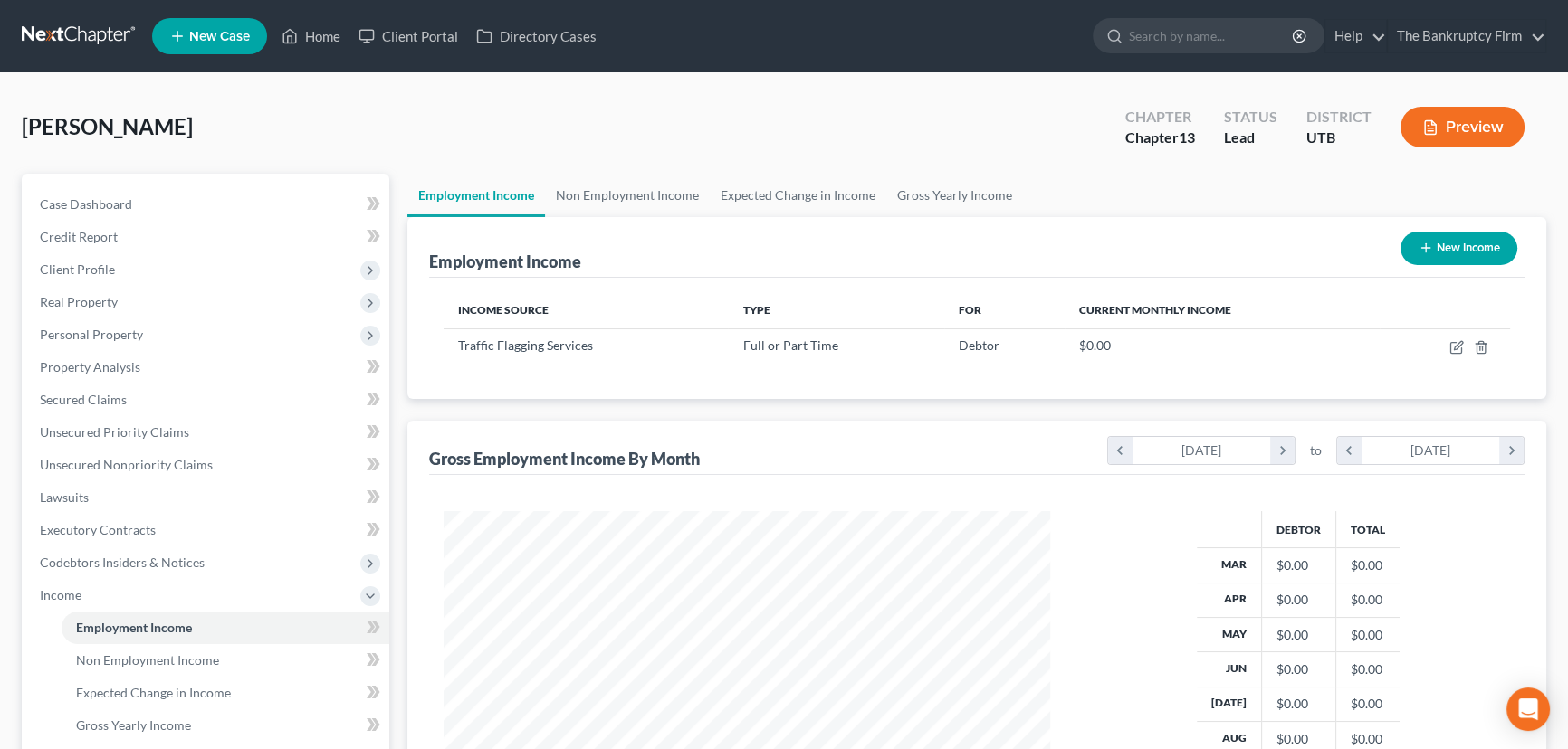
scroll to position [324, 643]
click at [325, 39] on link "Home" at bounding box center [311, 36] width 77 height 33
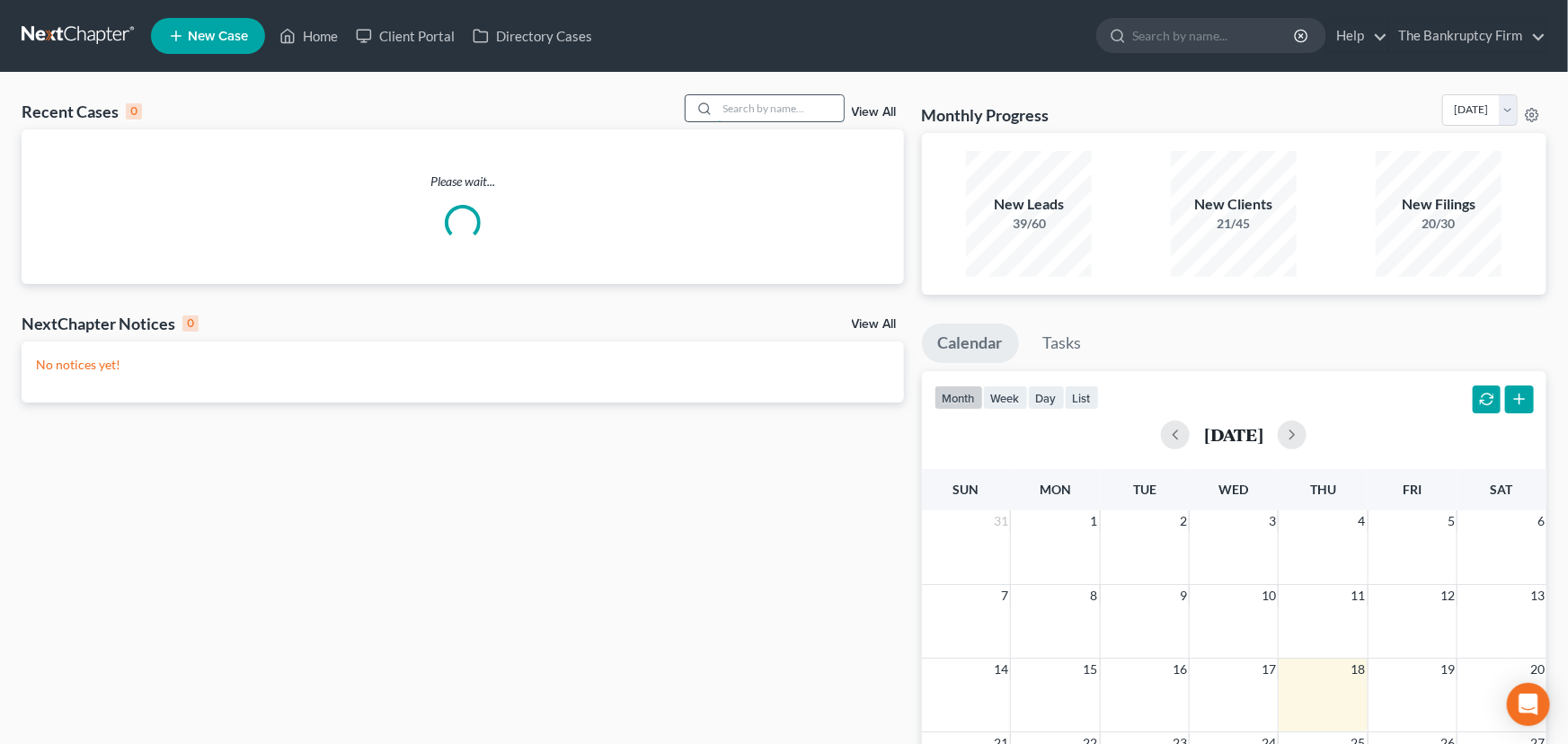
click at [750, 108] on input "search" at bounding box center [781, 108] width 126 height 26
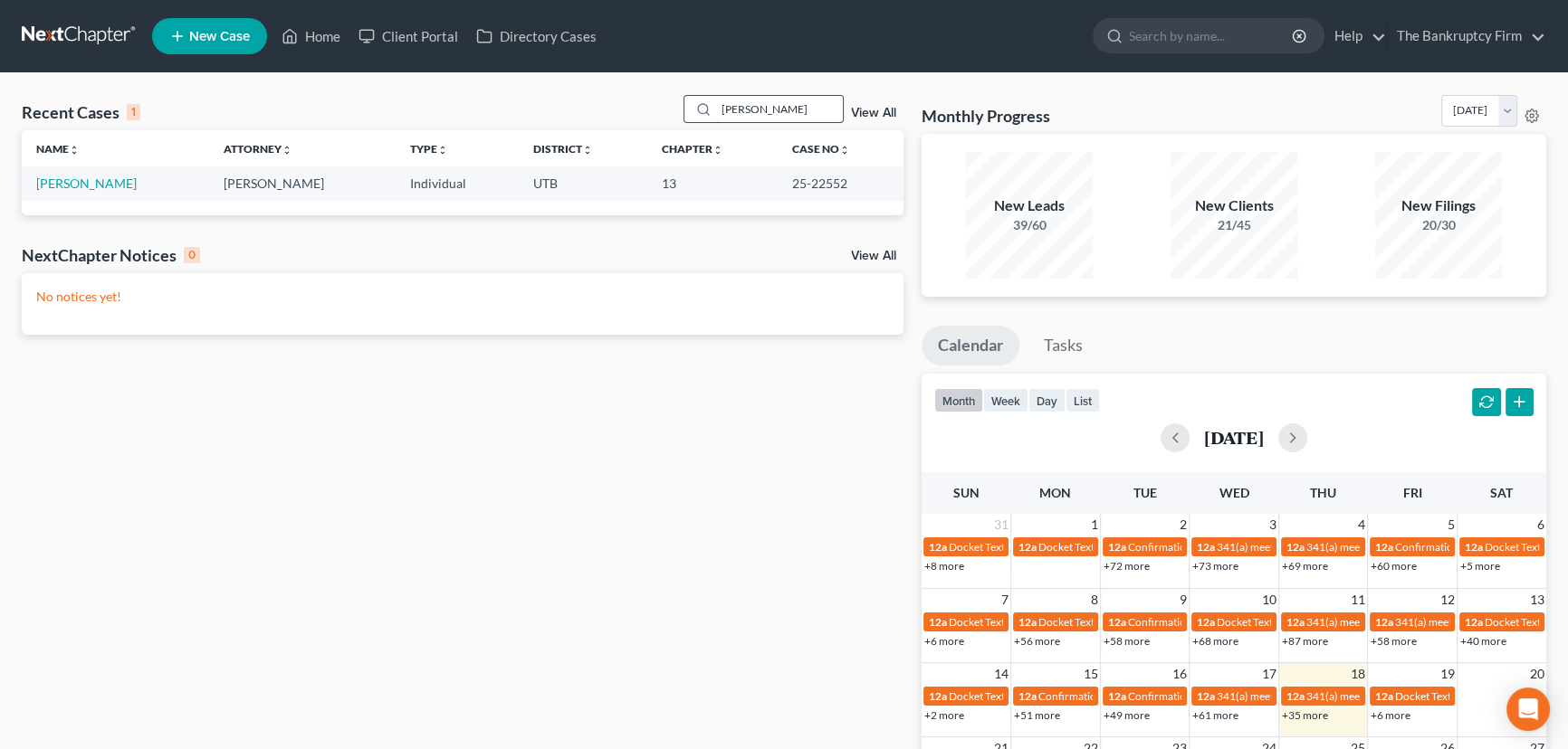
type input "Eriksen"
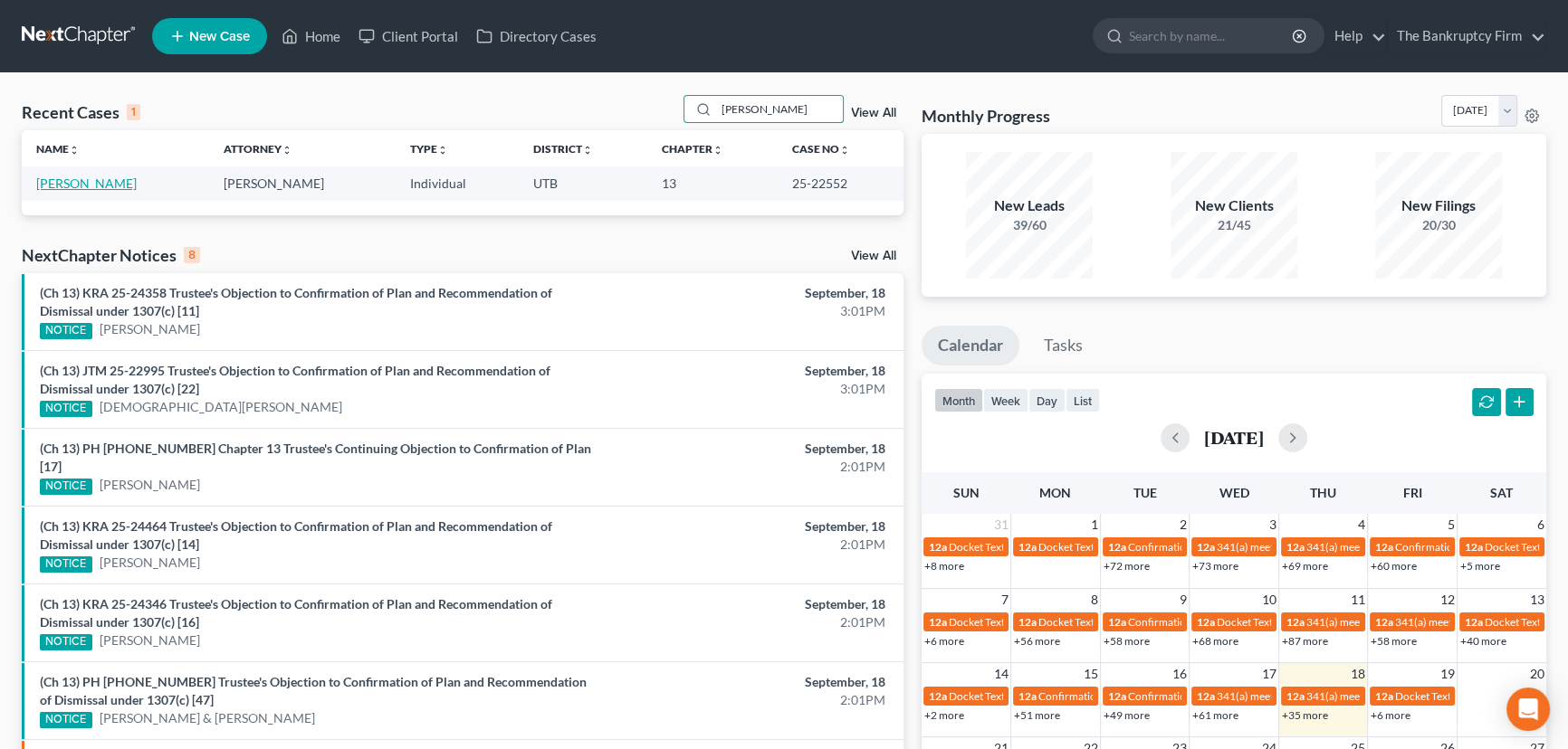
click at [90, 183] on link "Eriksen, Brent" at bounding box center [86, 183] width 101 height 15
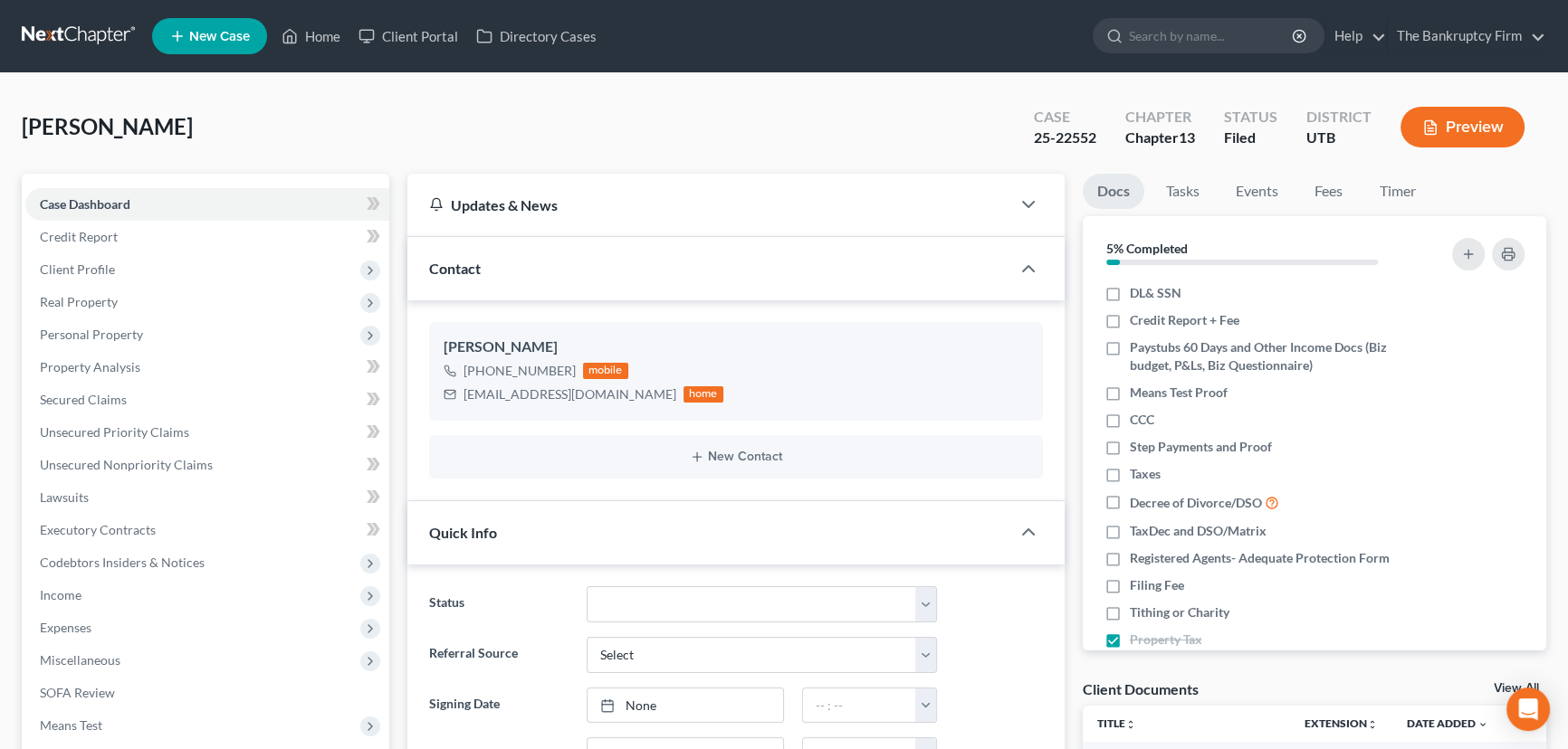
click at [1499, 687] on link "View All" at bounding box center [1515, 688] width 45 height 12
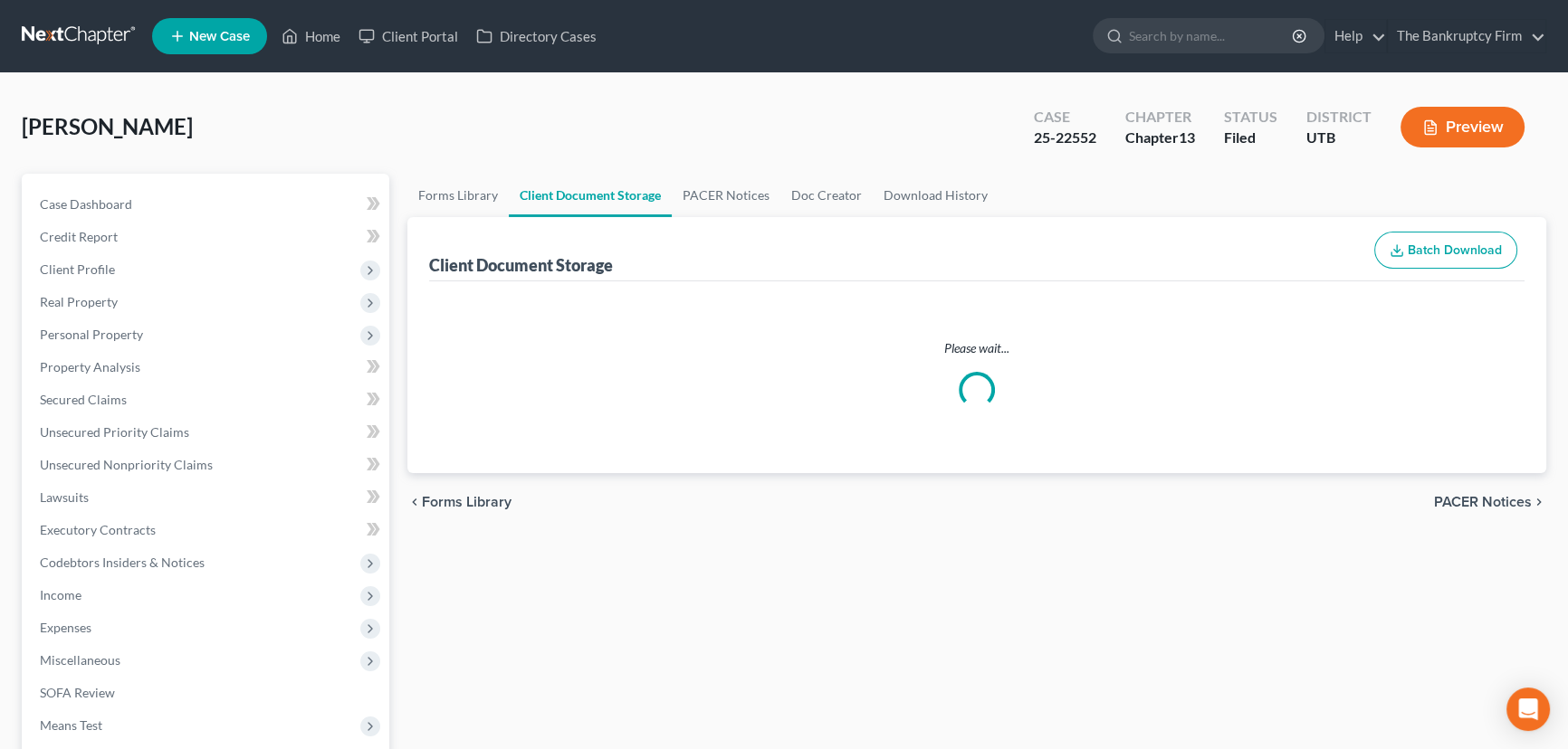
select select "30"
select select "26"
select select "53"
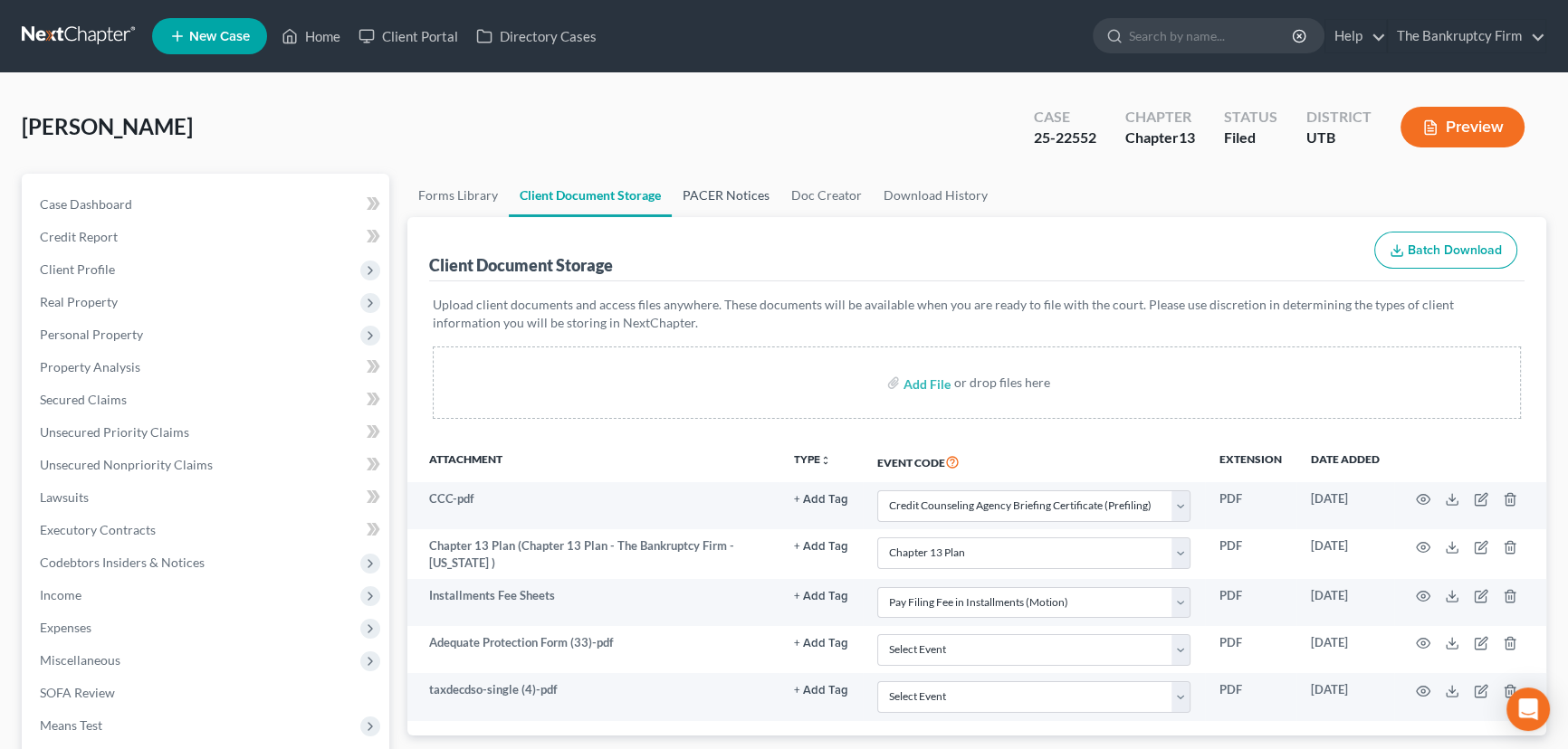
click at [720, 193] on link "PACER Notices" at bounding box center [726, 194] width 108 height 43
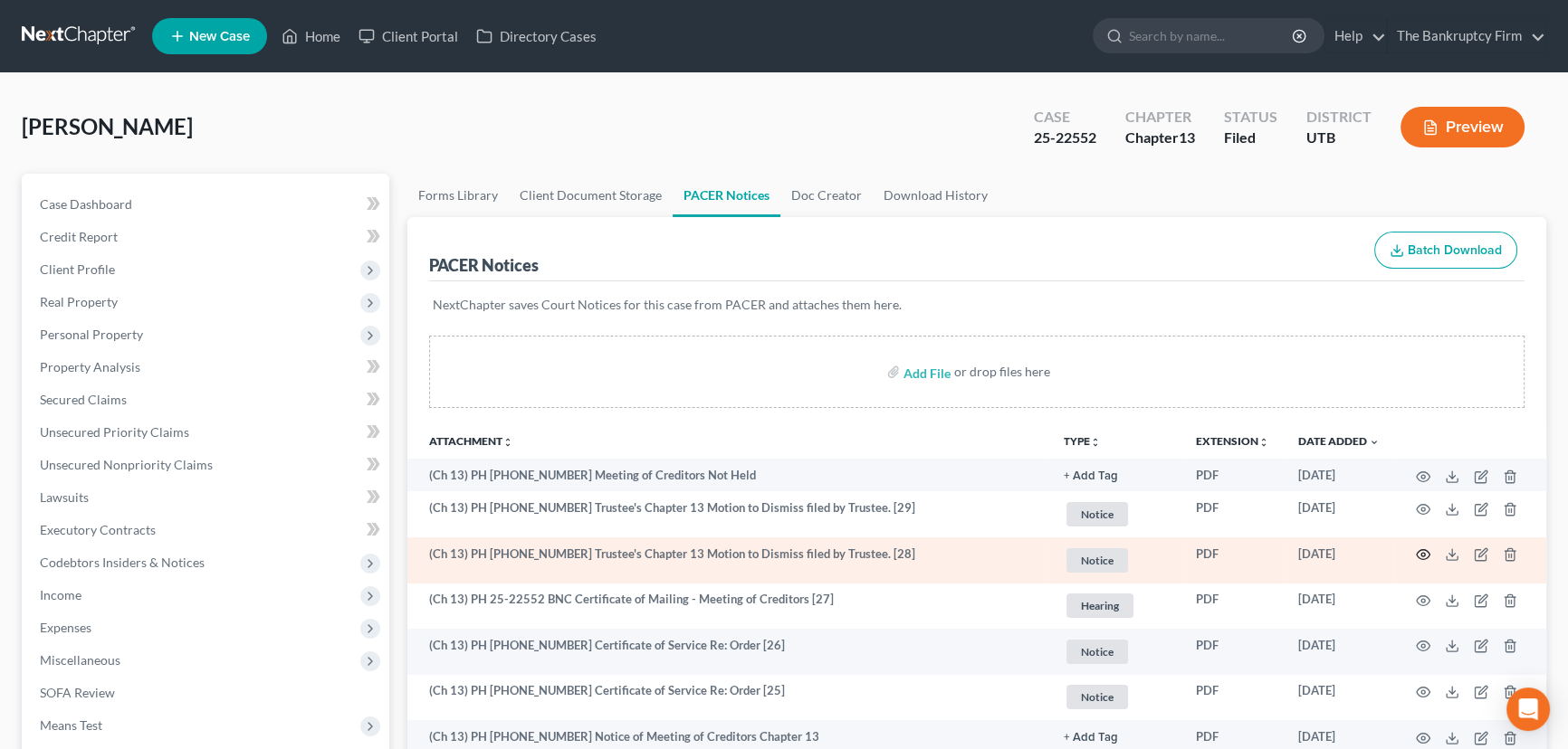
click at [1419, 553] on icon "button" at bounding box center [1422, 554] width 14 height 14
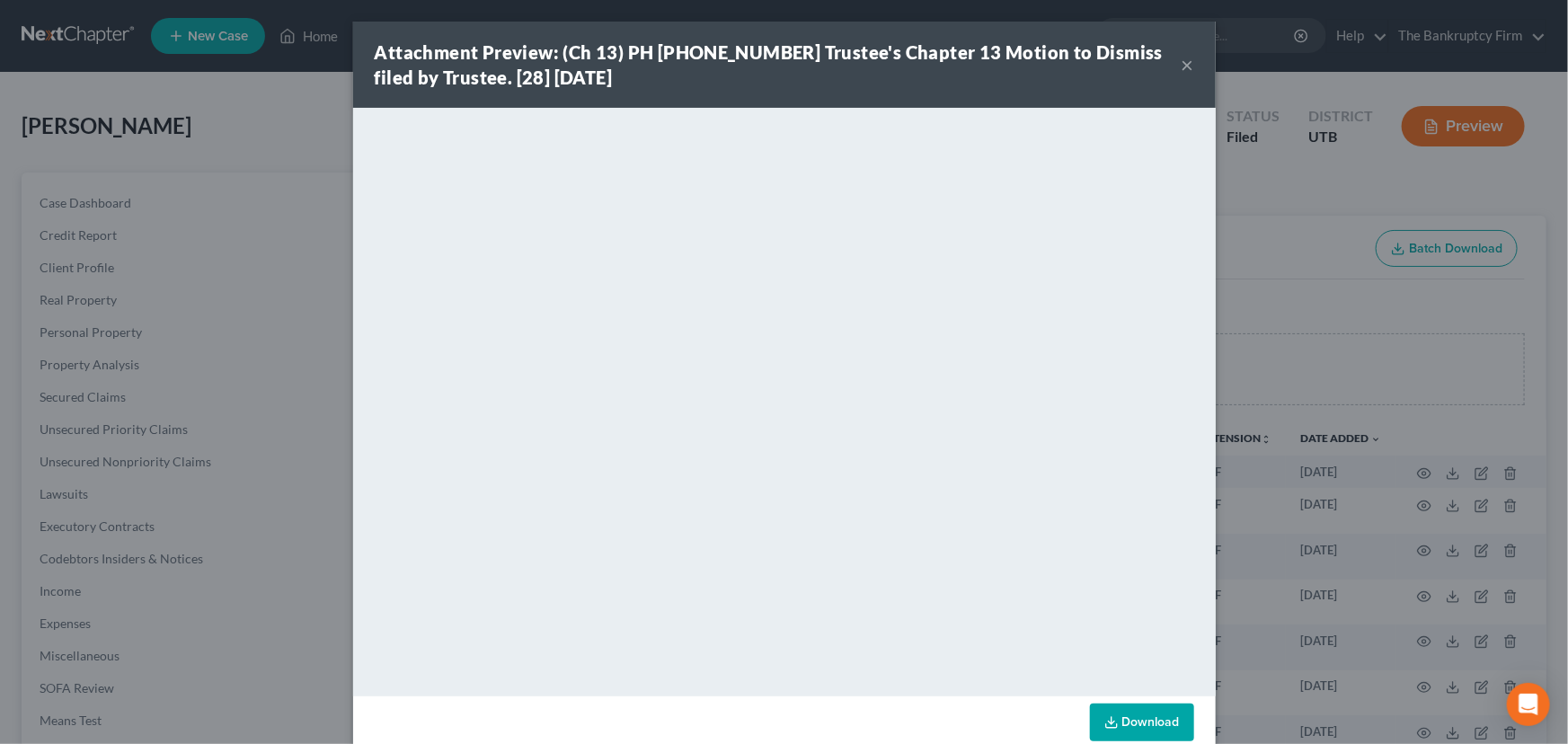
click at [1184, 59] on button "×" at bounding box center [1187, 65] width 12 height 22
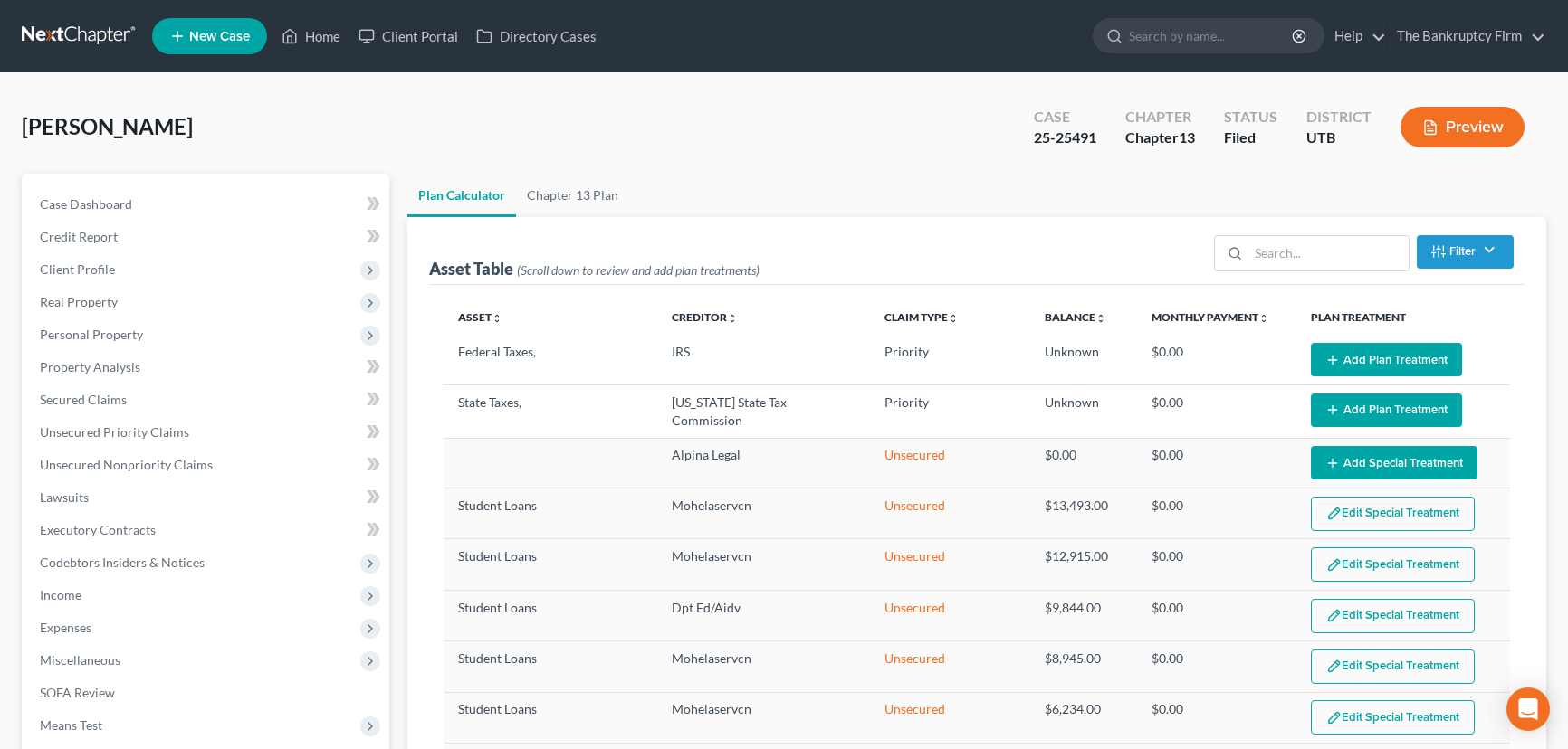
select select "59"
click at [323, 36] on link "Home" at bounding box center [311, 36] width 77 height 33
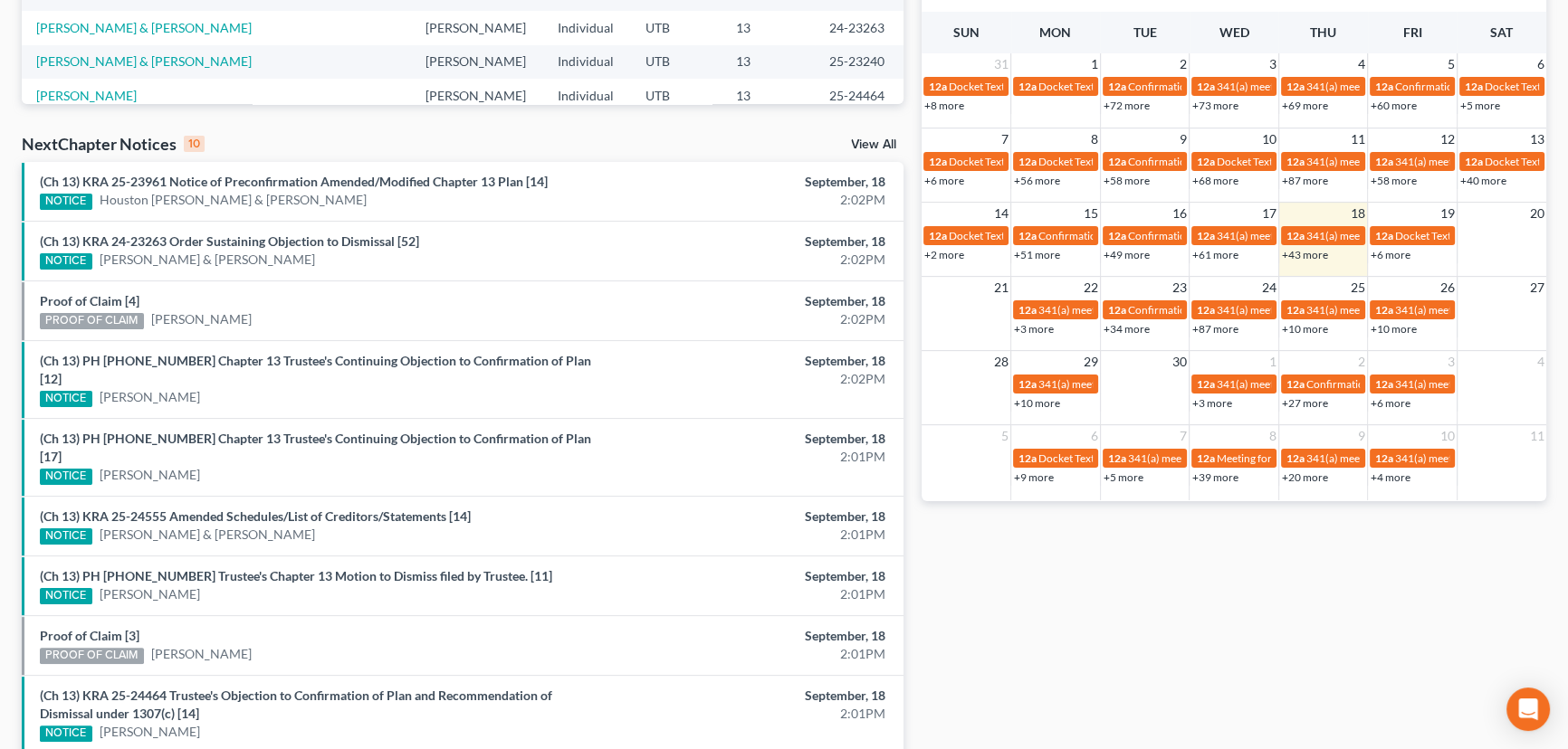
scroll to position [493, 0]
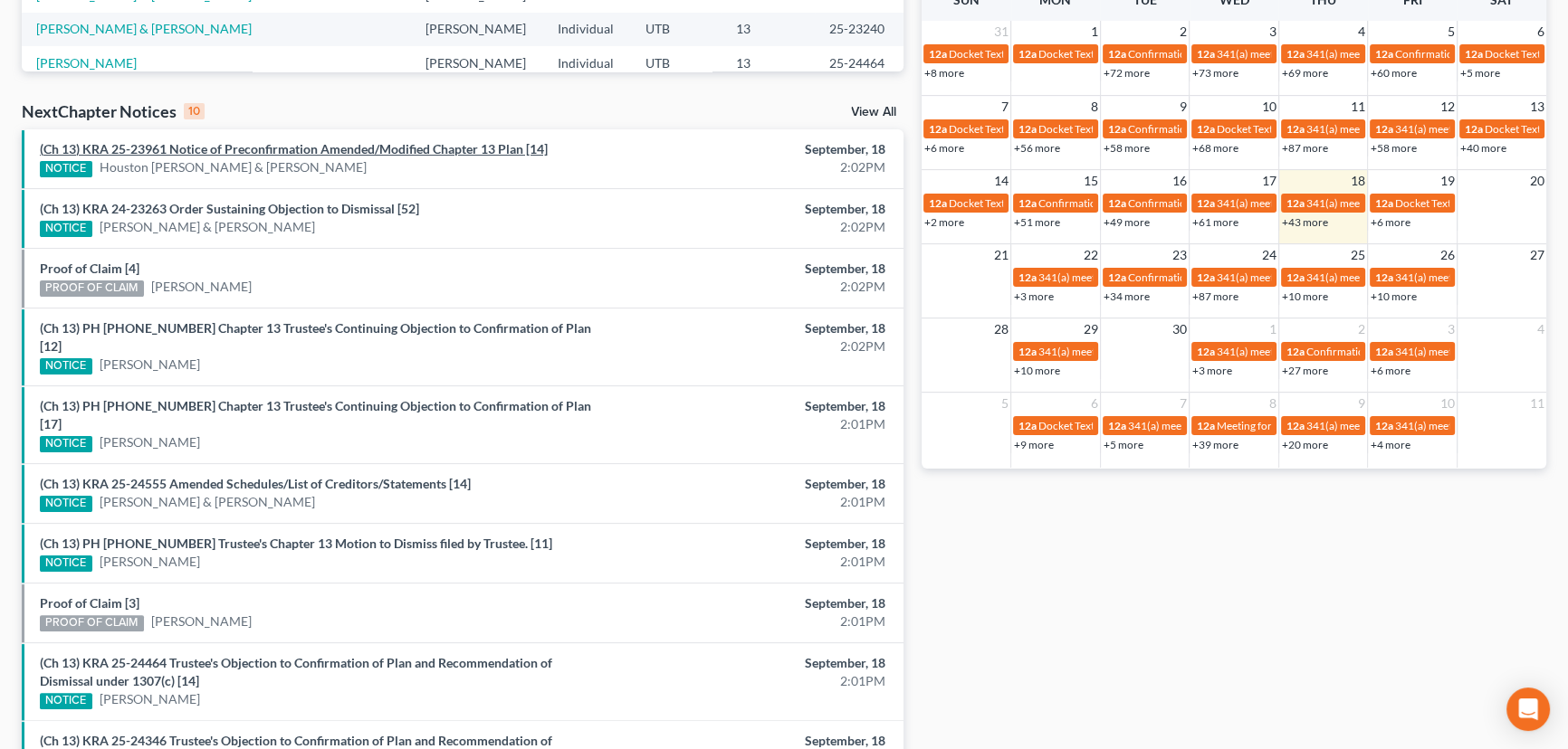
click at [334, 150] on link "(Ch 13) KRA 25-23961 Notice of Preconfirmation Amended/Modified Chapter 13 Plan…" at bounding box center [294, 148] width 508 height 15
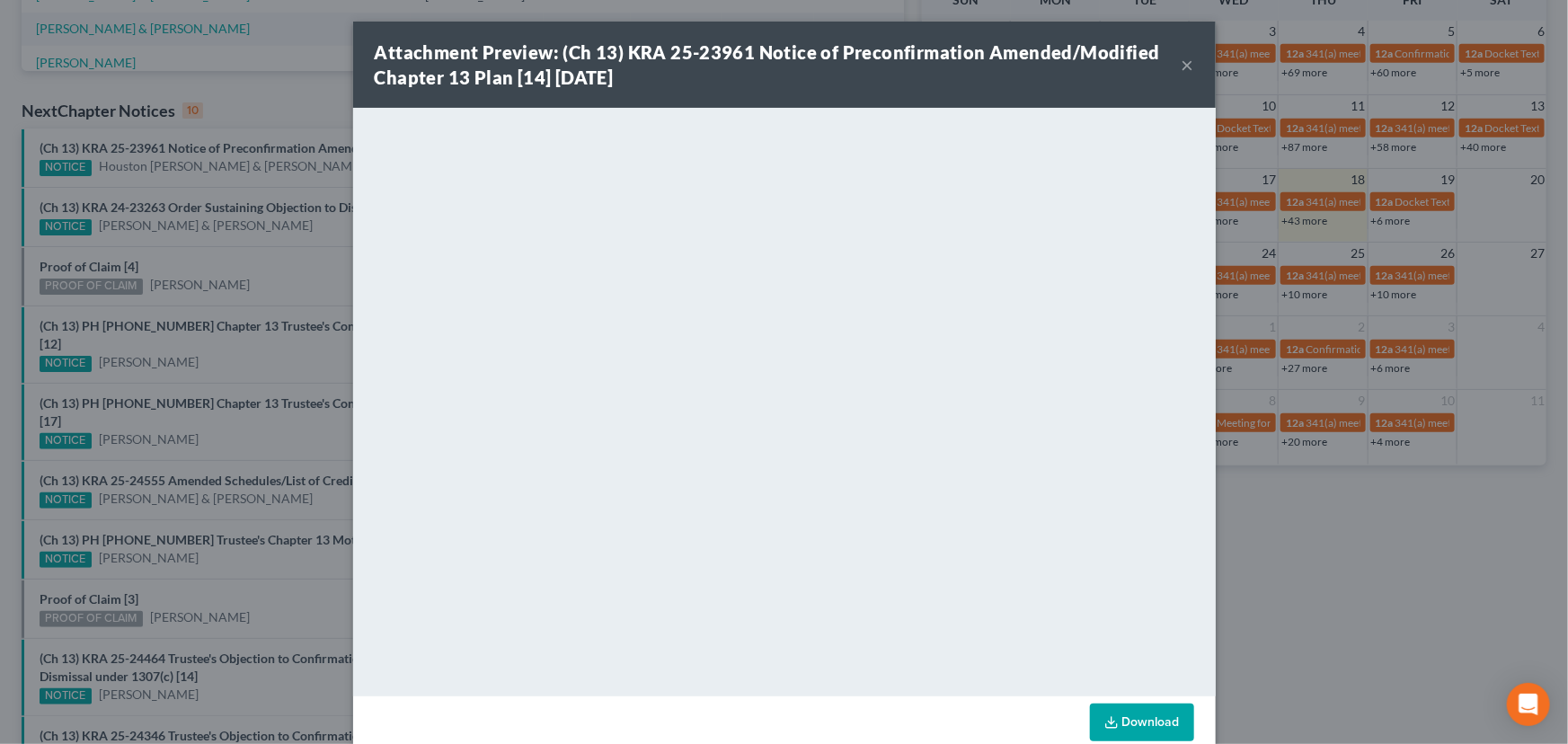
click at [308, 171] on div "Attachment Preview: (Ch 13) KRA 25-23961 Notice of Preconfirmation Amended/Modi…" at bounding box center [784, 372] width 1568 height 744
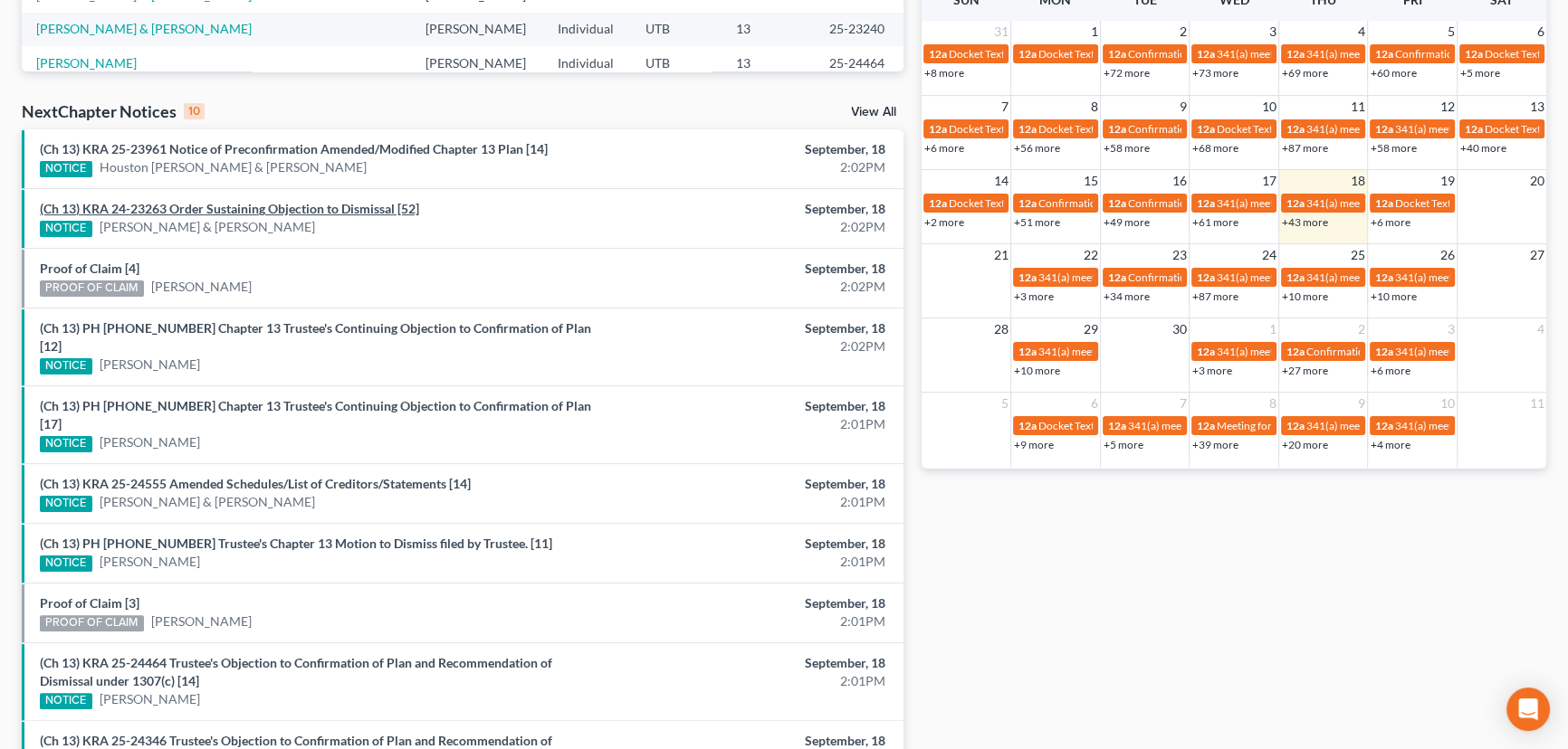
click at [297, 206] on link "(Ch 13) KRA 24-23263 Order Sustaining Objection to Dismissal [52]" at bounding box center [230, 209] width 380 height 15
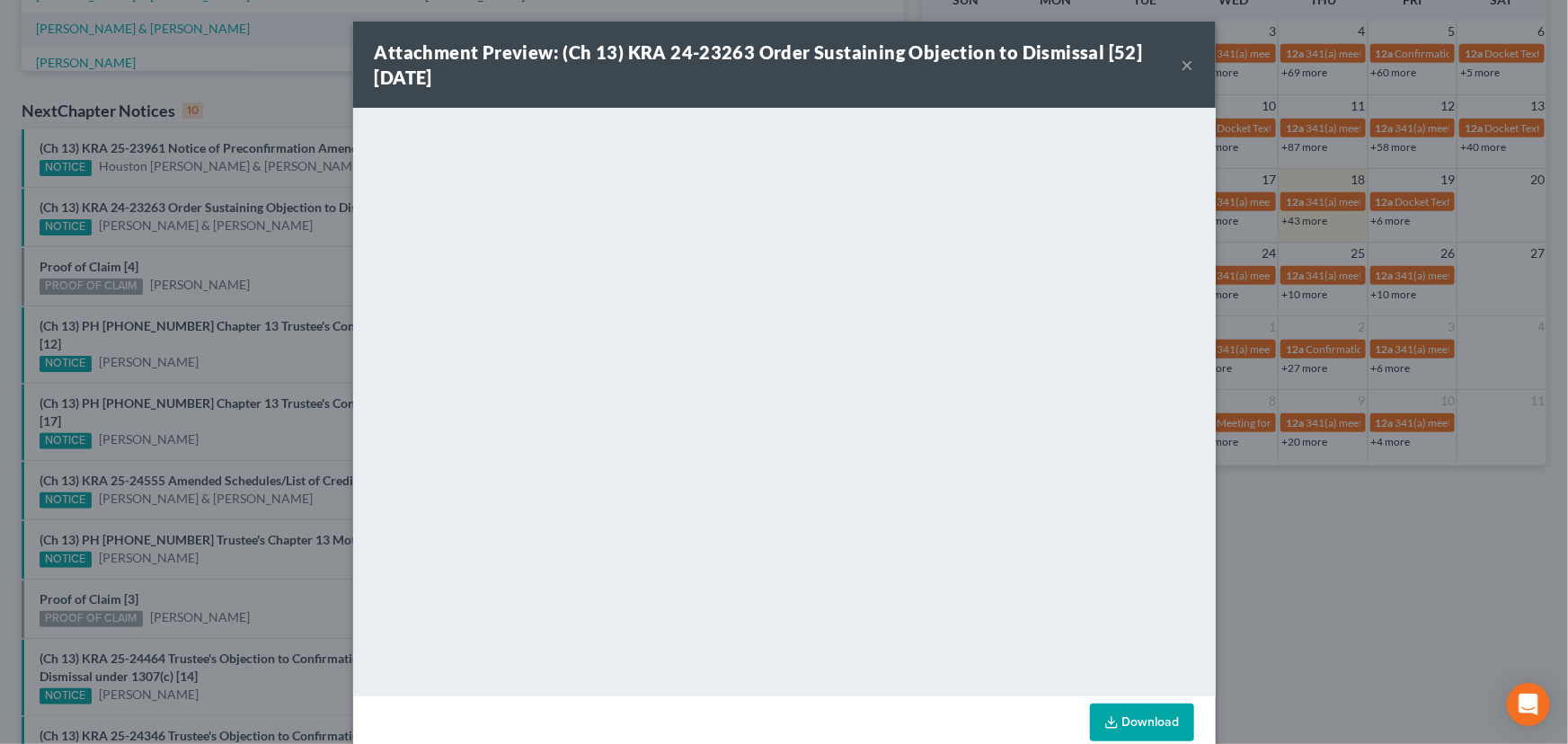
drag, startPoint x: 243, startPoint y: 256, endPoint x: 170, endPoint y: 261, distance: 73.2
click at [235, 259] on div "Attachment Preview: (Ch 13) KRA 24-23263 Order Sustaining Objection to Dismissa…" at bounding box center [784, 372] width 1568 height 744
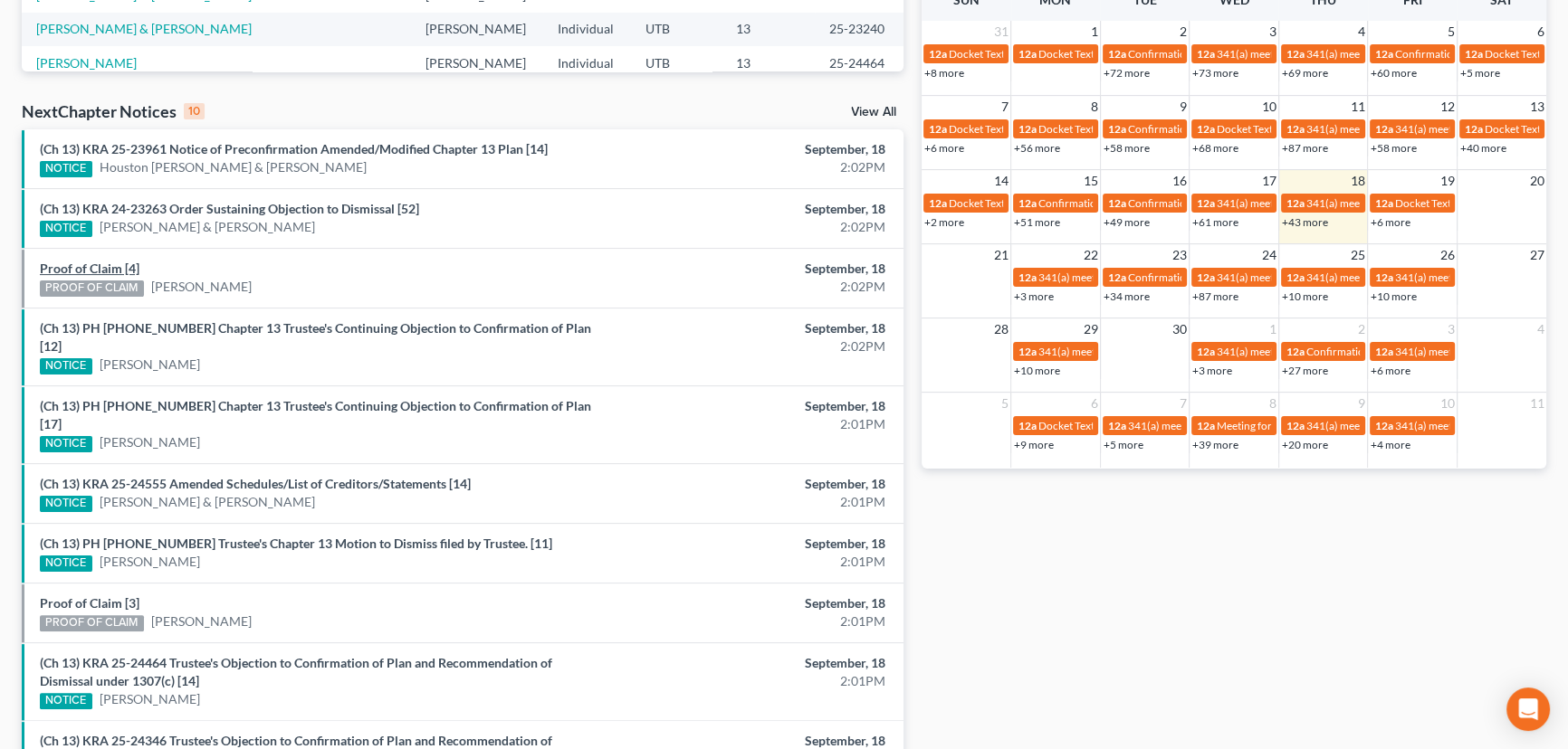
click at [97, 267] on link "Proof of Claim [4]" at bounding box center [90, 268] width 100 height 15
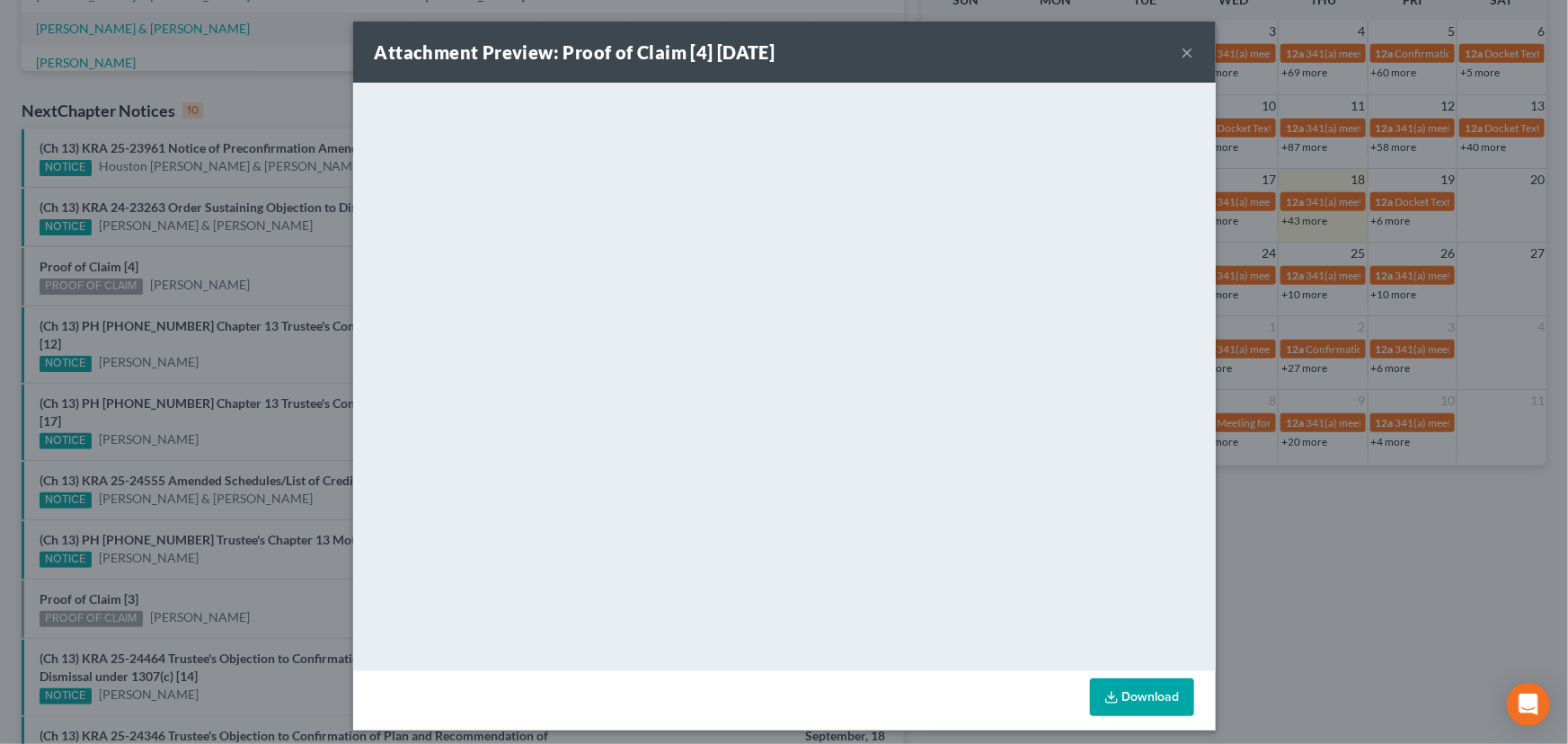
click at [199, 251] on div "Attachment Preview: Proof of Claim [4] 09/18/2025 × <object ng-attr-data='https…" at bounding box center [784, 372] width 1568 height 744
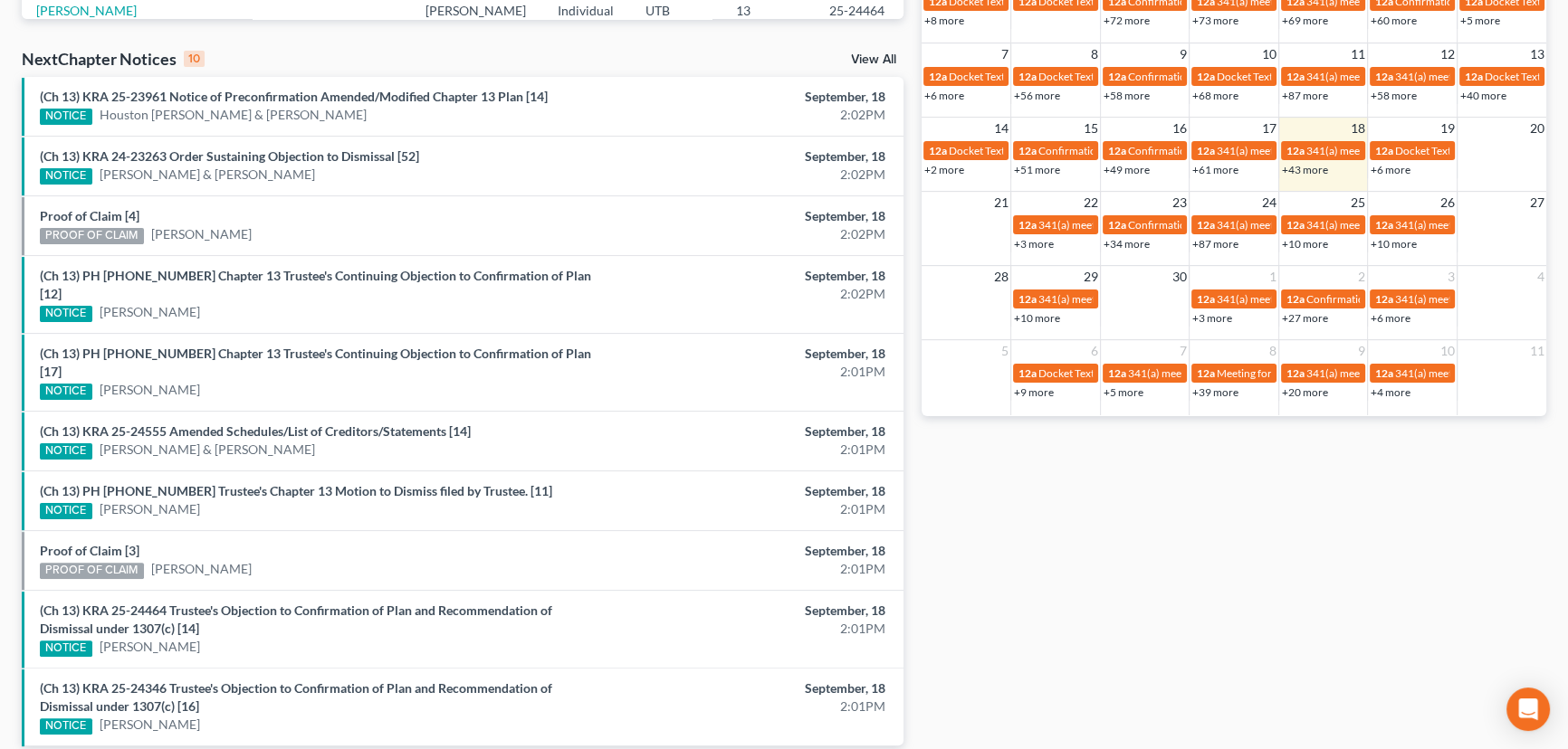
scroll to position [585, 0]
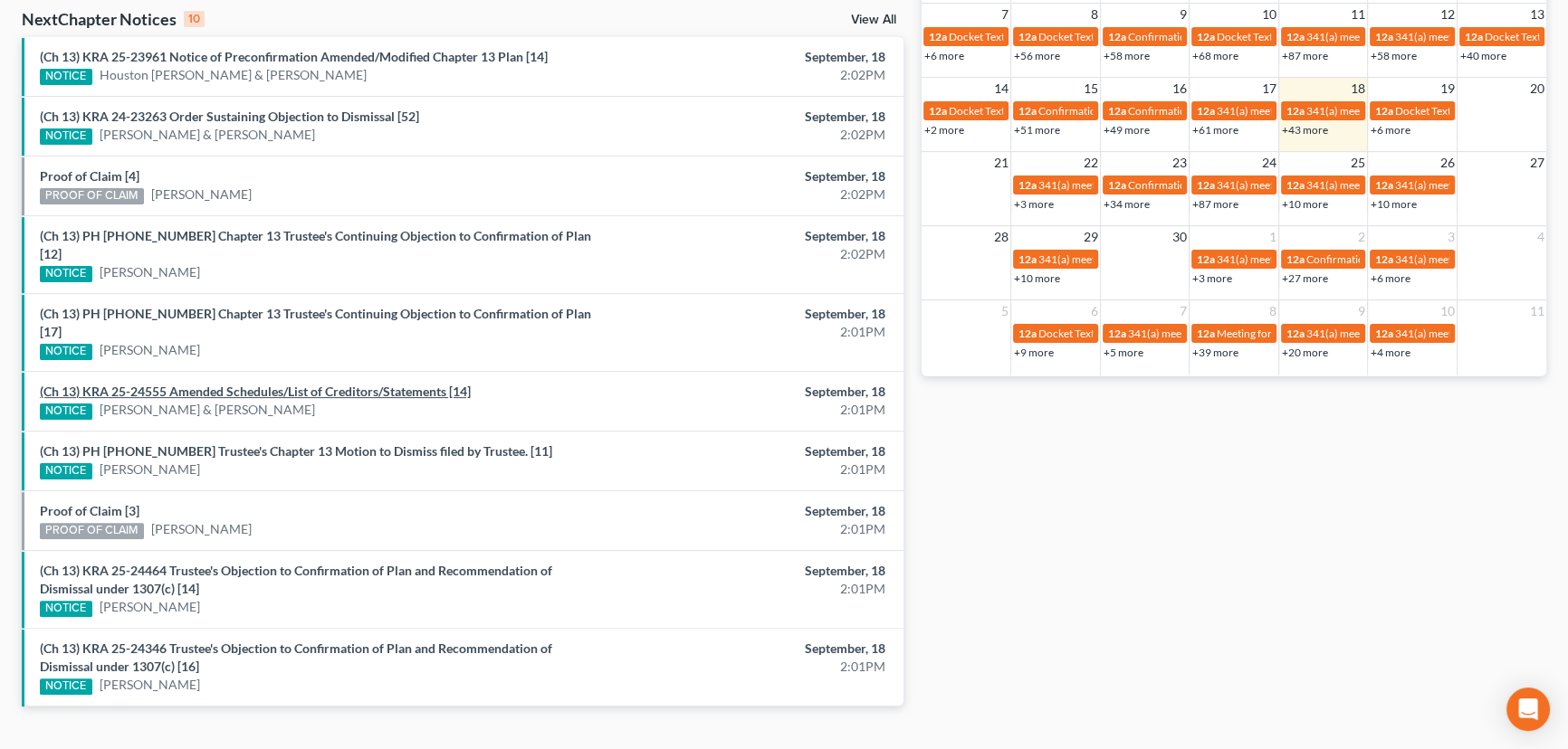
click at [259, 383] on link "(Ch 13) KRA 25-24555 Amended Schedules/List of Creditors/Statements [14]" at bounding box center [256, 391] width 431 height 15
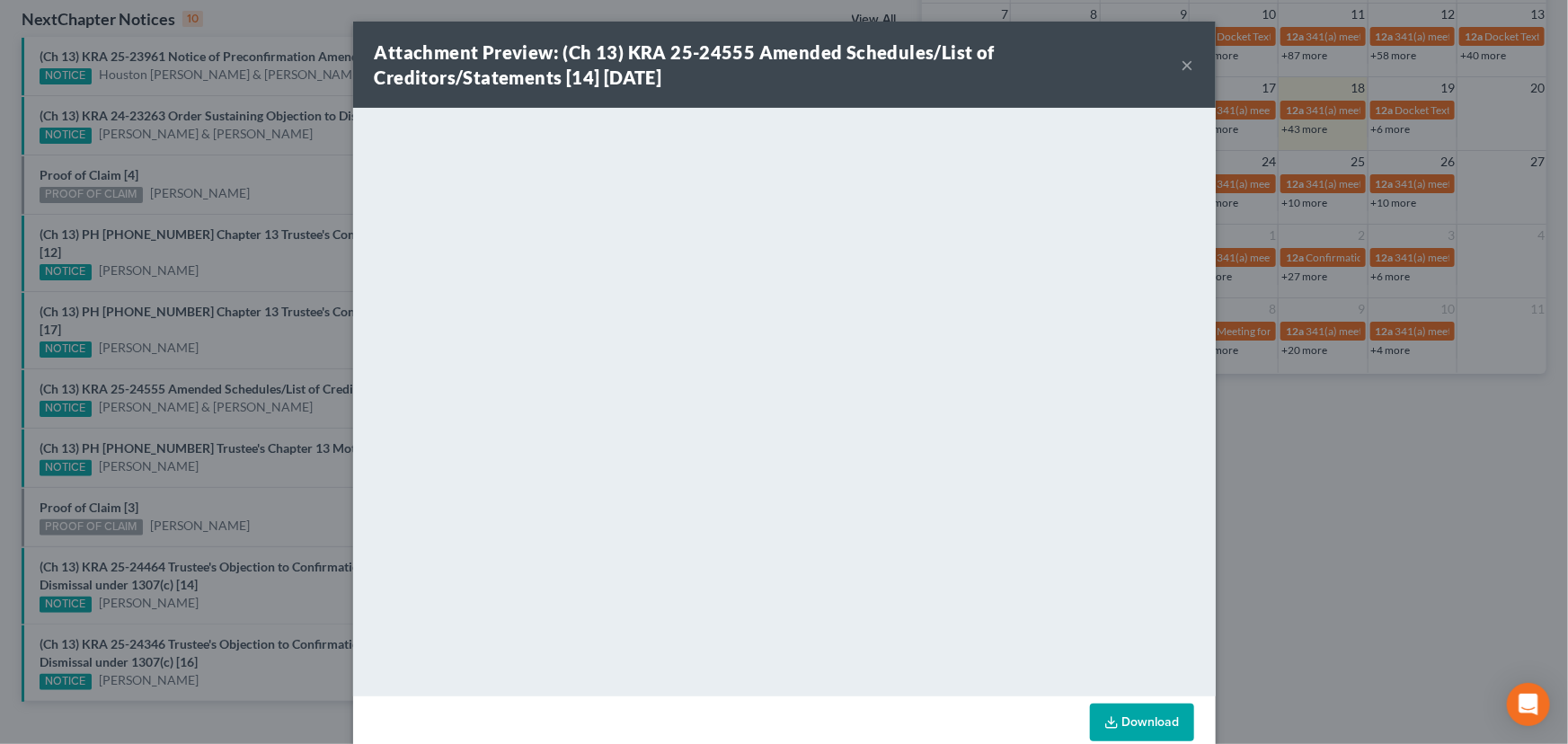
drag, startPoint x: 201, startPoint y: 384, endPoint x: 221, endPoint y: 385, distance: 20.0
click at [201, 384] on div "Attachment Preview: (Ch 13) KRA 25-24555 Amended Schedules/List of Creditors/St…" at bounding box center [784, 372] width 1568 height 744
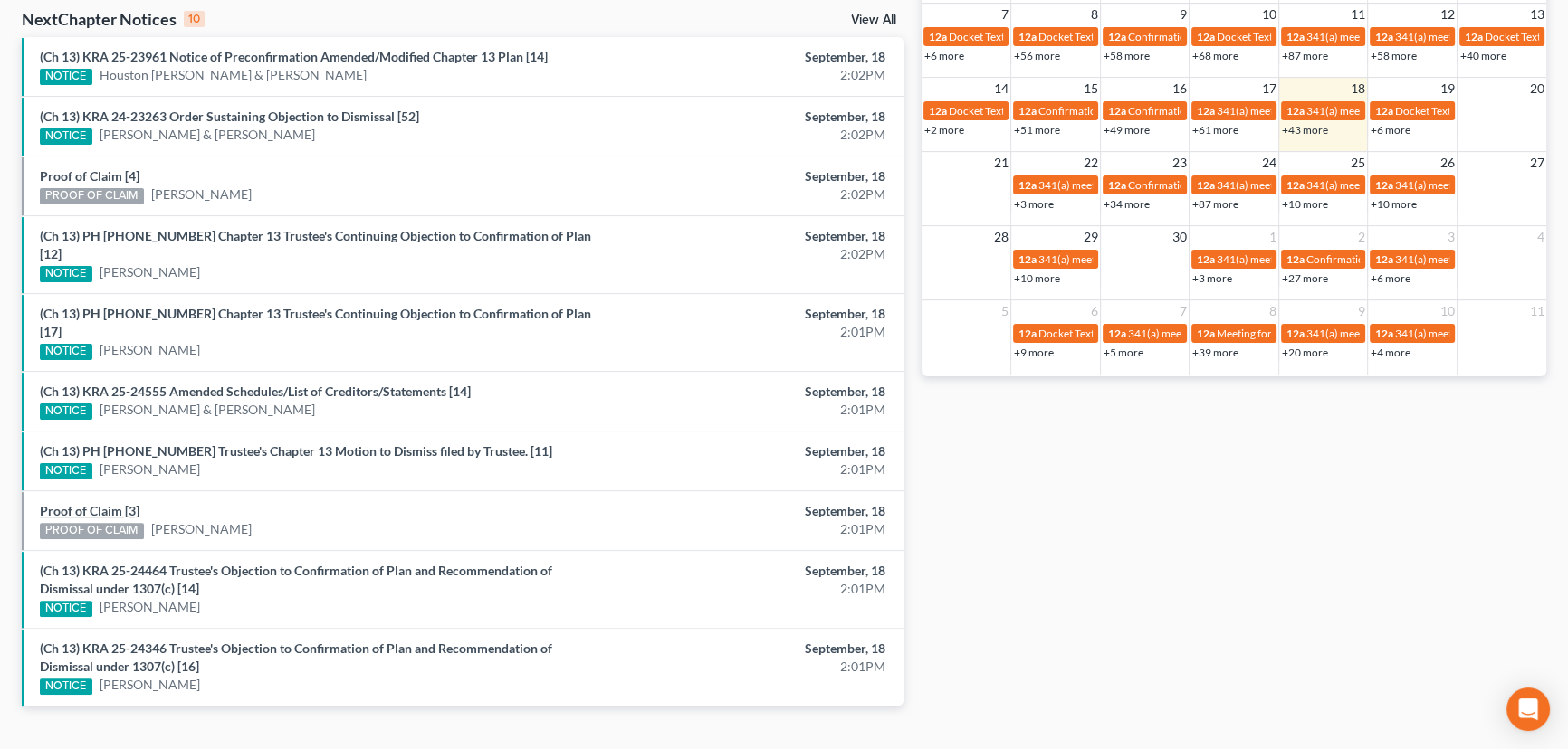
click at [81, 503] on link "Proof of Claim [3]" at bounding box center [90, 511] width 100 height 15
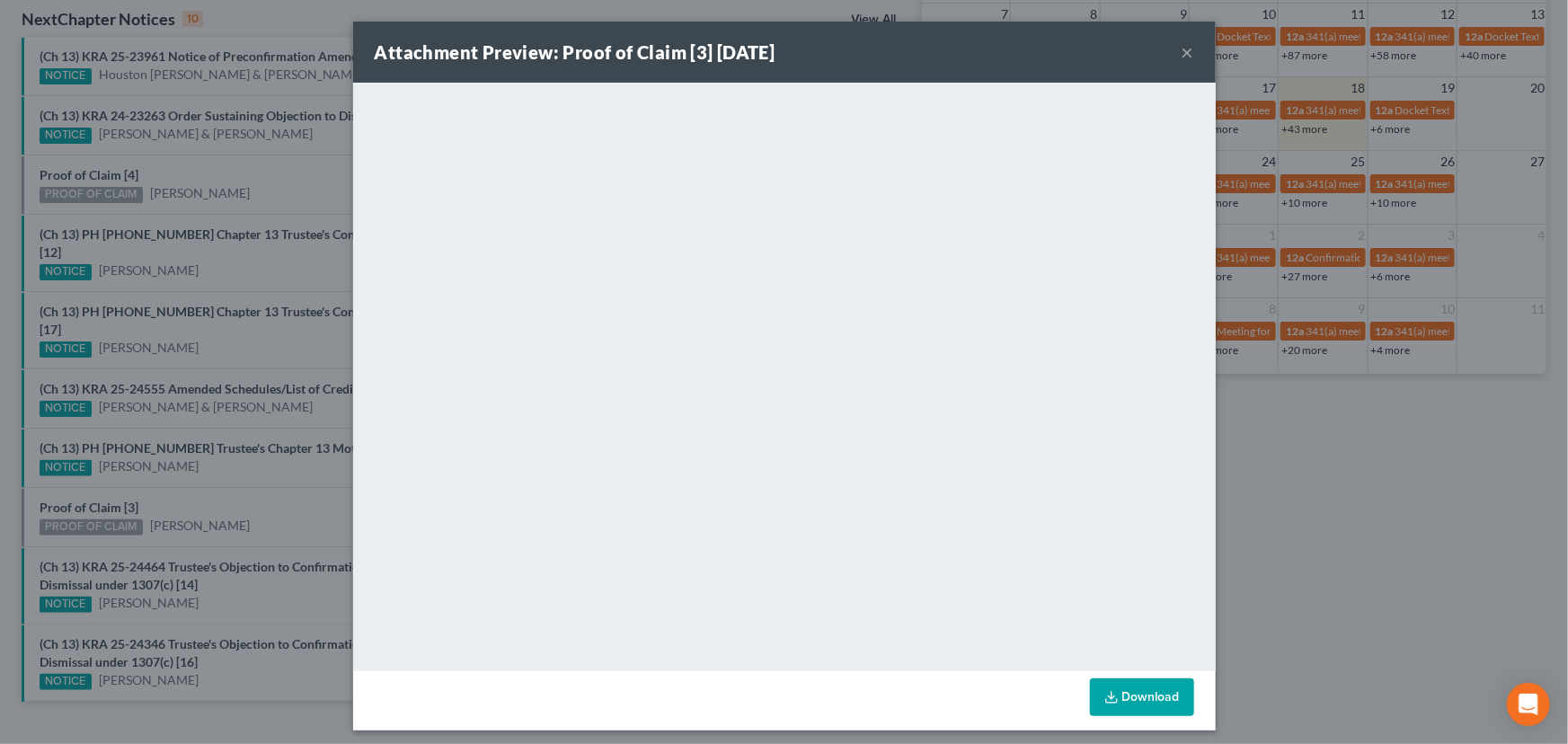
click at [208, 465] on div "Attachment Preview: Proof of Claim [3] 09/18/2025 × <object ng-attr-data='https…" at bounding box center [784, 372] width 1568 height 744
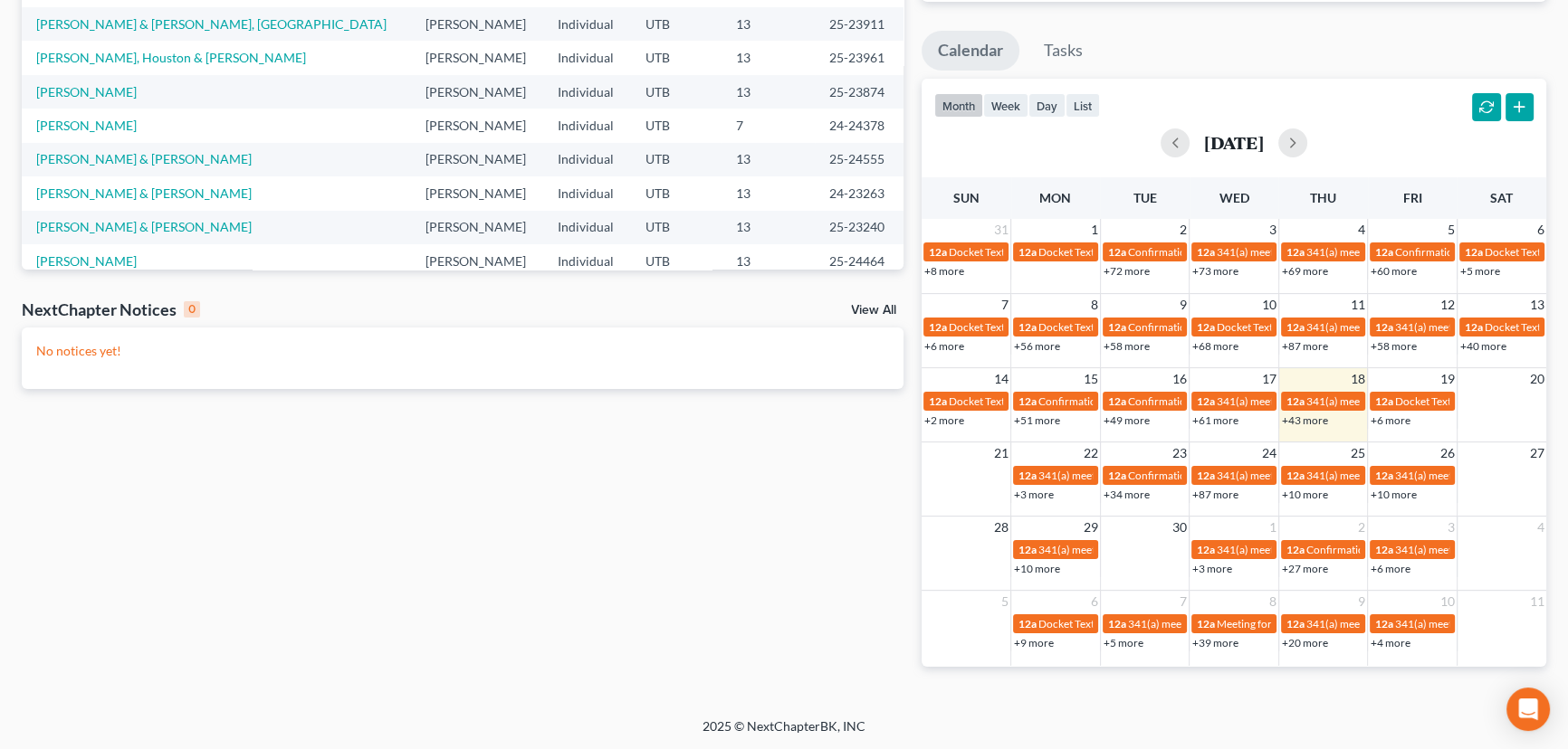
scroll to position [544, 0]
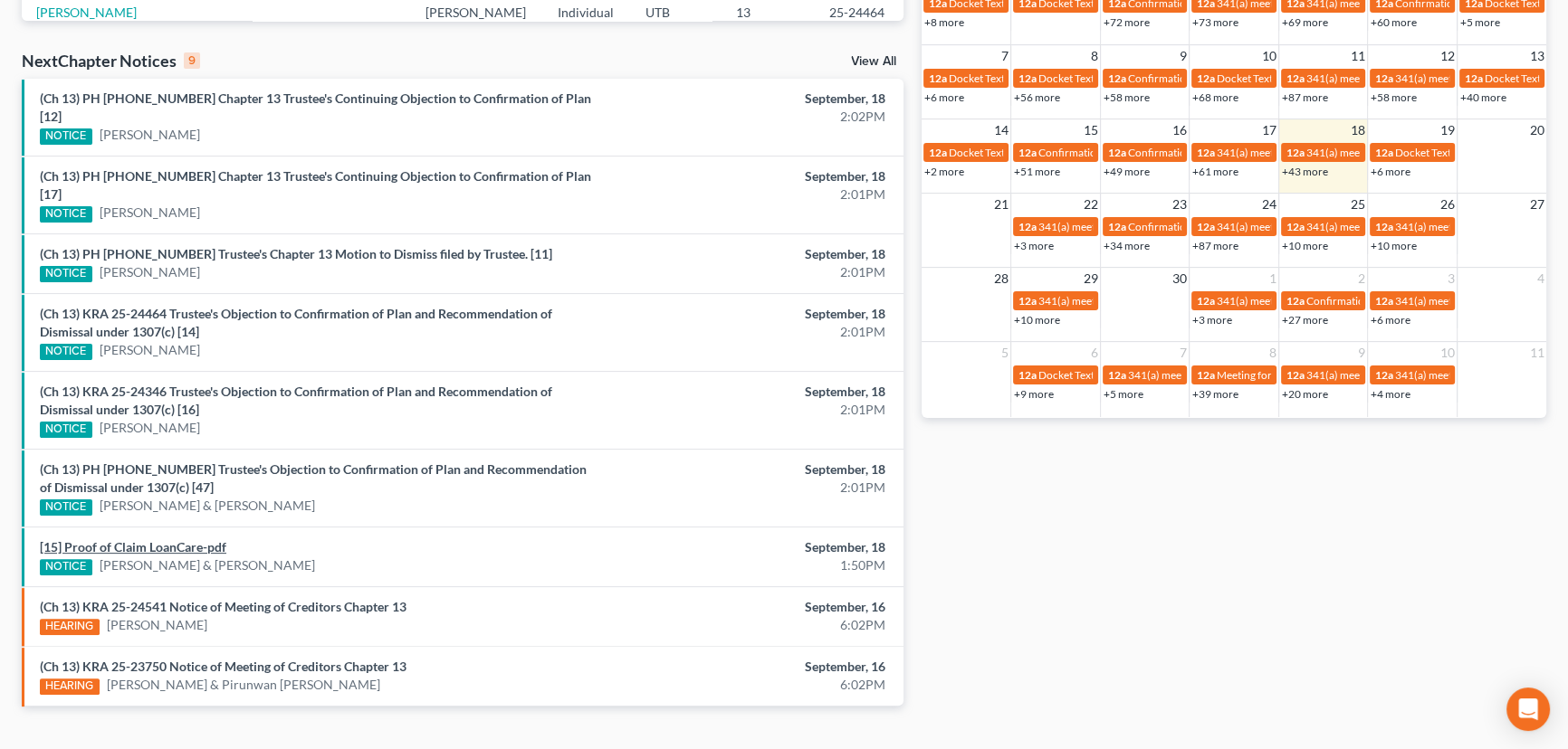
click at [167, 539] on link "[15] Proof of Claim LoanCare-pdf" at bounding box center [133, 547] width 187 height 15
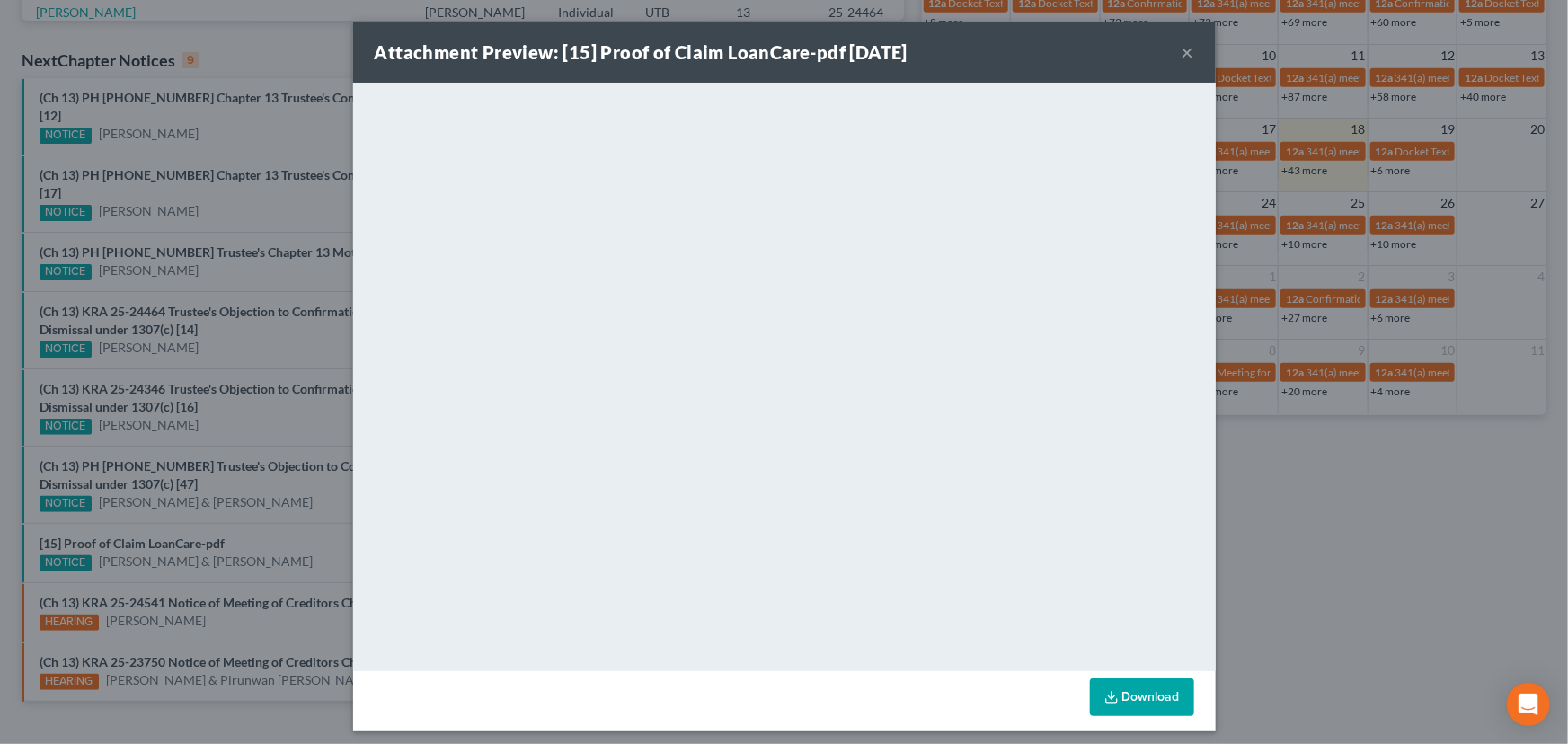
click at [297, 500] on div "Attachment Preview: [15] Proof of Claim LoanCare-pdf 09/18/2025 × <object ng-at…" at bounding box center [784, 372] width 1568 height 744
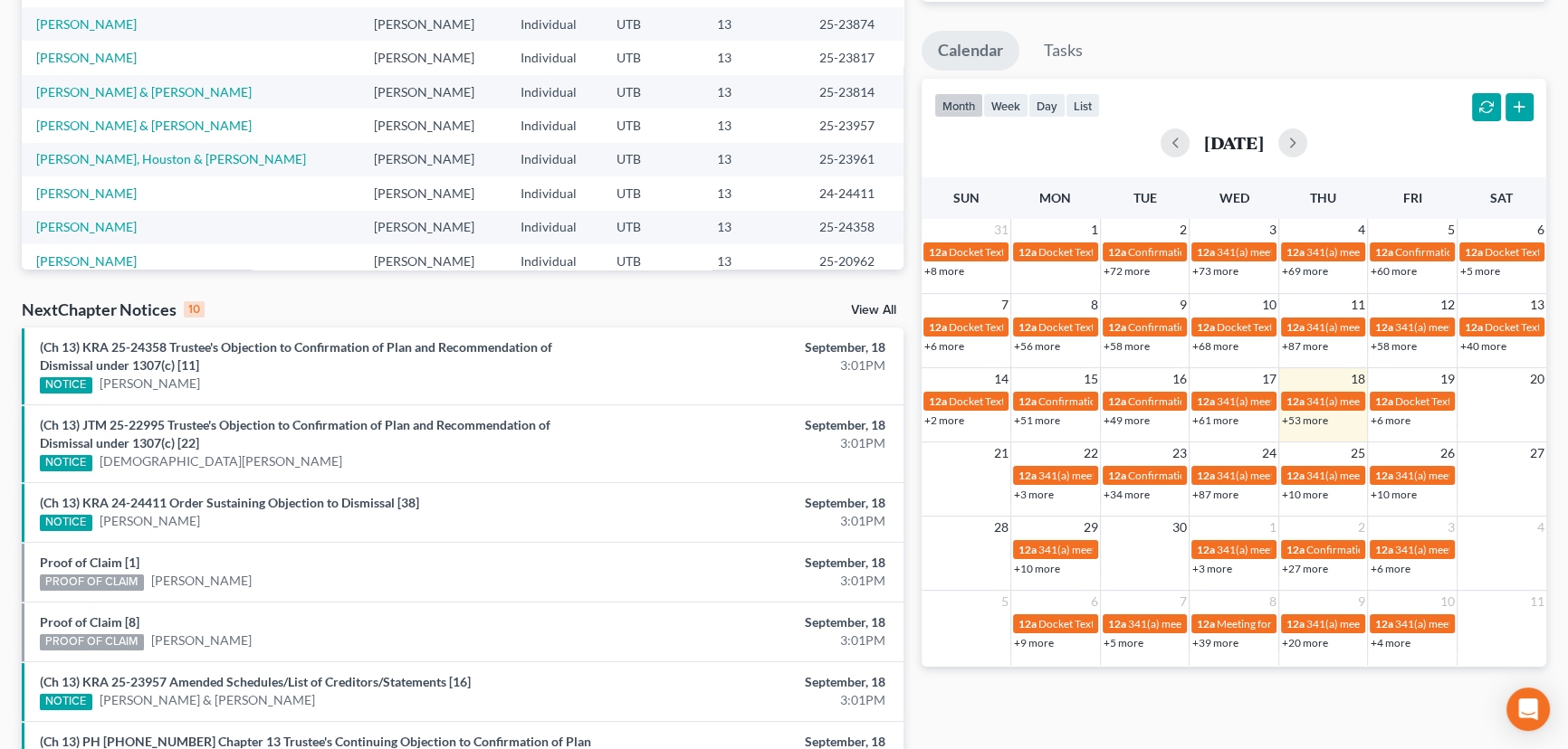
scroll to position [576, 0]
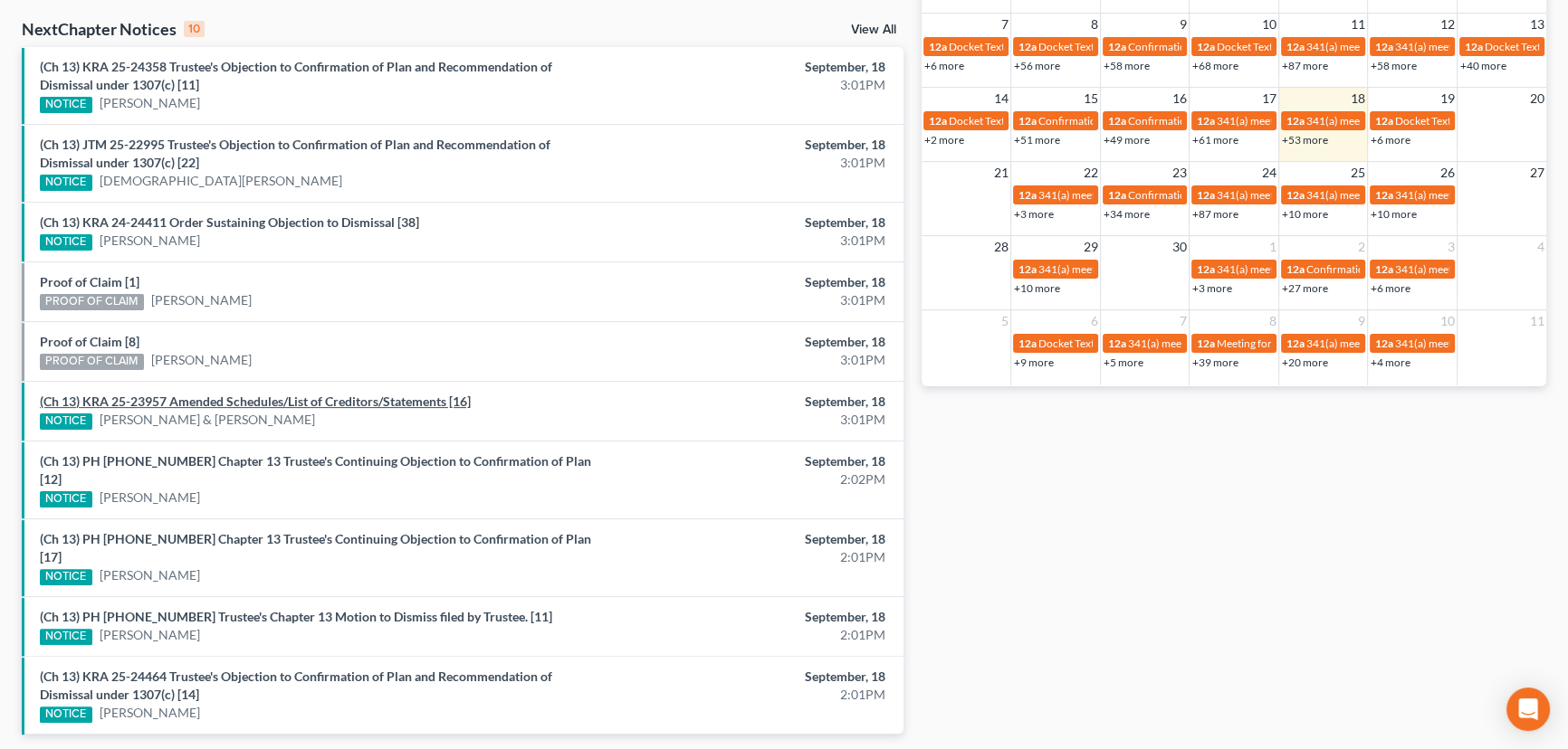
click at [267, 397] on link "(Ch 13) KRA 25-23957 Amended Schedules/List of Creditors/Statements [16]" at bounding box center [256, 401] width 431 height 15
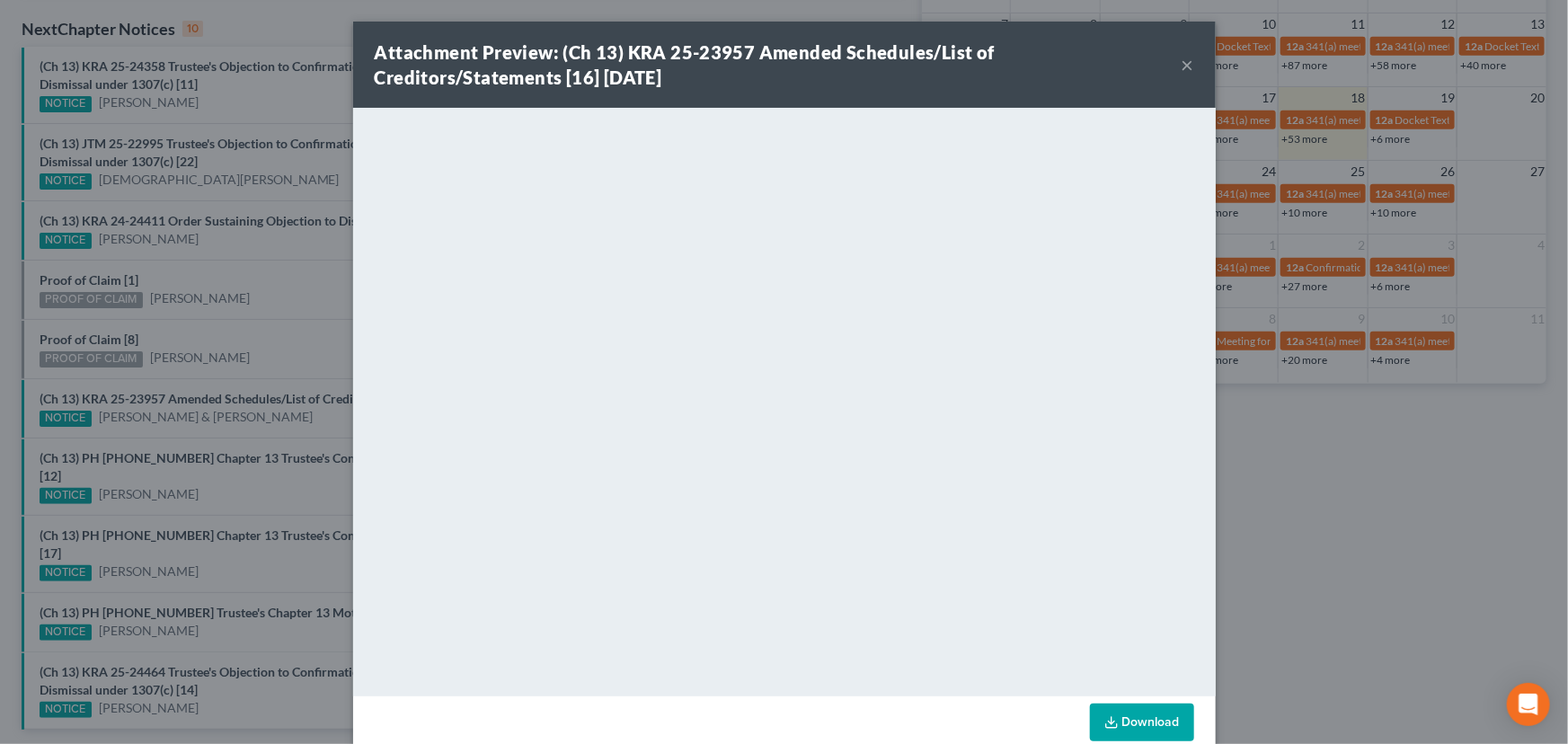
drag, startPoint x: 287, startPoint y: 355, endPoint x: 206, endPoint y: 335, distance: 83.4
click at [284, 352] on div "Attachment Preview: (Ch 13) KRA 25-23957 Amended Schedules/List of Creditors/St…" at bounding box center [784, 372] width 1568 height 744
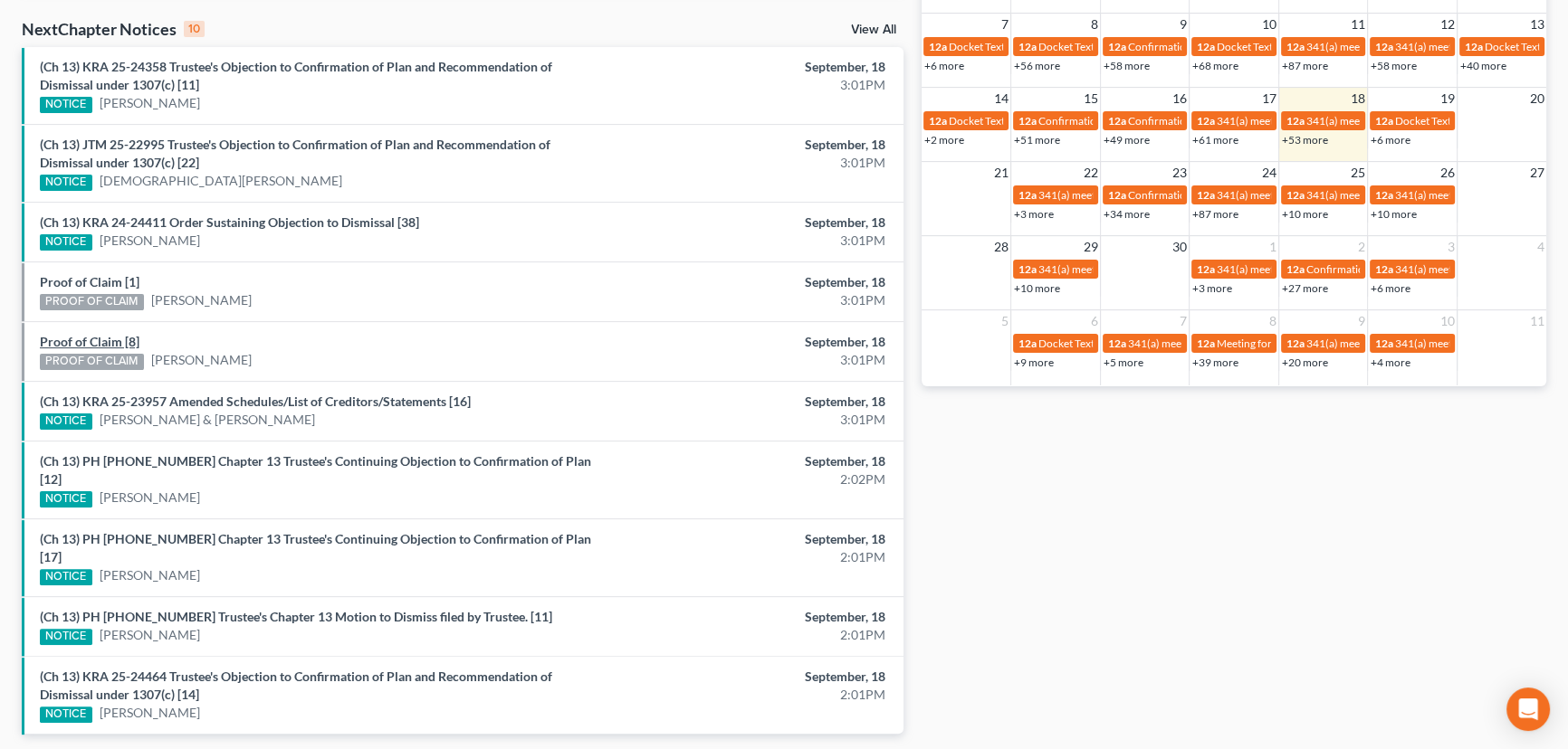
click at [99, 340] on link "Proof of Claim [8]" at bounding box center [90, 342] width 100 height 15
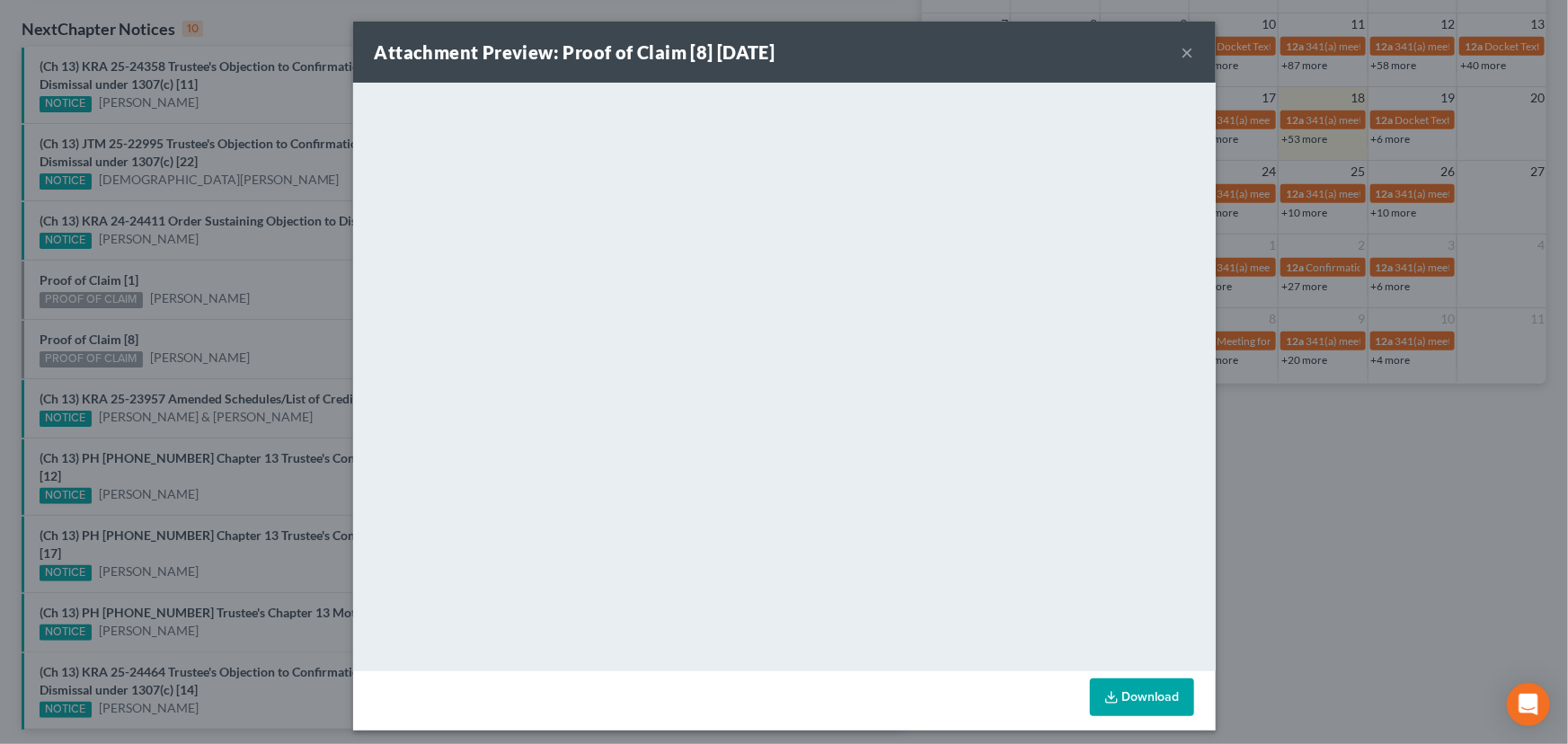
drag, startPoint x: 209, startPoint y: 332, endPoint x: 197, endPoint y: 318, distance: 18.4
click at [209, 332] on div "Attachment Preview: Proof of Claim [8] 09/18/2025 × <object ng-attr-data='https…" at bounding box center [784, 372] width 1568 height 744
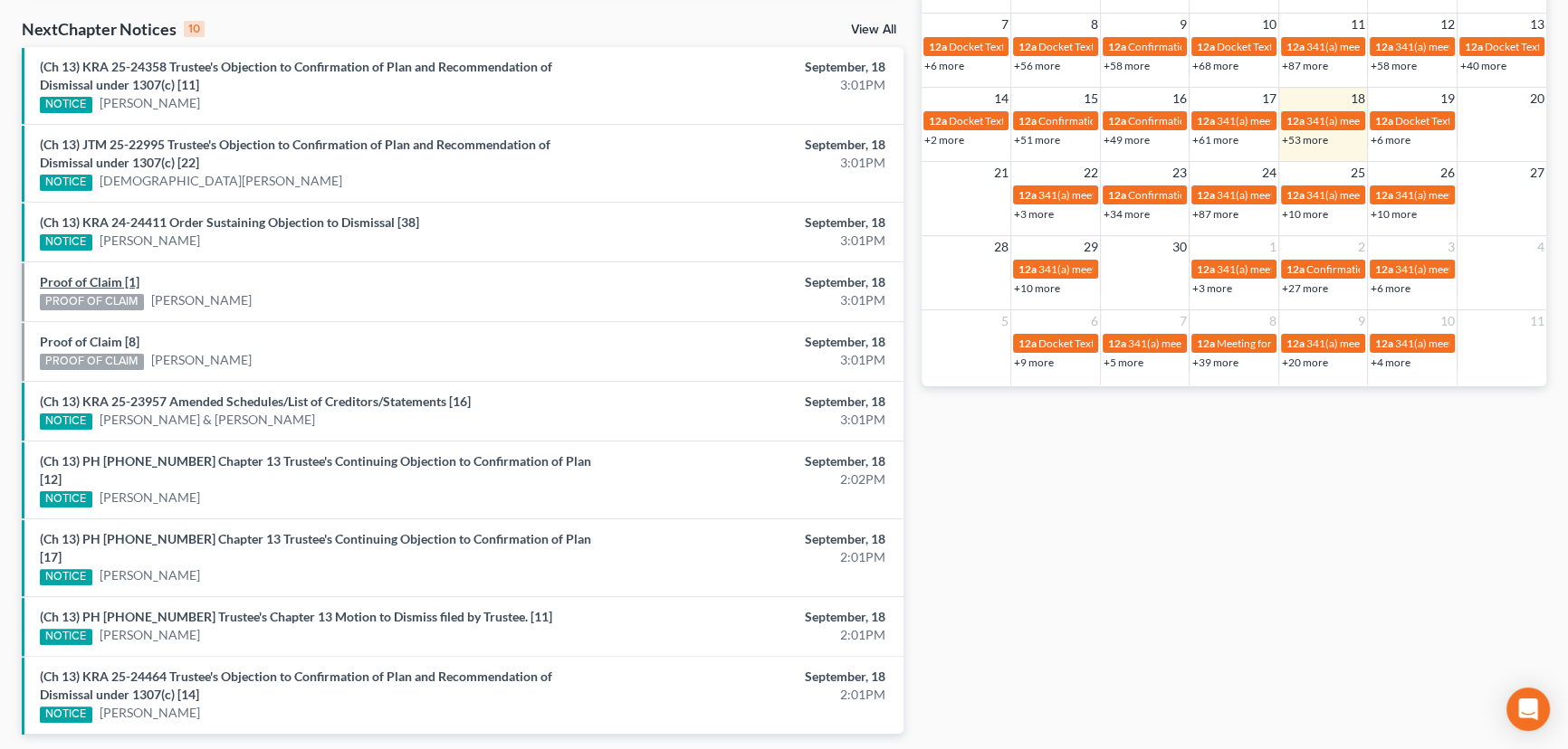
click at [104, 281] on link "Proof of Claim [1]" at bounding box center [90, 282] width 100 height 15
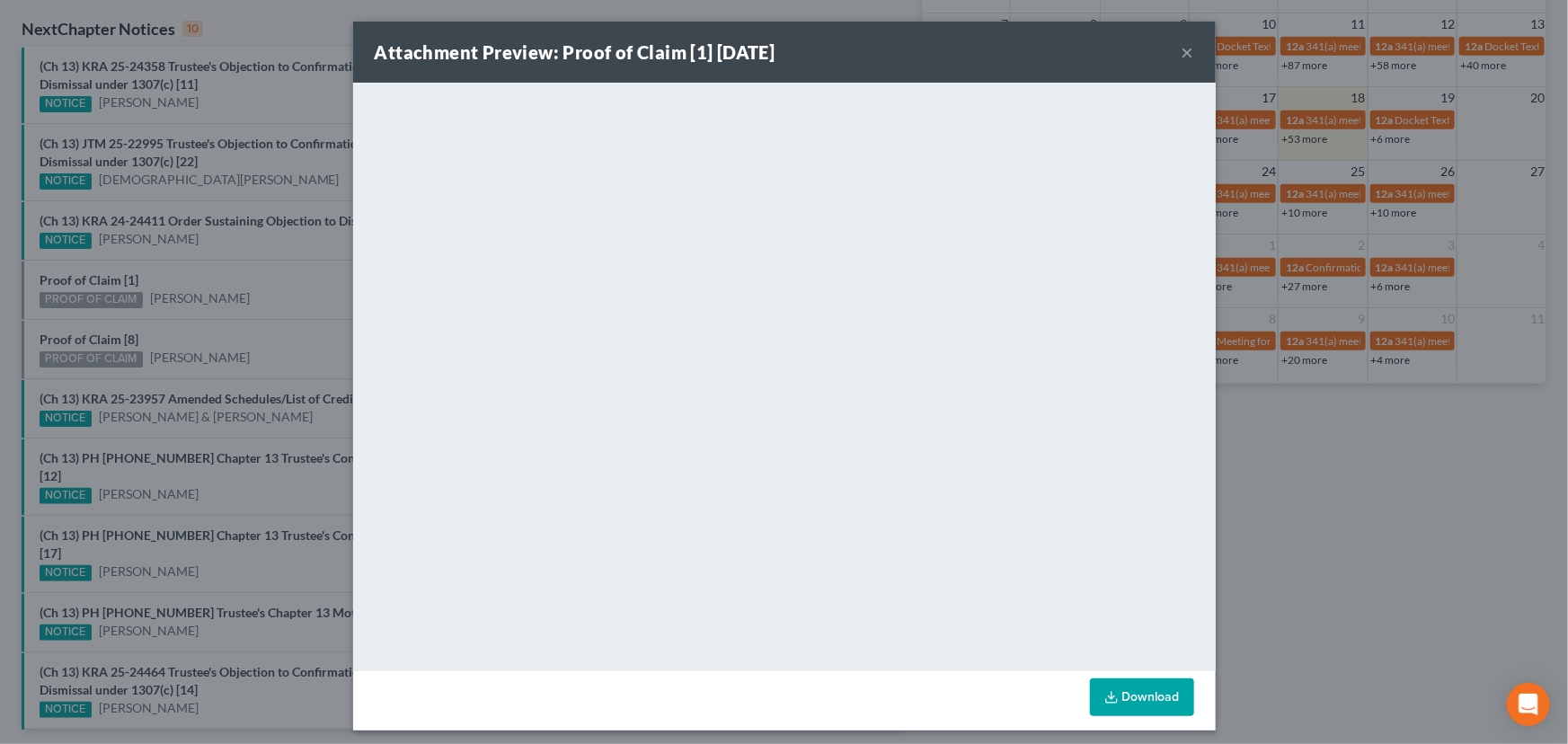
drag, startPoint x: 175, startPoint y: 282, endPoint x: 186, endPoint y: 267, distance: 18.6
click at [176, 282] on div "Attachment Preview: Proof of Claim [1] 09/18/2025 × <object ng-attr-data='https…" at bounding box center [784, 372] width 1568 height 744
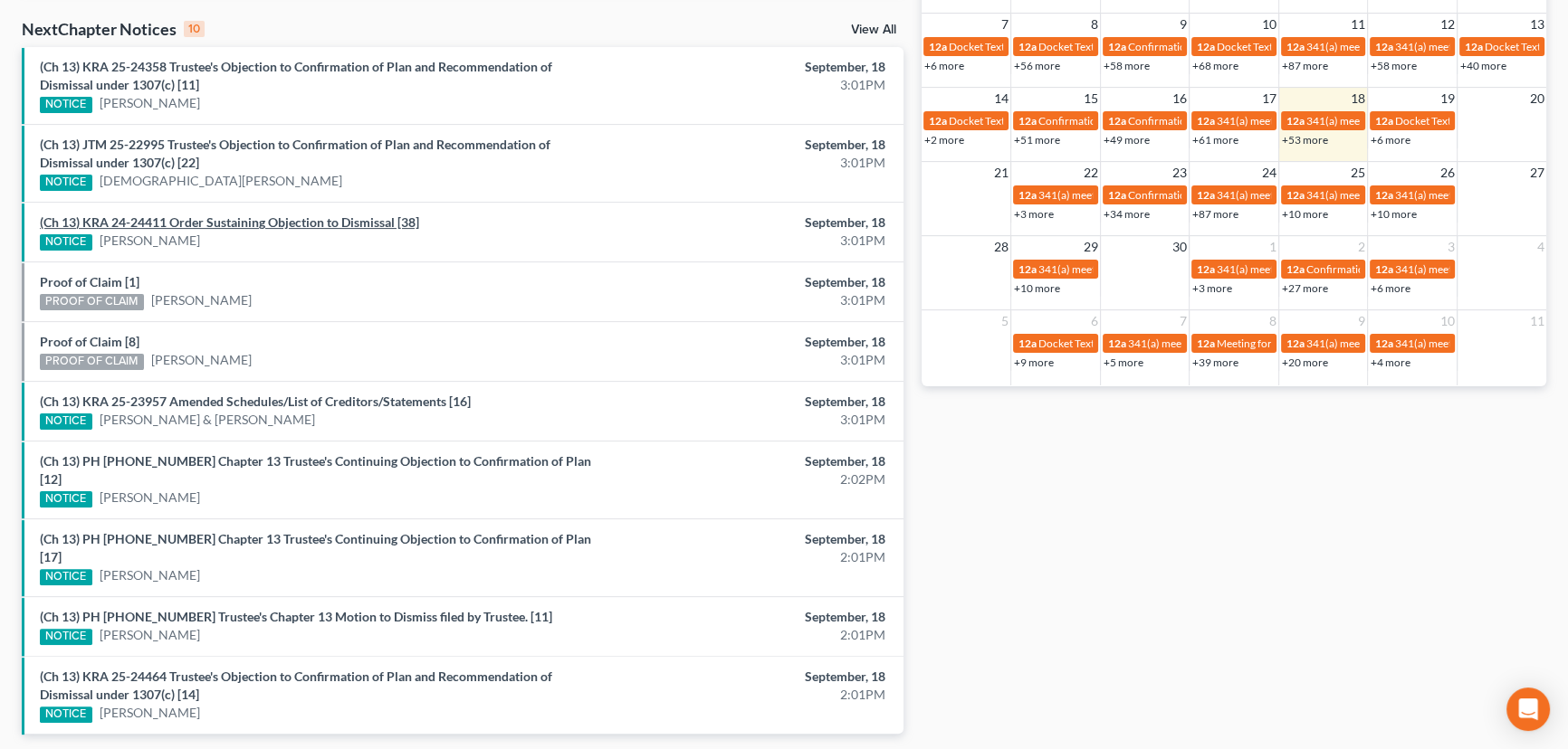
click at [199, 224] on link "(Ch 13) KRA 24-24411 Order Sustaining Objection to Dismissal [38]" at bounding box center [230, 222] width 380 height 15
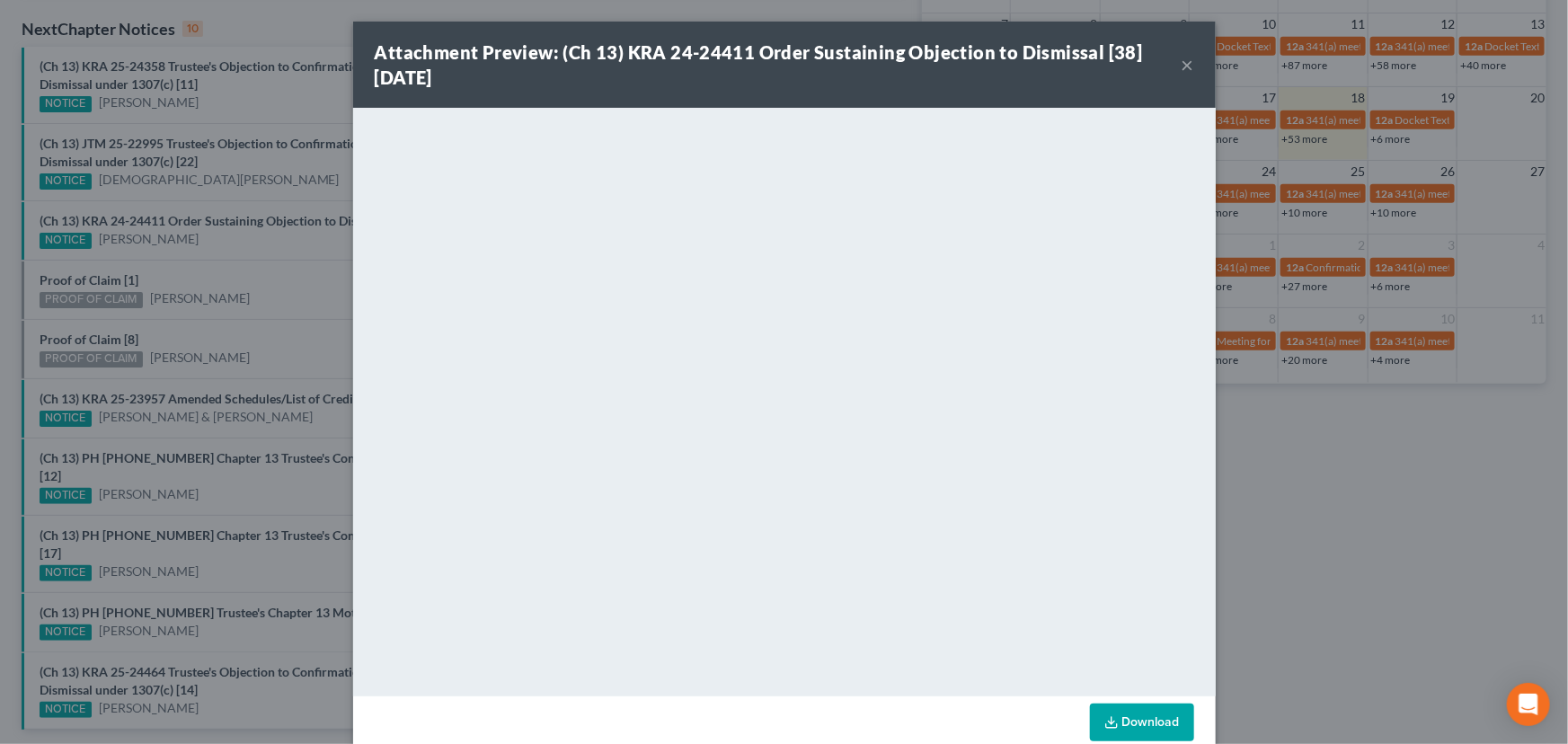
click at [251, 284] on div "Attachment Preview: (Ch 13) KRA 24-24411 Order Sustaining Objection to Dismissa…" at bounding box center [784, 372] width 1568 height 744
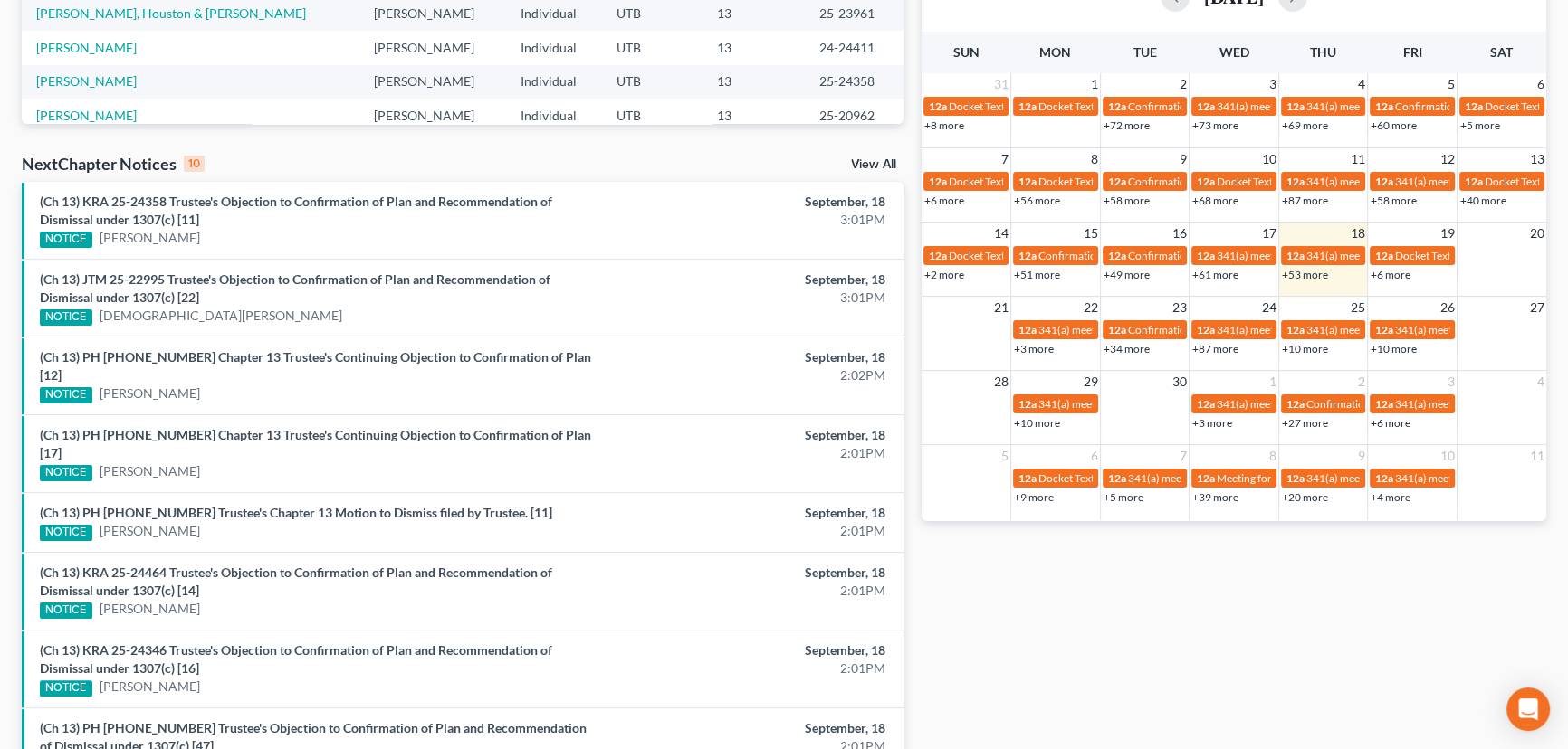
scroll to position [393, 0]
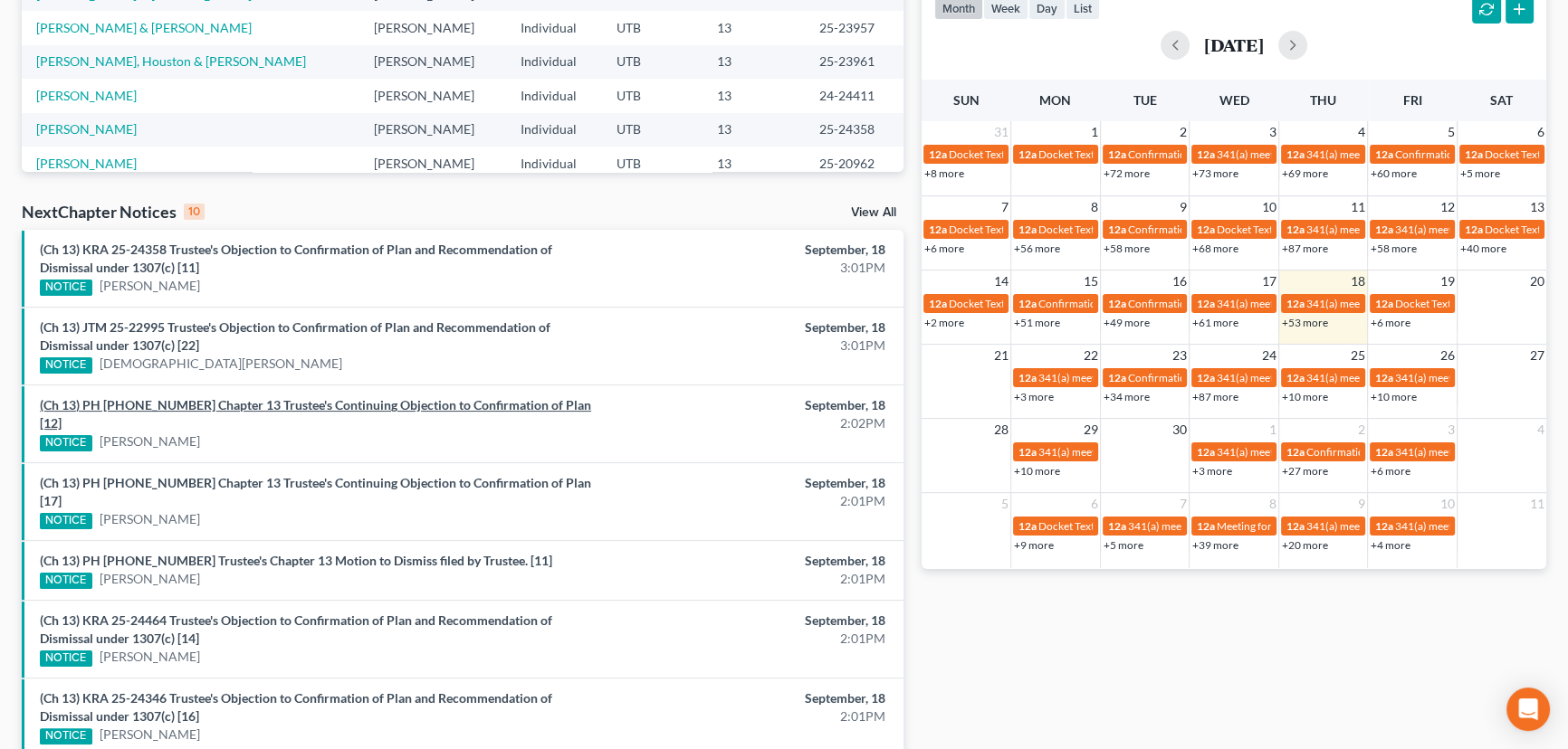
click at [204, 402] on link "(Ch 13) PH [PHONE_NUMBER] Chapter 13 Trustee's Continuing Objection to Confirma…" at bounding box center [315, 414] width 551 height 34
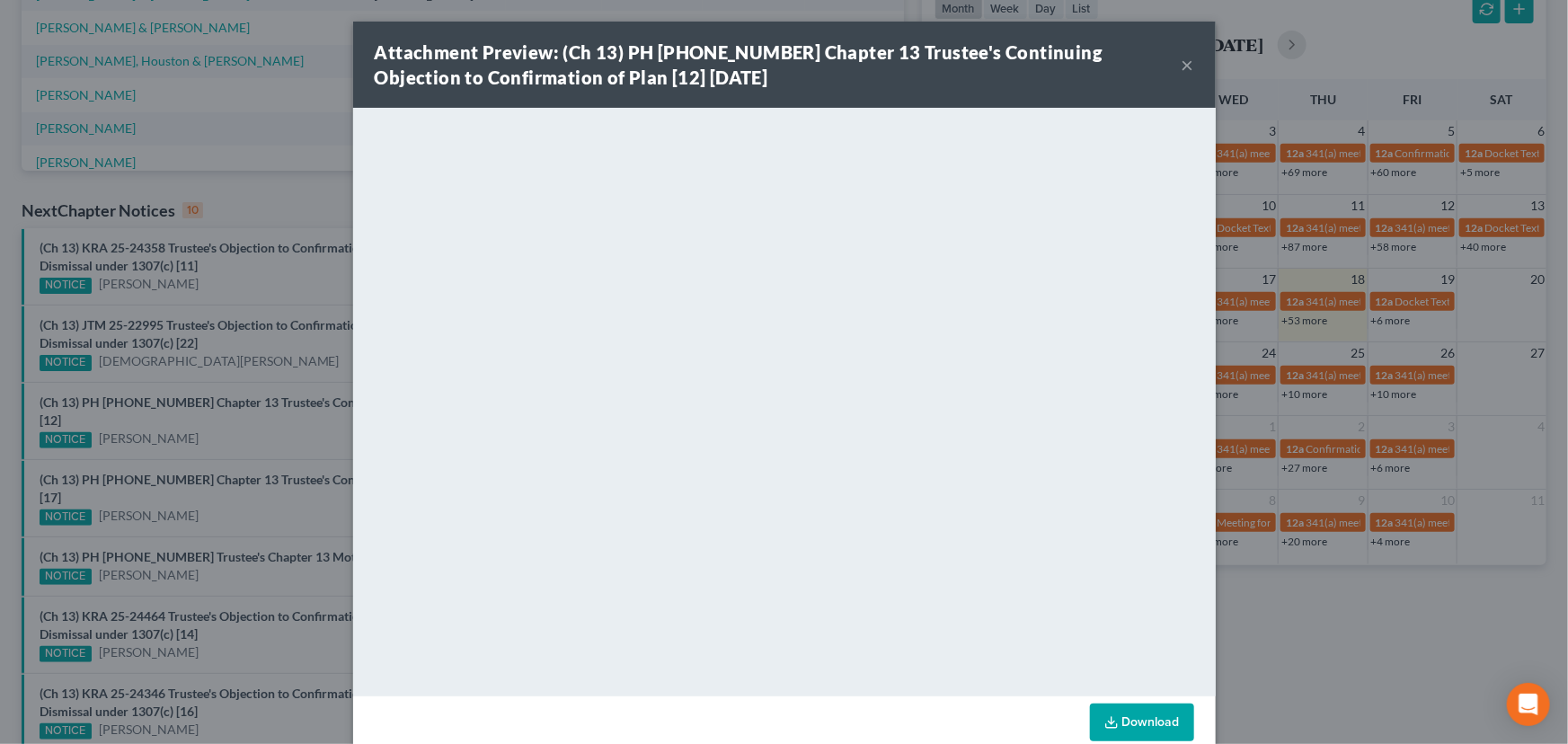
click at [221, 426] on div "Attachment Preview: (Ch 13) PH [PHONE_NUMBER] Chapter 13 Trustee's Continuing O…" at bounding box center [784, 372] width 1568 height 744
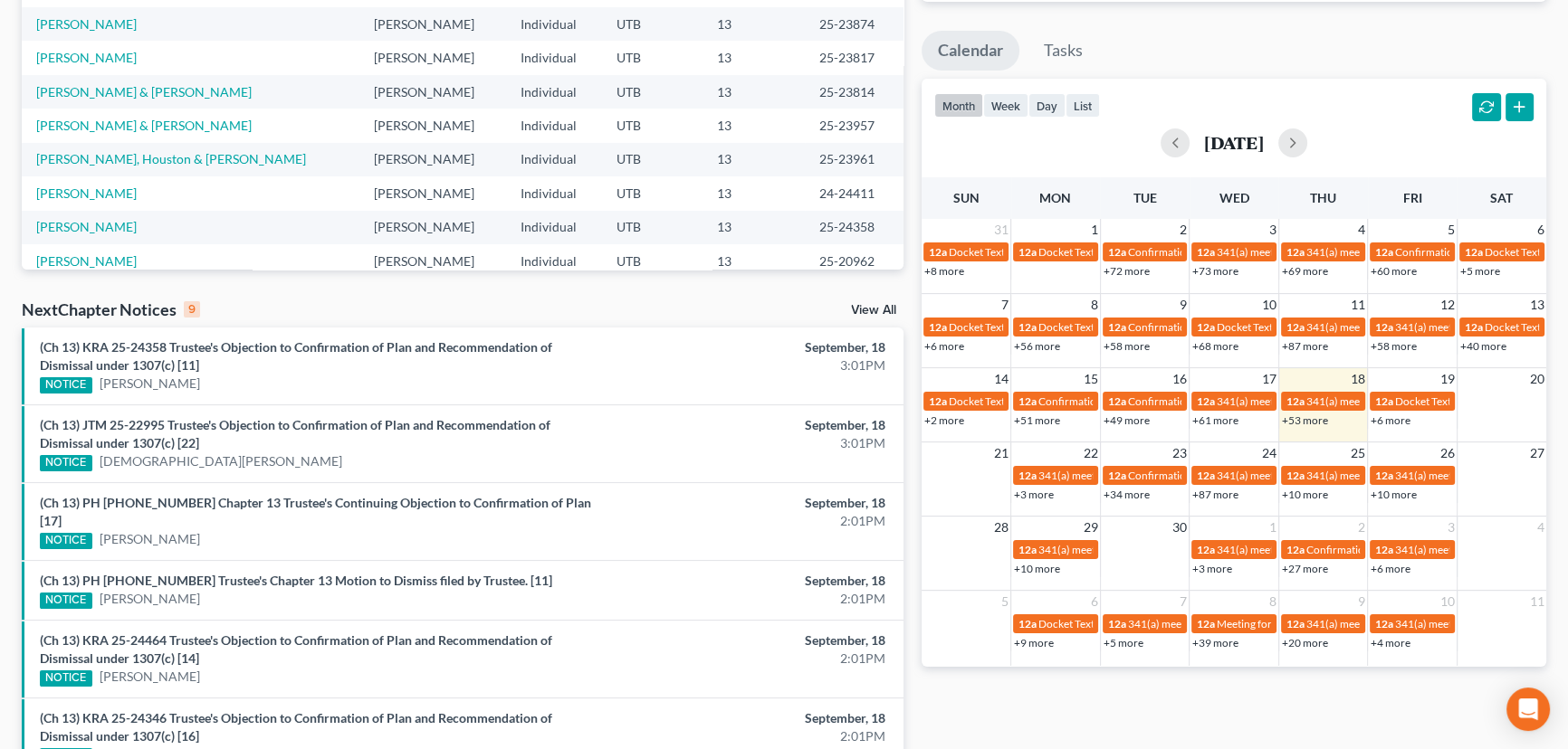
scroll to position [579, 0]
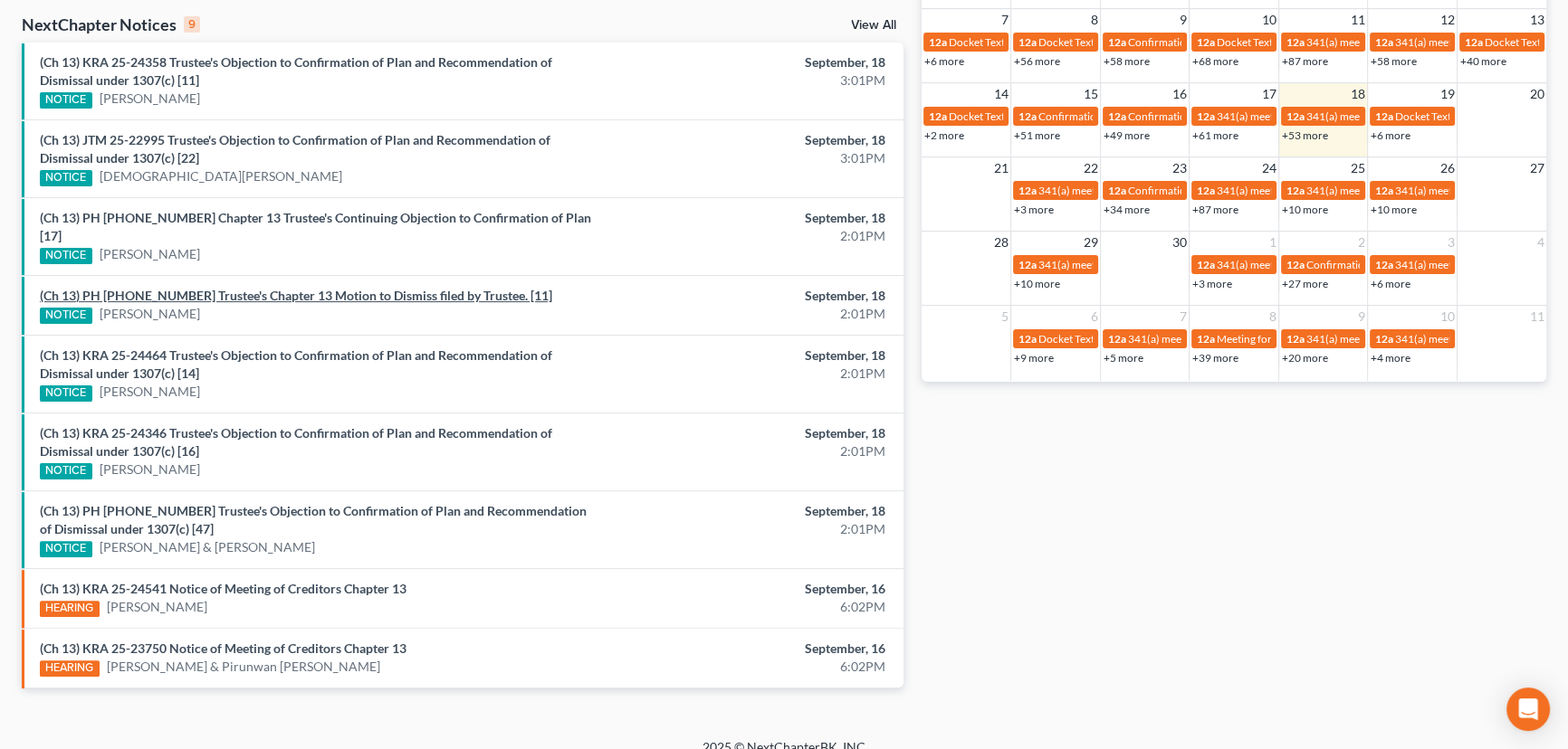
click at [223, 287] on link "(Ch 13) PH [PHONE_NUMBER] Trustee's Chapter 13 Motion to Dismiss filed by Trust…" at bounding box center [296, 295] width 513 height 15
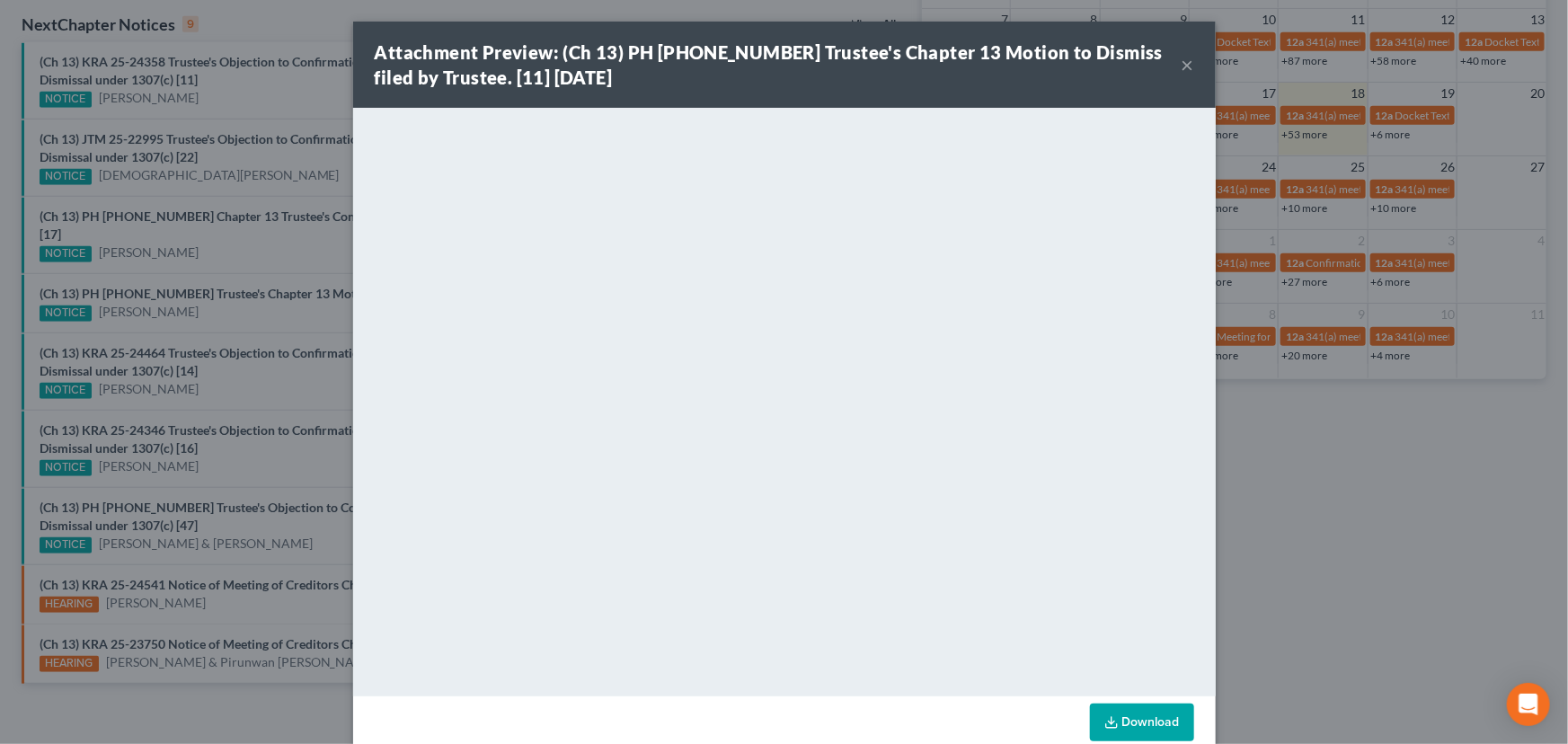
click at [211, 292] on div "Attachment Preview: (Ch 13) PH [PHONE_NUMBER] Trustee's Chapter 13 Motion to Di…" at bounding box center [784, 372] width 1568 height 744
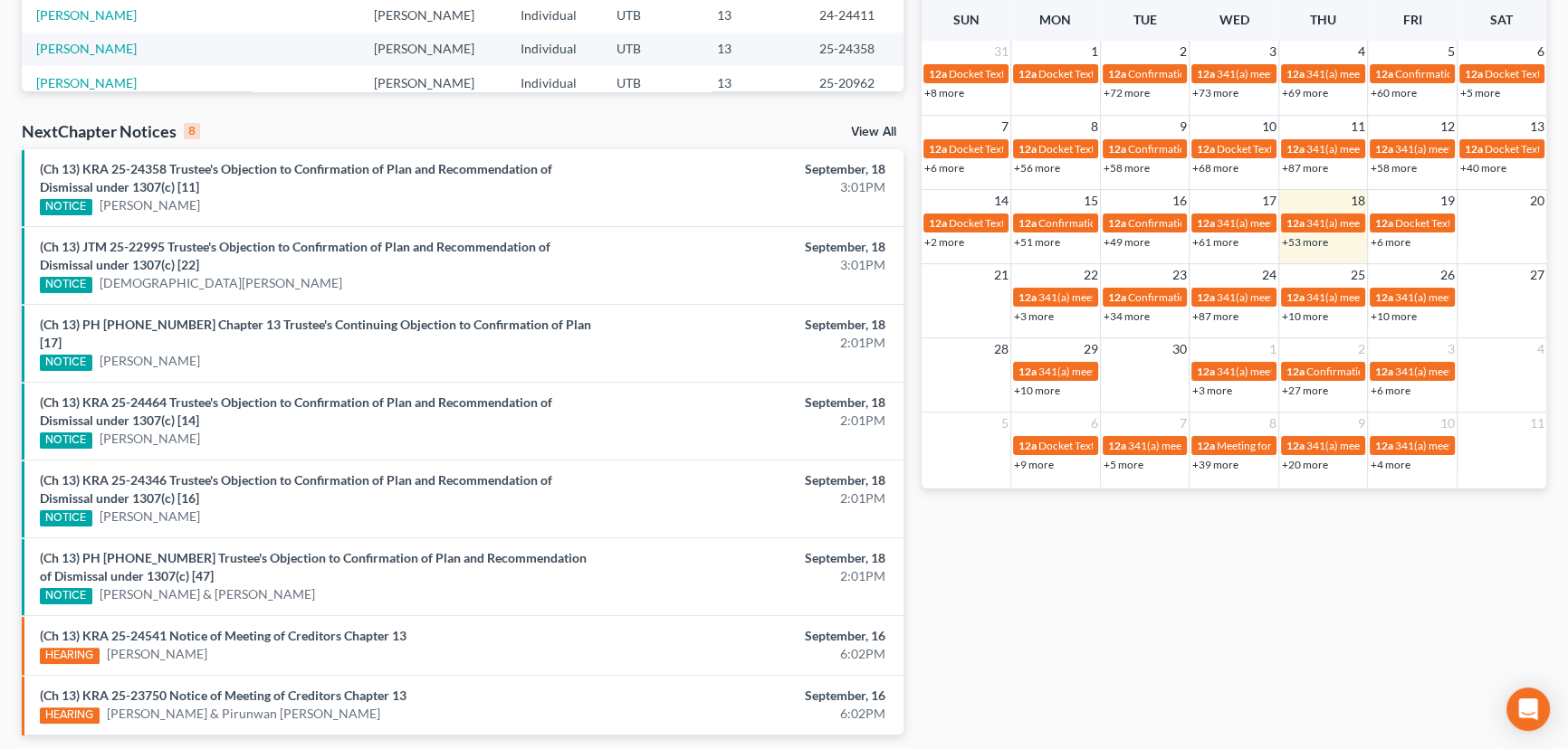
scroll to position [521, 0]
